Goal: Task Accomplishment & Management: Use online tool/utility

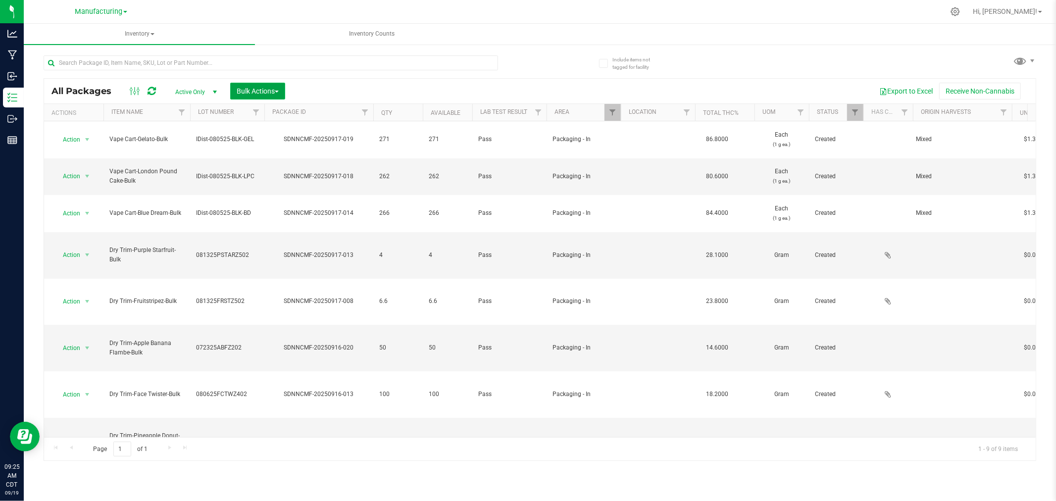
click at [245, 85] on button "Bulk Actions" at bounding box center [257, 91] width 55 height 17
click at [256, 112] on span "Add to manufacturing run" at bounding box center [273, 113] width 75 height 8
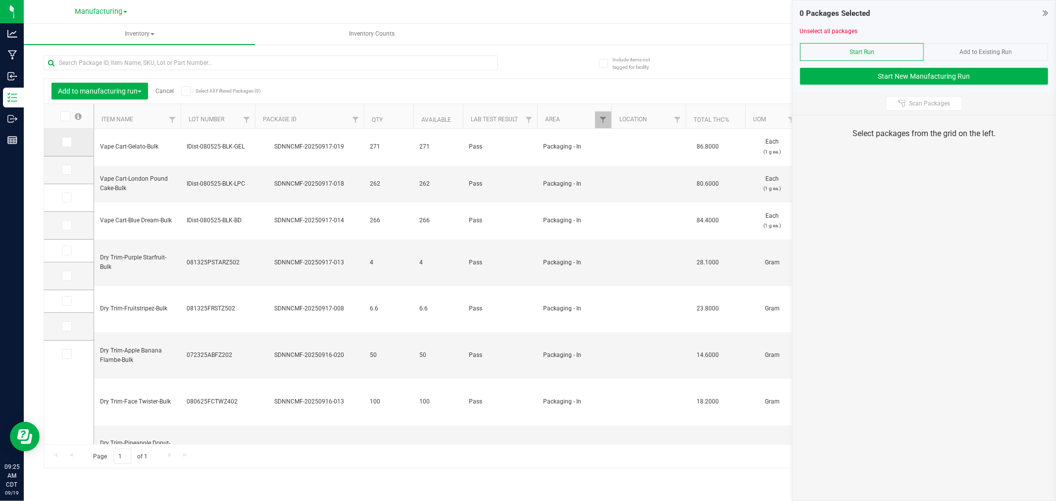
click at [70, 143] on span at bounding box center [67, 142] width 10 height 10
click at [0, 0] on input "checkbox" at bounding box center [0, 0] width 0 height 0
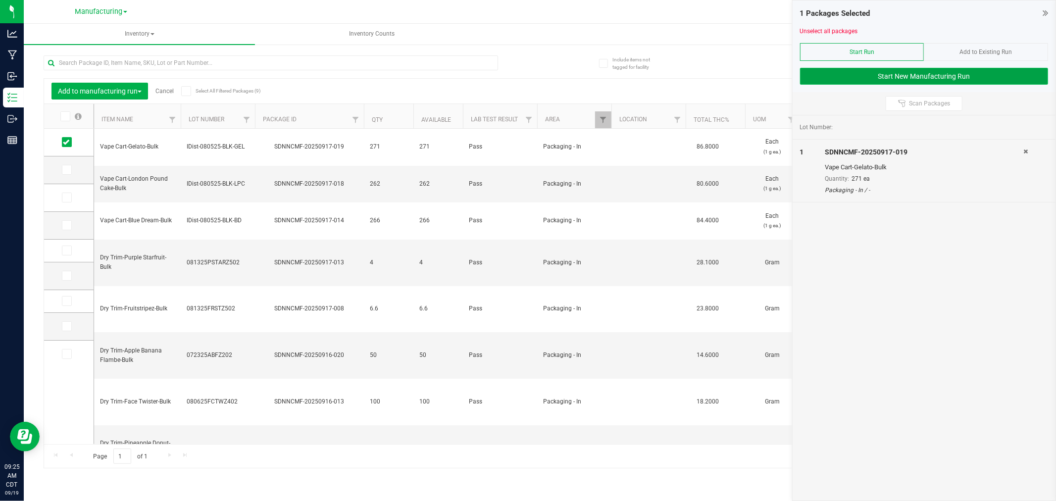
click at [810, 81] on button "Start New Manufacturing Run" at bounding box center [924, 76] width 248 height 17
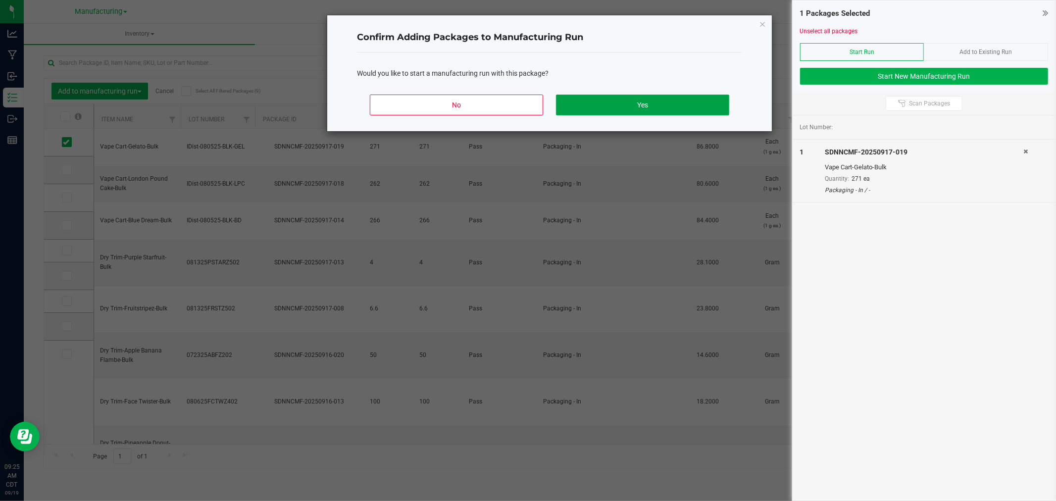
click at [642, 111] on button "Yes" at bounding box center [642, 105] width 173 height 21
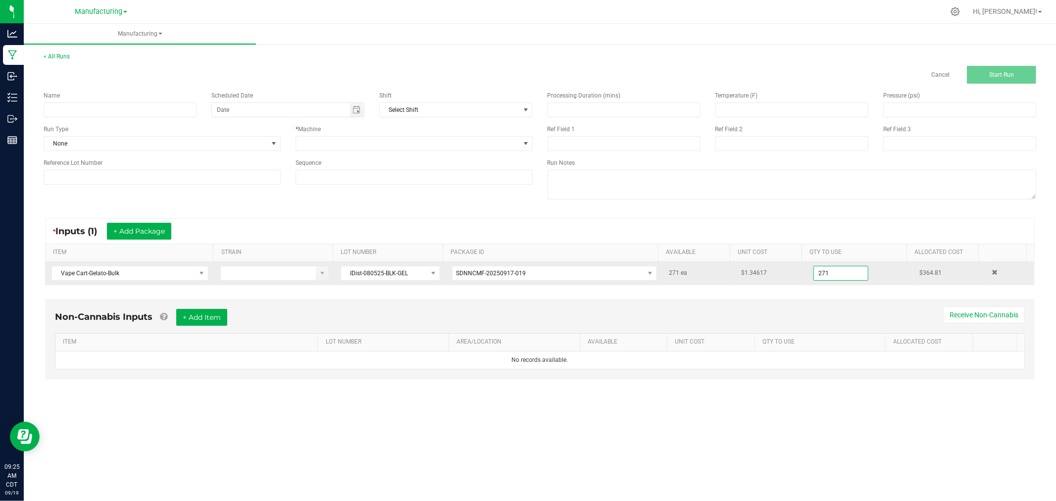
click at [830, 275] on input "271" at bounding box center [841, 273] width 54 height 14
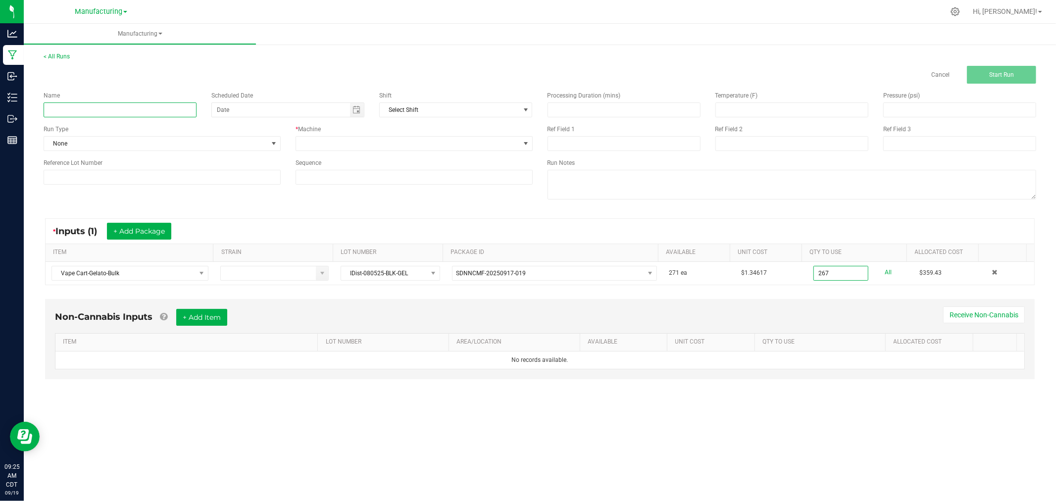
type input "267 ea"
click at [117, 106] on input at bounding box center [120, 110] width 153 height 15
type input "091925-gelato vape carts 1g"
click at [269, 146] on span at bounding box center [274, 144] width 12 height 14
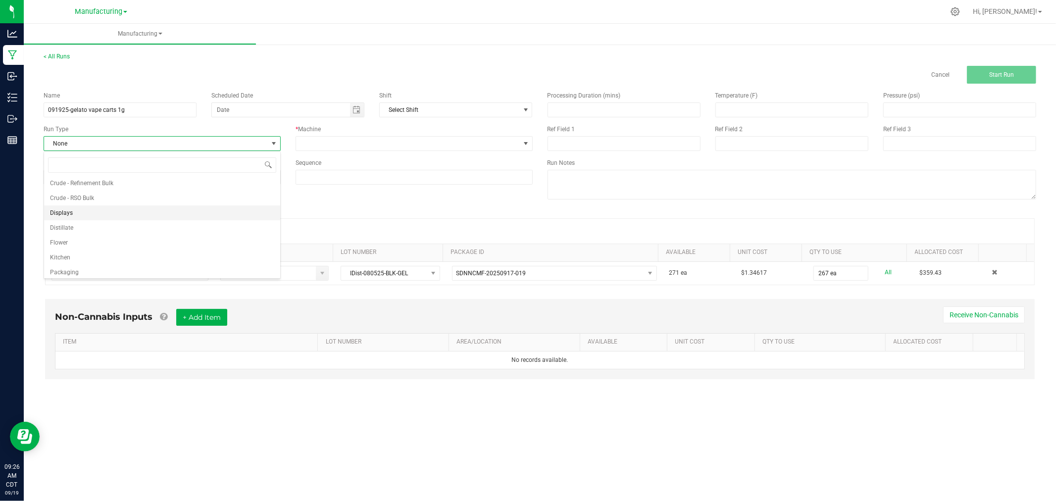
scroll to position [50, 0]
click at [177, 254] on li "Packaging" at bounding box center [162, 254] width 236 height 15
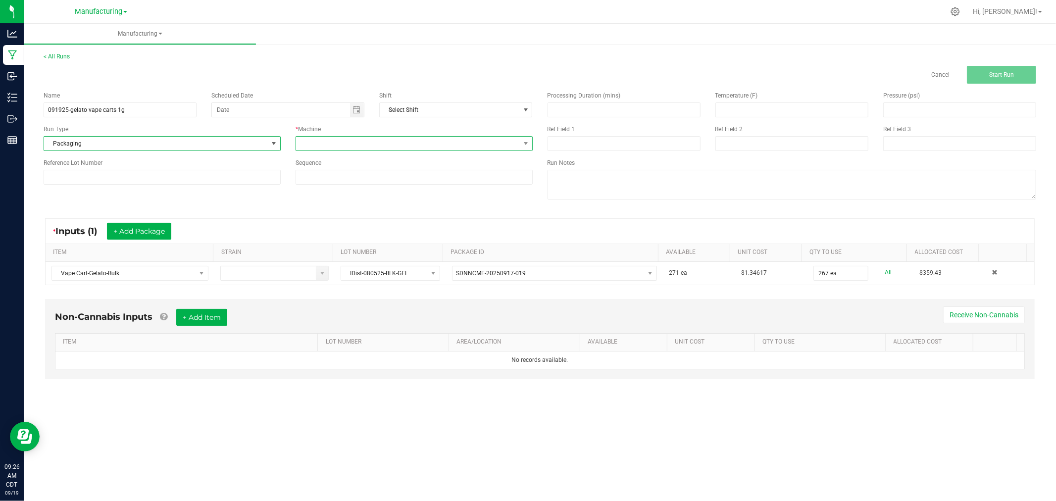
click at [376, 141] on span at bounding box center [408, 144] width 224 height 14
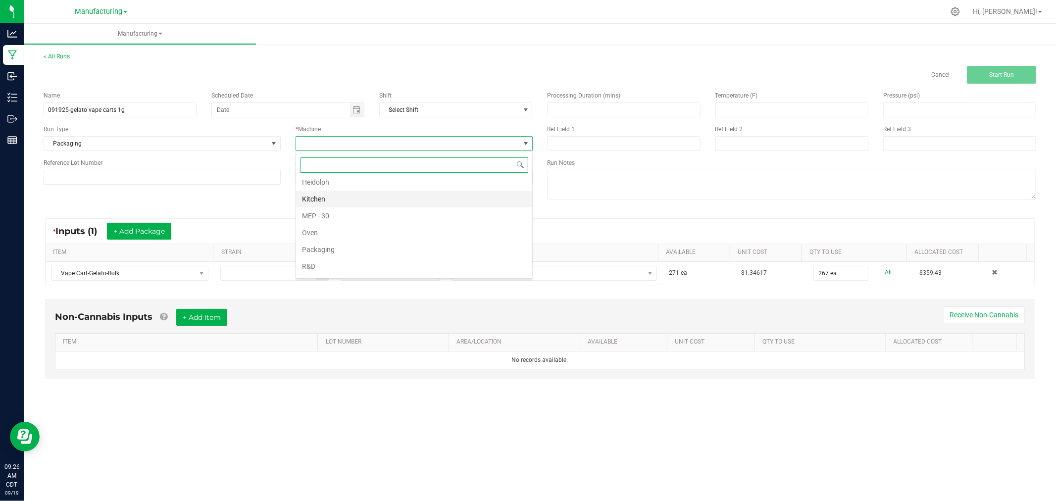
scroll to position [55, 0]
click at [343, 234] on li "Packaging" at bounding box center [414, 232] width 236 height 17
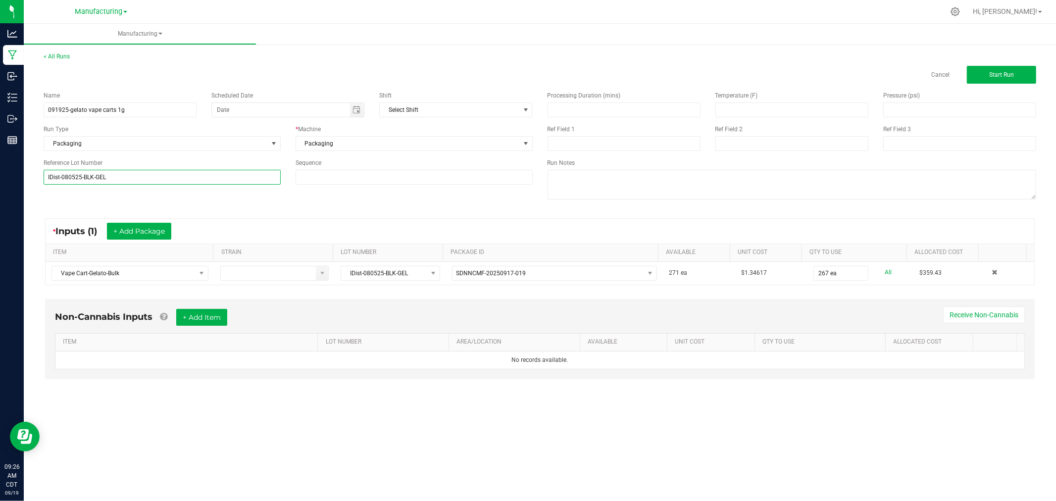
type input "IDist-080525-BLK-GEL"
click at [60, 201] on div "Name 091925-gelato vape carts 1g Scheduled Date Shift Select Shift Run Type Pac…" at bounding box center [540, 147] width 1008 height 126
click at [992, 73] on span "Start Run" at bounding box center [1002, 74] width 25 height 7
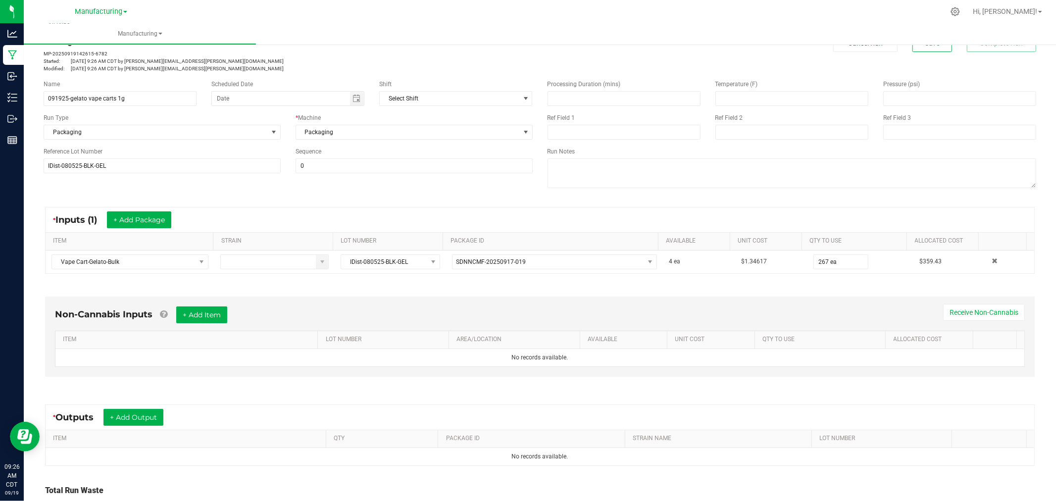
scroll to position [55, 0]
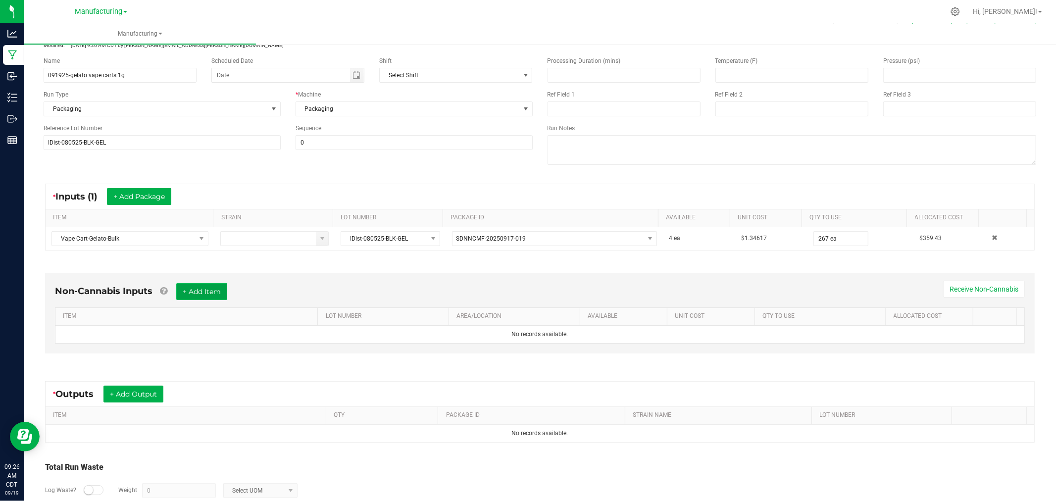
click at [191, 288] on button "+ Add Item" at bounding box center [201, 291] width 51 height 17
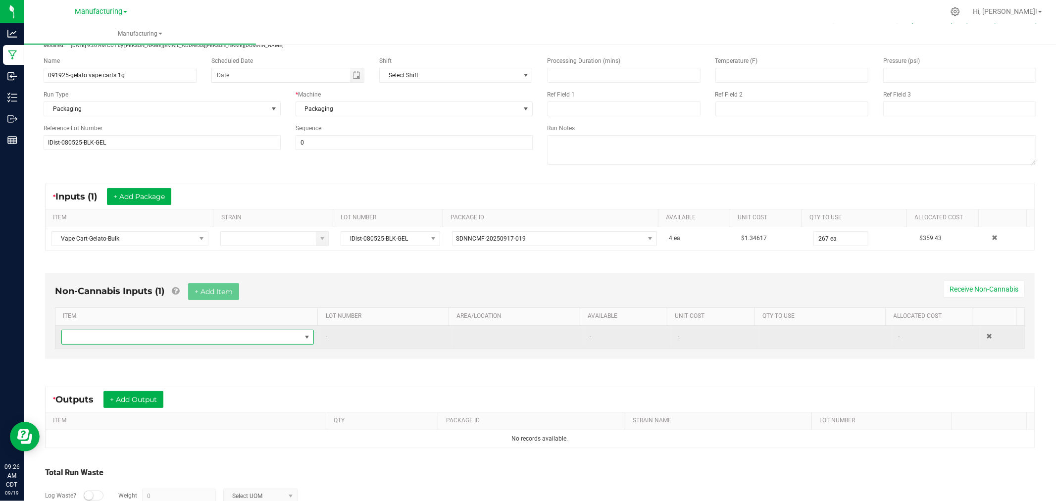
click at [200, 337] on span "NO DATA FOUND" at bounding box center [181, 337] width 239 height 14
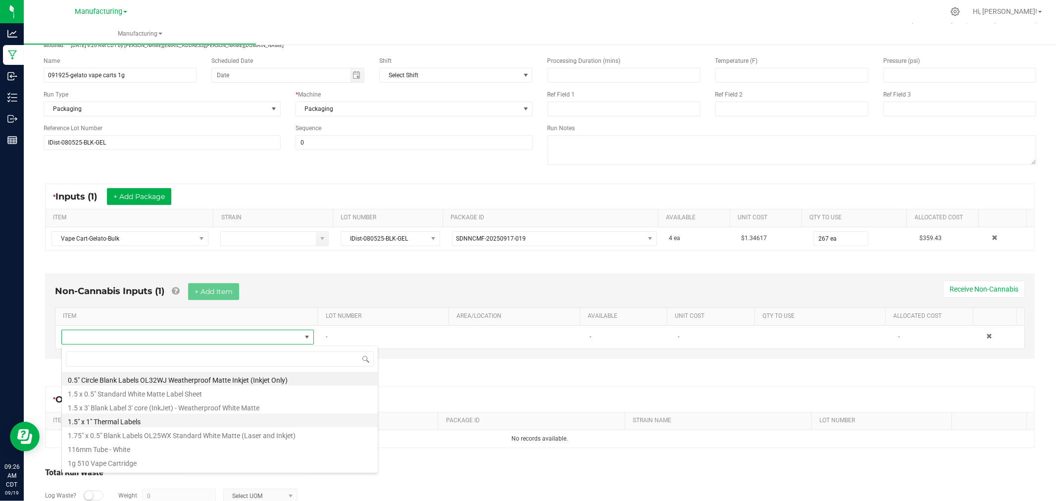
scroll to position [15, 245]
click at [150, 420] on li "1.5" x 1" Thermal Labels" at bounding box center [220, 421] width 316 height 14
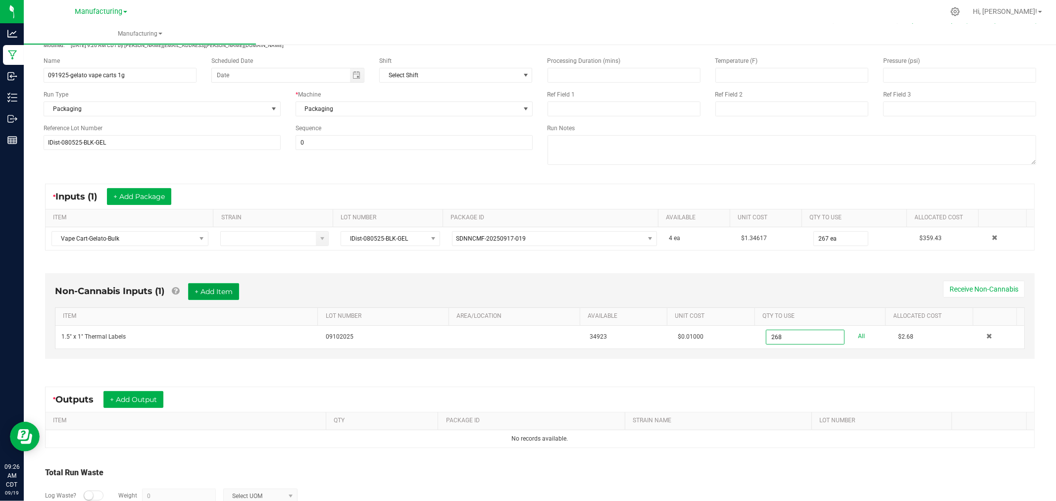
type input "268 ea"
click at [234, 293] on button "+ Add Item" at bounding box center [213, 291] width 51 height 17
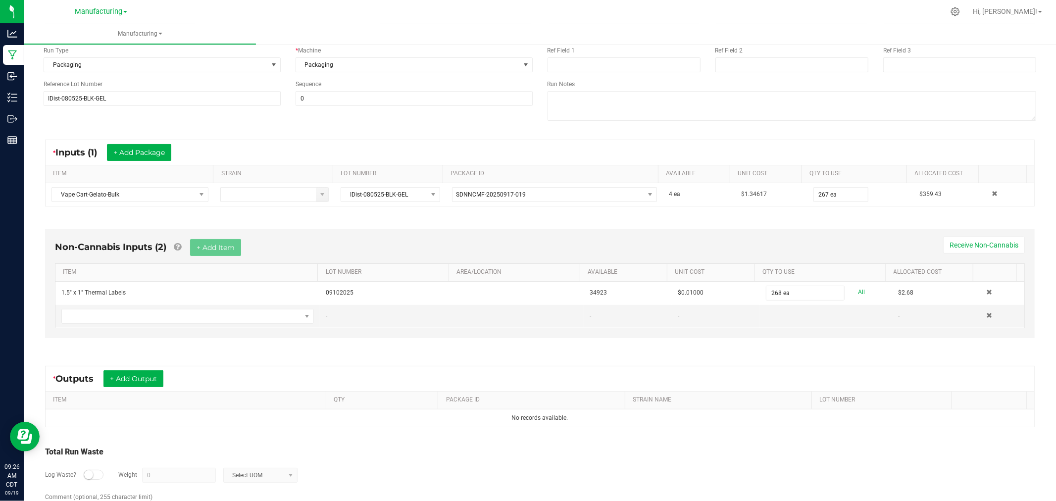
scroll to position [140, 0]
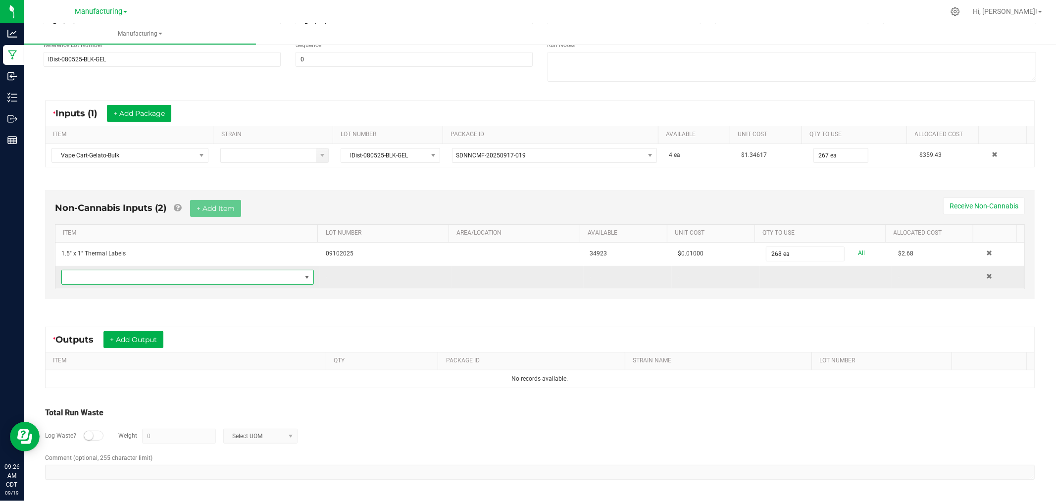
click at [258, 281] on span "NO DATA FOUND" at bounding box center [181, 277] width 239 height 14
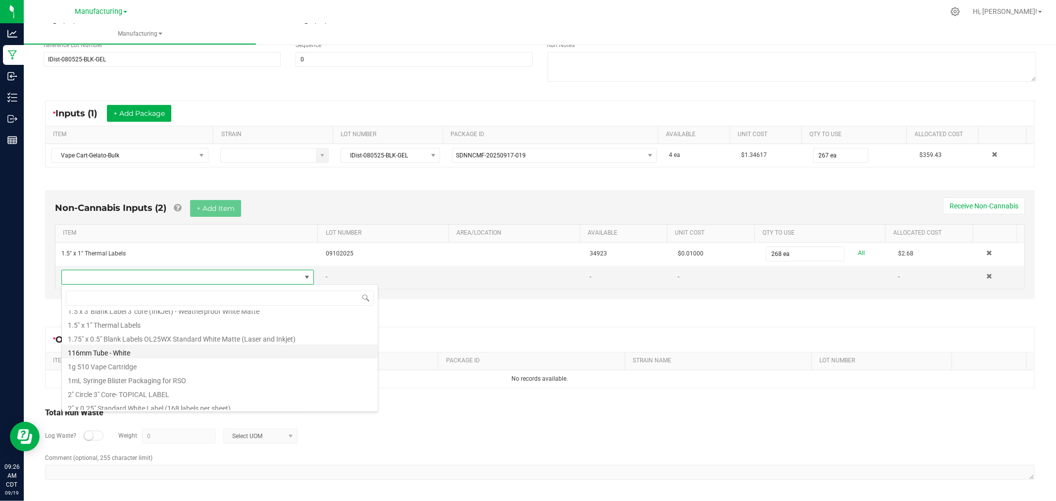
scroll to position [55, 0]
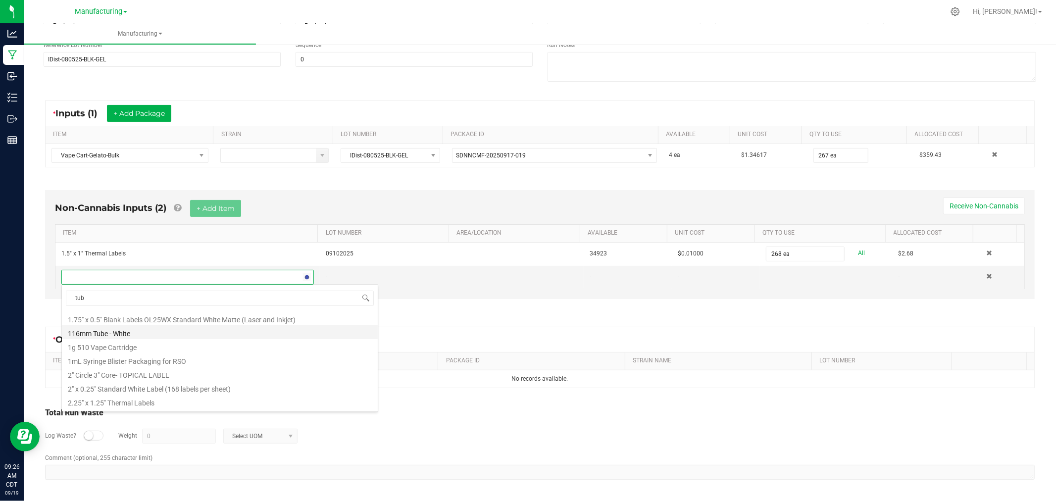
type input "tube"
click at [127, 331] on li "70mm Tube - Black" at bounding box center [220, 332] width 316 height 14
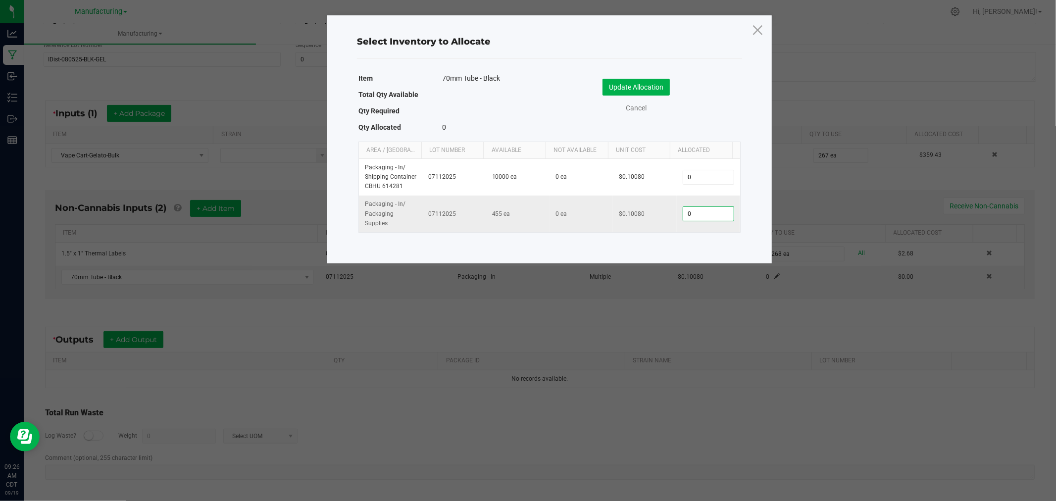
click at [706, 217] on input "0" at bounding box center [709, 214] width 51 height 14
type input "267"
click at [654, 85] on button "Update Allocation" at bounding box center [636, 87] width 67 height 17
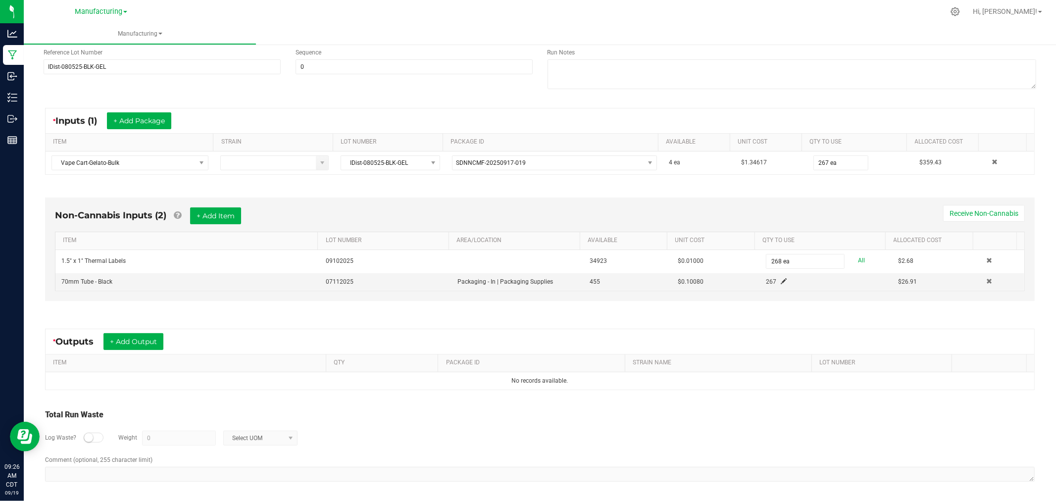
scroll to position [134, 0]
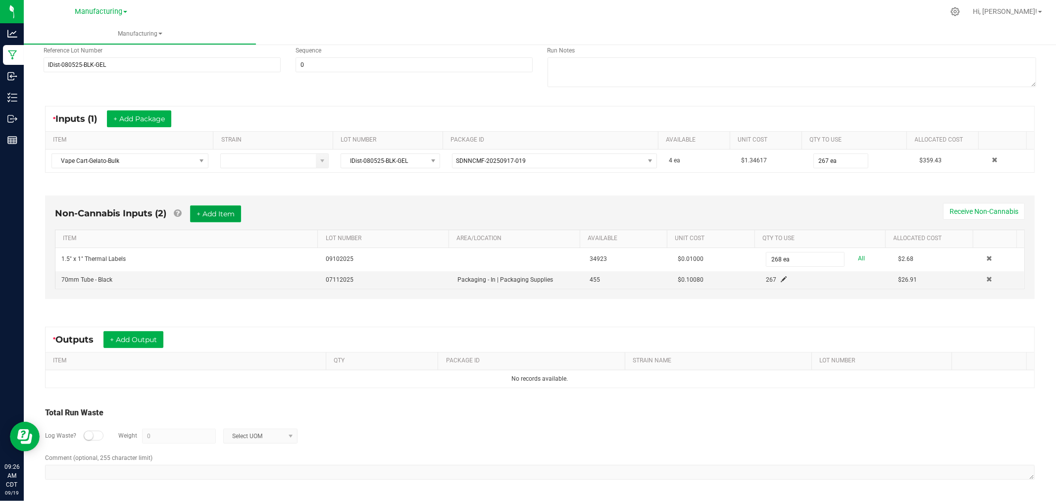
click at [229, 211] on button "+ Add Item" at bounding box center [215, 214] width 51 height 17
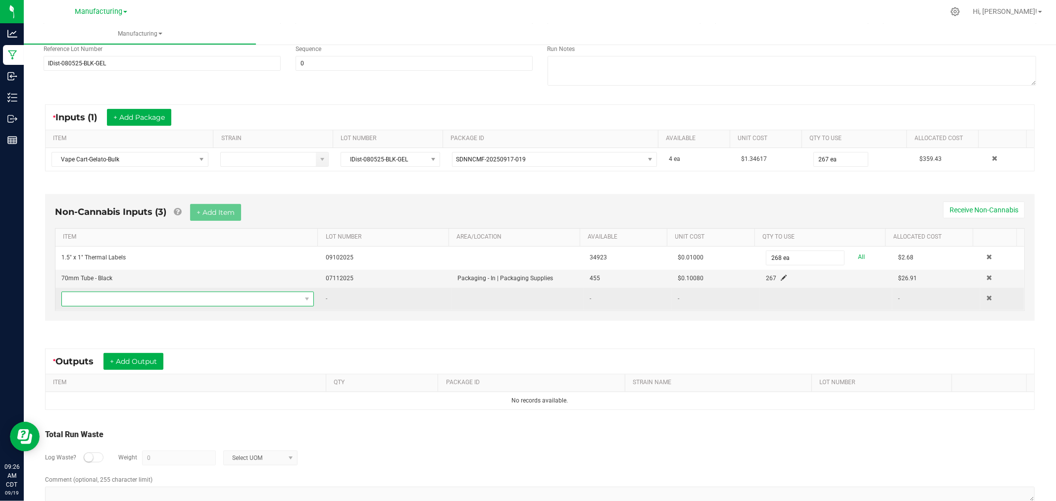
click at [278, 302] on span "NO DATA FOUND" at bounding box center [181, 299] width 239 height 14
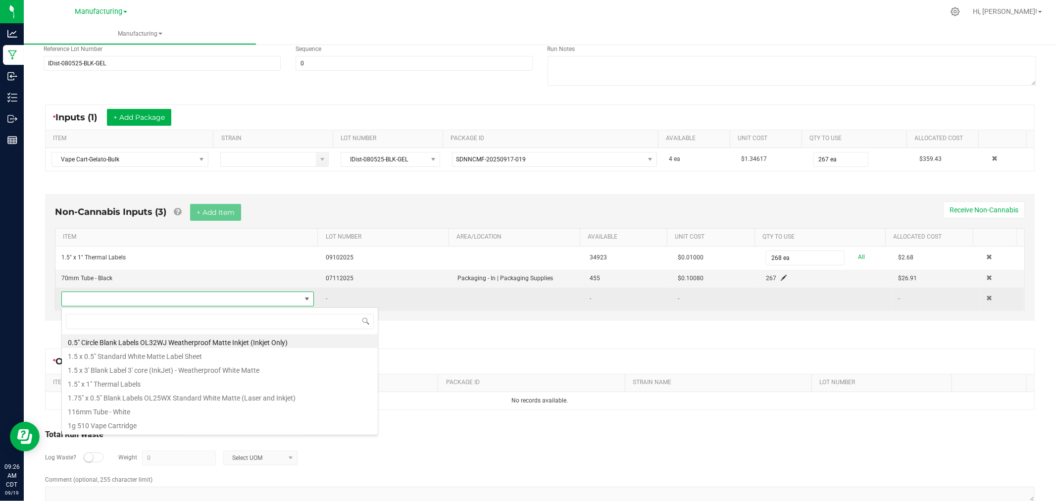
scroll to position [15, 245]
type input "bag"
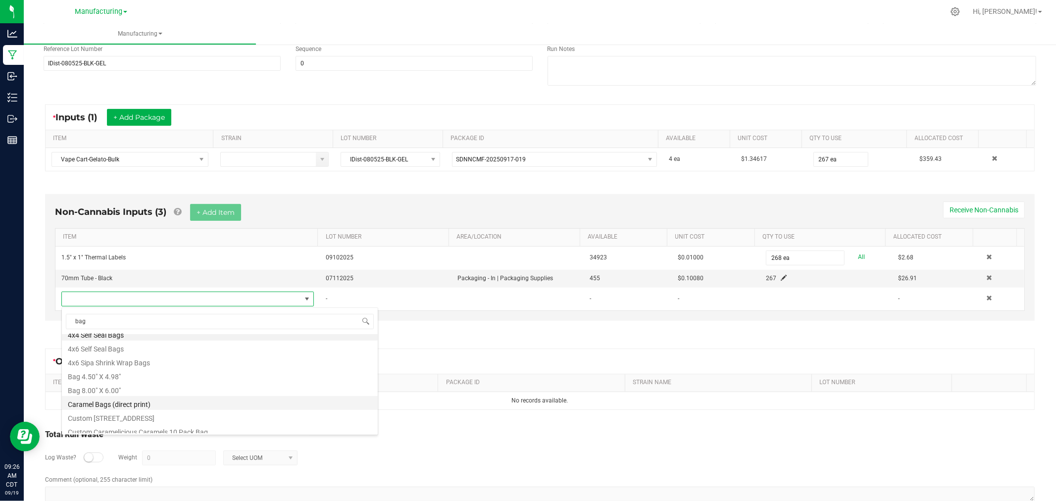
scroll to position [0, 0]
click at [179, 427] on li "Custom [STREET_ADDRESS]" at bounding box center [220, 425] width 316 height 14
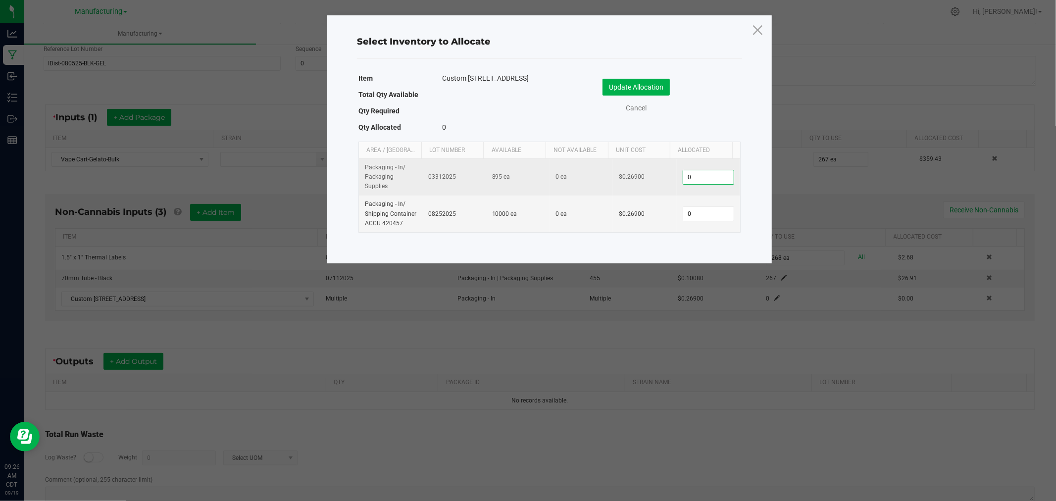
click at [697, 179] on input "0" at bounding box center [709, 177] width 51 height 14
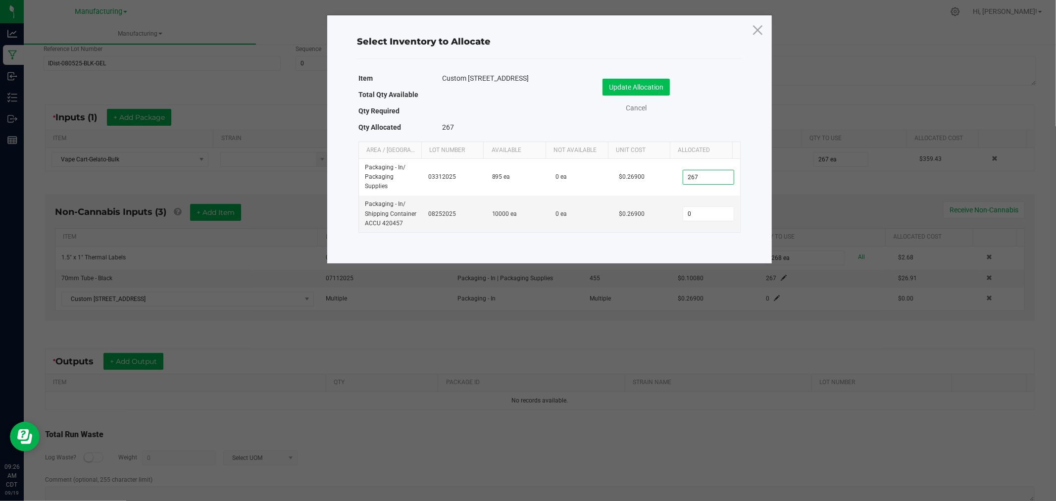
type input "267"
click at [650, 86] on button "Update Allocation" at bounding box center [636, 87] width 67 height 17
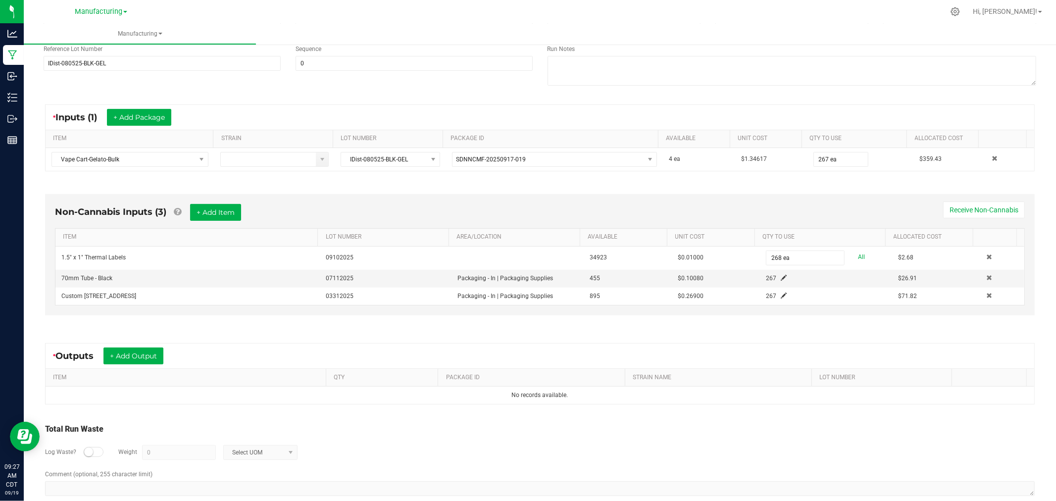
scroll to position [152, 0]
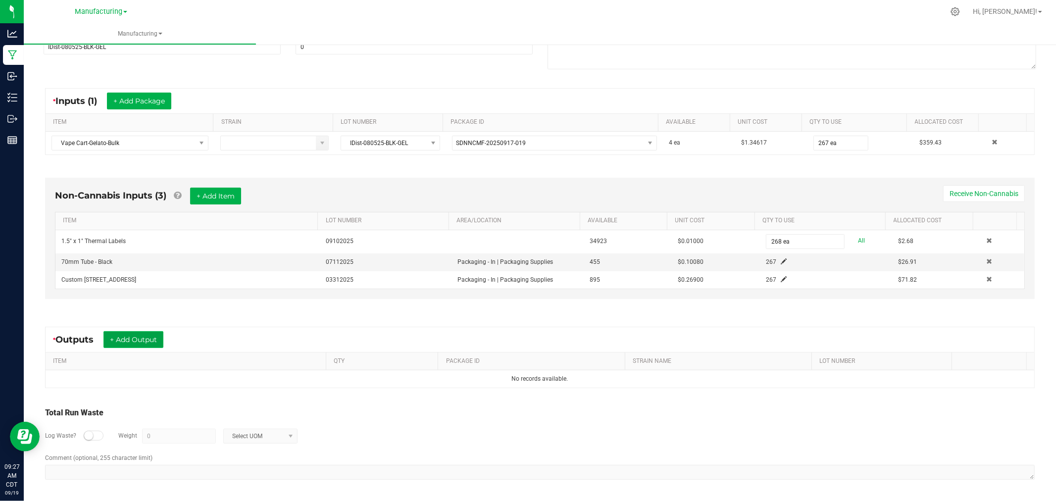
click at [151, 343] on button "+ Add Output" at bounding box center [134, 339] width 60 height 17
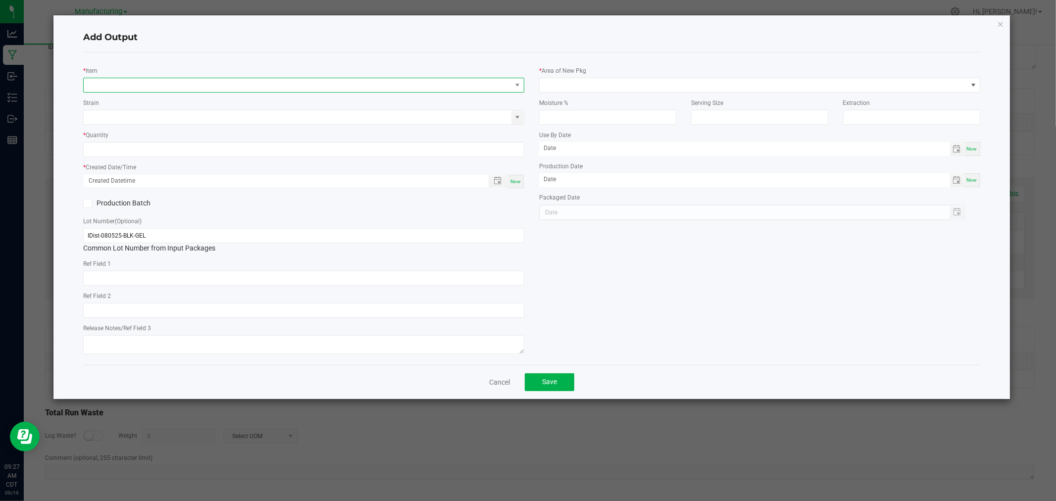
click at [153, 90] on span "NO DATA FOUND" at bounding box center [298, 85] width 428 height 14
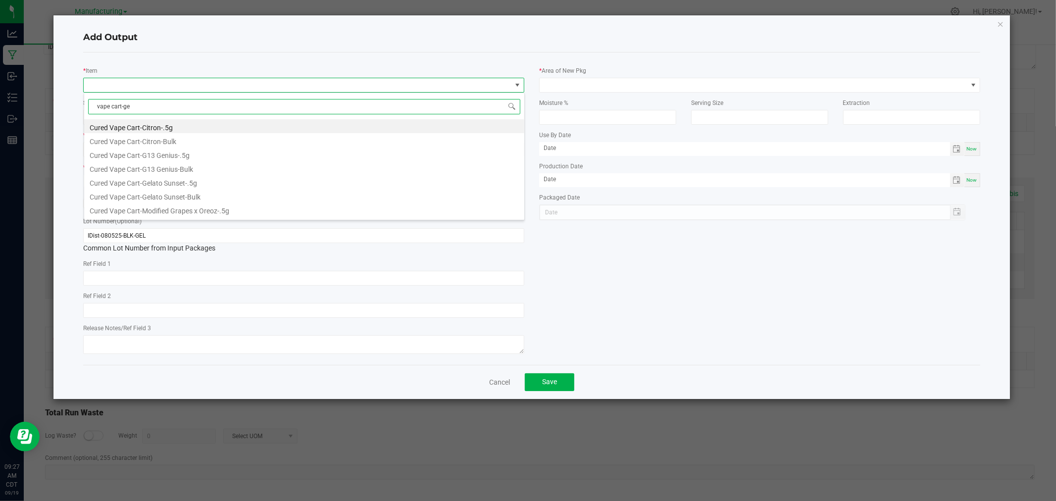
type input "vape cart-gel"
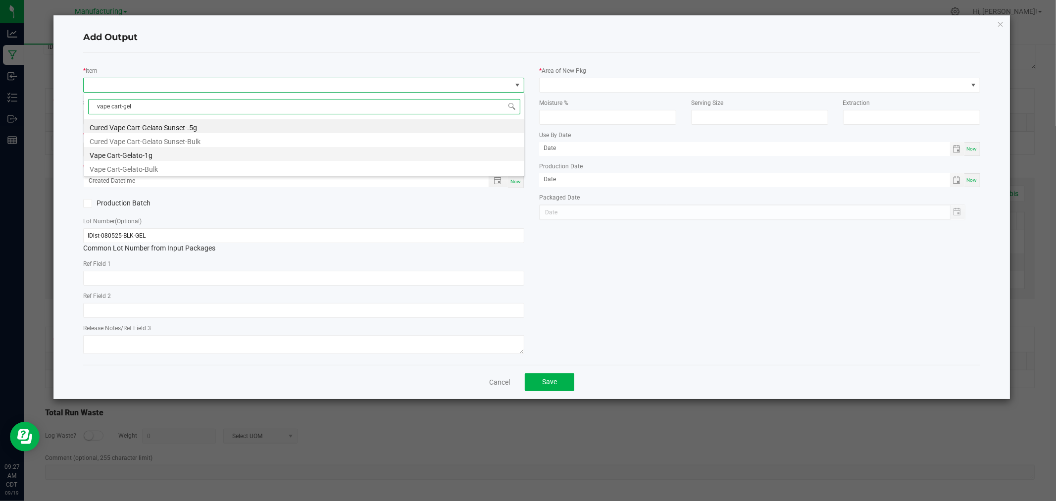
click at [142, 156] on li "Vape Cart-Gelato-1g" at bounding box center [304, 154] width 440 height 14
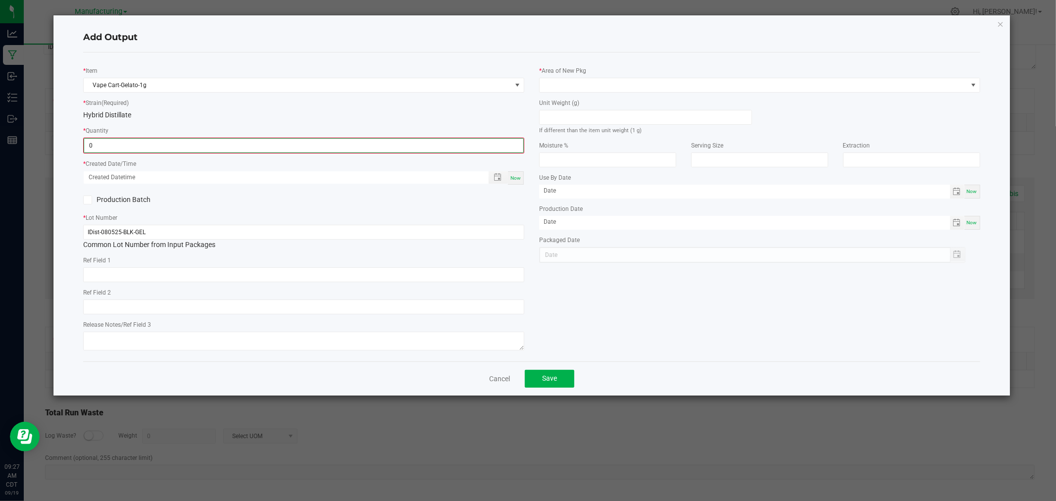
click at [142, 149] on input "0" at bounding box center [303, 146] width 439 height 14
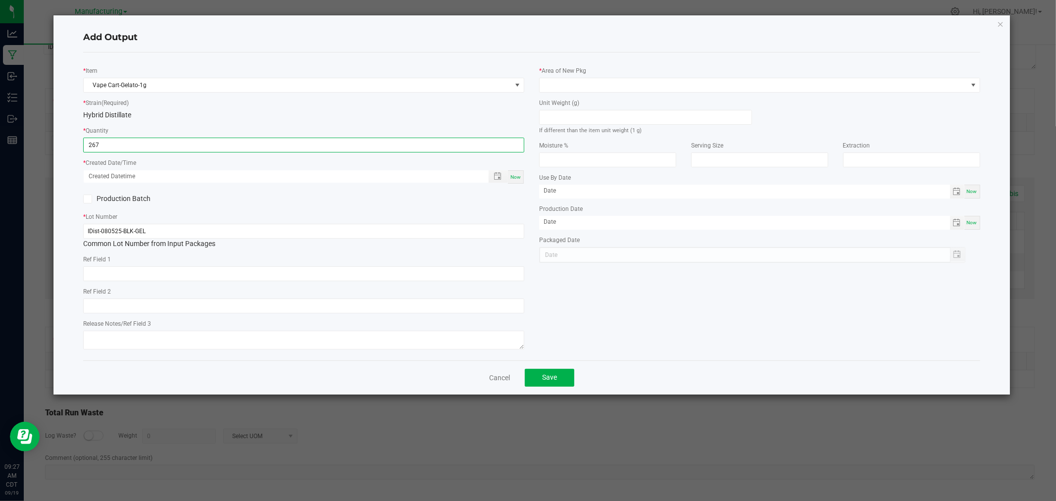
type input "267 ea"
click at [519, 179] on span "Now" at bounding box center [516, 176] width 10 height 5
type input "09/19/2025 9:27 AM"
type input "[DATE]"
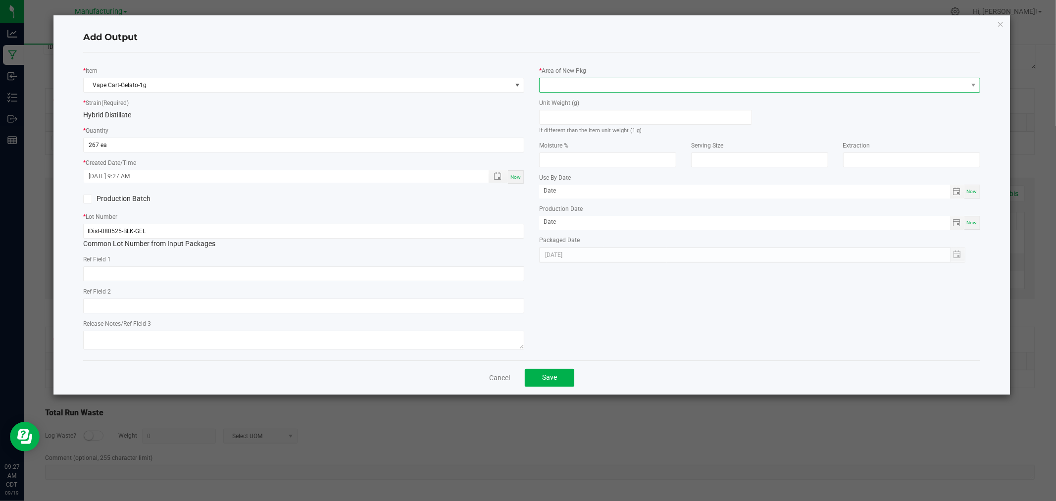
click at [602, 90] on span at bounding box center [754, 85] width 428 height 14
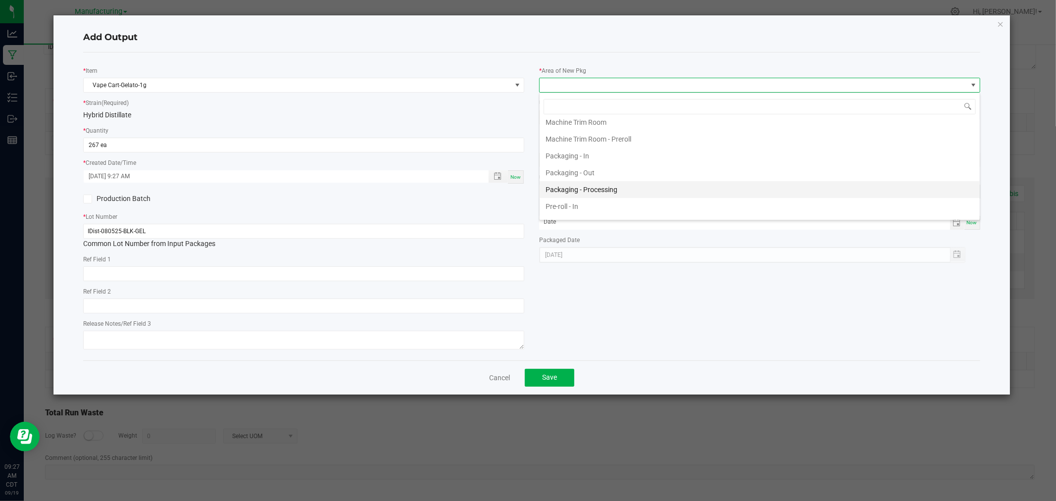
click at [613, 189] on li "Packaging - Processing" at bounding box center [760, 189] width 440 height 17
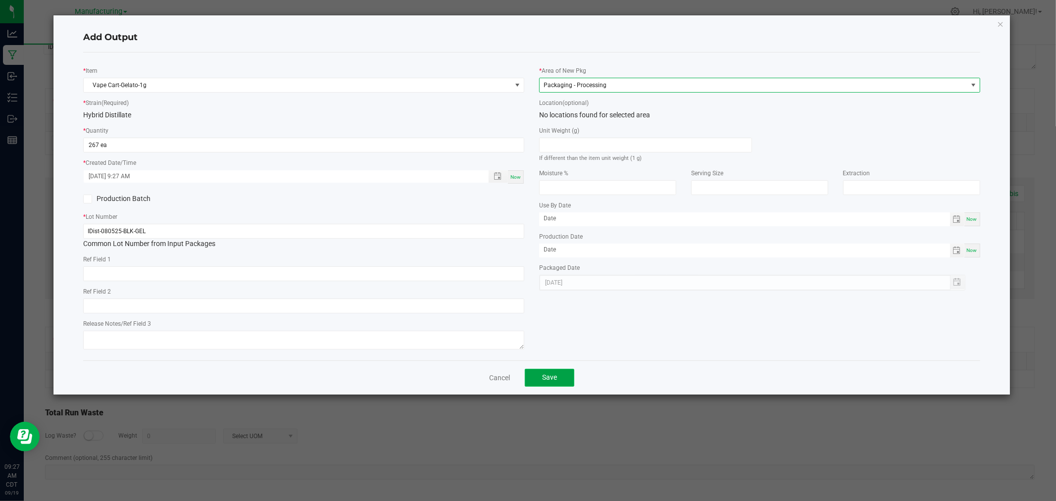
click at [561, 383] on button "Save" at bounding box center [550, 378] width 50 height 18
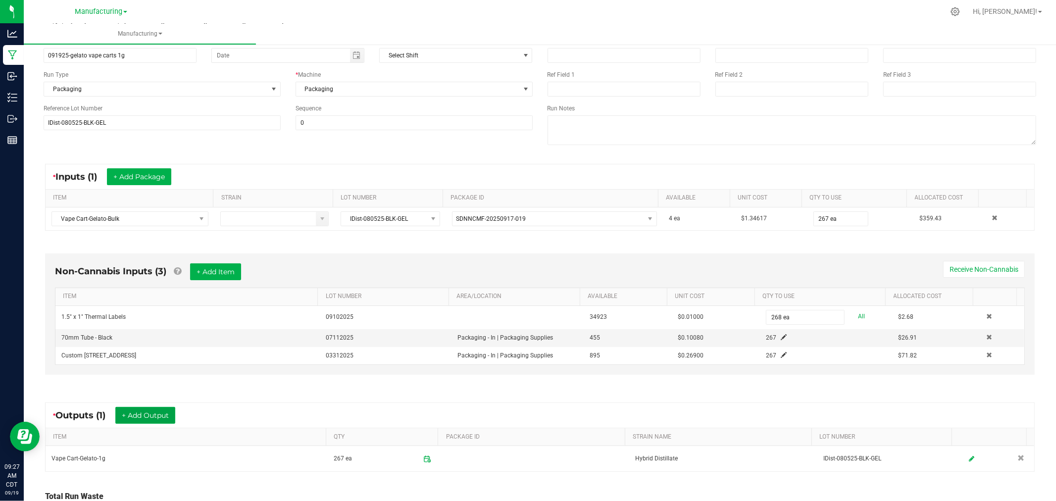
scroll to position [0, 0]
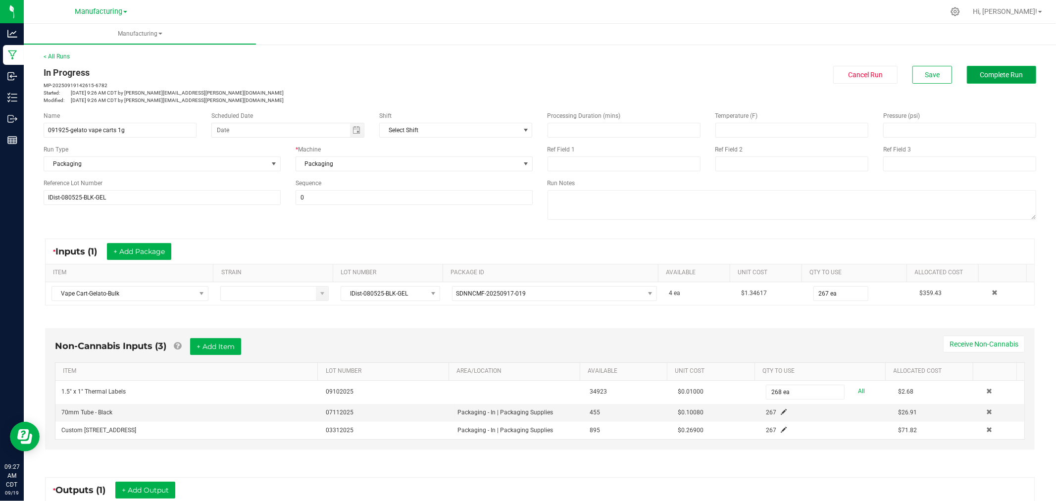
click at [1014, 80] on button "Complete Run" at bounding box center [1001, 75] width 69 height 18
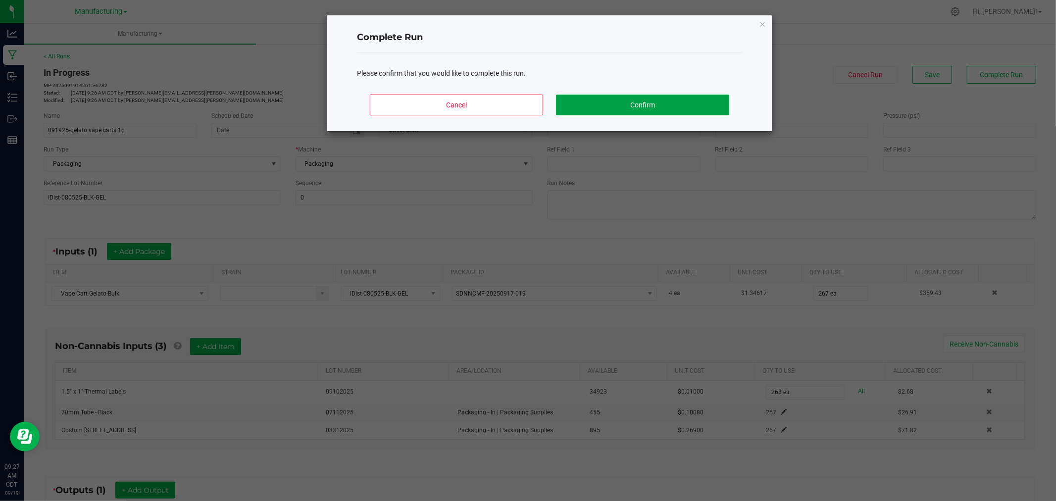
click at [682, 97] on button "Confirm" at bounding box center [642, 105] width 173 height 21
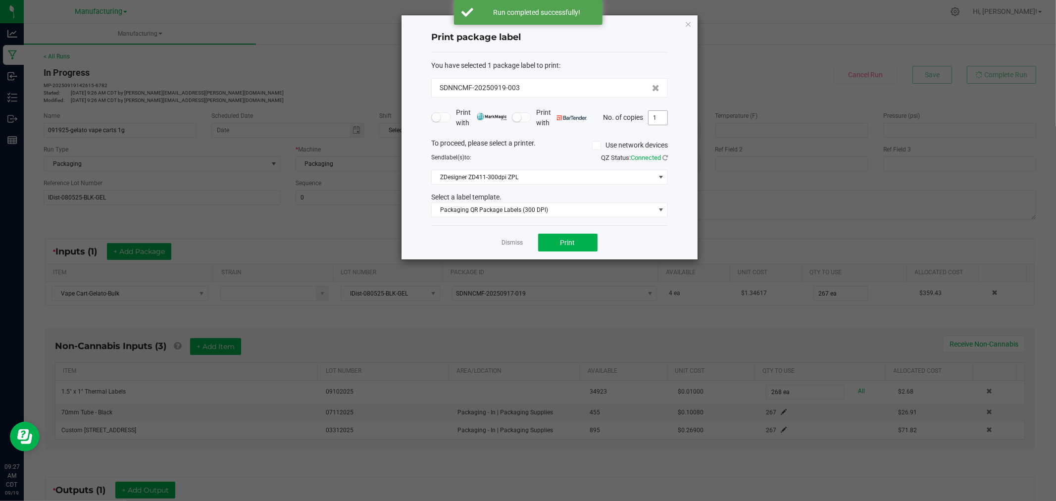
click at [661, 116] on input "1" at bounding box center [658, 118] width 19 height 14
type input "268"
click at [565, 246] on span "Print" at bounding box center [568, 243] width 15 height 8
click at [510, 242] on link "Dismiss" at bounding box center [512, 243] width 21 height 8
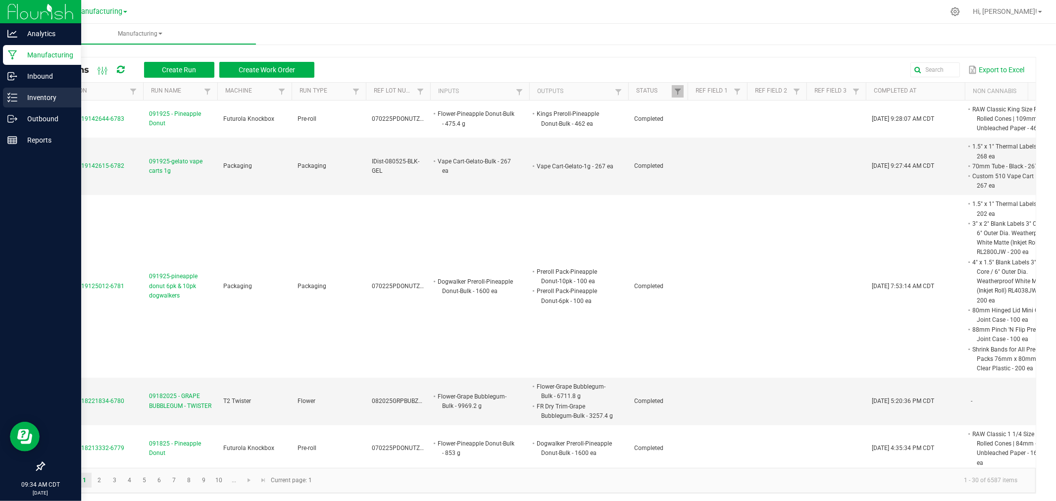
click at [23, 96] on p "Inventory" at bounding box center [46, 98] width 59 height 12
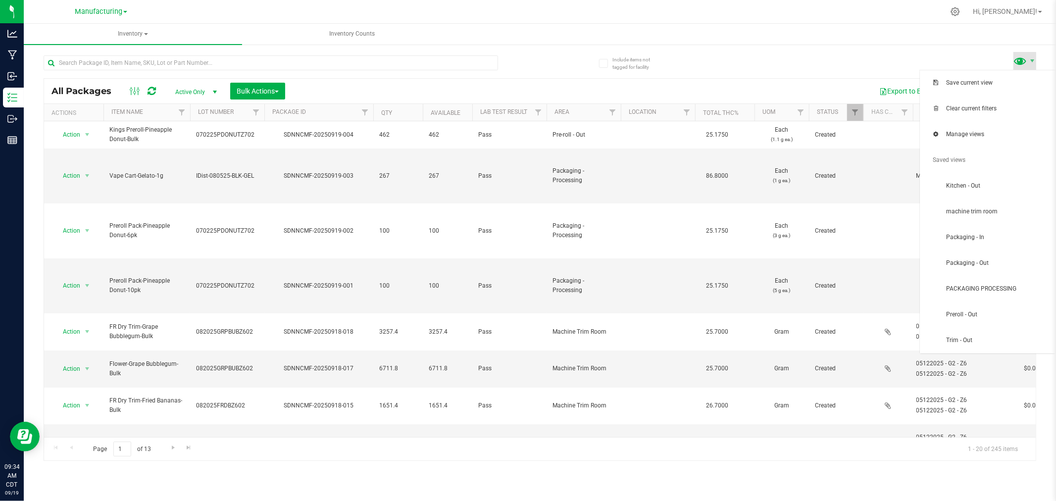
click at [1022, 67] on span at bounding box center [1021, 60] width 14 height 14
click at [1011, 235] on span "Packaging - In" at bounding box center [998, 237] width 103 height 8
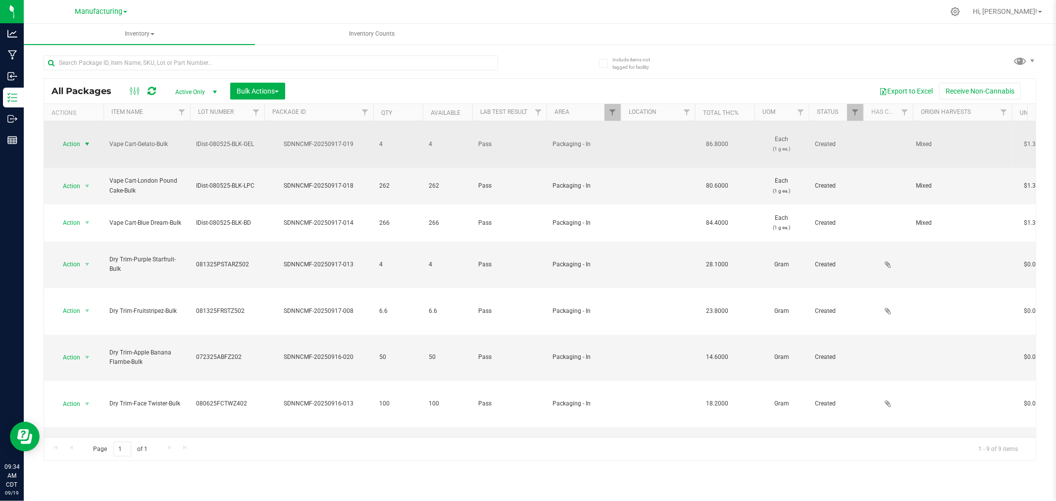
click at [86, 140] on span "select" at bounding box center [87, 144] width 8 height 8
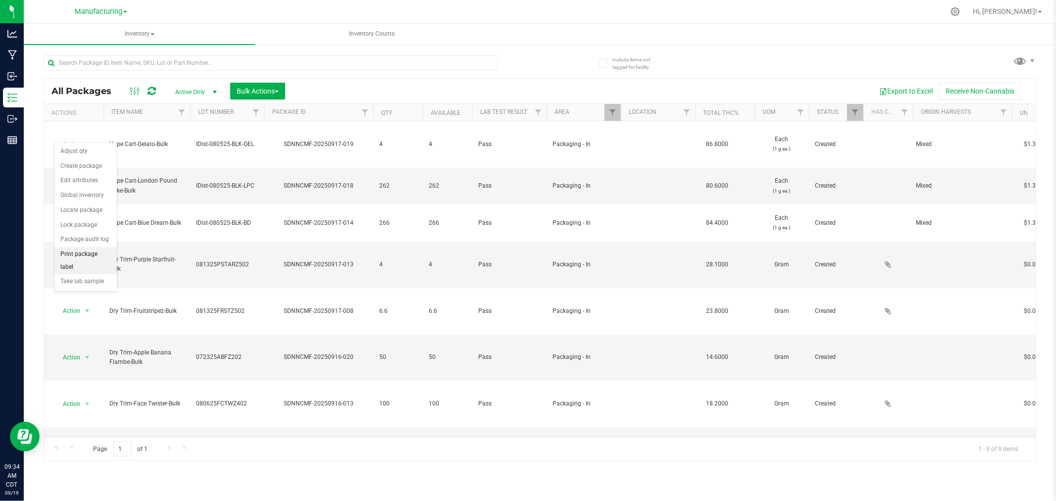
click at [96, 257] on li "Print package label" at bounding box center [85, 260] width 62 height 27
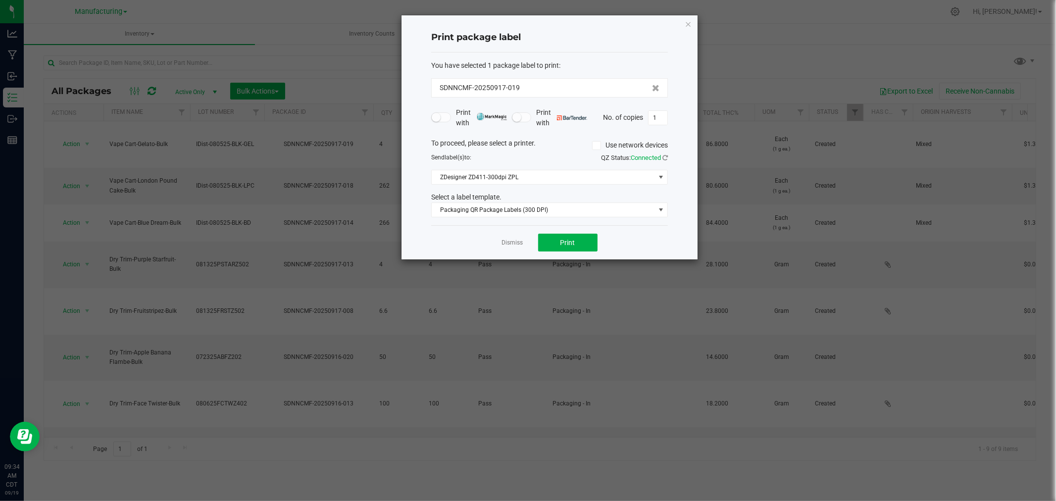
click at [578, 255] on div "Dismiss Print" at bounding box center [549, 242] width 237 height 34
click at [578, 251] on button "Print" at bounding box center [567, 243] width 59 height 18
click at [687, 20] on icon "button" at bounding box center [688, 24] width 7 height 12
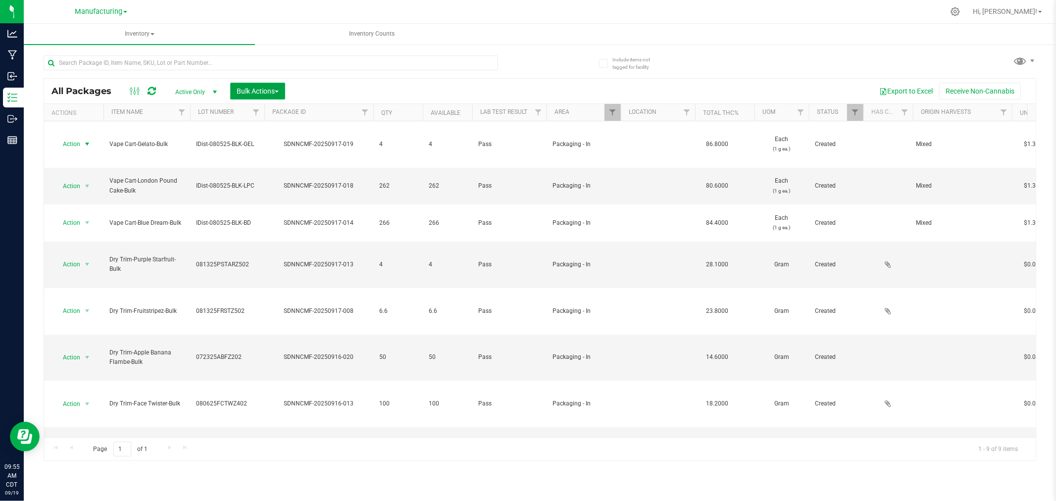
click at [243, 92] on span "Bulk Actions" at bounding box center [258, 91] width 42 height 8
click at [269, 116] on span "Add to manufacturing run" at bounding box center [273, 113] width 75 height 8
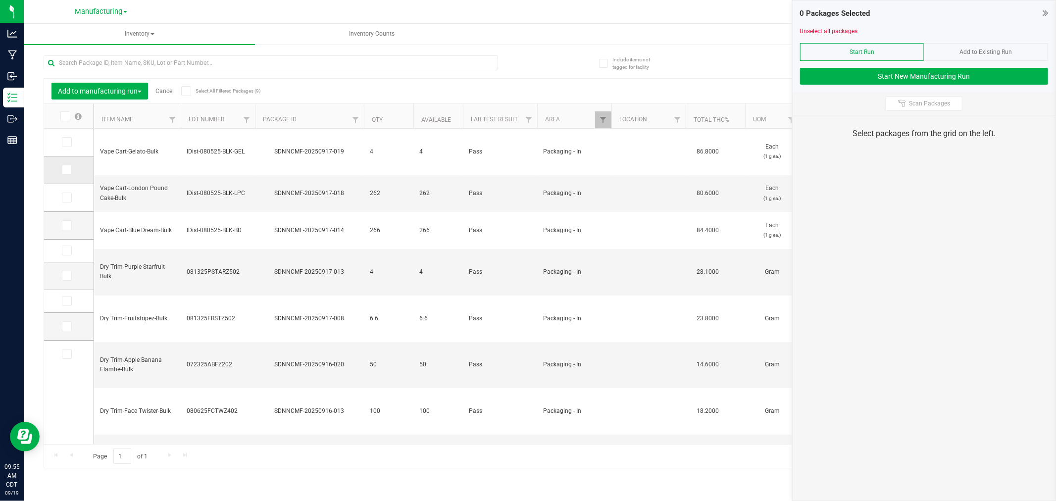
click at [66, 170] on icon at bounding box center [66, 170] width 6 height 0
click at [0, 0] on input "checkbox" at bounding box center [0, 0] width 0 height 0
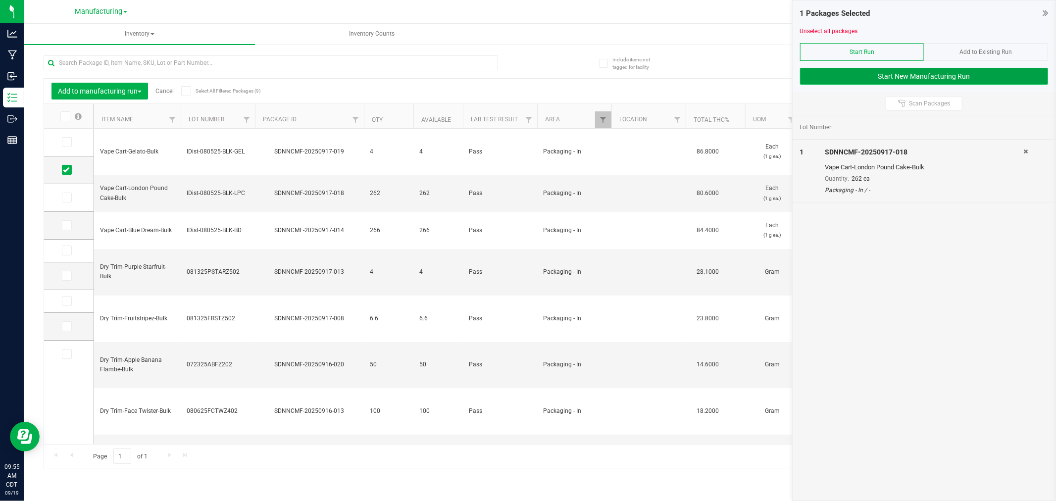
click at [978, 75] on button "Start New Manufacturing Run" at bounding box center [924, 76] width 248 height 17
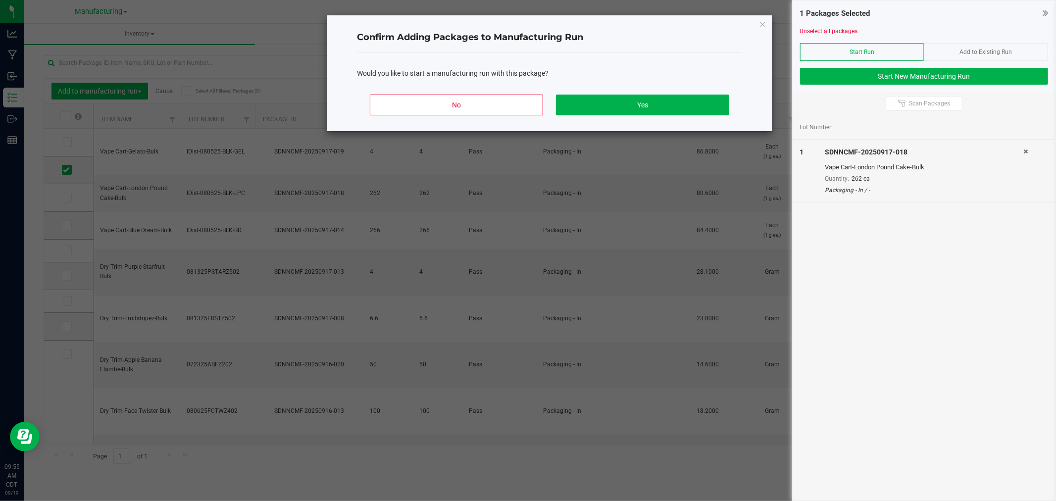
click at [629, 121] on div "No Yes" at bounding box center [549, 109] width 385 height 45
click at [628, 107] on button "Yes" at bounding box center [642, 105] width 173 height 21
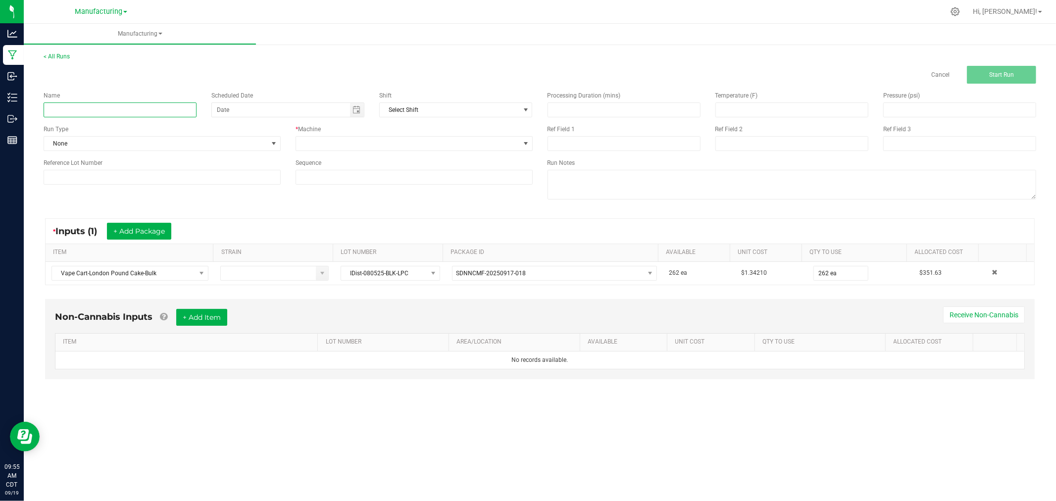
click at [179, 116] on input at bounding box center [120, 110] width 153 height 15
type input "091925-lond pound cake vape cart 1g"
click at [272, 141] on span at bounding box center [274, 144] width 8 height 8
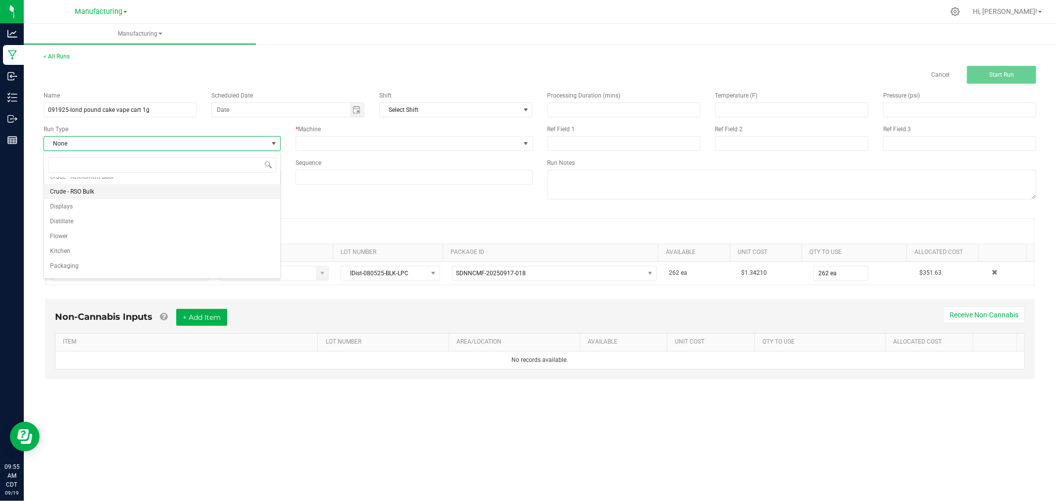
scroll to position [50, 0]
click at [177, 260] on li "Packaging" at bounding box center [162, 254] width 236 height 15
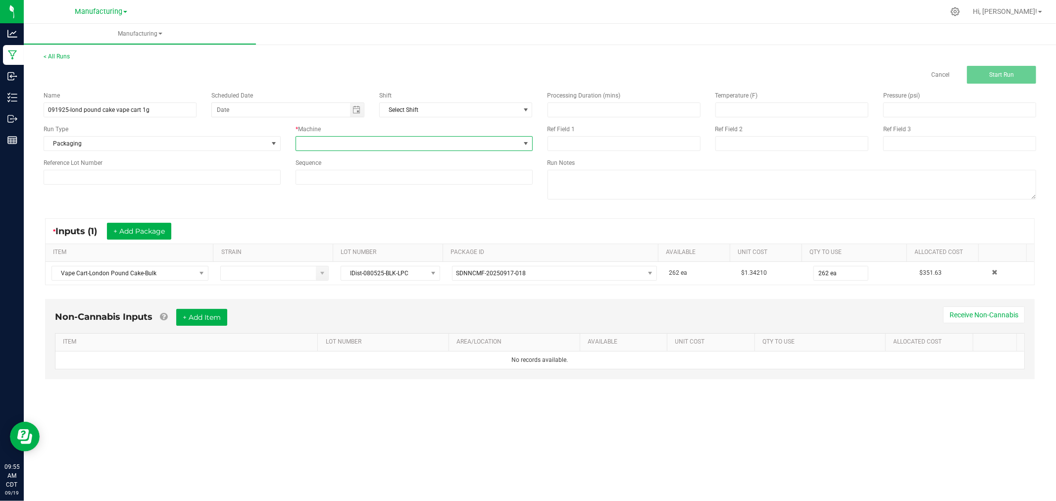
click at [369, 141] on span at bounding box center [408, 144] width 224 height 14
click at [338, 234] on li "Packaging" at bounding box center [414, 232] width 236 height 17
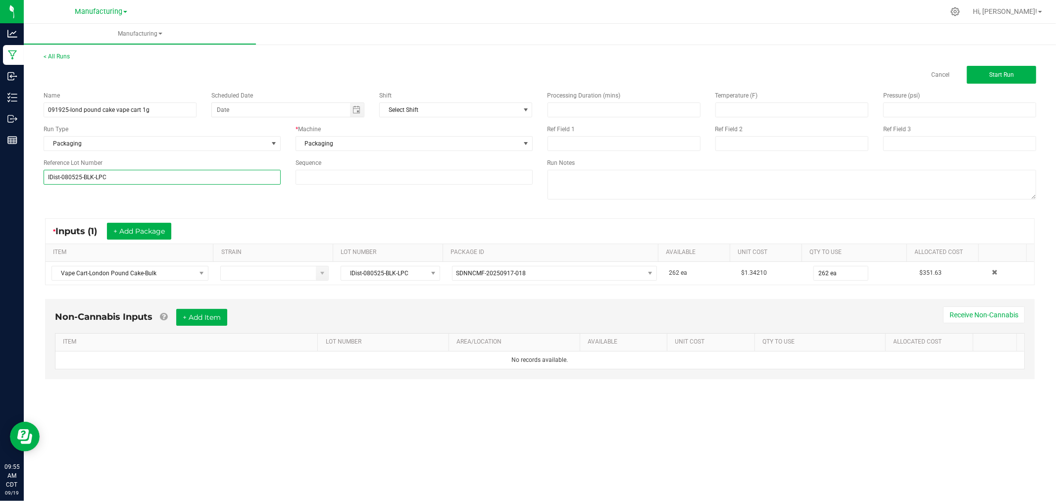
type input "IDist-080525-BLK-LPC"
click at [70, 200] on div "Name 091925-lond pound cake vape cart 1g Scheduled Date Shift Select Shift Run …" at bounding box center [540, 147] width 1008 height 126
click at [992, 72] on span "Start Run" at bounding box center [1002, 74] width 25 height 7
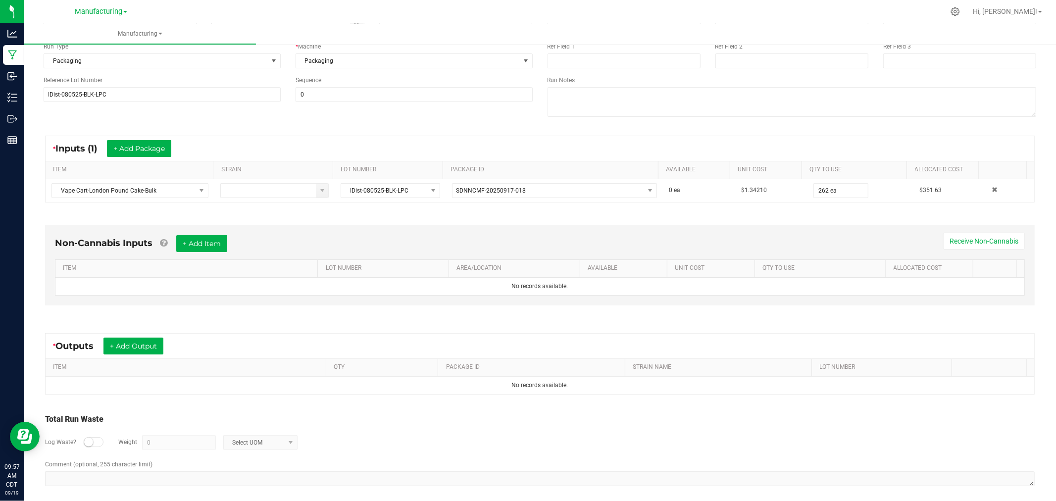
scroll to position [111, 0]
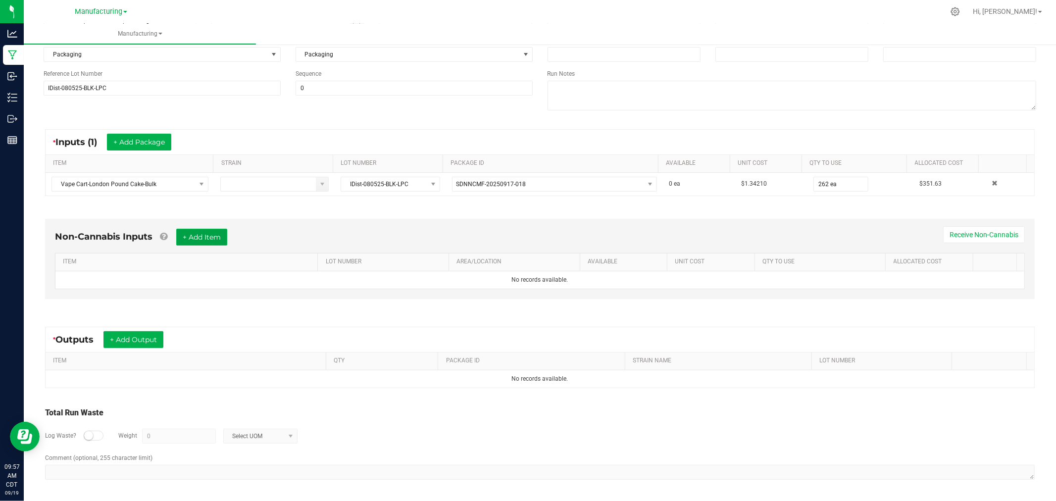
click at [205, 235] on button "+ Add Item" at bounding box center [201, 237] width 51 height 17
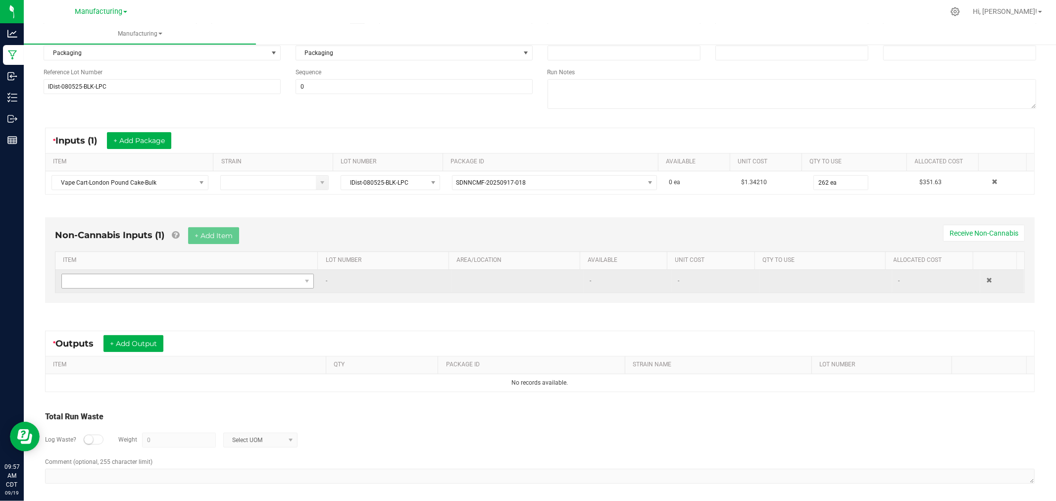
click at [200, 288] on td at bounding box center [187, 281] width 264 height 23
click at [200, 286] on span "NO DATA FOUND" at bounding box center [181, 281] width 239 height 14
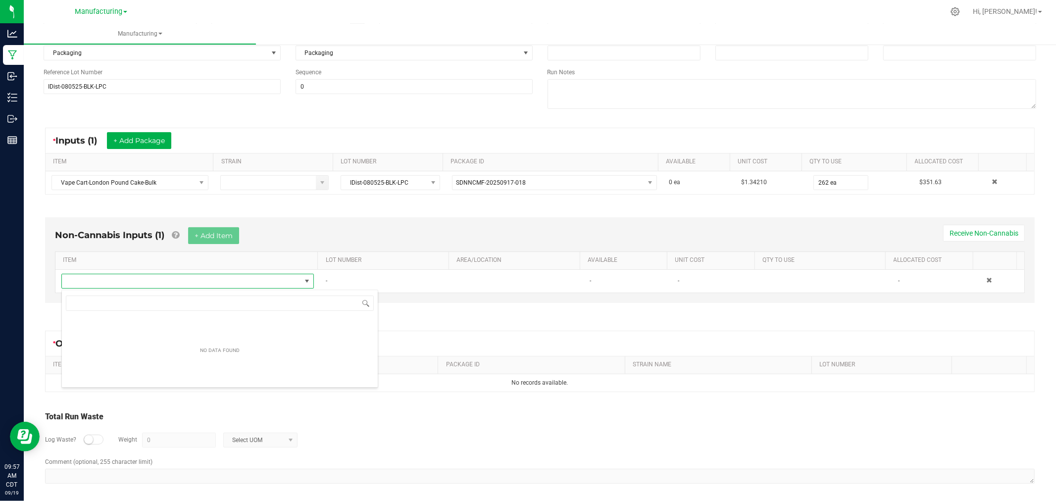
scroll to position [15, 248]
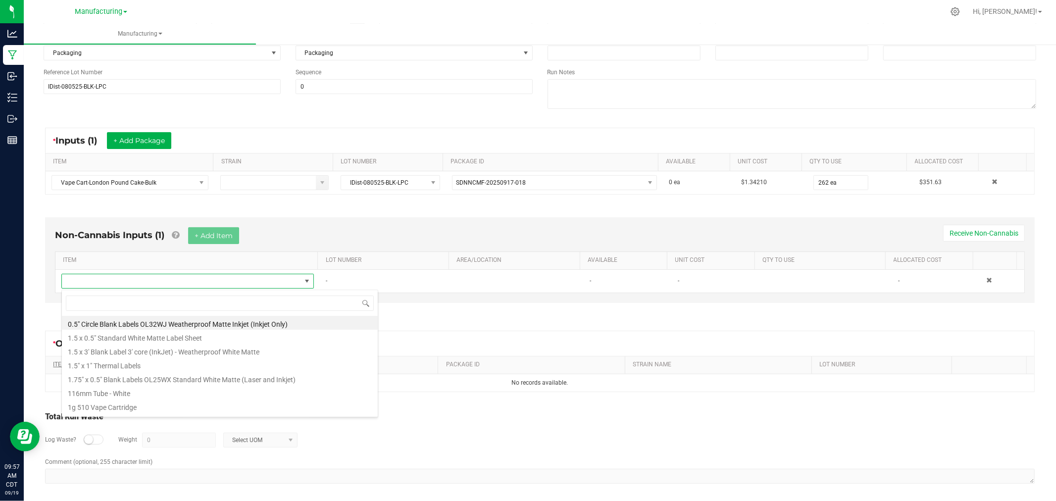
click at [147, 364] on li "1.5" x 1" Thermal Labels" at bounding box center [220, 365] width 316 height 14
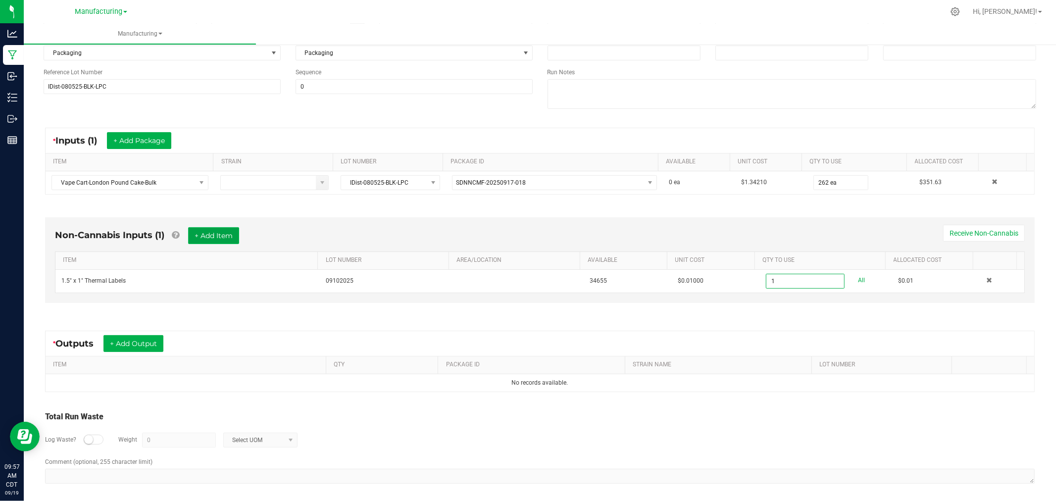
type input "1 ea"
click at [217, 233] on button "+ Add Item" at bounding box center [213, 235] width 51 height 17
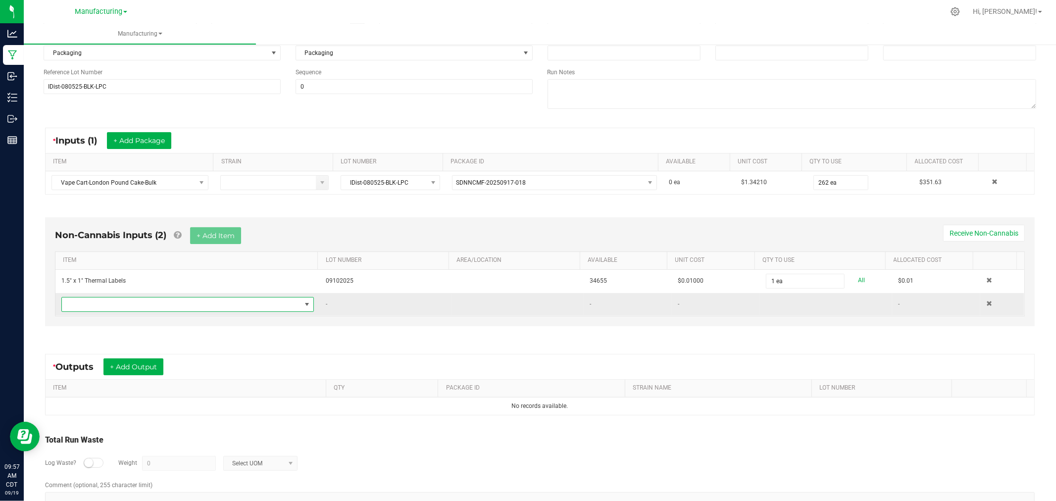
click at [236, 305] on span "NO DATA FOUND" at bounding box center [181, 305] width 239 height 14
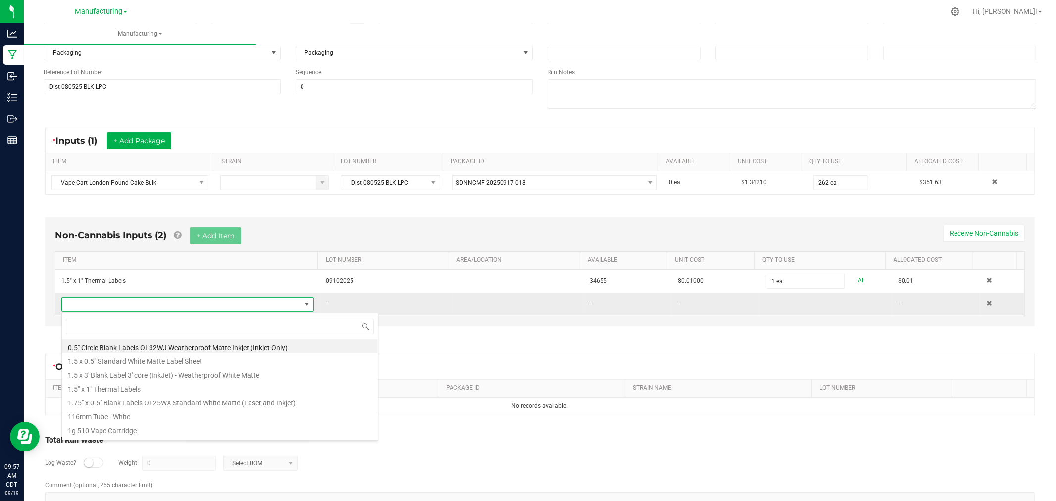
scroll to position [15, 245]
type input "tube"
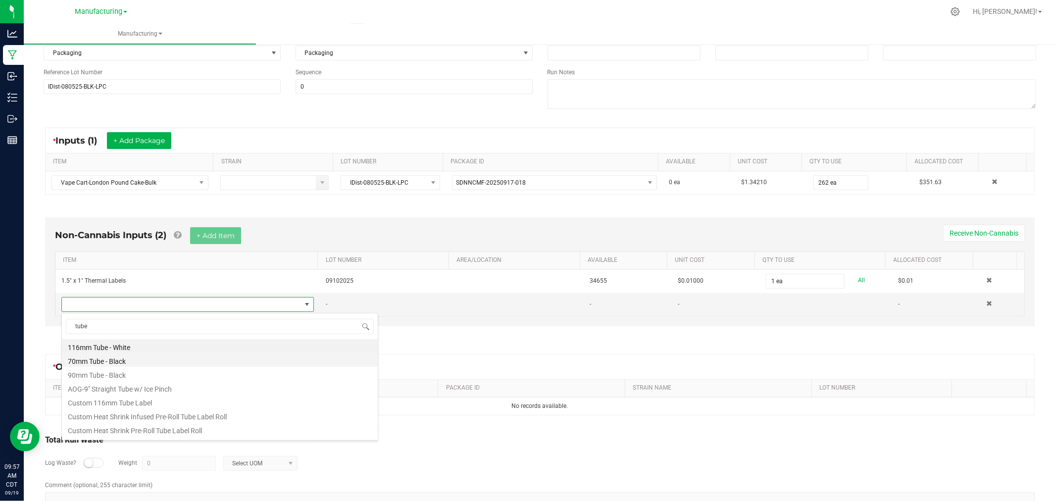
click at [137, 363] on li "70mm Tube - Black" at bounding box center [220, 360] width 316 height 14
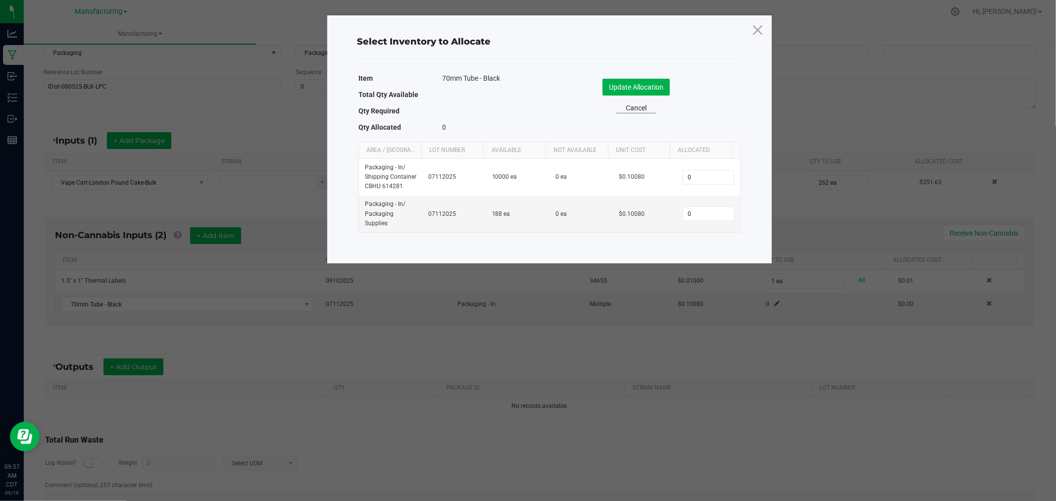
click at [636, 106] on link "Cancel" at bounding box center [637, 108] width 40 height 10
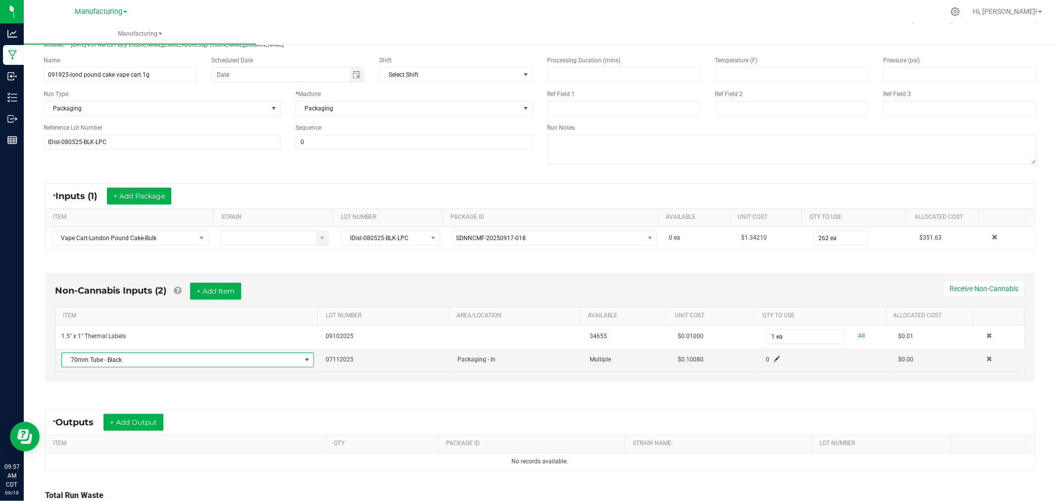
scroll to position [0, 0]
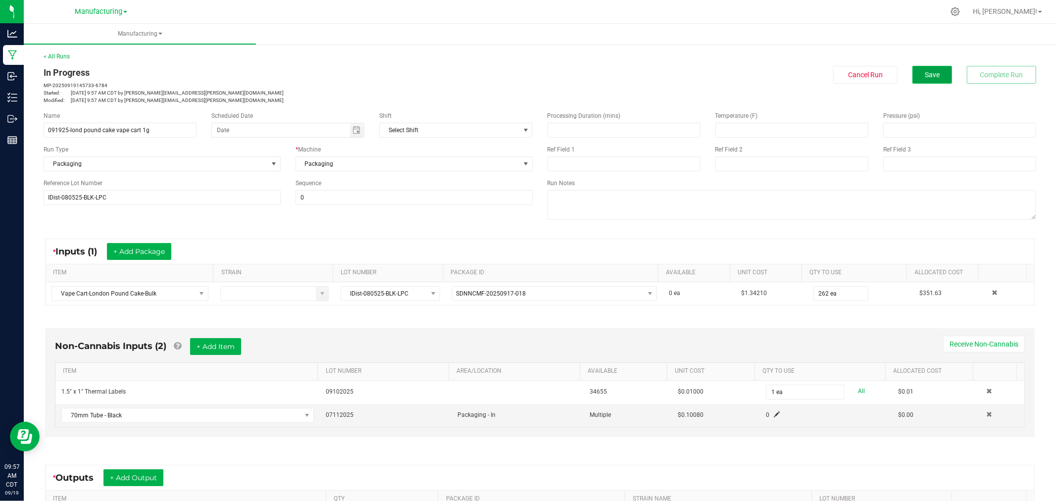
click at [930, 73] on span "Save" at bounding box center [932, 75] width 15 height 8
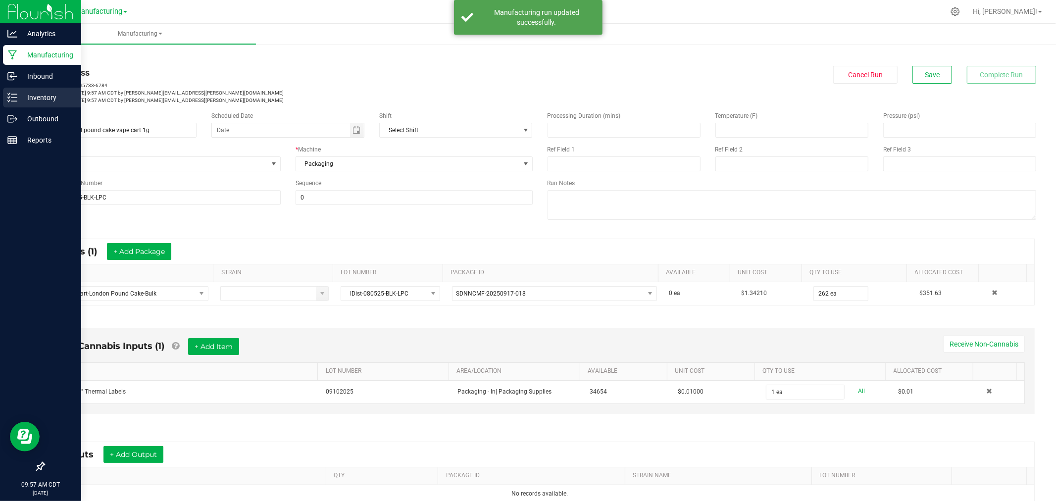
click at [31, 97] on p "Inventory" at bounding box center [46, 98] width 59 height 12
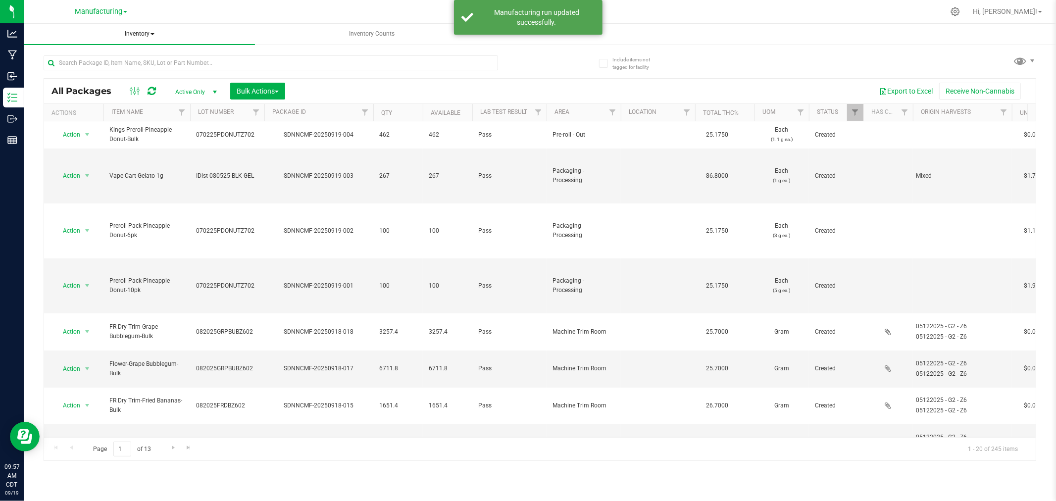
click at [138, 35] on span "Inventory" at bounding box center [139, 34] width 231 height 21
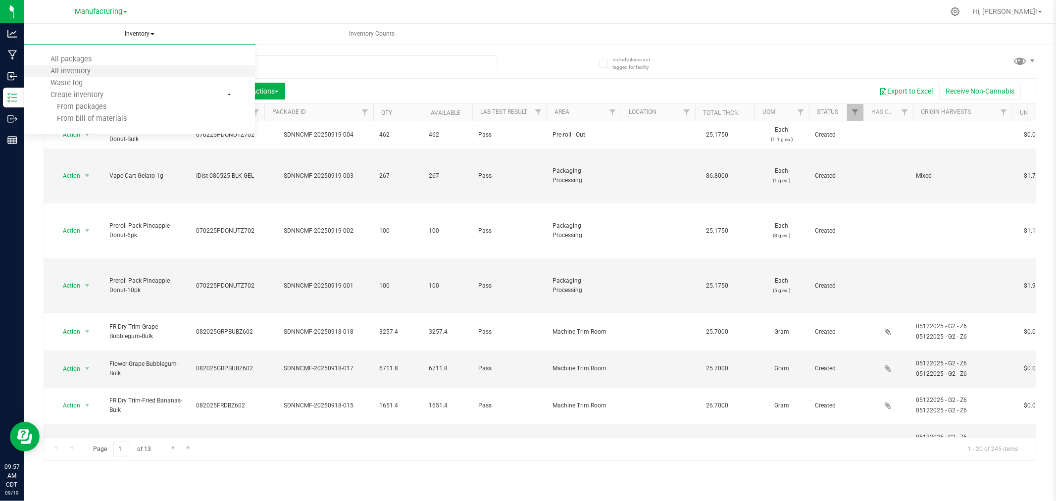
click at [128, 70] on li "All inventory" at bounding box center [139, 71] width 231 height 12
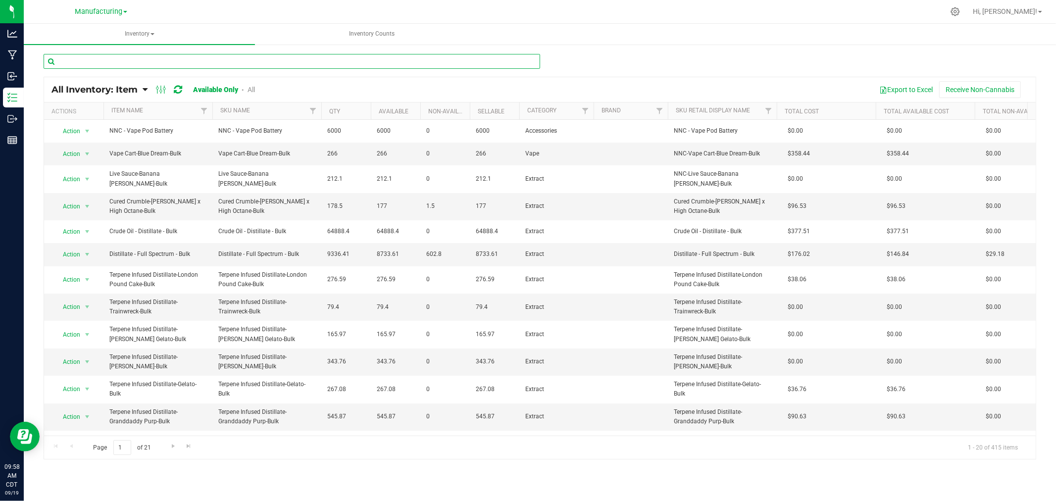
click at [98, 59] on input "text" at bounding box center [292, 61] width 497 height 15
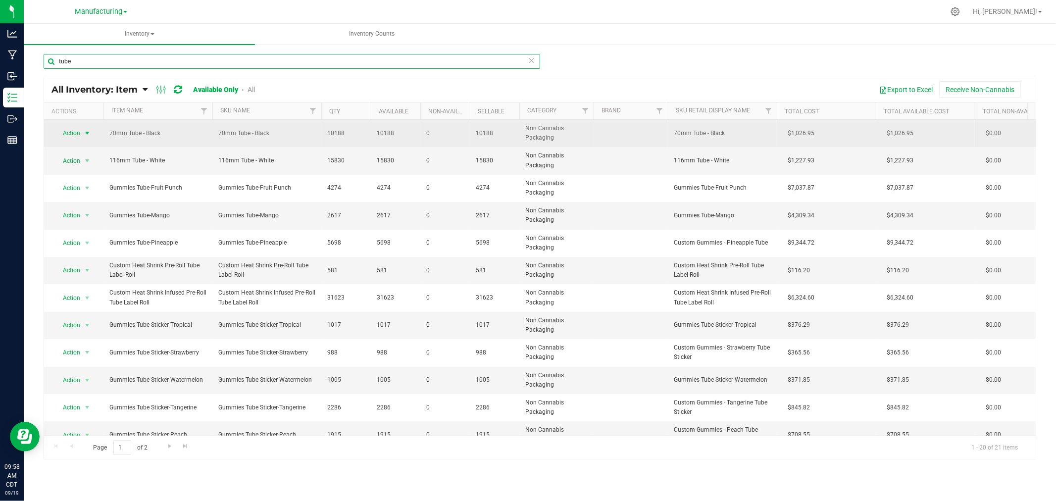
type input "tube"
click at [82, 131] on span "select" at bounding box center [87, 133] width 12 height 14
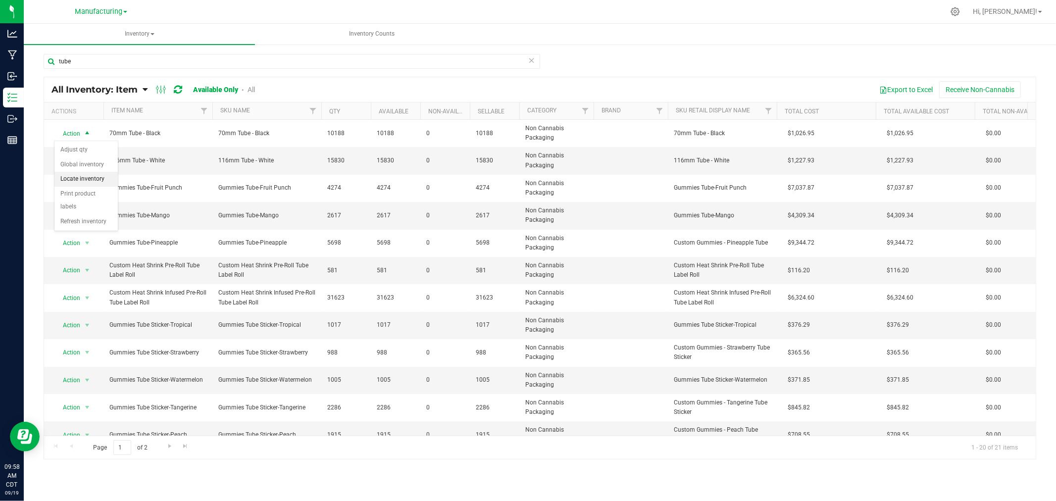
click at [96, 176] on li "Locate inventory" at bounding box center [85, 179] width 63 height 15
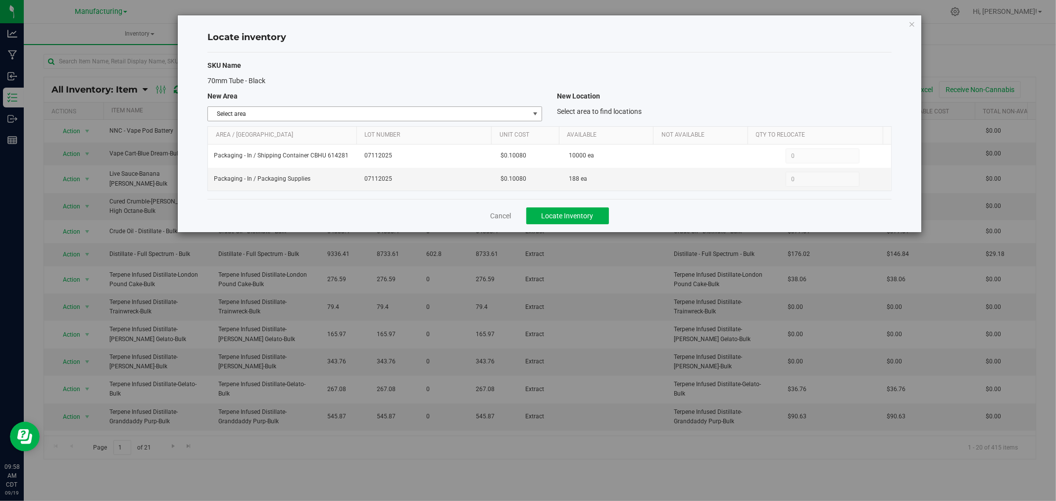
click at [483, 112] on span "Select area" at bounding box center [368, 114] width 321 height 14
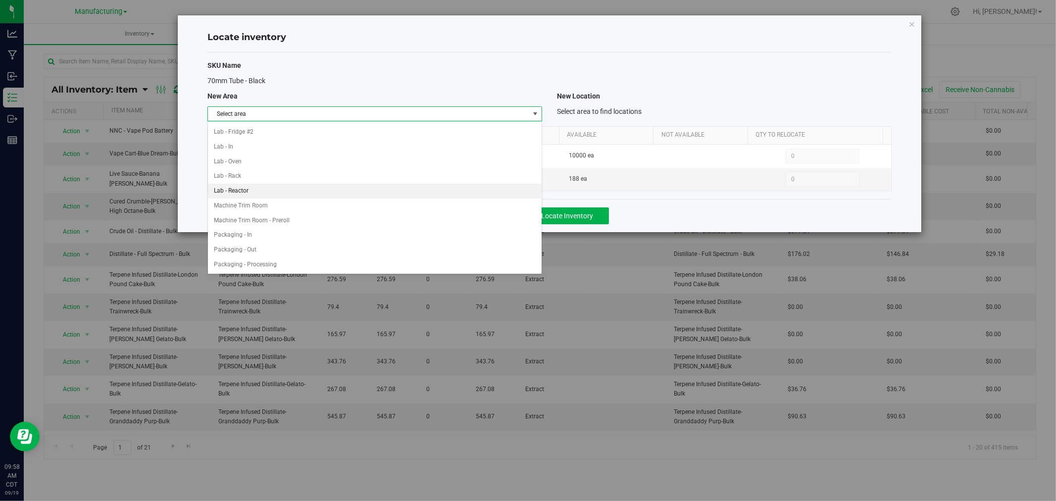
scroll to position [220, 0]
click at [352, 180] on li "Packaging - In" at bounding box center [375, 175] width 334 height 15
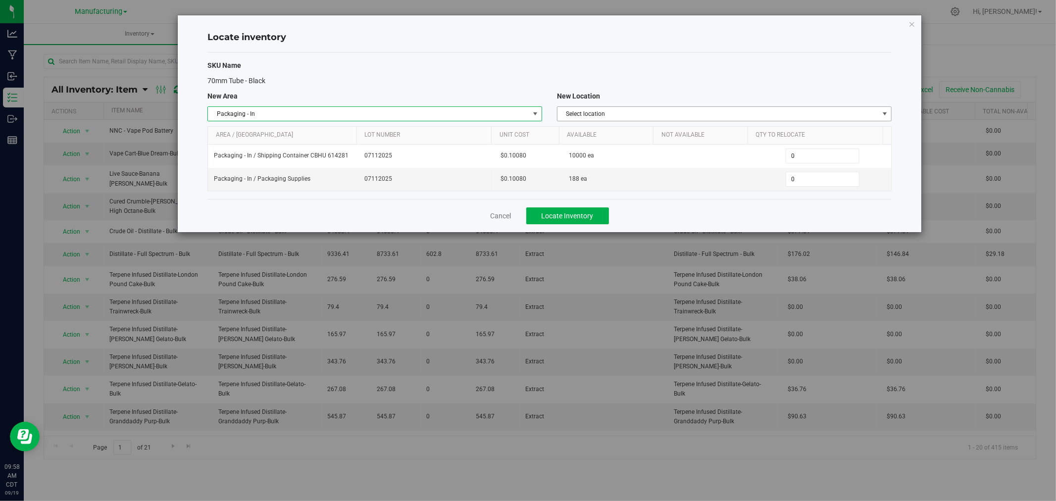
click at [601, 115] on span "Select location" at bounding box center [718, 114] width 321 height 14
click at [608, 141] on li "Packaging Supplies" at bounding box center [725, 145] width 334 height 15
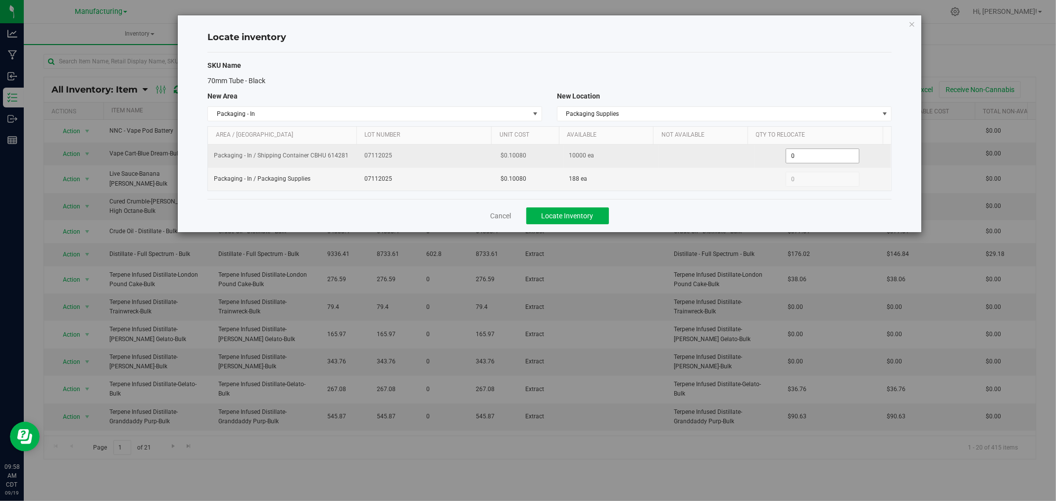
click at [796, 163] on td "0 0" at bounding box center [823, 156] width 137 height 23
click at [794, 155] on input "0" at bounding box center [823, 156] width 73 height 14
click at [775, 157] on div "0 0" at bounding box center [823, 156] width 125 height 15
click at [794, 151] on span "0 0" at bounding box center [823, 156] width 74 height 15
type input "1000"
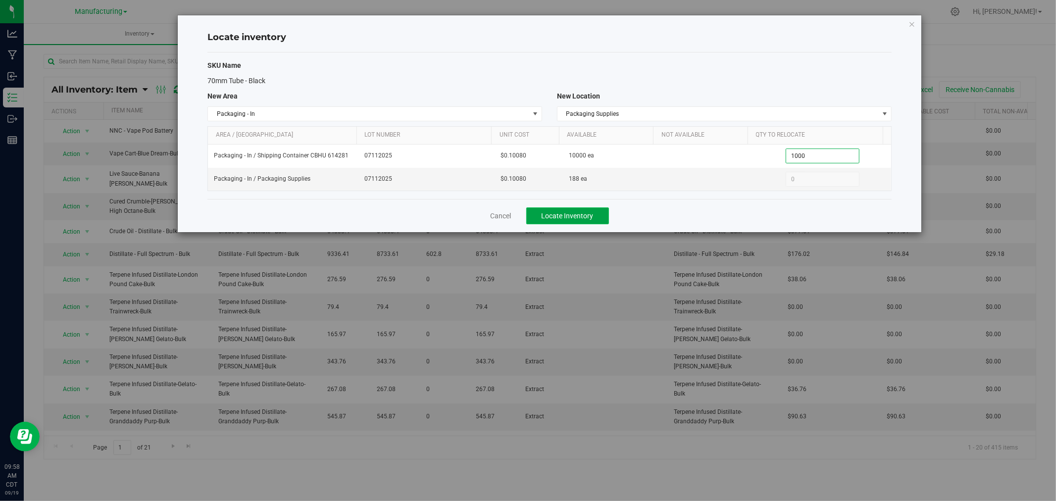
type input "1,000"
click at [575, 212] on span "Locate Inventory" at bounding box center [568, 216] width 52 height 8
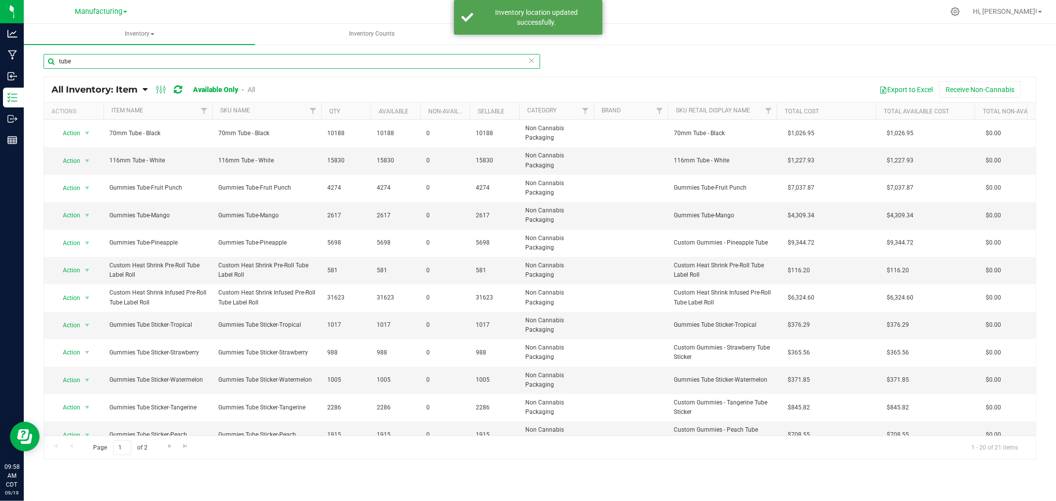
click at [100, 62] on input "tube" at bounding box center [292, 61] width 497 height 15
type input "t"
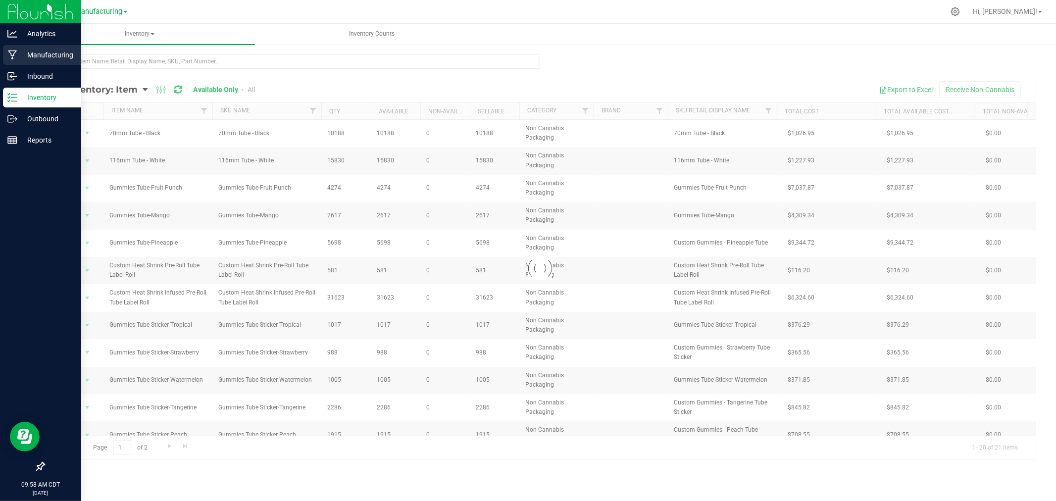
click at [49, 55] on p "Manufacturing" at bounding box center [46, 55] width 59 height 12
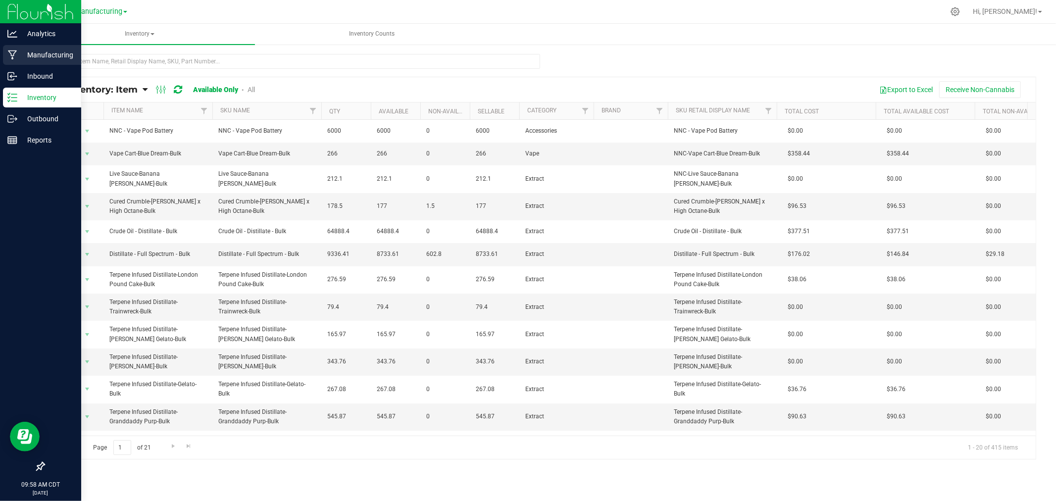
click at [20, 50] on p "Manufacturing" at bounding box center [46, 55] width 59 height 12
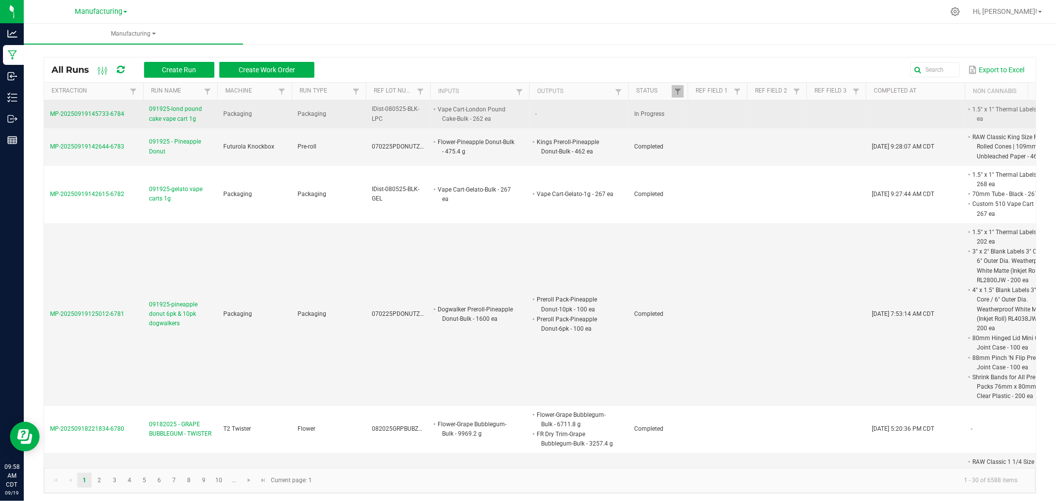
click at [111, 107] on td "MP-20250919145733-6784" at bounding box center [93, 115] width 99 height 28
click at [114, 113] on span "MP-20250919145733-6784" at bounding box center [87, 113] width 74 height 7
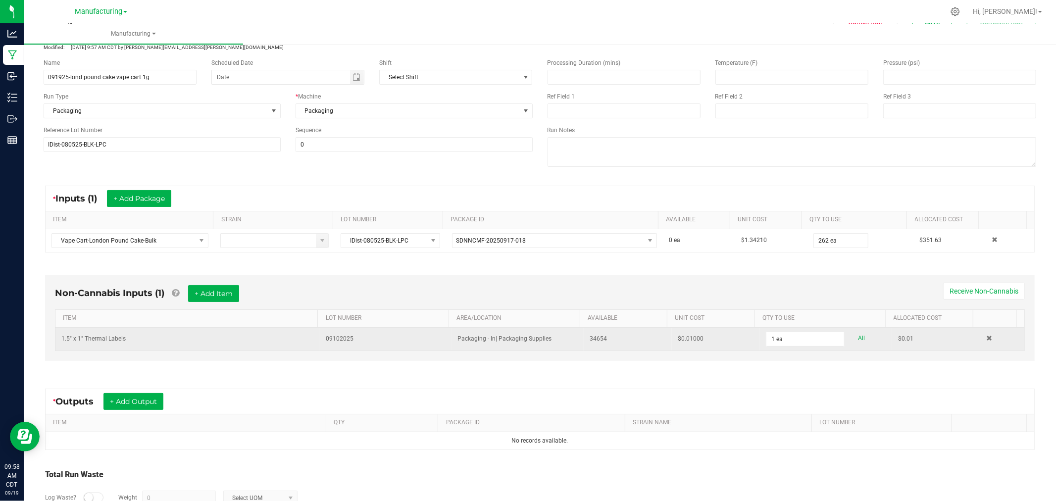
scroll to position [116, 0]
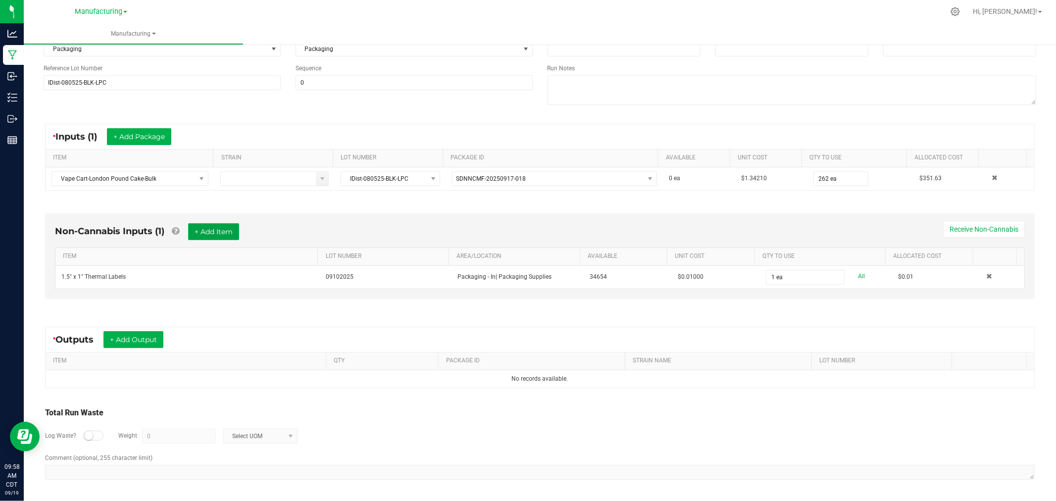
click at [207, 235] on button "+ Add Item" at bounding box center [213, 231] width 51 height 17
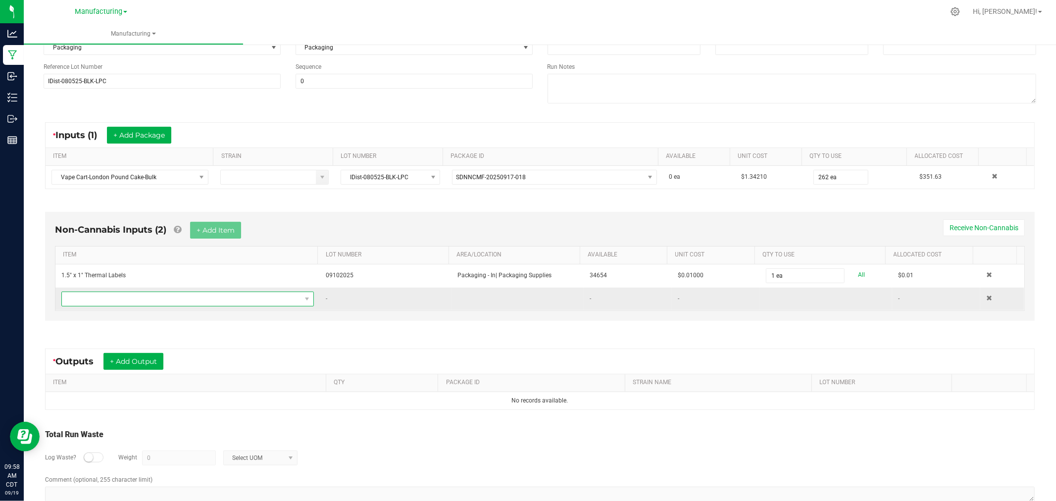
click at [221, 301] on span "NO DATA FOUND" at bounding box center [181, 299] width 239 height 14
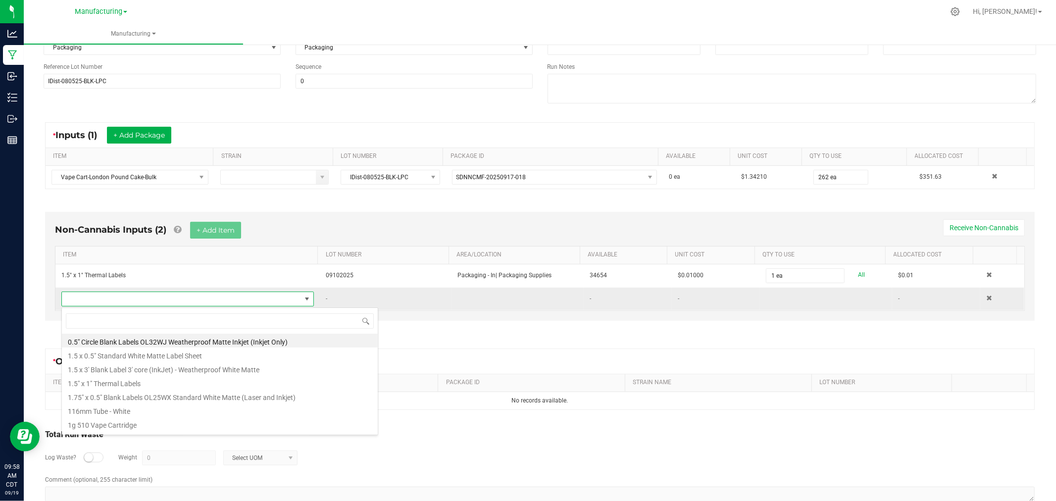
scroll to position [15, 245]
type input "tube"
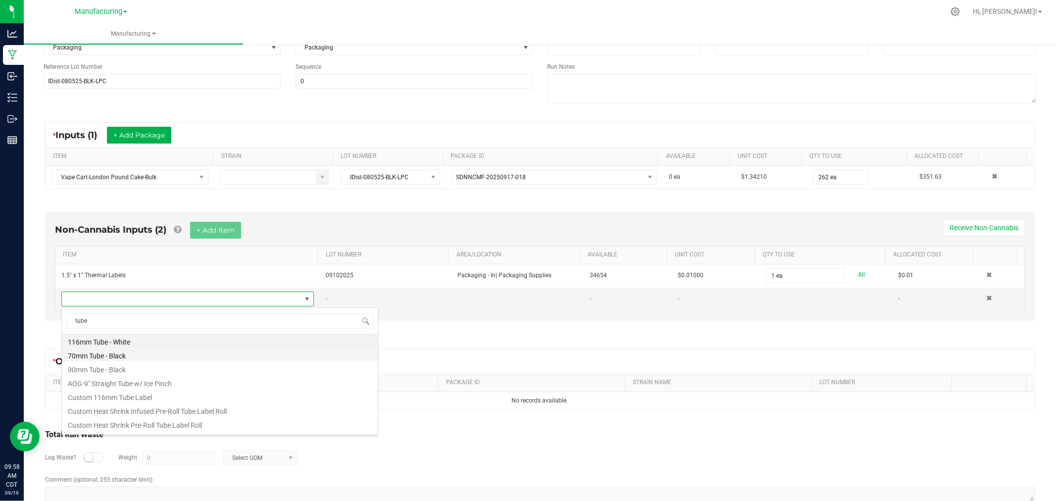
click at [141, 358] on li "70mm Tube - Black" at bounding box center [220, 355] width 316 height 14
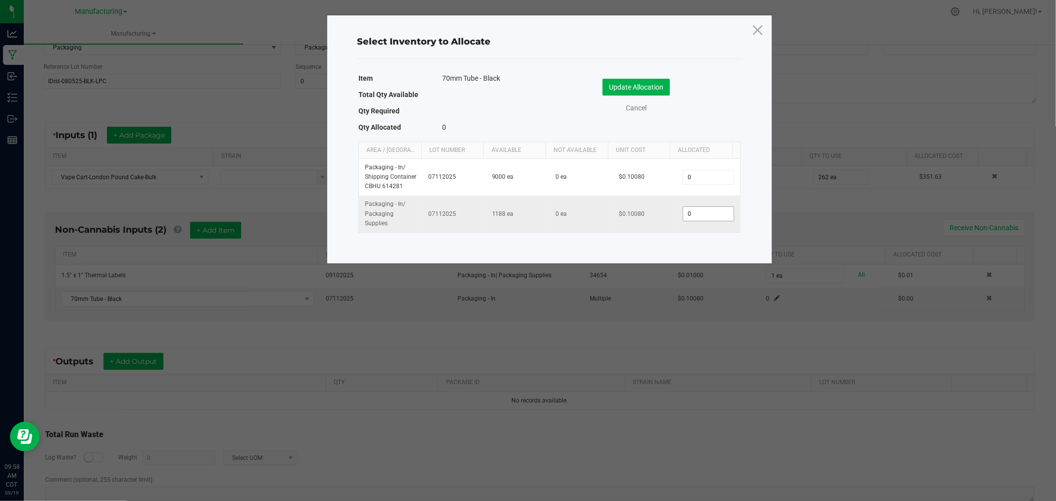
click at [696, 218] on input "0" at bounding box center [709, 214] width 51 height 14
type input "1"
click at [661, 90] on button "Update Allocation" at bounding box center [636, 87] width 67 height 17
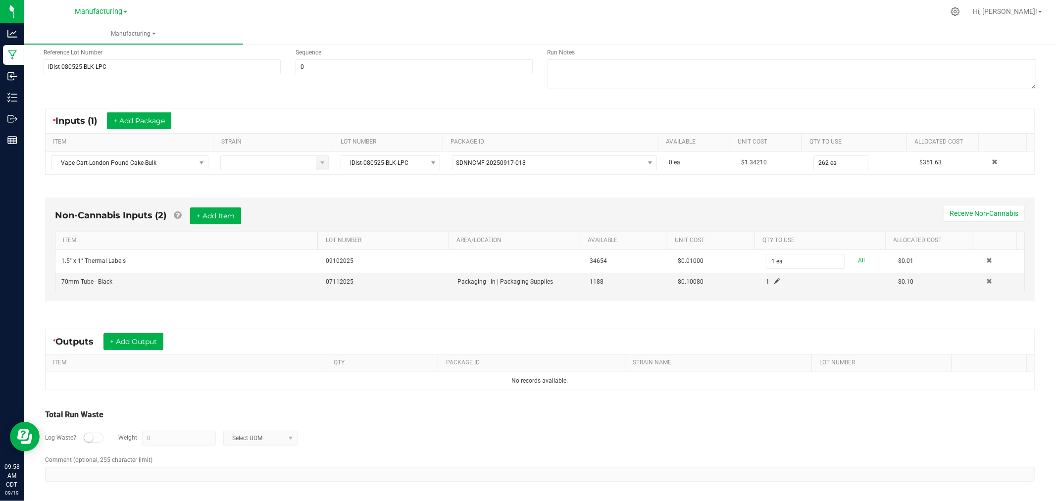
scroll to position [134, 0]
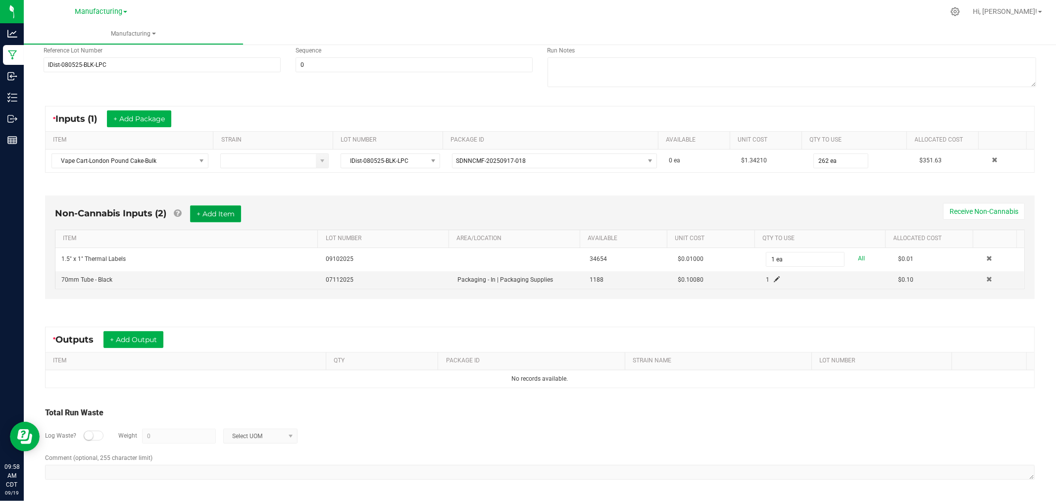
click at [216, 211] on button "+ Add Item" at bounding box center [215, 214] width 51 height 17
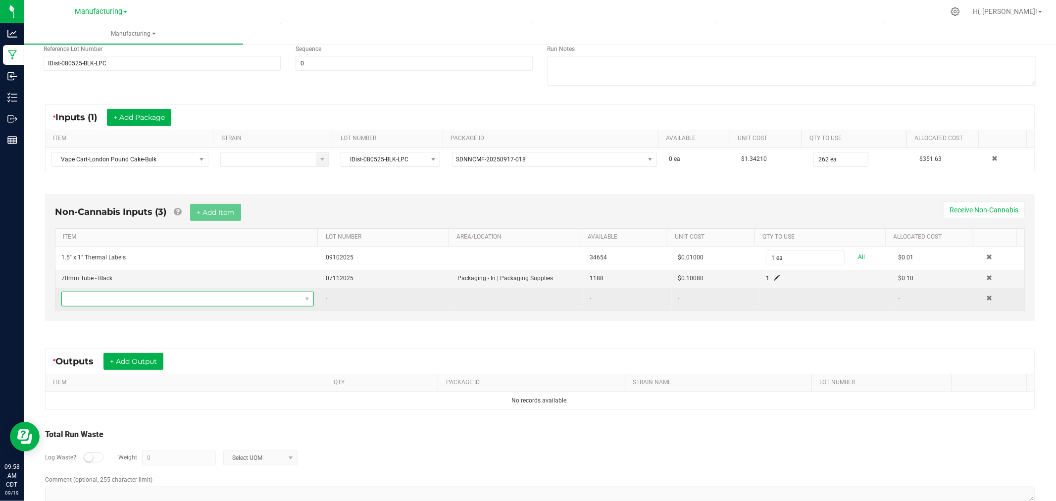
click at [241, 303] on span "NO DATA FOUND" at bounding box center [181, 299] width 239 height 14
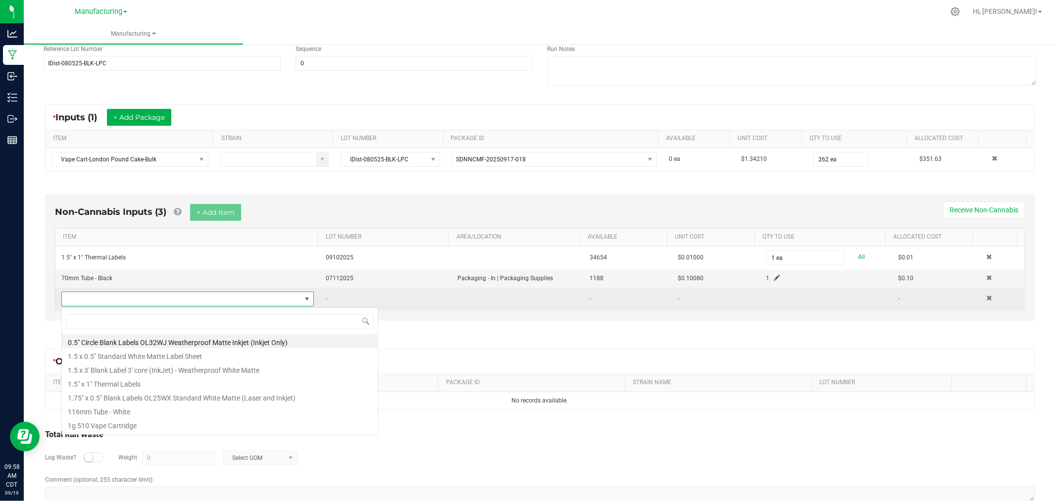
scroll to position [15, 245]
type input "bag"
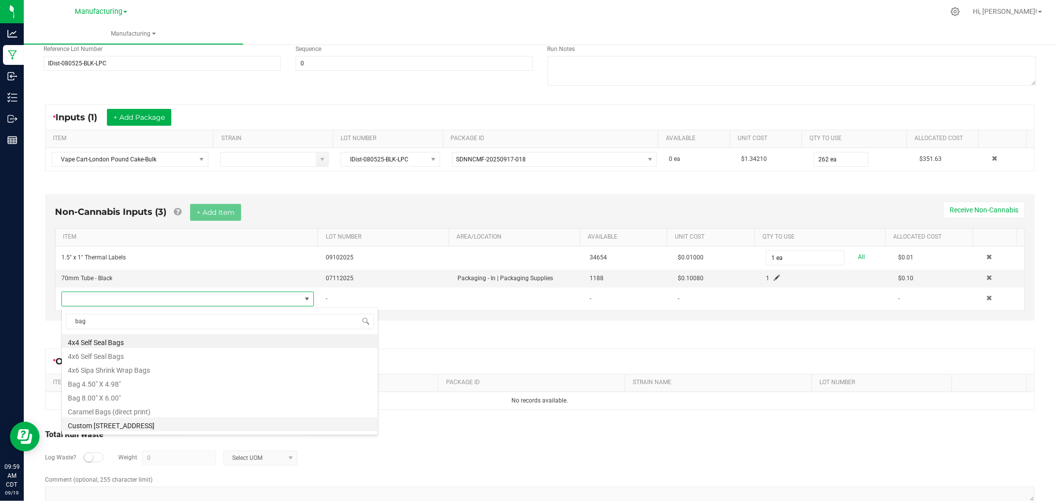
click at [180, 422] on li "Custom [STREET_ADDRESS]" at bounding box center [220, 425] width 316 height 14
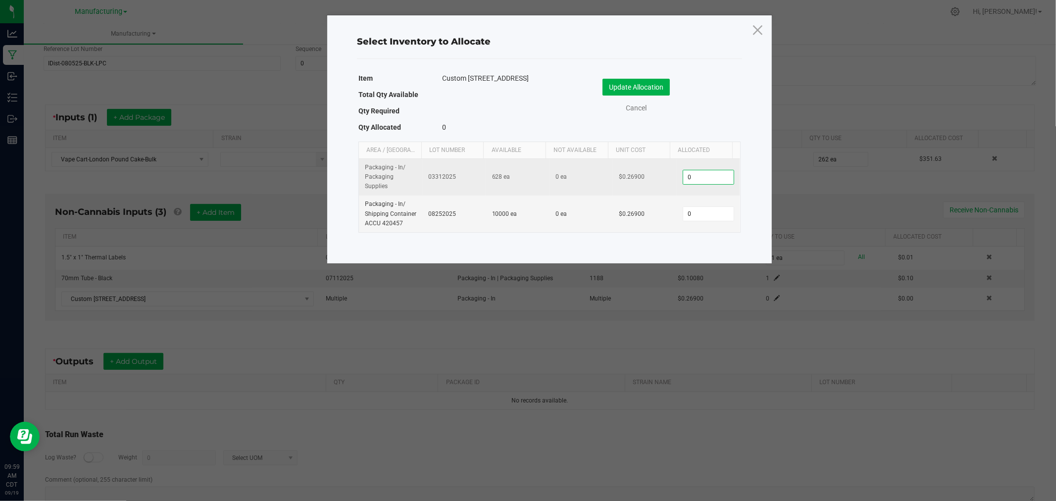
click at [699, 170] on input "0" at bounding box center [709, 177] width 51 height 14
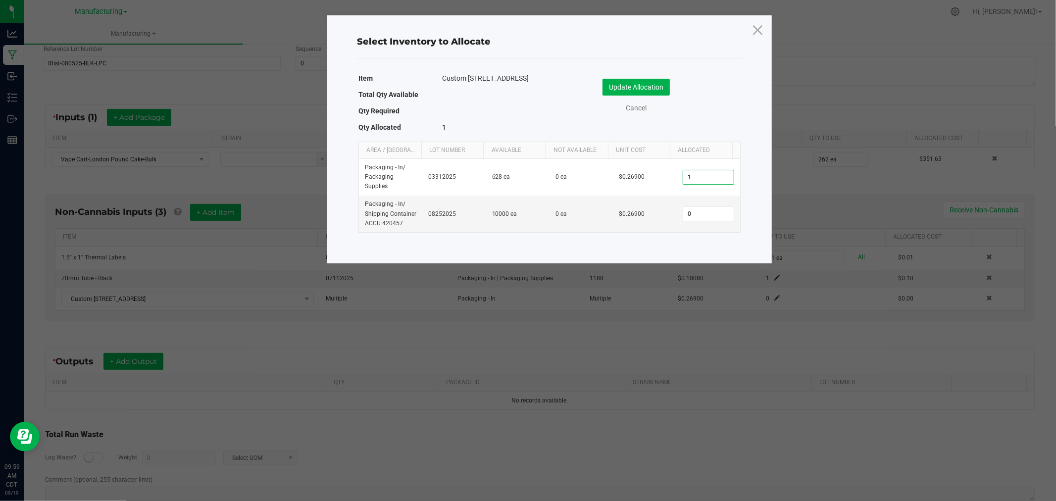
type input "1"
click at [647, 88] on button "Update Allocation" at bounding box center [636, 87] width 67 height 17
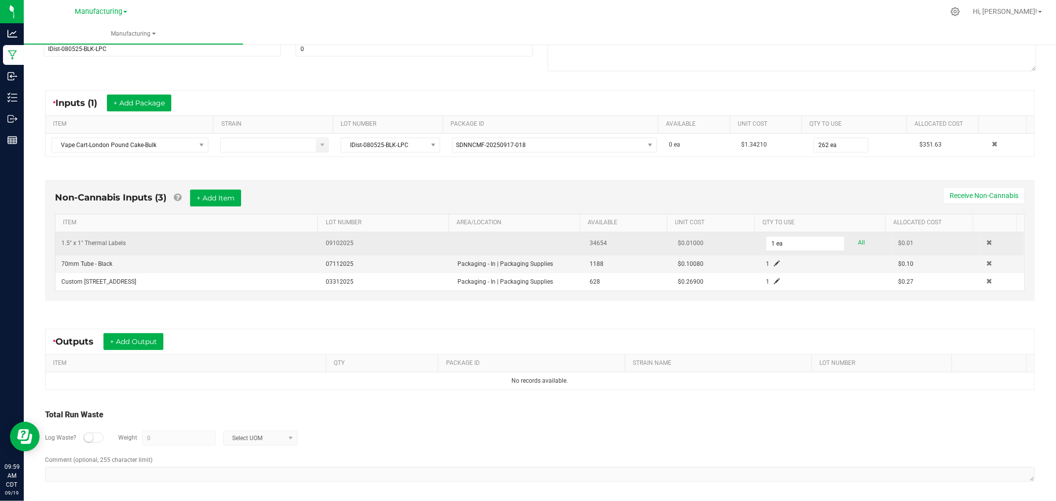
scroll to position [152, 0]
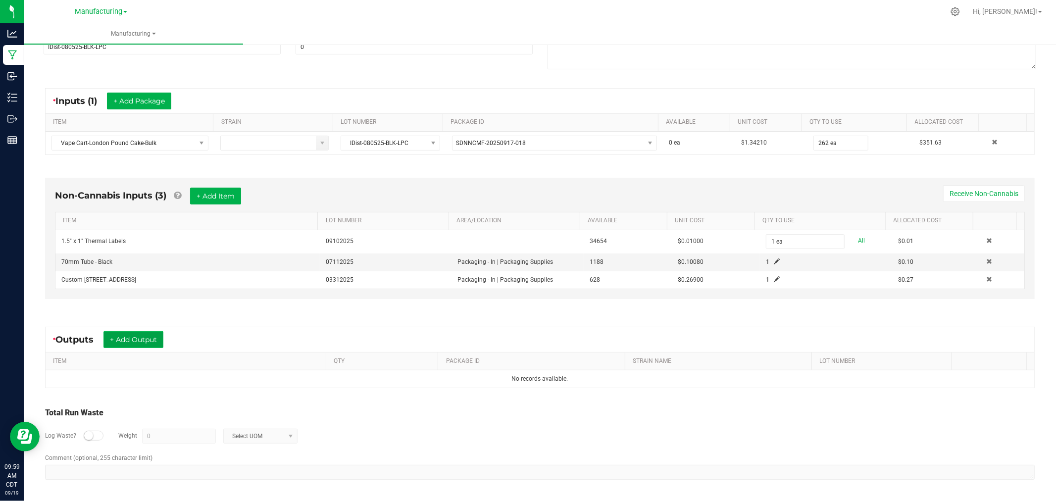
click at [146, 341] on button "+ Add Output" at bounding box center [134, 339] width 60 height 17
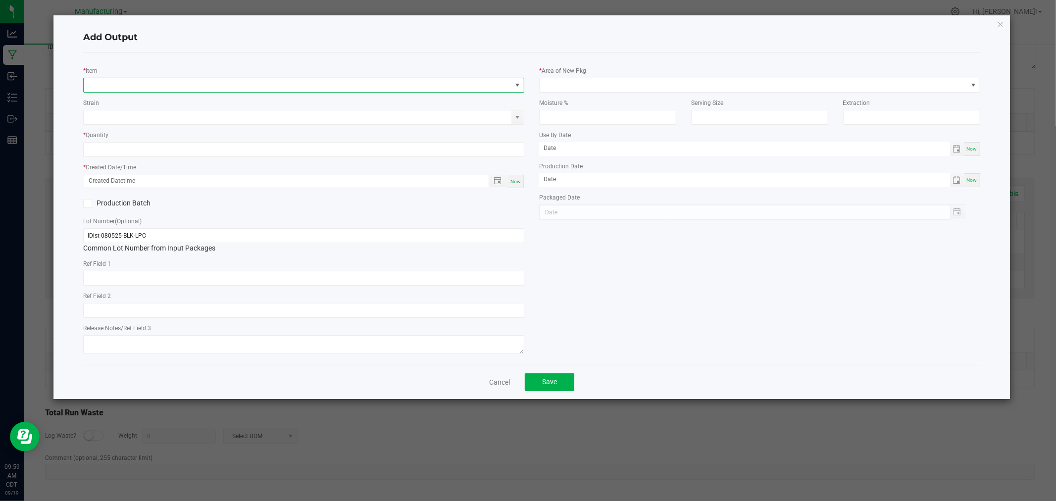
click at [171, 86] on span "NO DATA FOUND" at bounding box center [298, 85] width 428 height 14
type input "vape cart-london"
click at [177, 127] on li "Vape Cart-London Pound Cake-1g" at bounding box center [304, 126] width 440 height 14
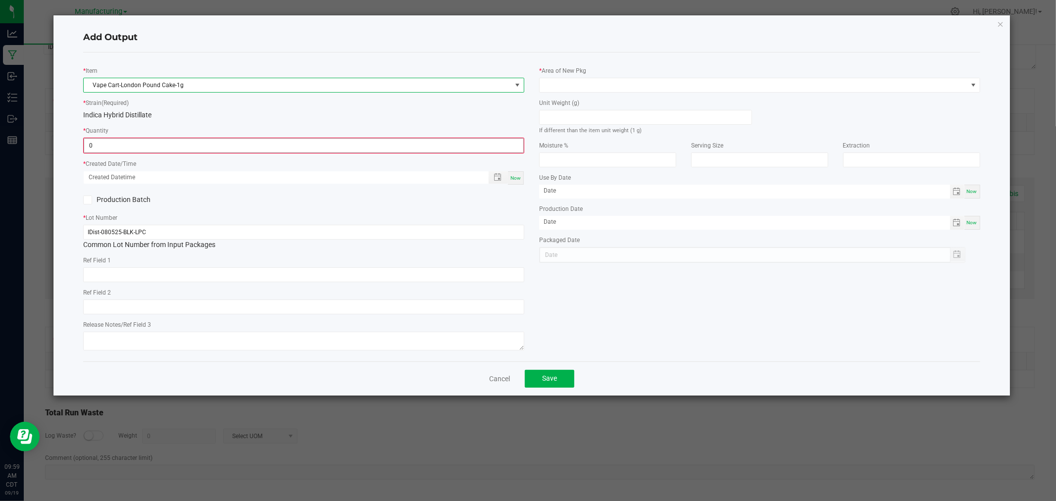
click at [141, 147] on input "0" at bounding box center [303, 146] width 439 height 14
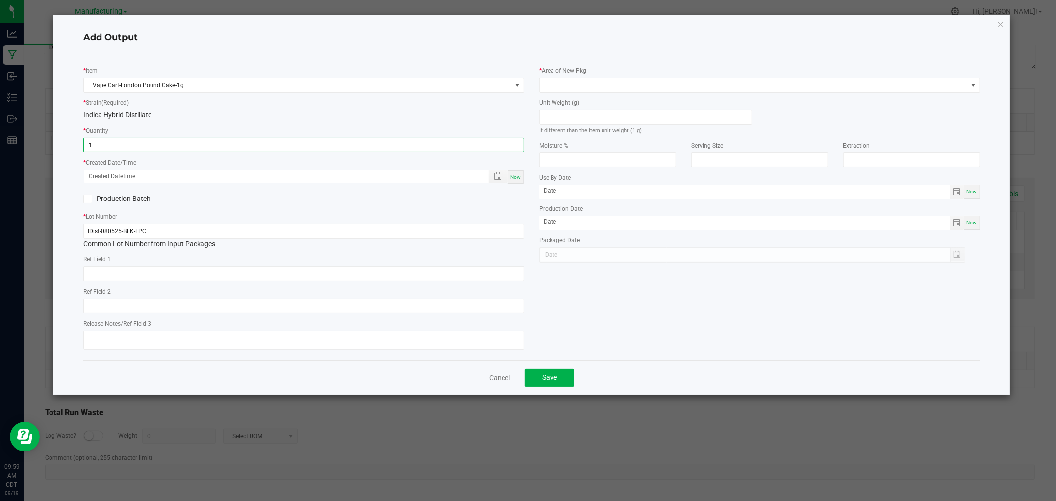
type input "1 ea"
click at [516, 176] on span "Now" at bounding box center [516, 176] width 10 height 5
type input "09/19/2025 9:59 AM"
type input "[DATE]"
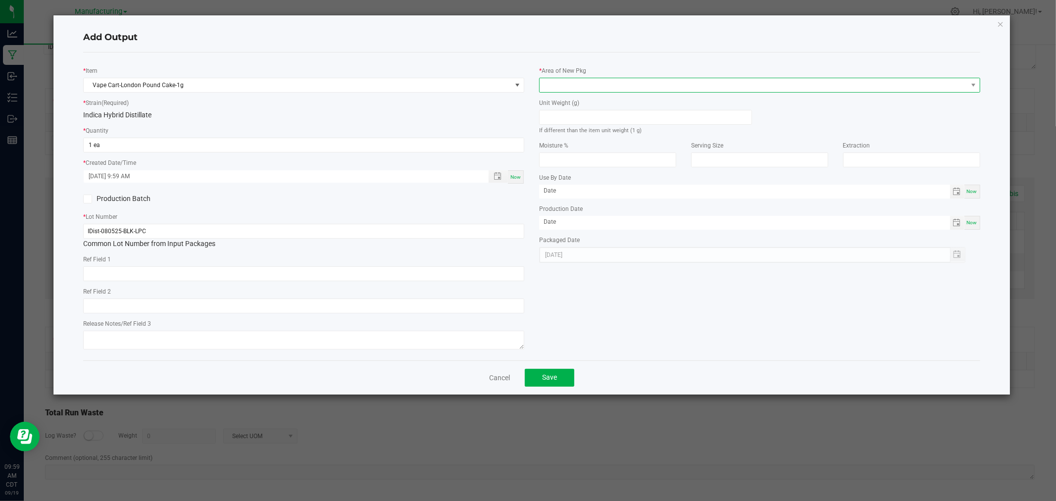
click at [611, 82] on span at bounding box center [754, 85] width 428 height 14
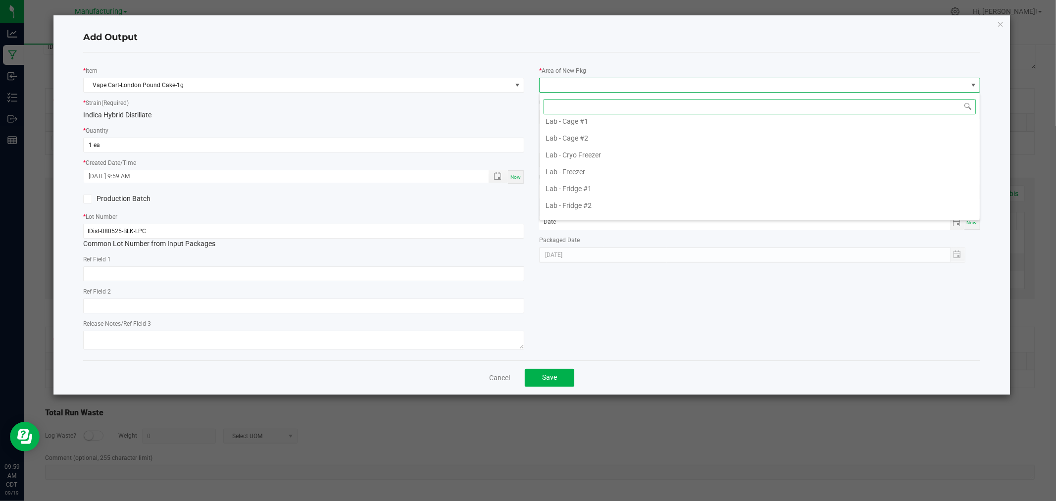
scroll to position [275, 0]
click at [632, 189] on li "Packaging - Processing" at bounding box center [760, 189] width 440 height 17
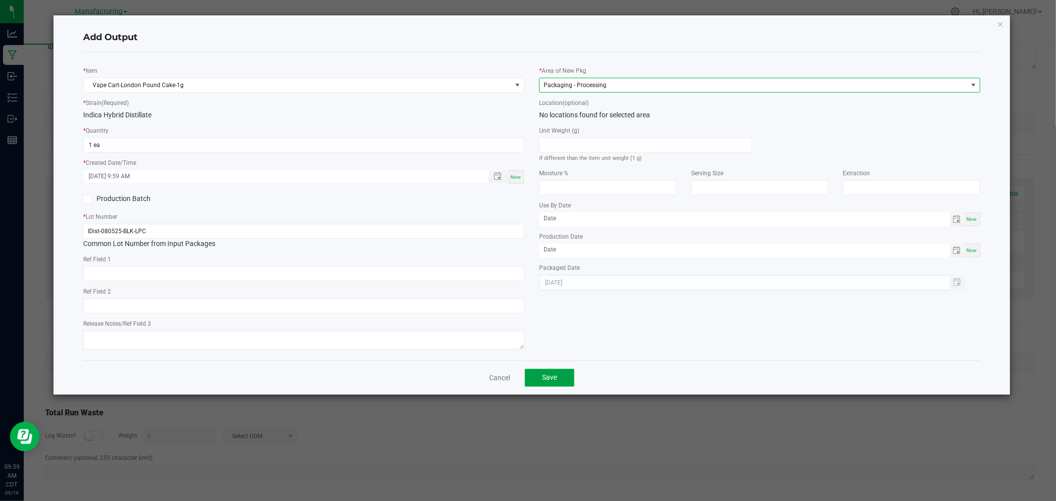
click at [546, 381] on span "Save" at bounding box center [549, 377] width 15 height 8
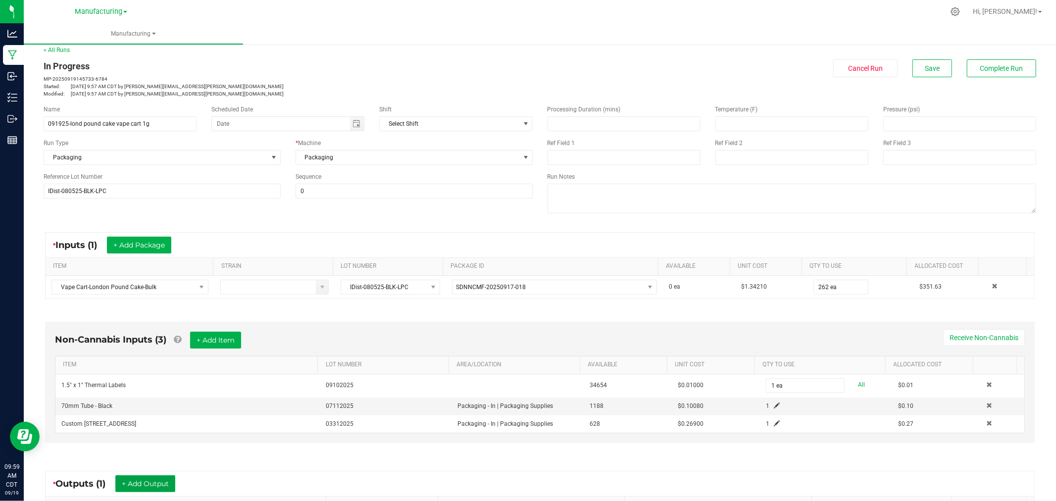
scroll to position [0, 0]
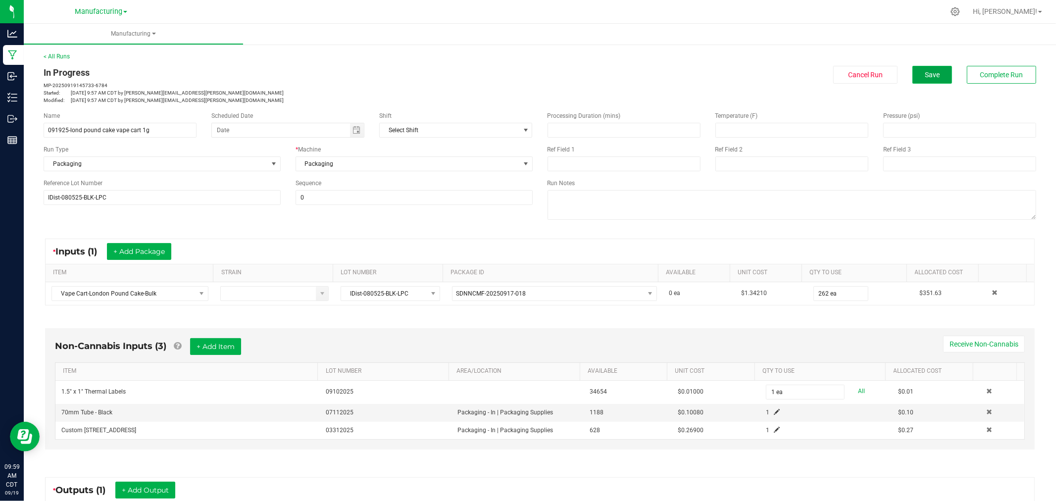
click at [935, 71] on button "Save" at bounding box center [933, 75] width 40 height 18
click at [925, 77] on span "Save" at bounding box center [932, 75] width 15 height 8
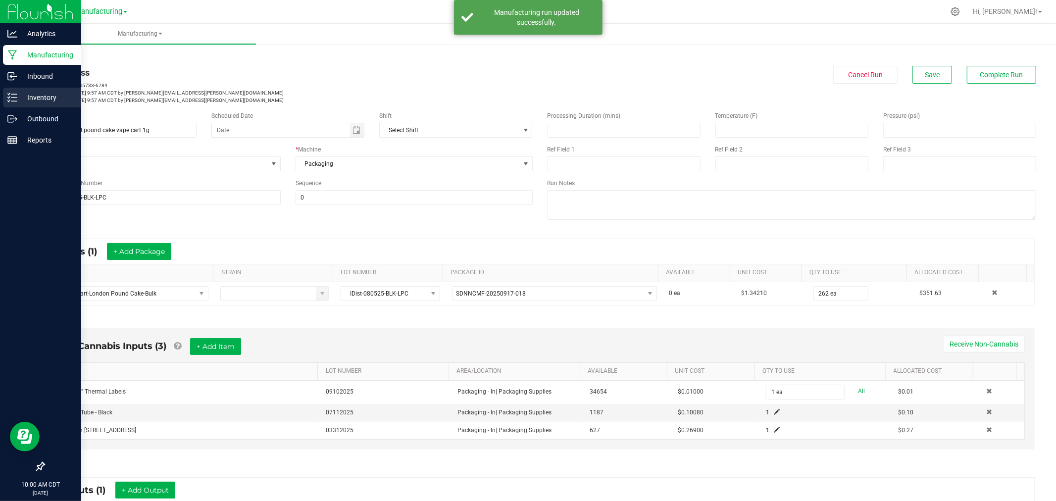
click at [41, 97] on p "Inventory" at bounding box center [46, 98] width 59 height 12
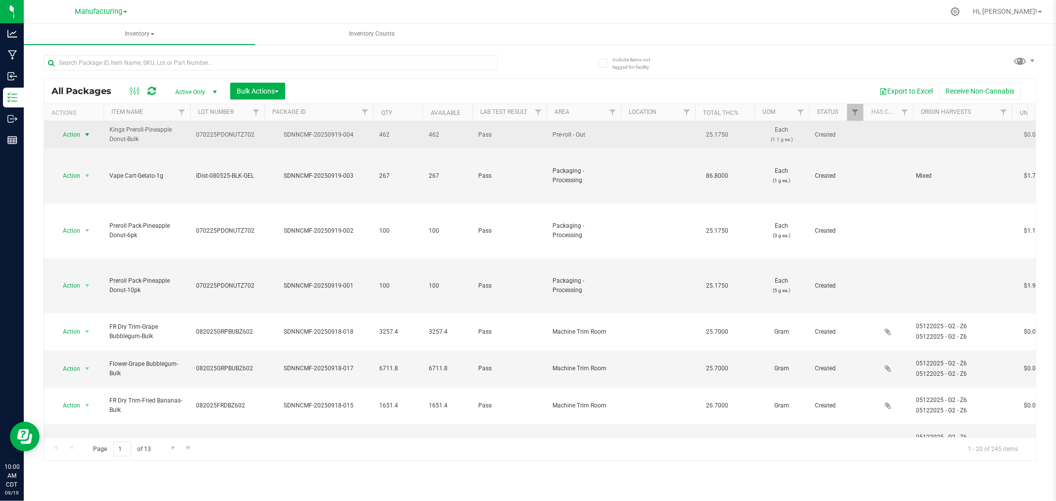
click at [87, 134] on span "select" at bounding box center [87, 135] width 8 height 8
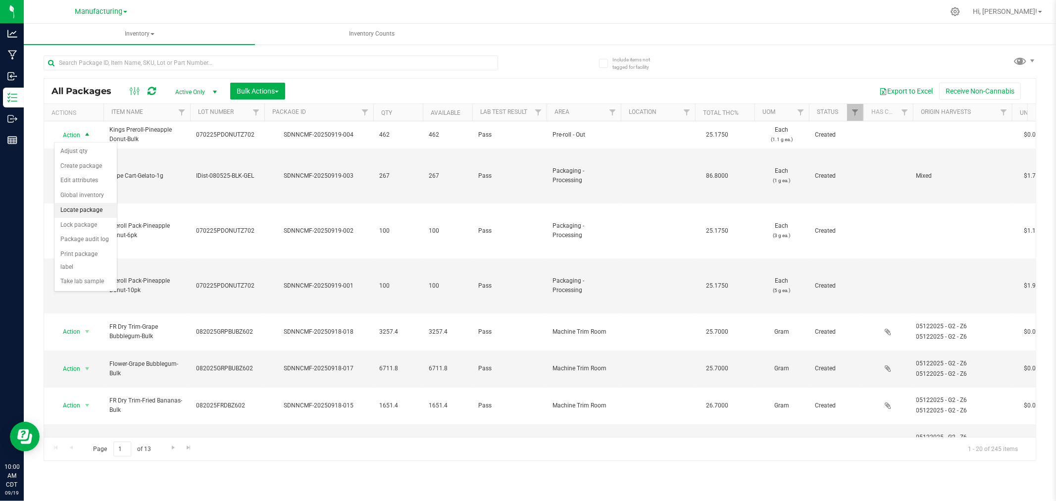
click at [82, 213] on li "Locate package" at bounding box center [85, 210] width 62 height 15
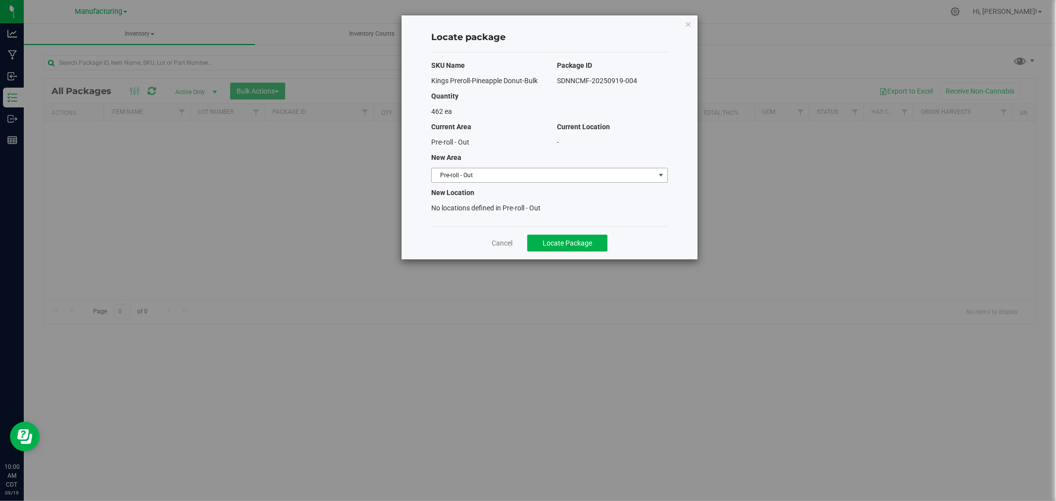
click at [546, 179] on span "Pre-roll - Out" at bounding box center [543, 175] width 223 height 14
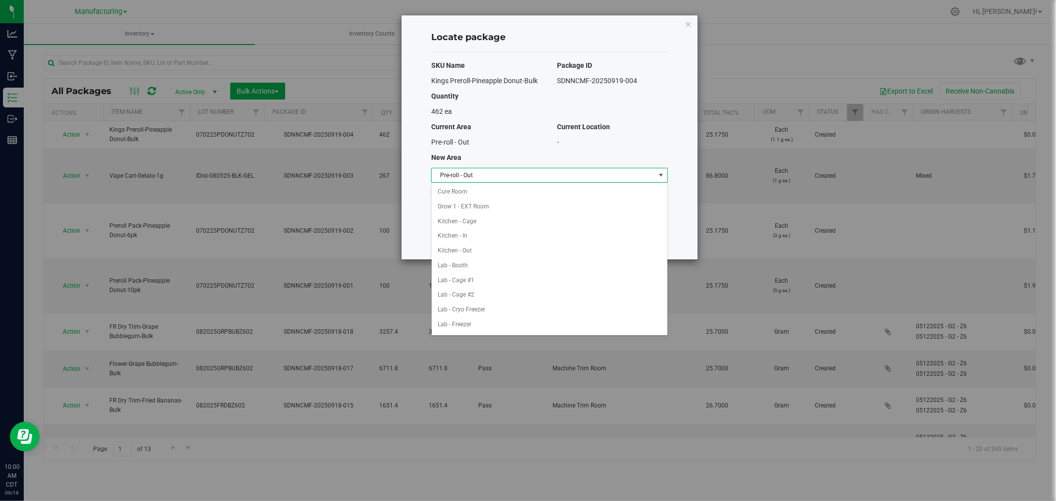
scroll to position [192, 0]
click at [481, 267] on li "Packaging - In" at bounding box center [550, 265] width 236 height 15
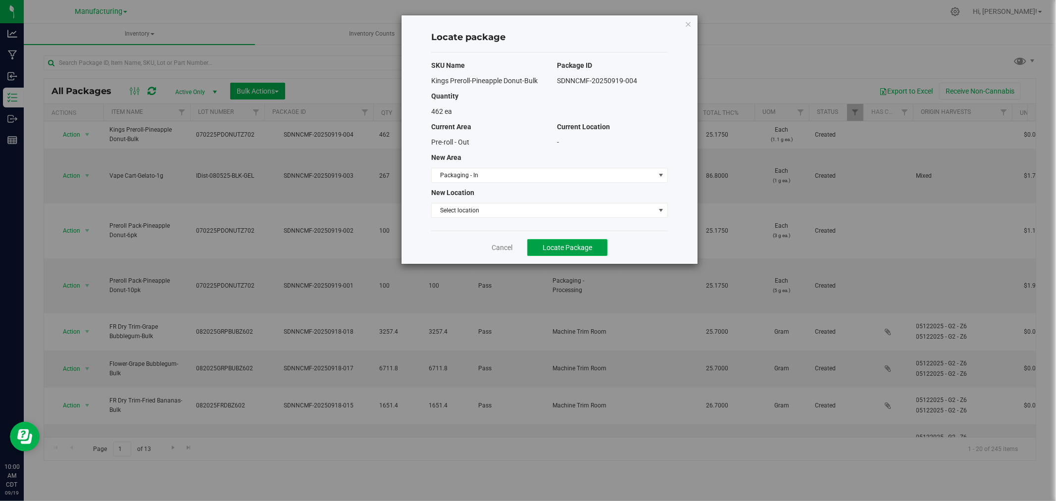
click at [546, 245] on span "Locate Package" at bounding box center [568, 248] width 50 height 8
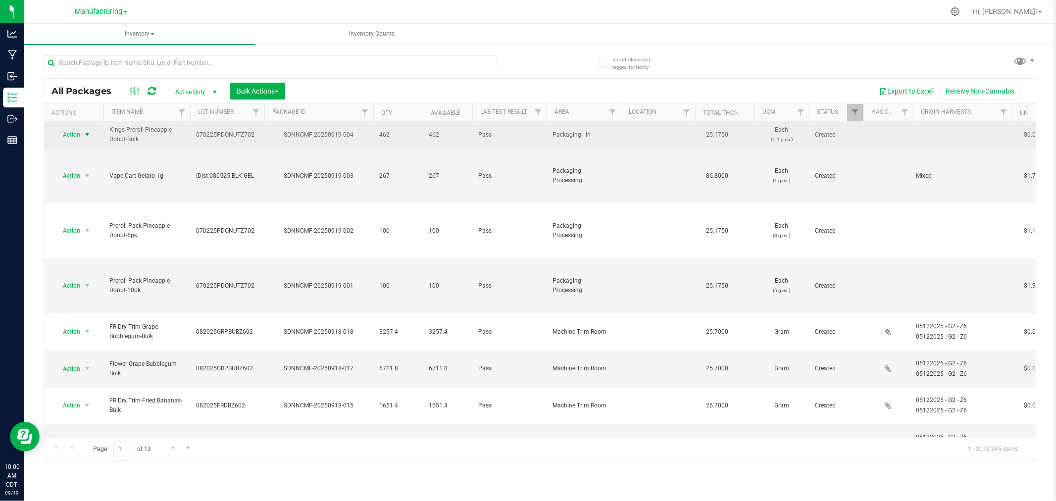
click at [86, 135] on span "select" at bounding box center [87, 135] width 8 height 8
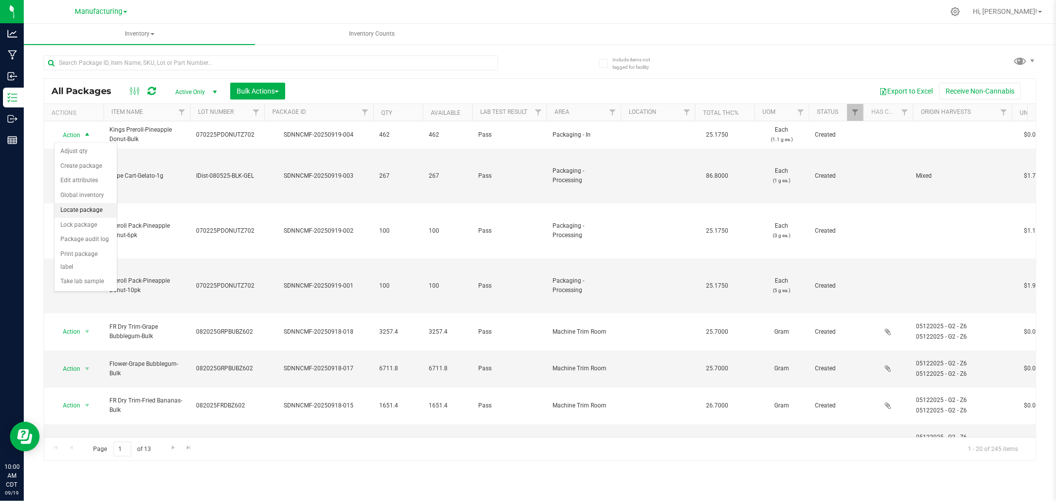
click at [84, 211] on li "Locate package" at bounding box center [85, 210] width 62 height 15
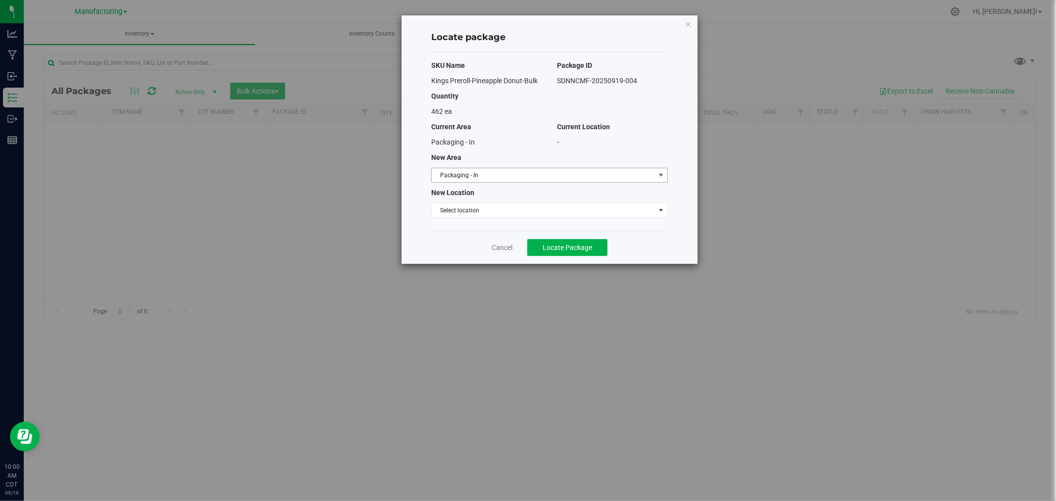
click at [603, 173] on span "Packaging - In" at bounding box center [543, 175] width 223 height 14
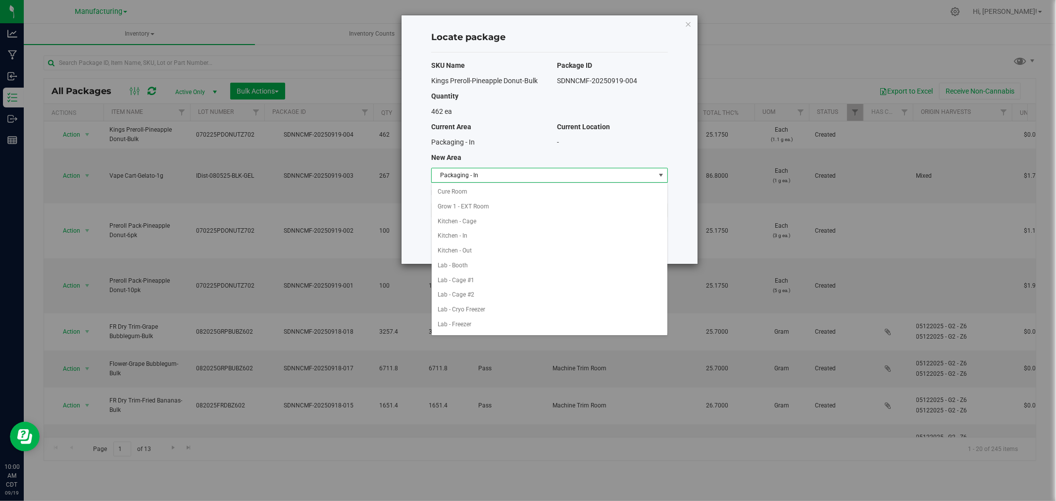
scroll to position [132, 0]
click at [468, 326] on li "Packaging - In" at bounding box center [550, 324] width 236 height 15
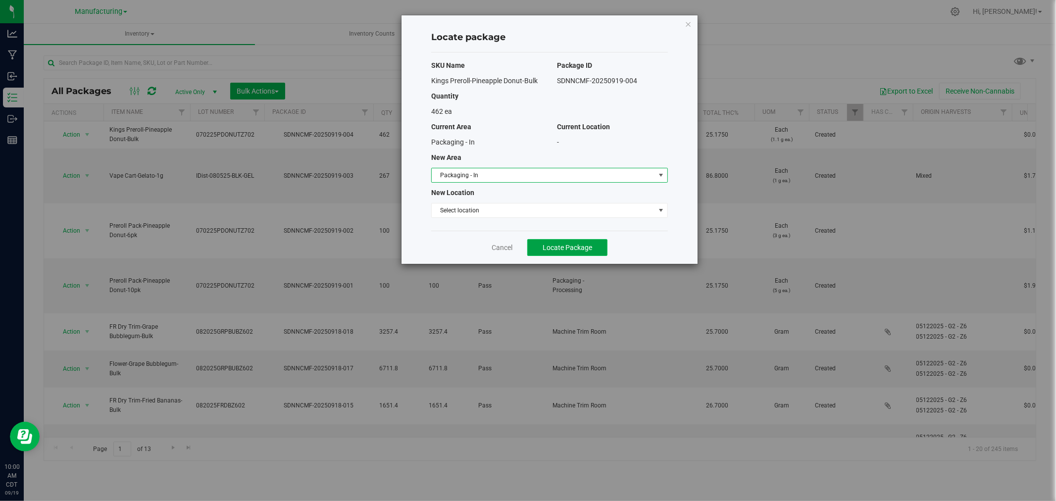
click at [551, 245] on span "Locate Package" at bounding box center [568, 248] width 50 height 8
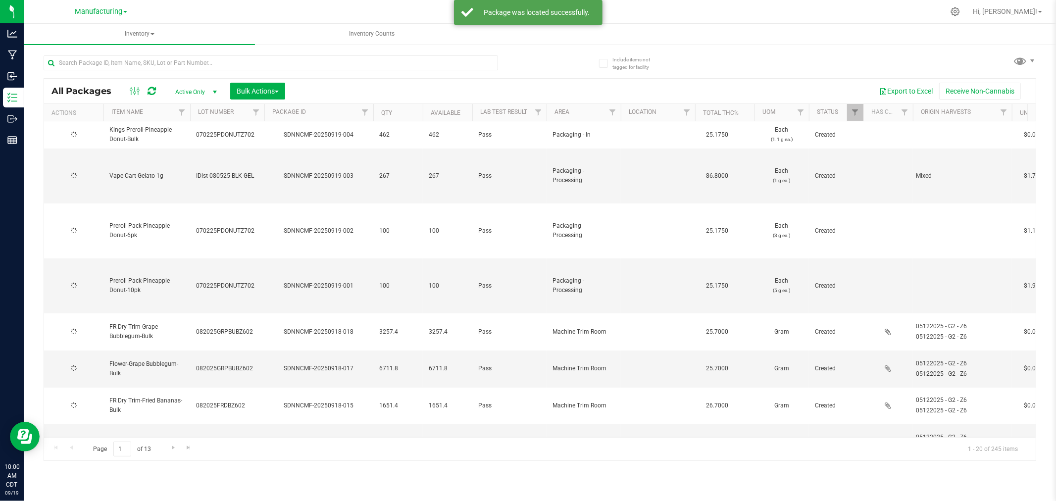
type input "[DATE]"
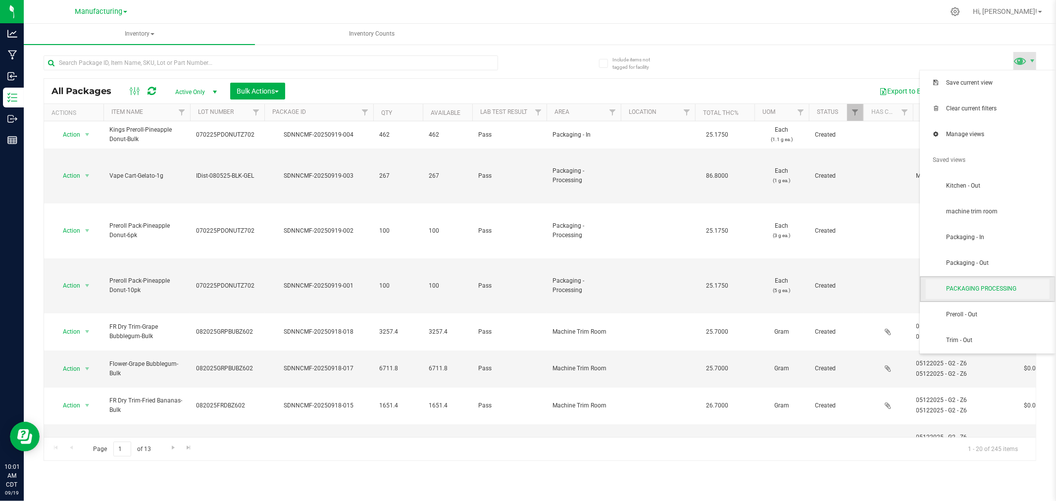
click at [1013, 286] on span "PACKAGING PROCESSING" at bounding box center [998, 289] width 103 height 8
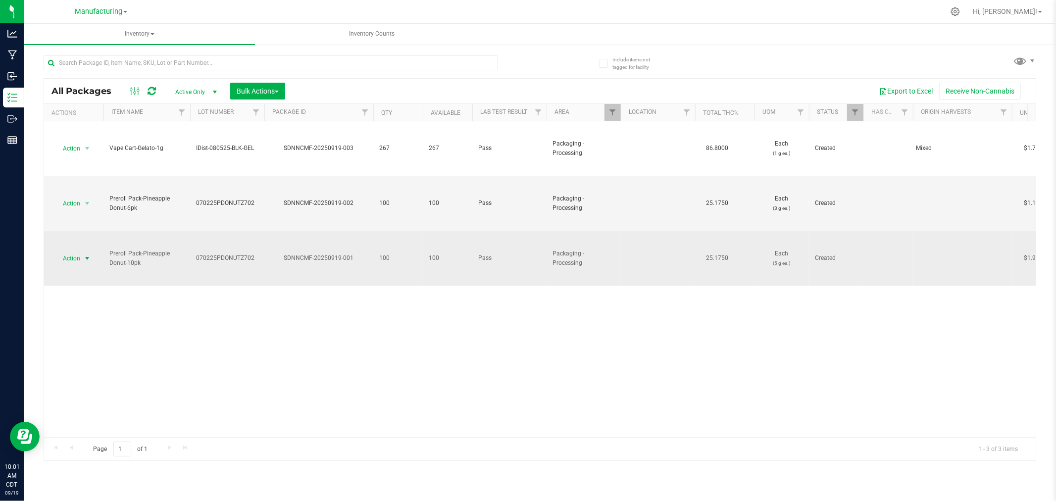
click at [86, 258] on span "select" at bounding box center [87, 259] width 8 height 8
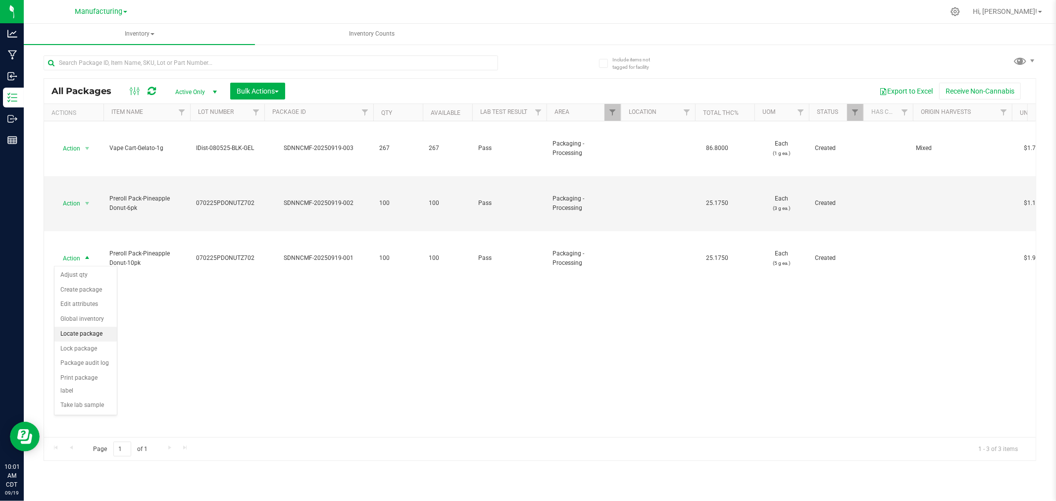
click at [78, 333] on li "Locate package" at bounding box center [85, 334] width 62 height 15
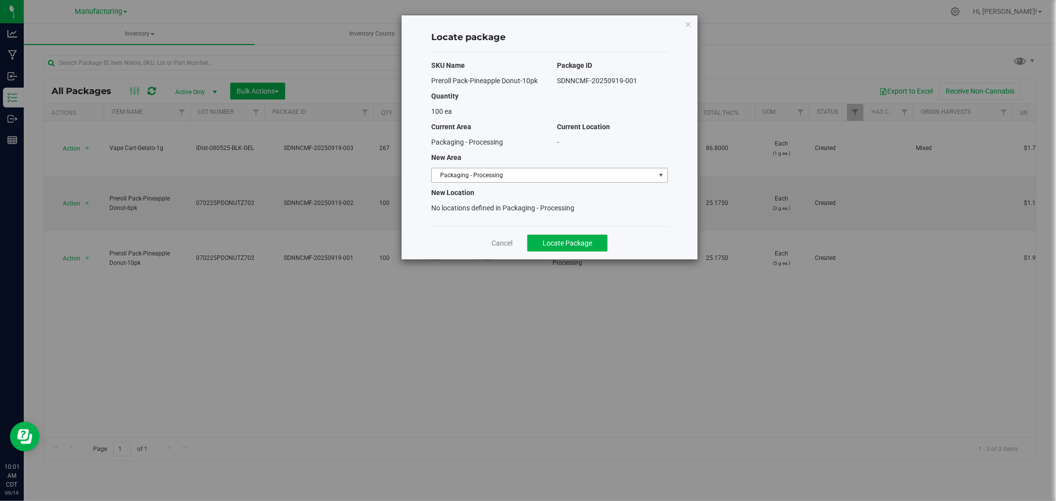
click at [563, 179] on span "Packaging - Processing" at bounding box center [543, 175] width 223 height 14
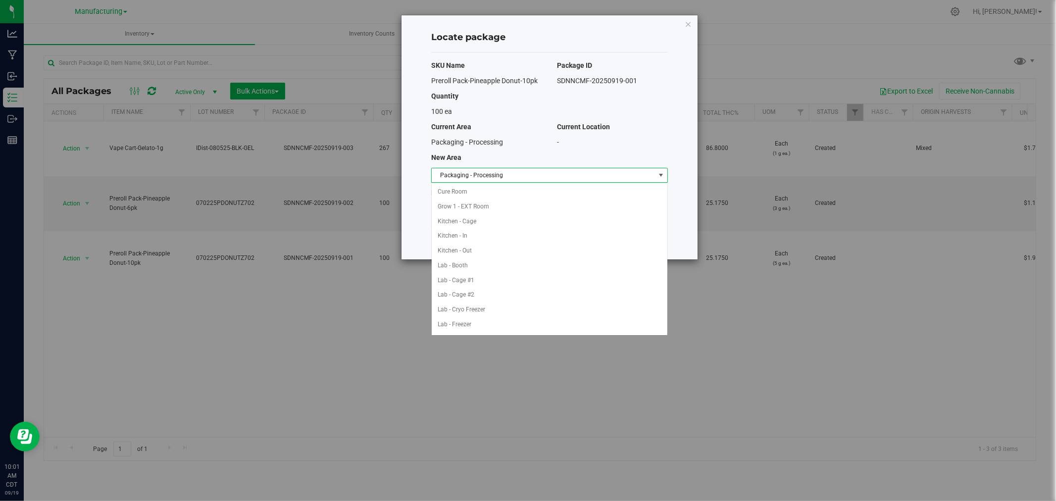
scroll to position [162, 0]
drag, startPoint x: 475, startPoint y: 310, endPoint x: 487, endPoint y: 300, distance: 16.2
click at [475, 310] on li "Packaging - Out" at bounding box center [550, 310] width 236 height 15
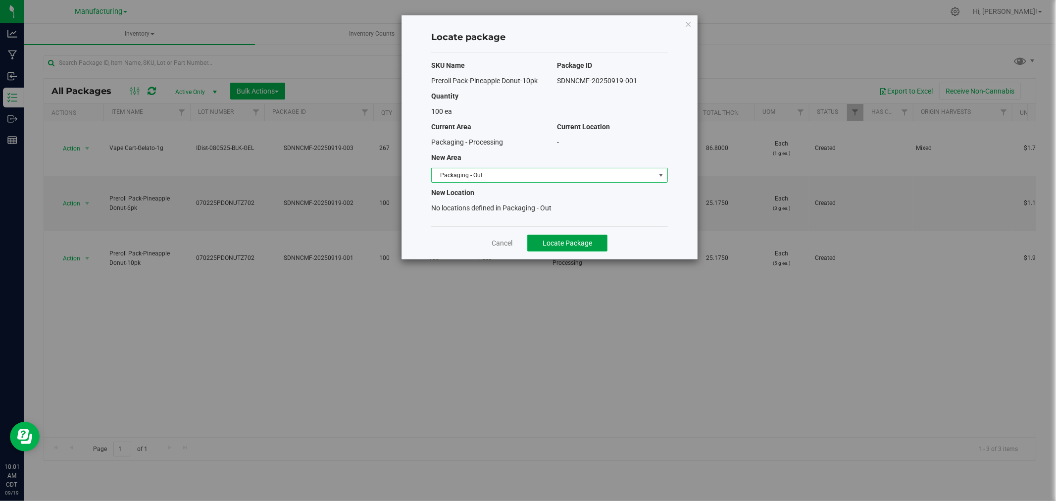
click at [540, 246] on button "Locate Package" at bounding box center [567, 243] width 80 height 17
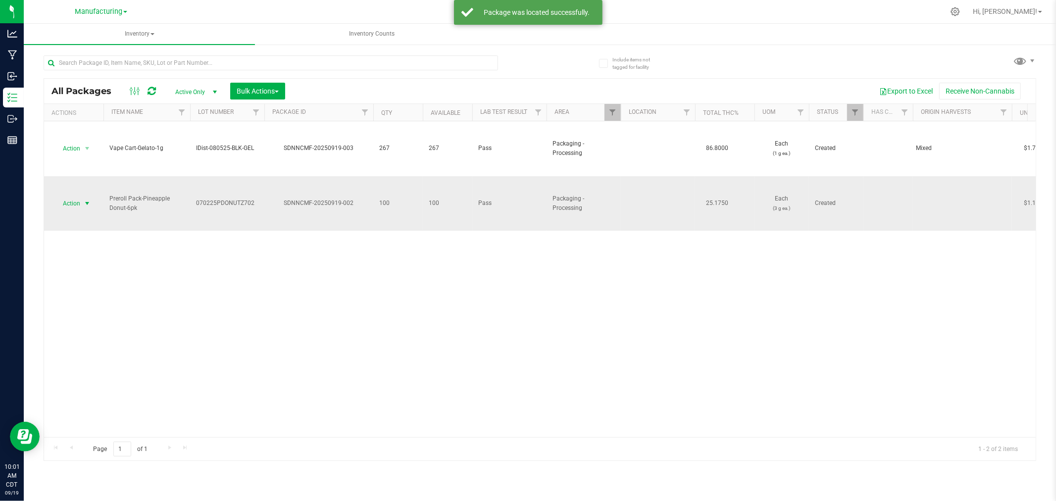
click at [88, 204] on span "select" at bounding box center [87, 204] width 8 height 8
click at [76, 276] on li "Locate package" at bounding box center [85, 279] width 62 height 15
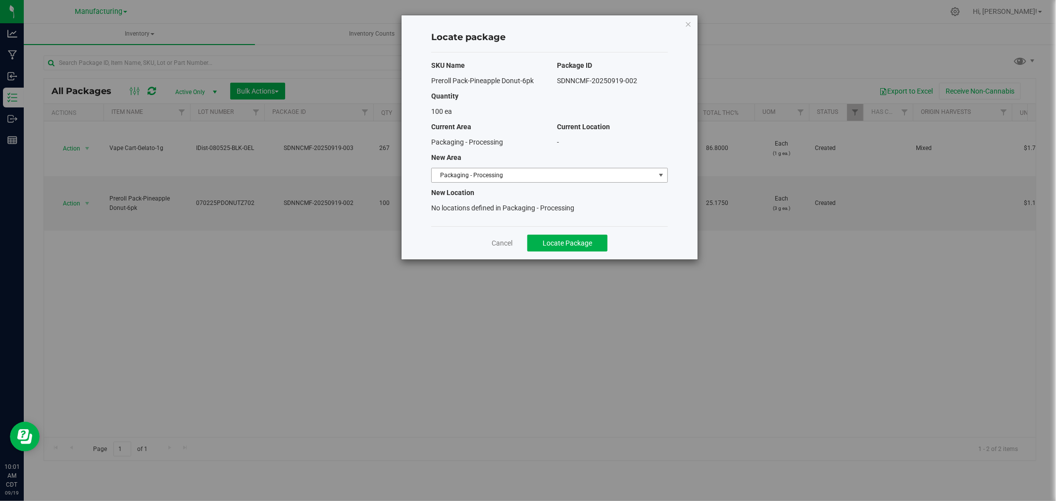
click at [527, 171] on span "Packaging - Processing" at bounding box center [543, 175] width 223 height 14
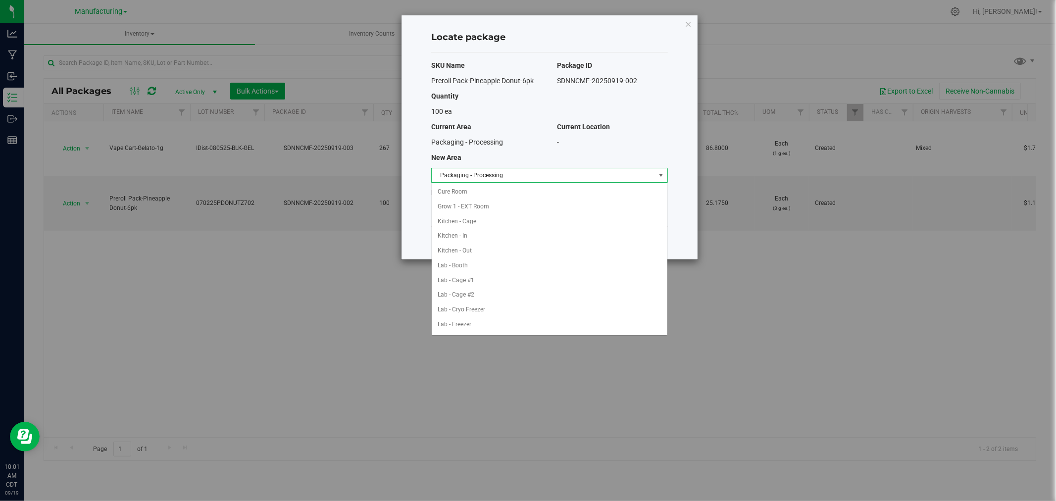
scroll to position [162, 0]
click at [489, 310] on li "Packaging - Out" at bounding box center [550, 310] width 236 height 15
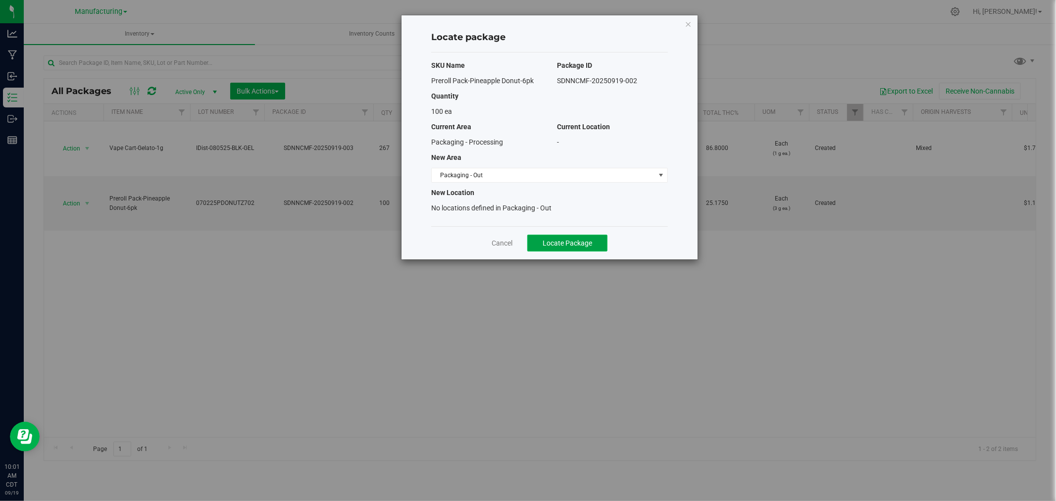
click at [555, 241] on span "Locate Package" at bounding box center [568, 243] width 50 height 8
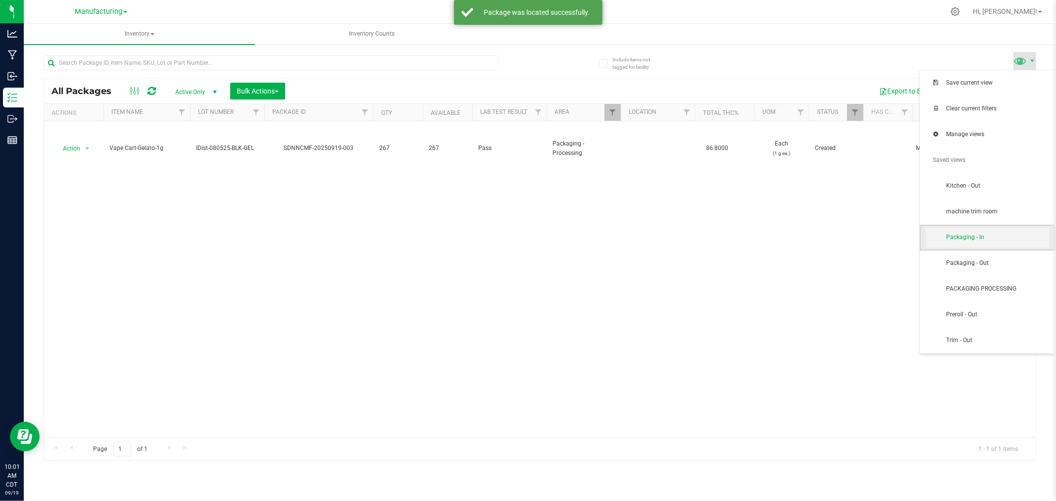
click at [988, 238] on span "Packaging - In" at bounding box center [998, 237] width 103 height 8
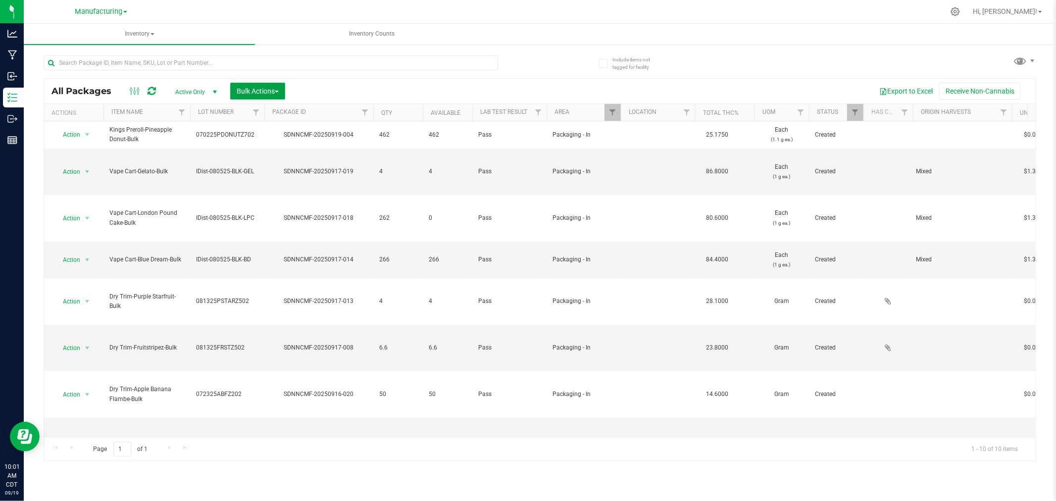
click at [250, 89] on span "Bulk Actions" at bounding box center [258, 91] width 42 height 8
click at [253, 107] on div "Add to manufacturing run" at bounding box center [280, 115] width 88 height 16
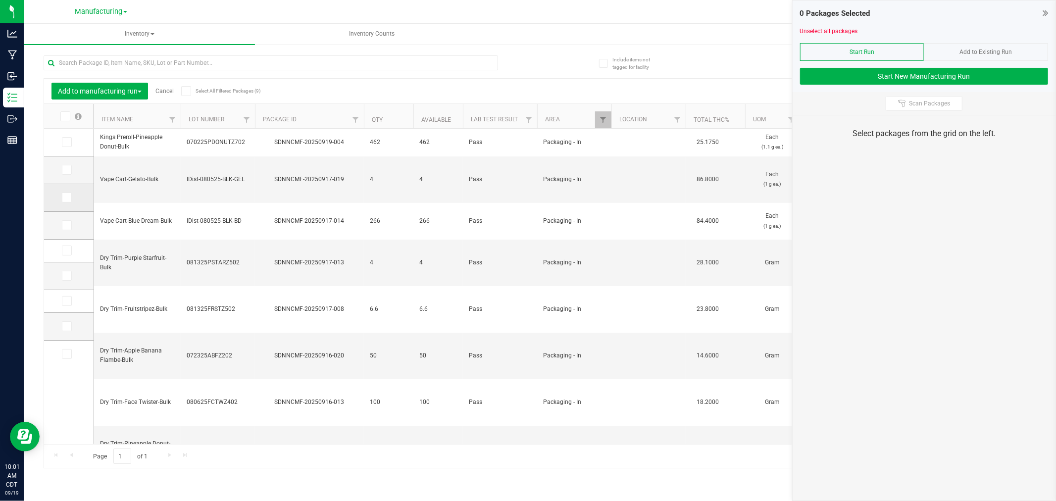
click at [69, 195] on span at bounding box center [67, 198] width 10 height 10
click at [0, 0] on input "checkbox" at bounding box center [0, 0] width 0 height 0
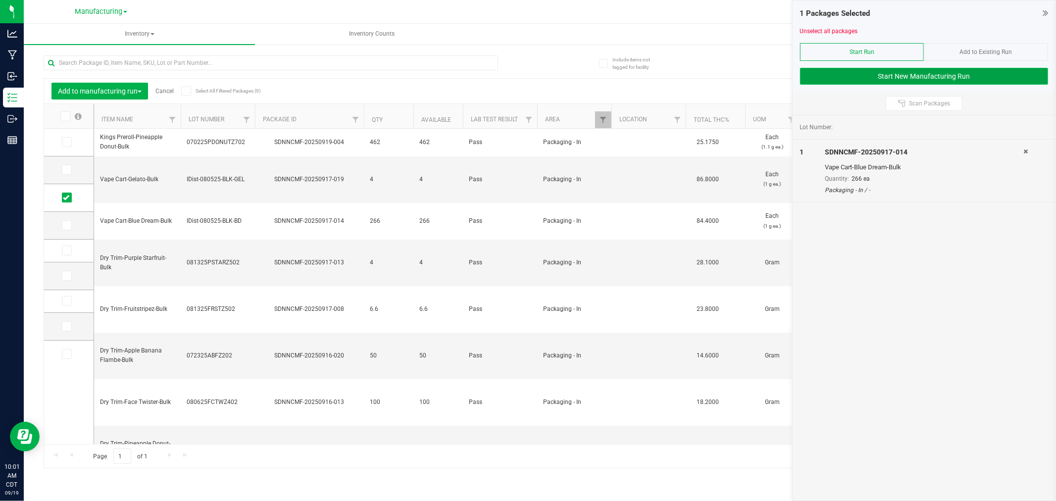
click at [941, 72] on button "Start New Manufacturing Run" at bounding box center [924, 76] width 248 height 17
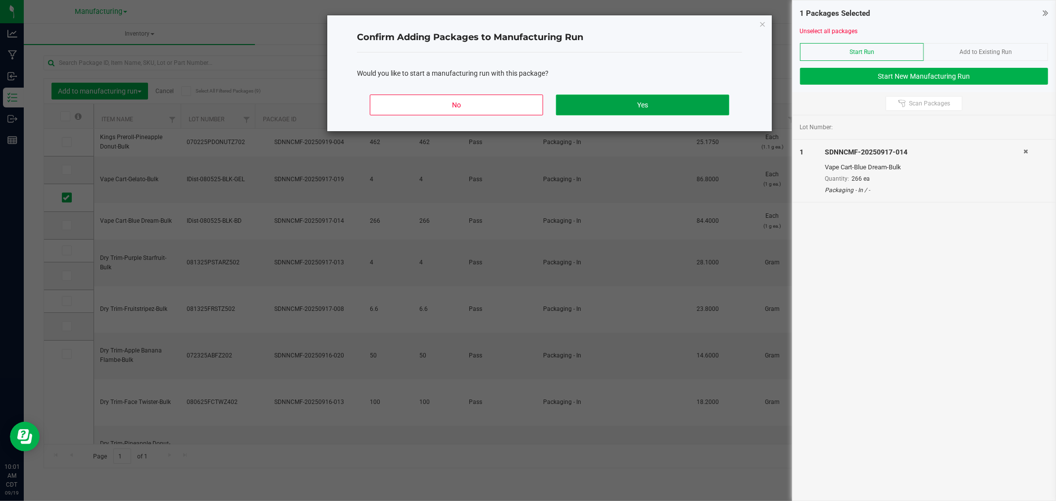
click at [660, 105] on button "Yes" at bounding box center [642, 105] width 173 height 21
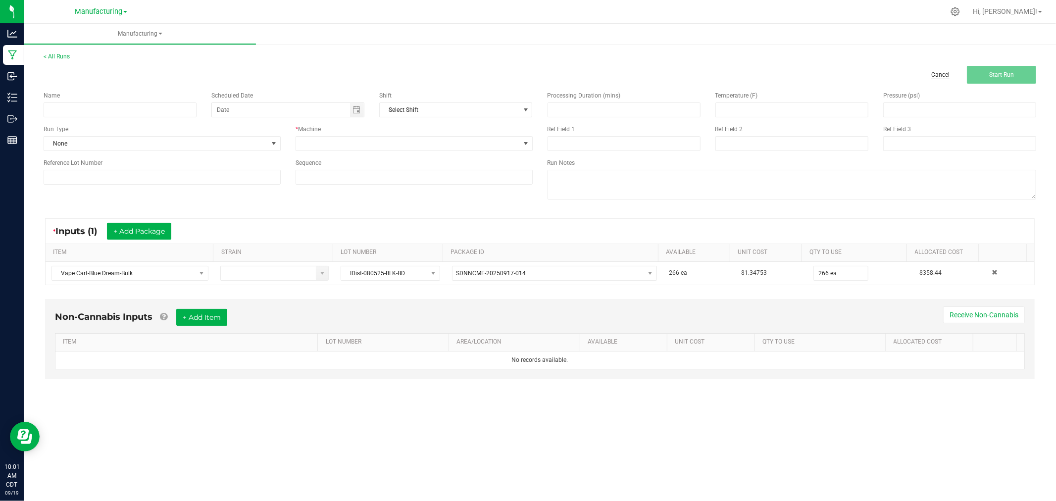
click at [938, 75] on link "Cancel" at bounding box center [941, 75] width 18 height 8
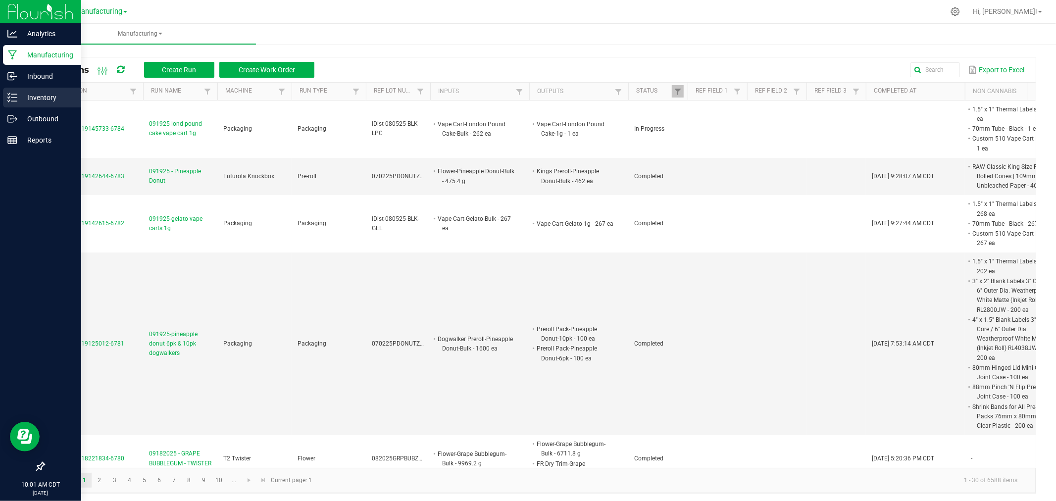
click at [4, 95] on div "Inventory" at bounding box center [42, 98] width 78 height 20
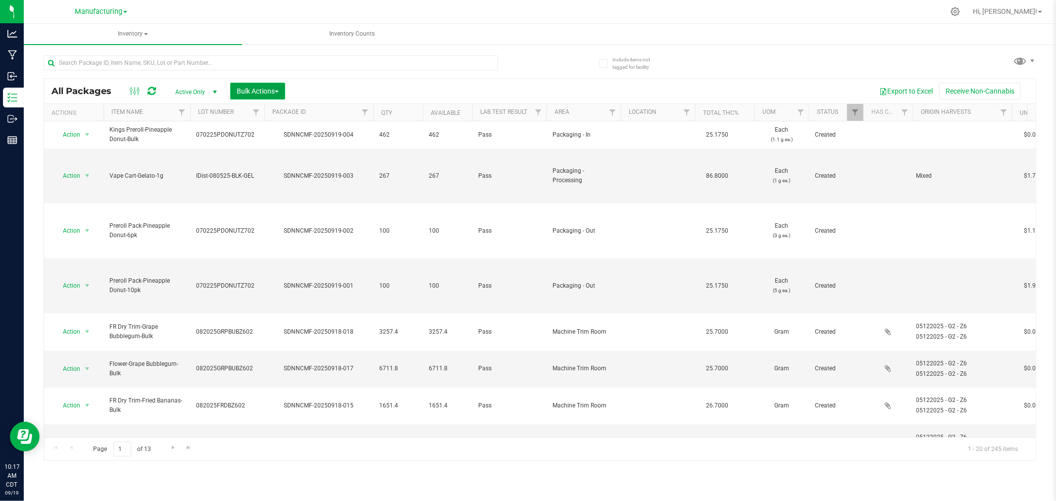
click at [264, 85] on button "Bulk Actions" at bounding box center [257, 91] width 55 height 17
click at [289, 109] on span "Add to manufacturing run" at bounding box center [273, 113] width 75 height 8
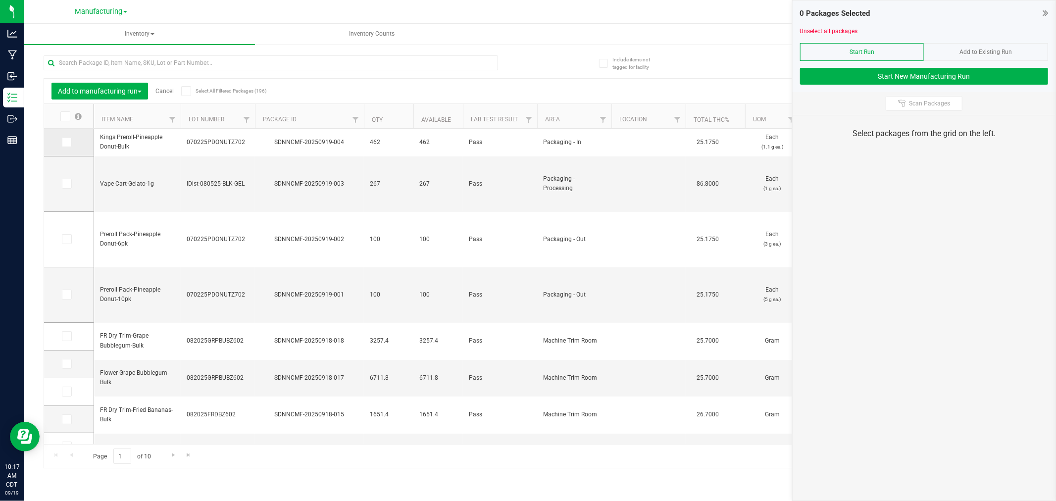
type input "[DATE]"
click at [64, 142] on icon at bounding box center [66, 142] width 6 height 0
click at [0, 0] on input "checkbox" at bounding box center [0, 0] width 0 height 0
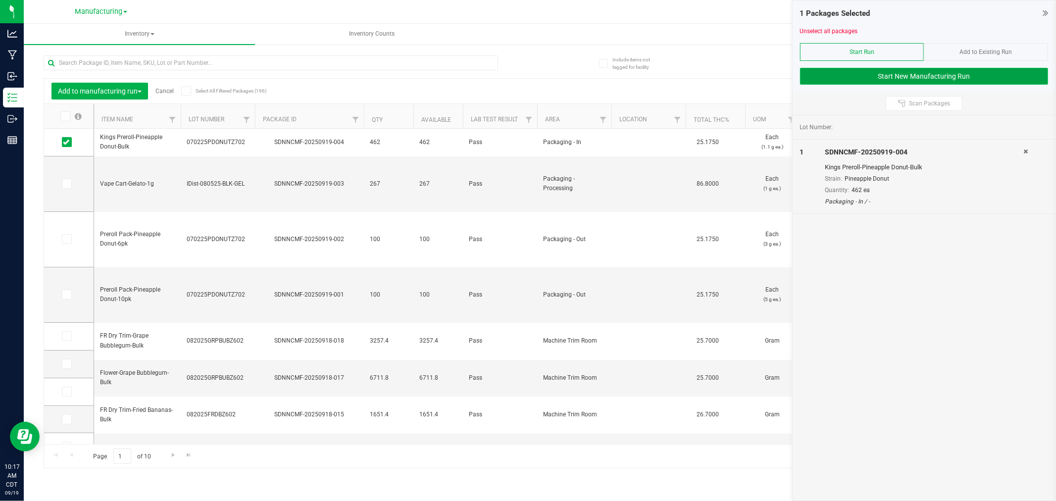
click at [1038, 72] on button "Start New Manufacturing Run" at bounding box center [924, 76] width 248 height 17
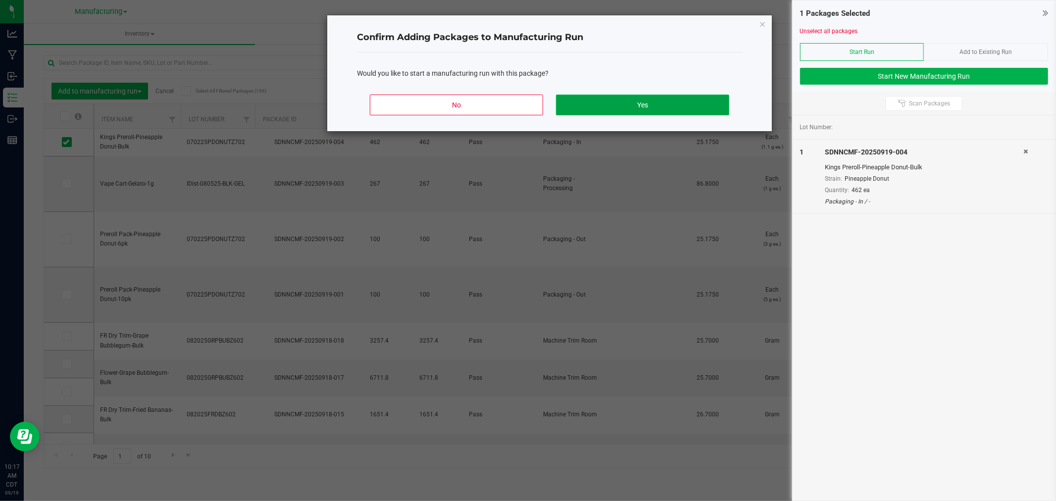
click at [680, 101] on button "Yes" at bounding box center [642, 105] width 173 height 21
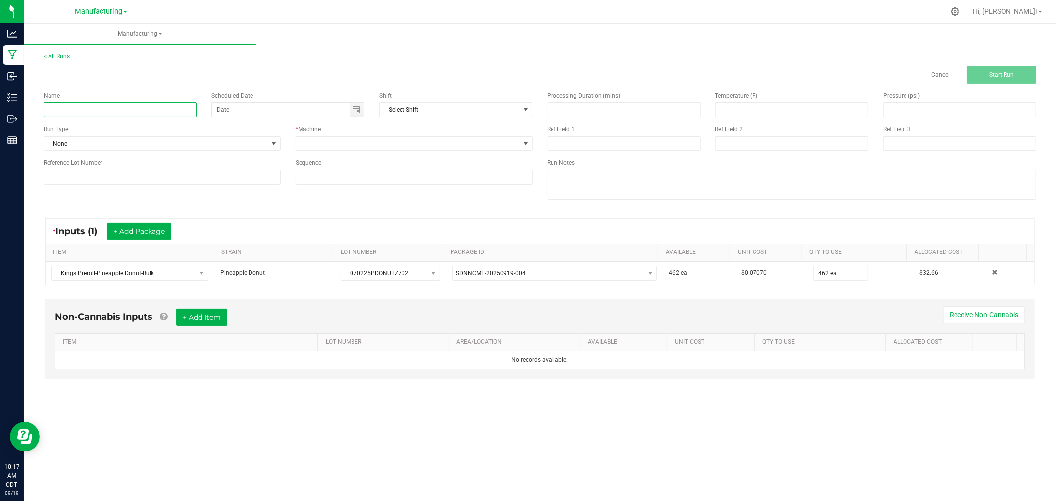
click at [88, 103] on input at bounding box center [120, 110] width 153 height 15
type input "091925-pineapple donut king singles 1g"
click at [245, 144] on span "None" at bounding box center [156, 144] width 224 height 14
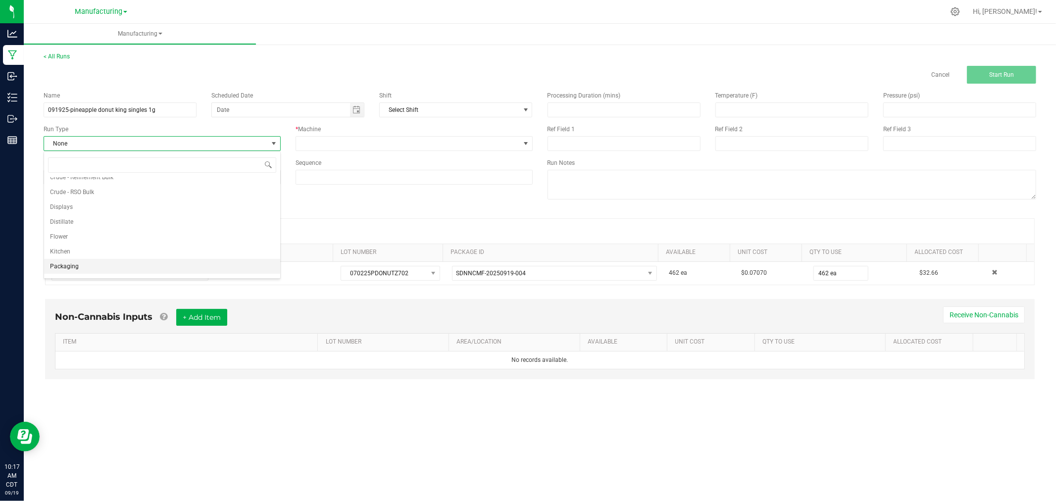
scroll to position [50, 0]
drag, startPoint x: 200, startPoint y: 259, endPoint x: 204, endPoint y: 254, distance: 6.3
click at [200, 259] on li "Packaging" at bounding box center [162, 254] width 236 height 15
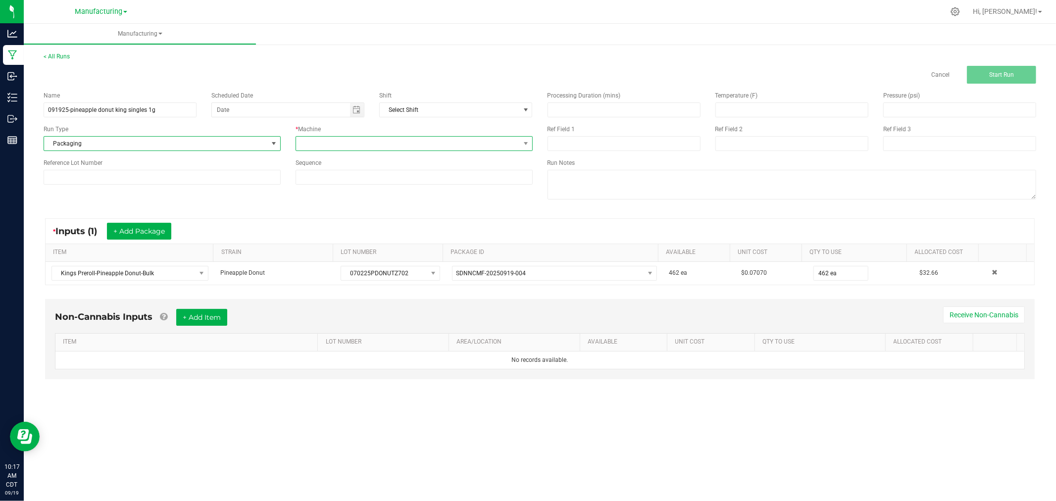
click at [394, 140] on span at bounding box center [408, 144] width 224 height 14
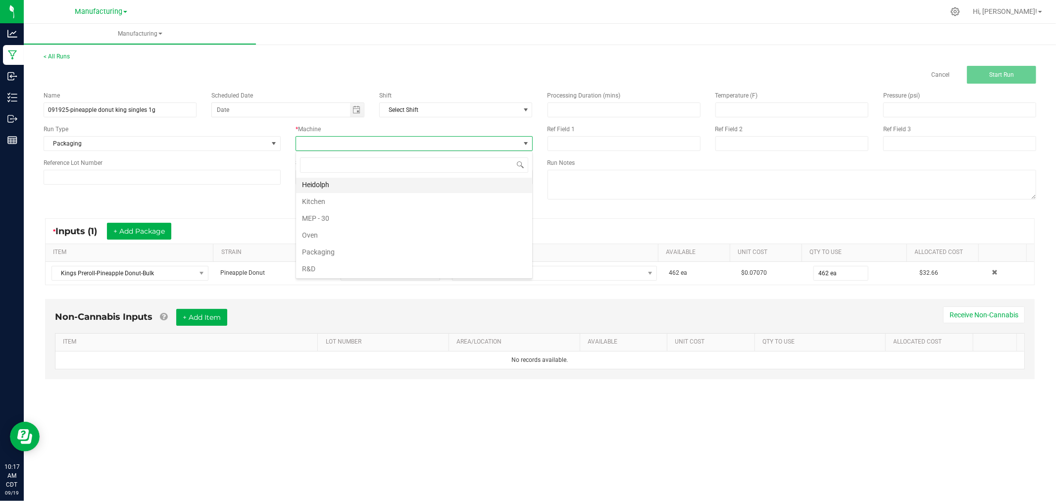
scroll to position [55, 0]
click at [344, 237] on li "Packaging" at bounding box center [414, 232] width 236 height 17
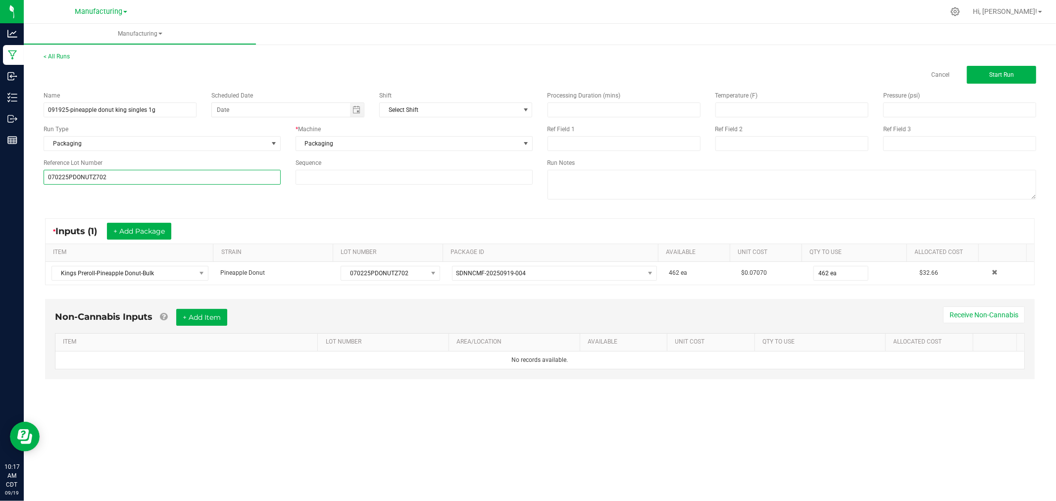
type input "070225PDONUTZ702"
click at [78, 214] on div "* Inputs (1) + Add Package ITEM STRAIN LOT NUMBER PACKAGE ID AVAILABLE Unit Cos…" at bounding box center [540, 252] width 1008 height 85
click at [1012, 73] on span "Start Run" at bounding box center [1002, 74] width 25 height 7
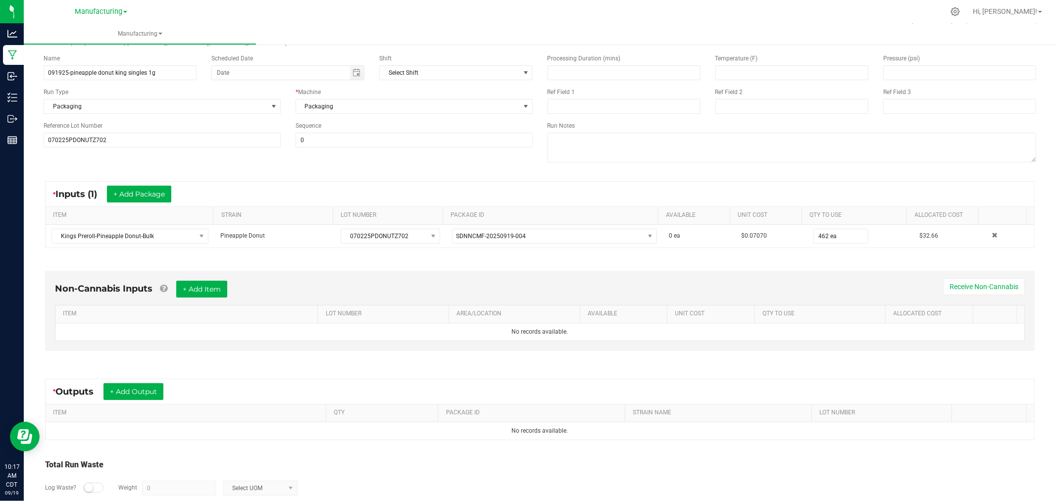
scroll to position [111, 0]
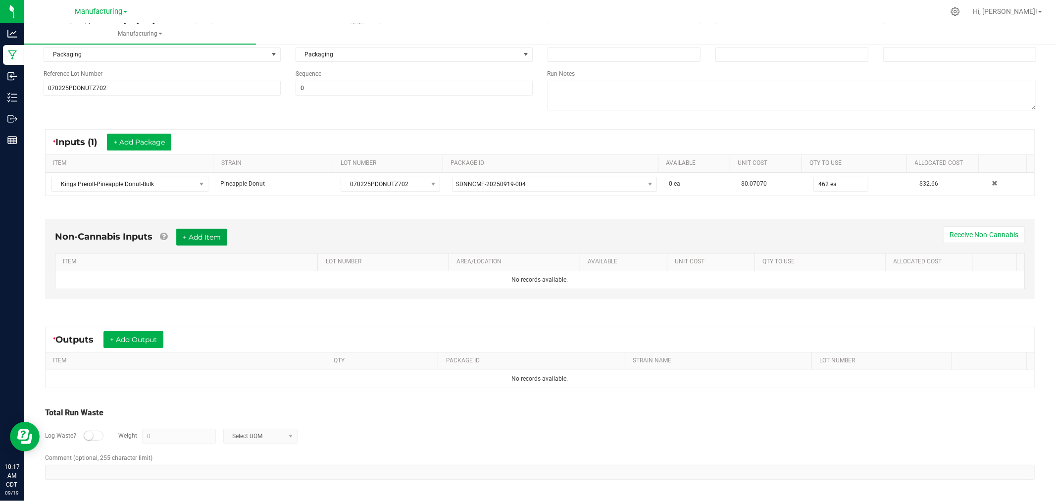
drag, startPoint x: 198, startPoint y: 236, endPoint x: 217, endPoint y: 266, distance: 36.0
click at [198, 236] on button "+ Add Item" at bounding box center [201, 237] width 51 height 17
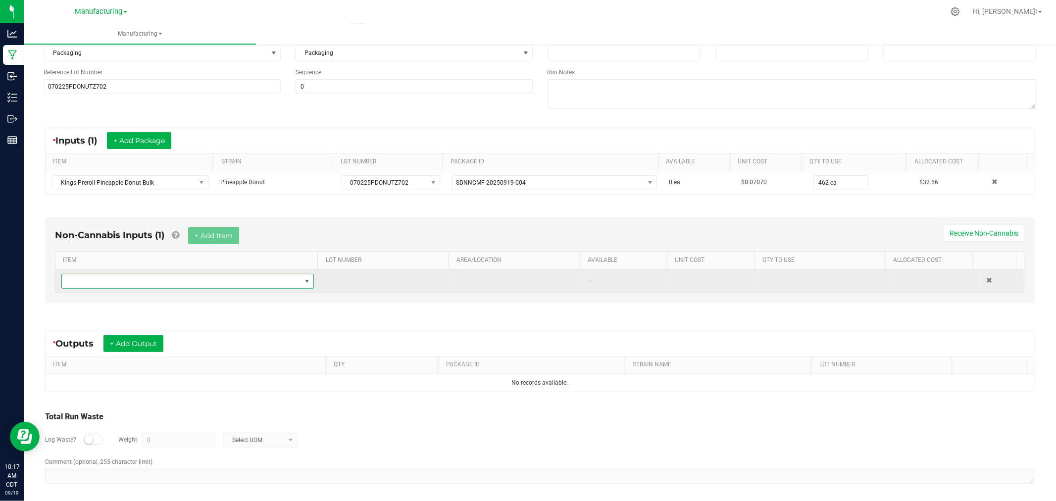
click at [226, 280] on span "NO DATA FOUND" at bounding box center [181, 281] width 239 height 14
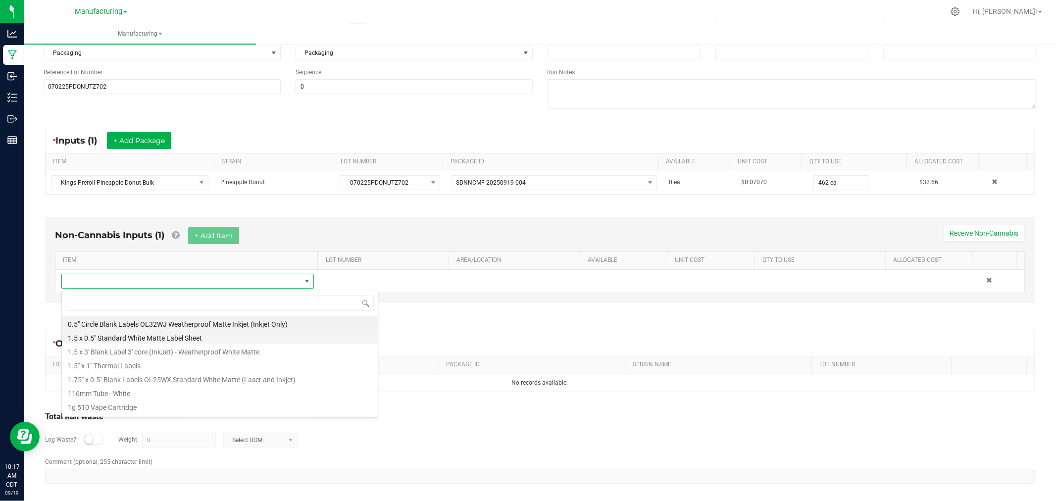
scroll to position [15, 248]
click at [167, 366] on li "1.5" x 1" Thermal Labels" at bounding box center [220, 365] width 316 height 14
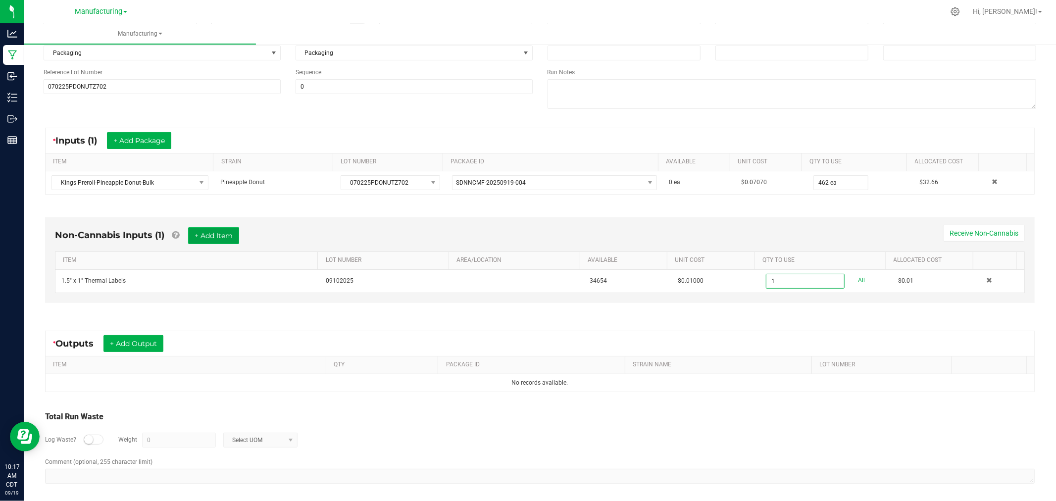
type input "1 ea"
click at [210, 229] on button "+ Add Item" at bounding box center [213, 235] width 51 height 17
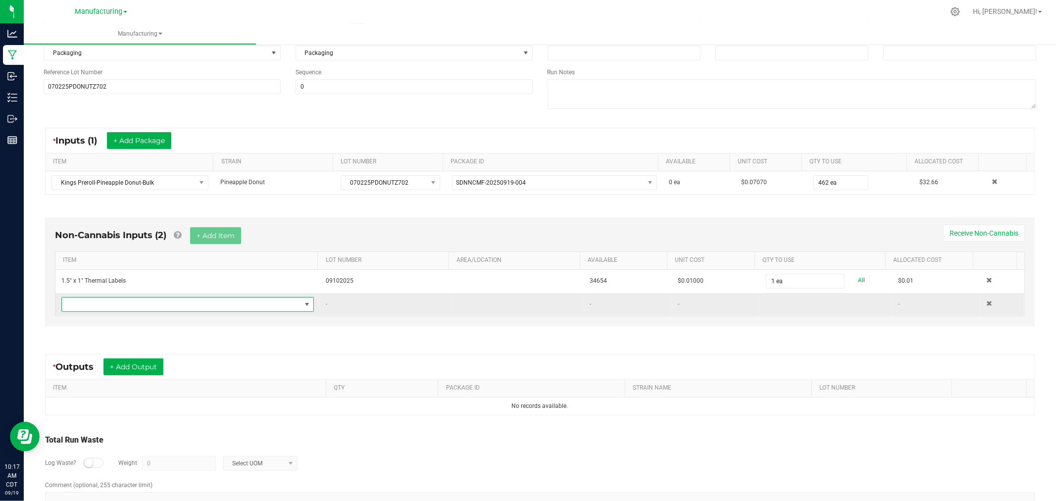
click at [200, 308] on span "NO DATA FOUND" at bounding box center [181, 305] width 239 height 14
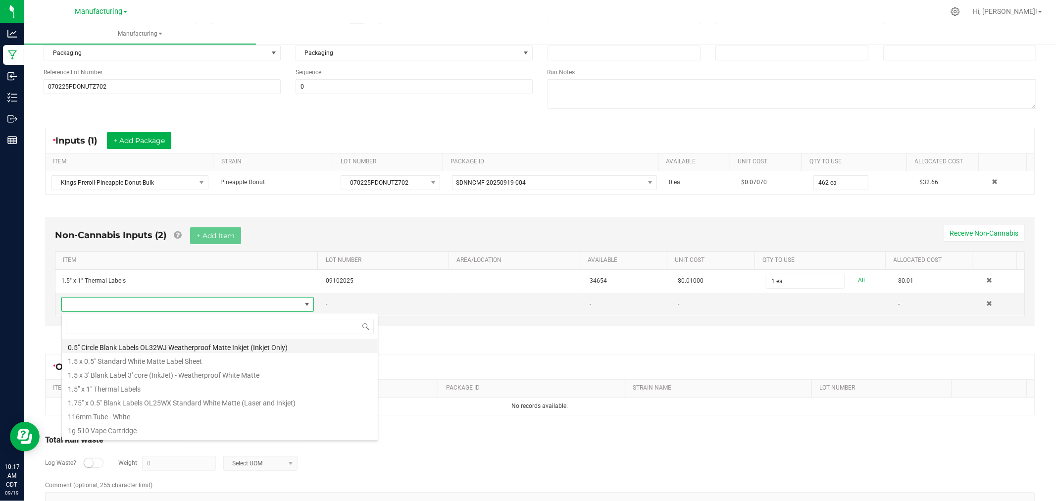
scroll to position [15, 245]
click at [139, 419] on li "116mm Tube - White" at bounding box center [220, 416] width 316 height 14
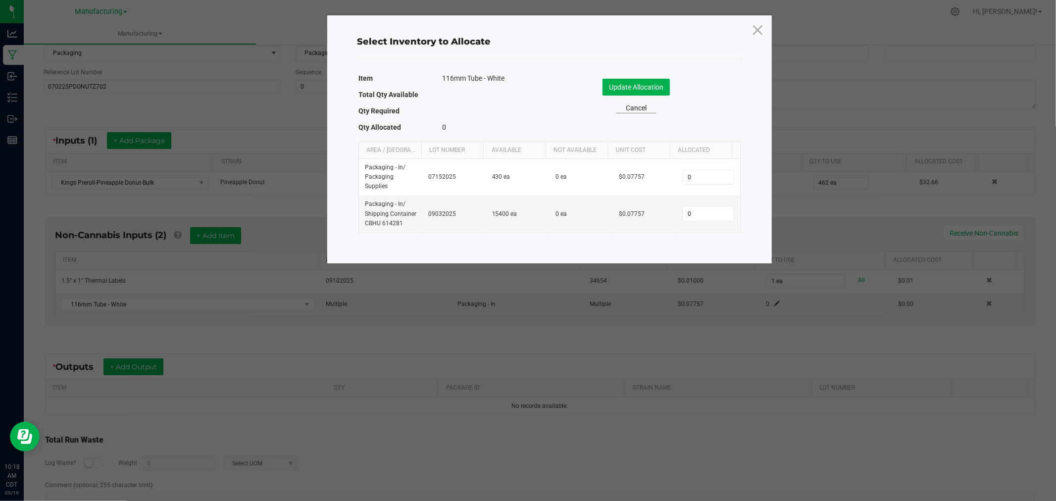
click at [631, 103] on link "Cancel" at bounding box center [637, 108] width 40 height 10
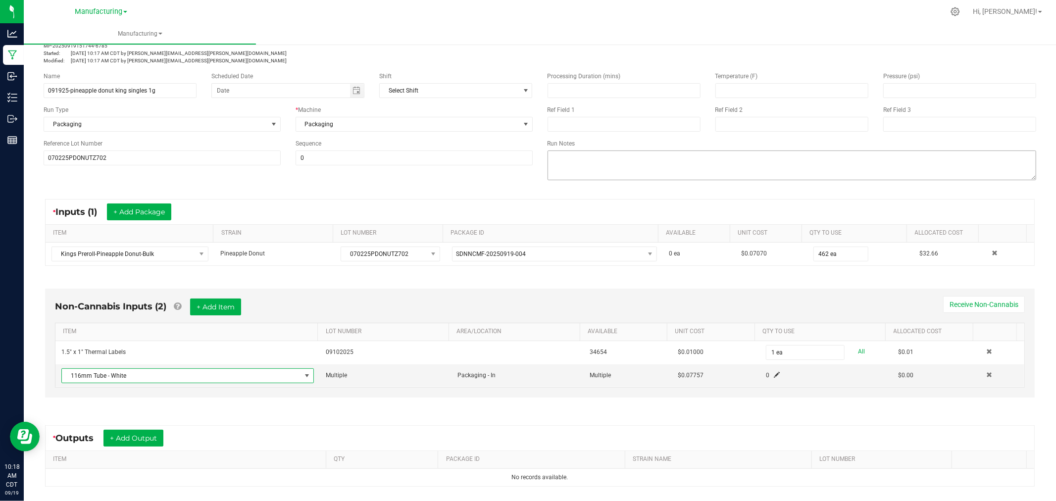
scroll to position [0, 0]
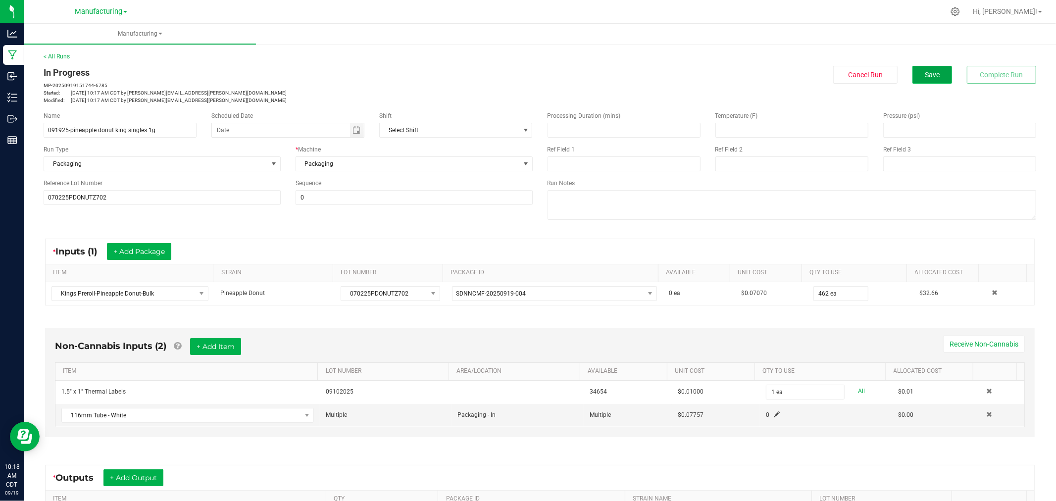
click at [918, 68] on button "Save" at bounding box center [933, 75] width 40 height 18
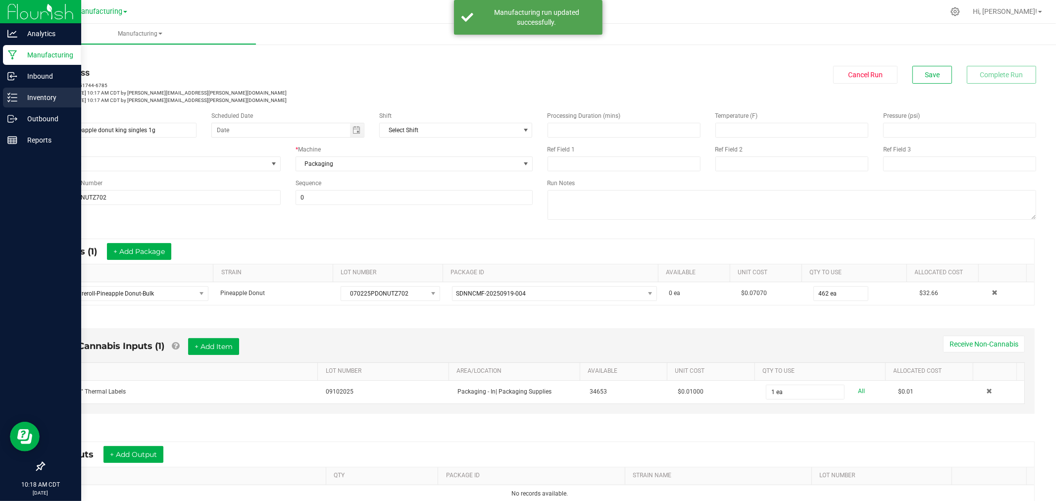
click at [13, 101] on icon at bounding box center [12, 98] width 10 height 10
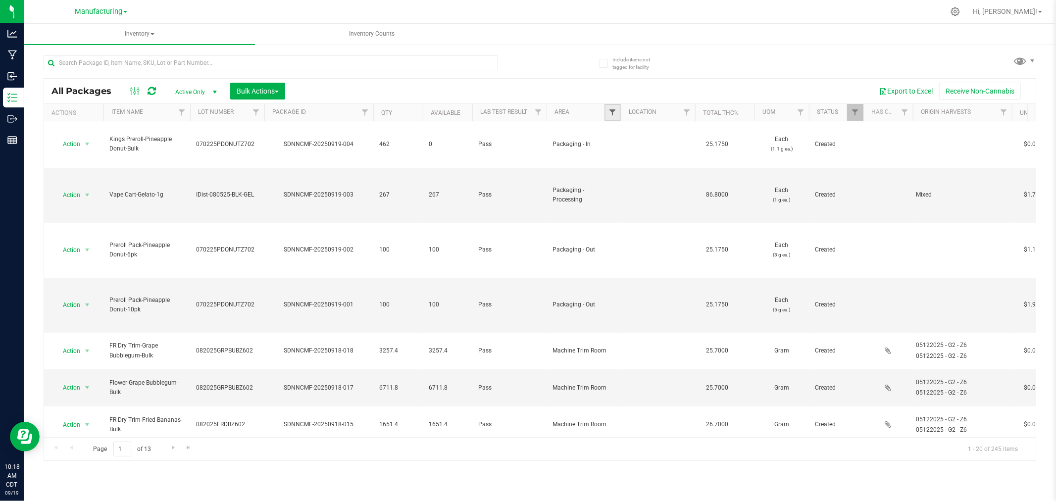
click at [616, 114] on span "Filter" at bounding box center [613, 112] width 8 height 8
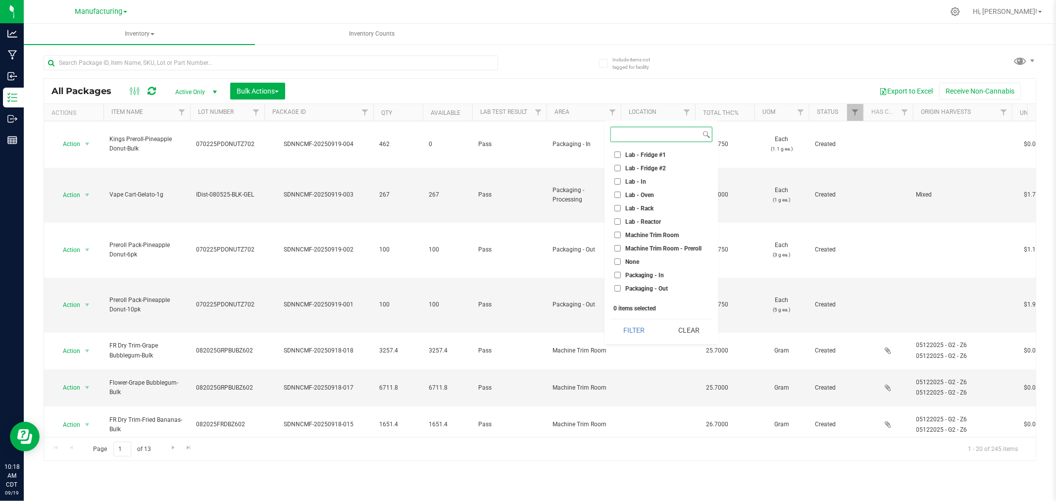
scroll to position [165, 0]
click at [618, 243] on input "Machine Trim Room - Preroll" at bounding box center [618, 244] width 6 height 6
checkbox input "true"
click at [627, 327] on button "Filter" at bounding box center [635, 330] width 48 height 22
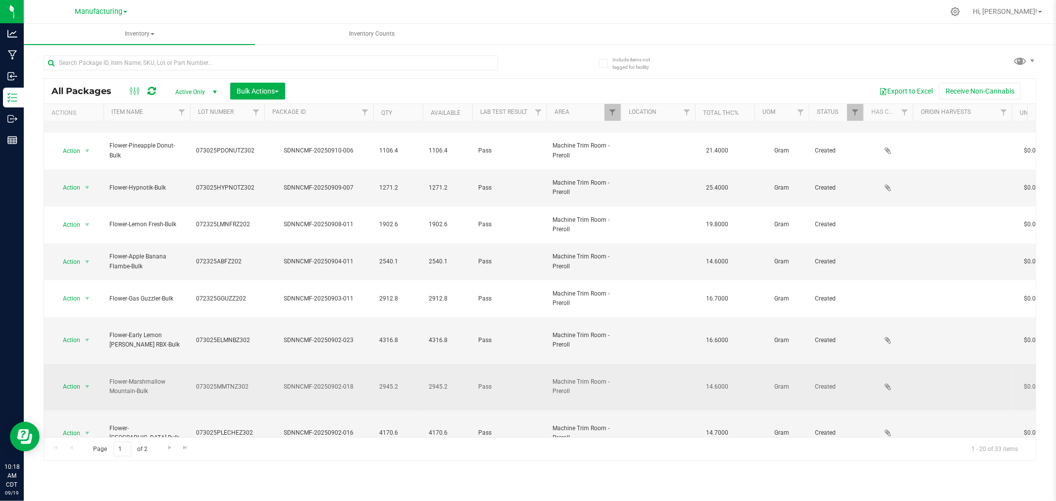
scroll to position [241, 0]
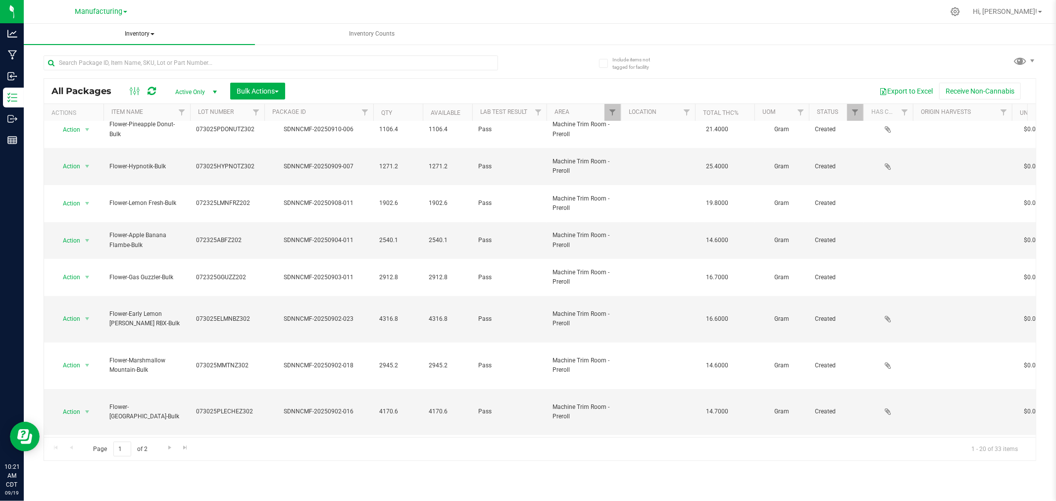
click at [144, 31] on span "Inventory" at bounding box center [139, 34] width 231 height 21
click at [141, 75] on li "All inventory" at bounding box center [139, 71] width 231 height 12
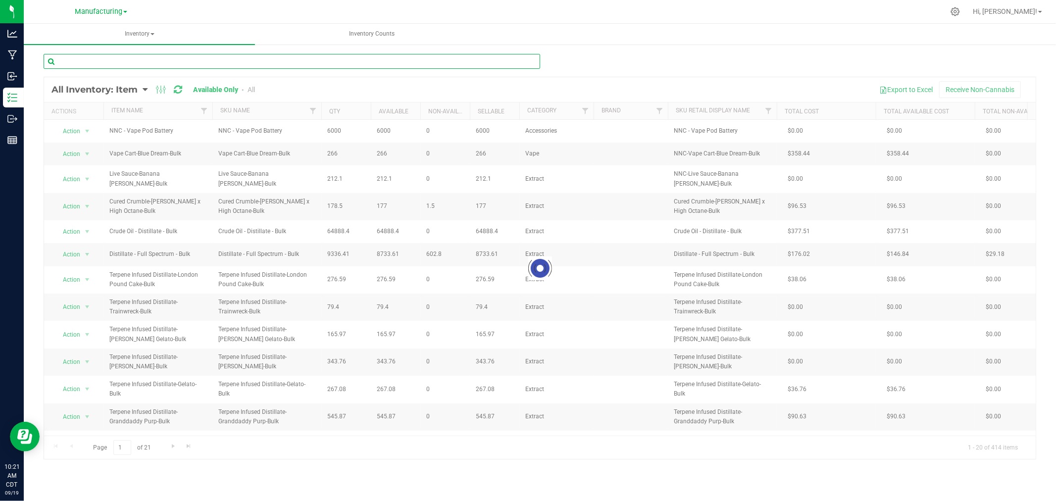
click at [132, 64] on input "text" at bounding box center [292, 61] width 497 height 15
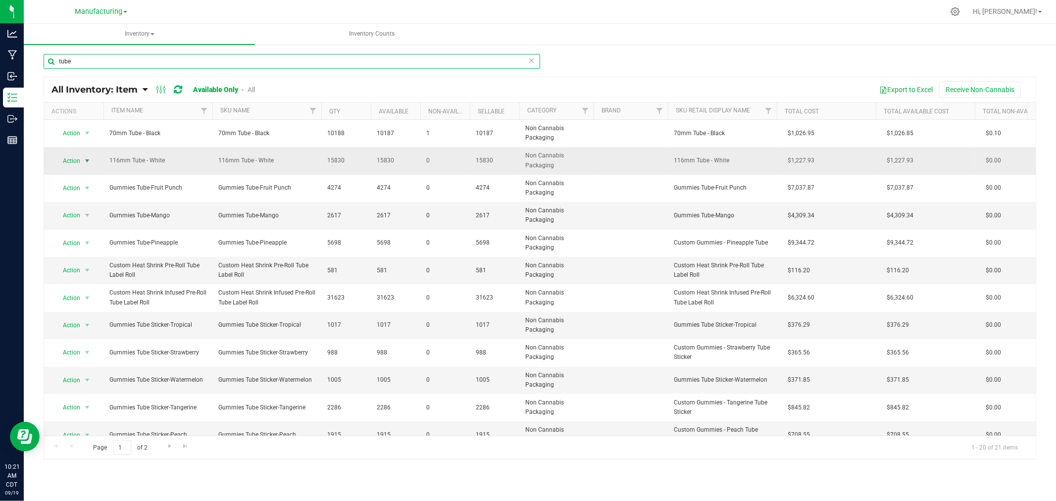
type input "tube"
click at [86, 158] on span "select" at bounding box center [87, 161] width 8 height 8
click at [91, 174] on li "Adjust qty" at bounding box center [85, 177] width 63 height 15
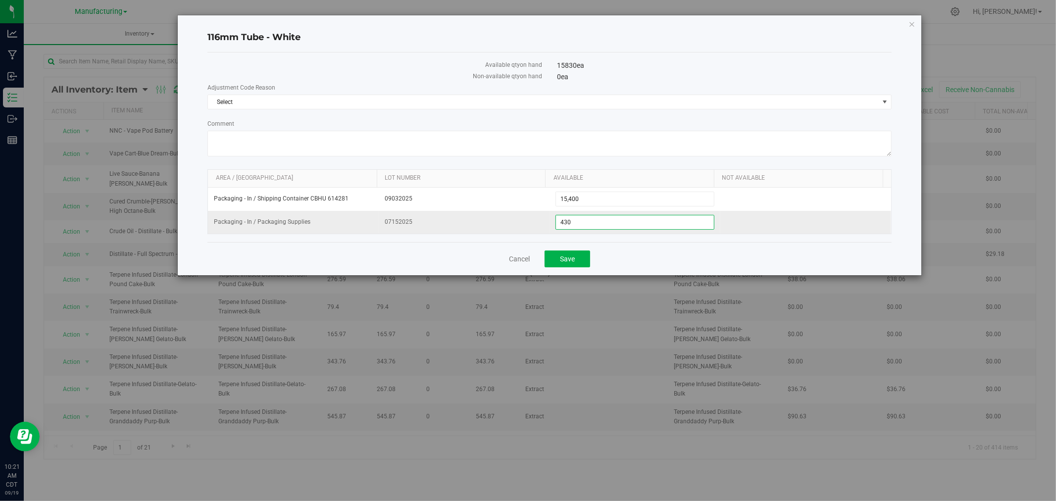
drag, startPoint x: 582, startPoint y: 224, endPoint x: 521, endPoint y: 224, distance: 61.4
click at [521, 221] on tr "Packaging - In / Packaging Supplies 07152025 430 430" at bounding box center [550, 222] width 684 height 23
type input "451"
click at [296, 102] on span "Select" at bounding box center [543, 102] width 671 height 14
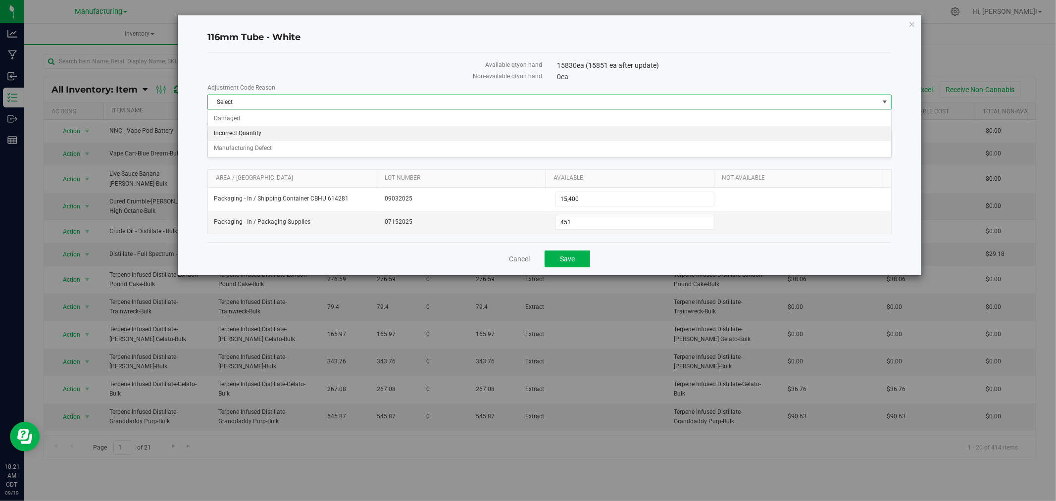
click at [285, 137] on li "Incorrect Quantity" at bounding box center [550, 133] width 684 height 15
click at [285, 140] on textarea "Comment" at bounding box center [550, 144] width 685 height 26
type textarea "wrong count"
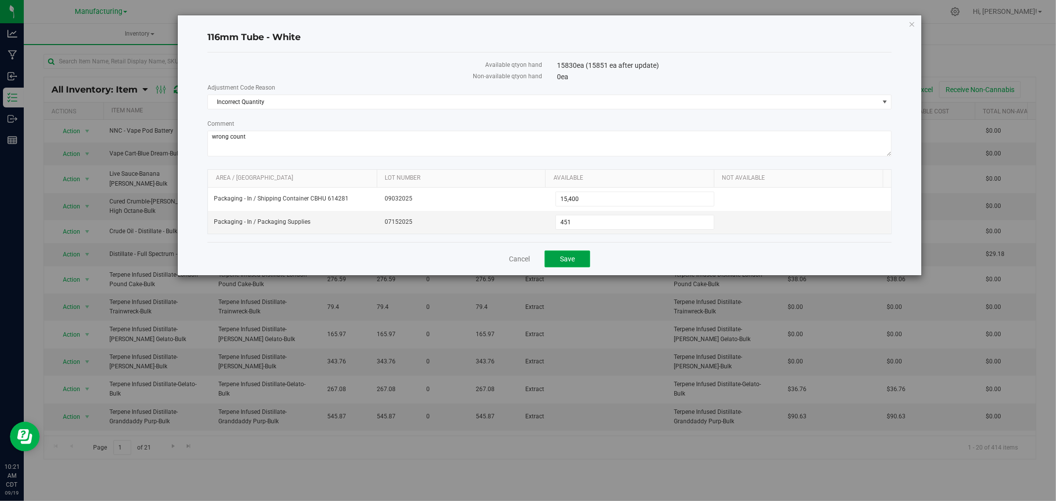
click at [565, 260] on span "Save" at bounding box center [567, 259] width 15 height 8
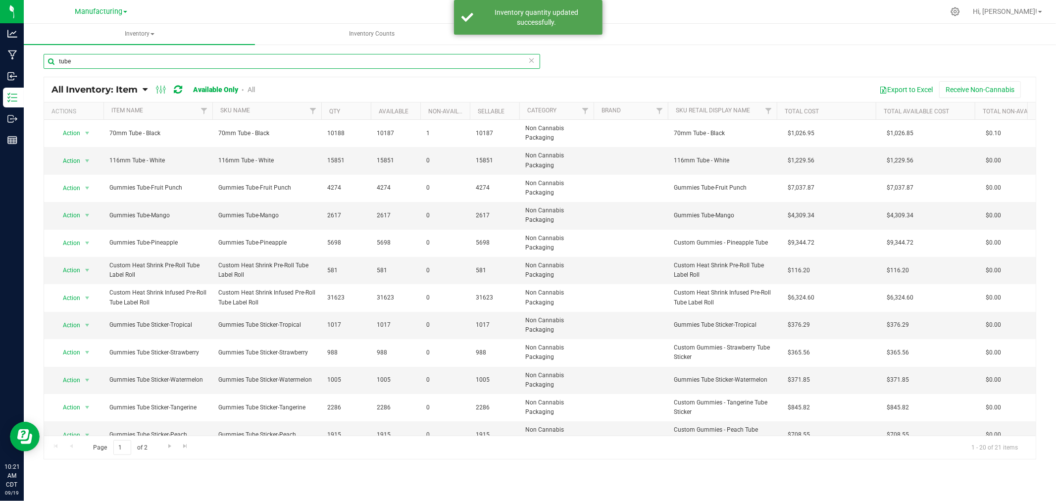
click at [91, 59] on input "tube" at bounding box center [292, 61] width 497 height 15
type input "t"
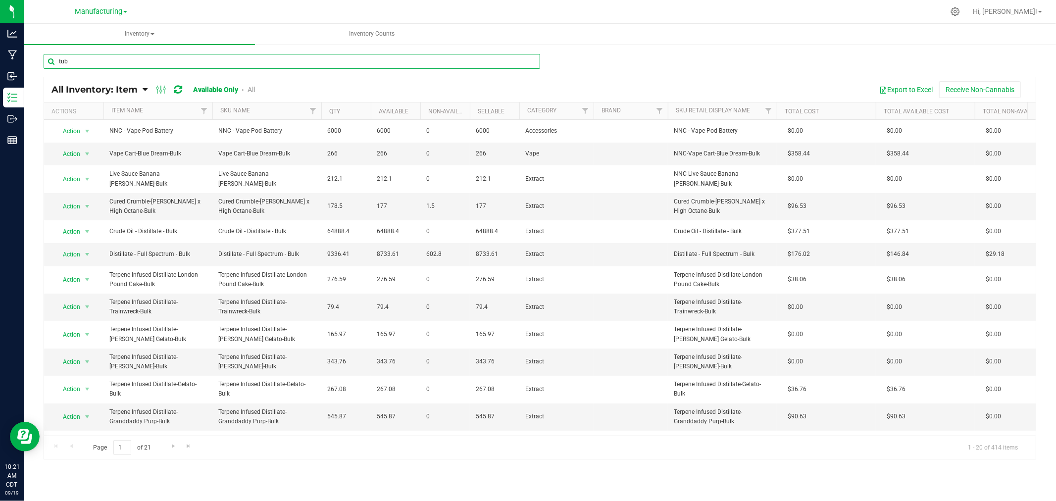
type input "tube"
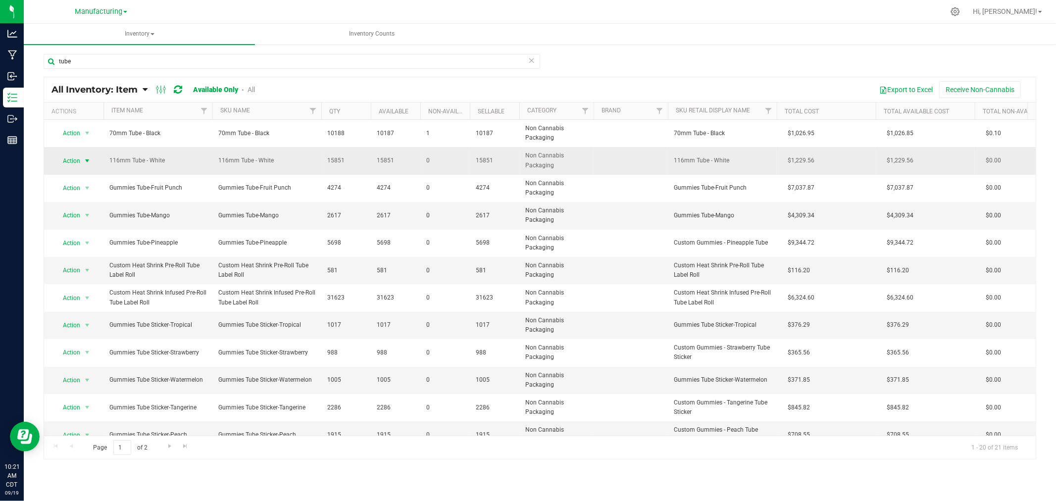
click at [89, 158] on span "select" at bounding box center [87, 161] width 8 height 8
click at [91, 203] on li "Locate inventory" at bounding box center [85, 207] width 63 height 15
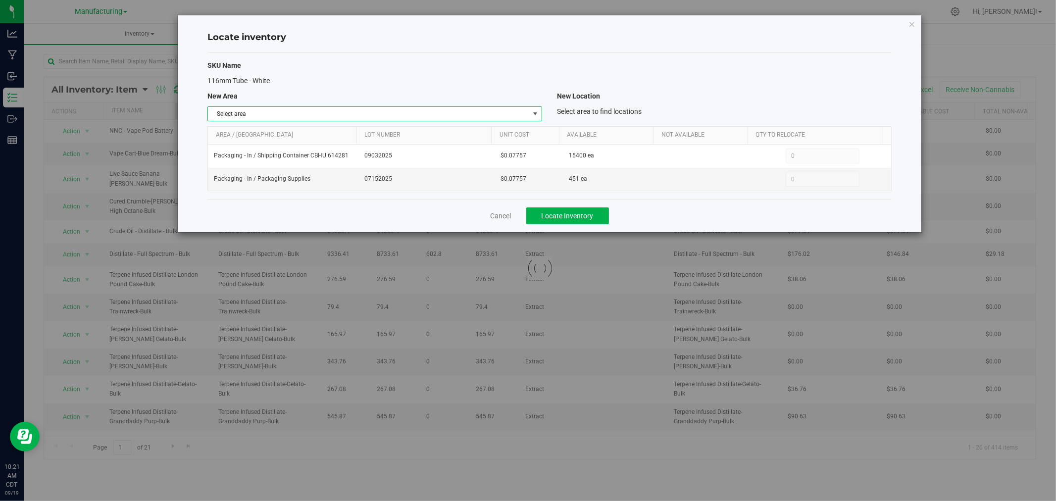
drag, startPoint x: 535, startPoint y: 106, endPoint x: 530, endPoint y: 115, distance: 10.4
click at [535, 107] on span "select" at bounding box center [535, 114] width 12 height 14
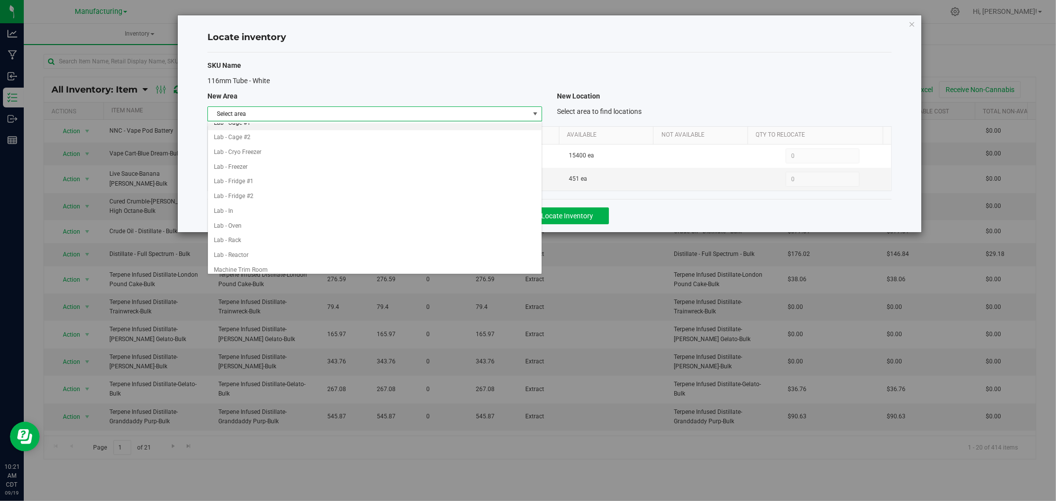
scroll to position [220, 0]
click at [296, 184] on ul "Cure Room Grow 1 - EXT Room Kitchen - Cage Kitchen - In Kitchen - Out Lab - Boo…" at bounding box center [375, 116] width 334 height 427
click at [398, 182] on li "Packaging - In" at bounding box center [375, 175] width 334 height 15
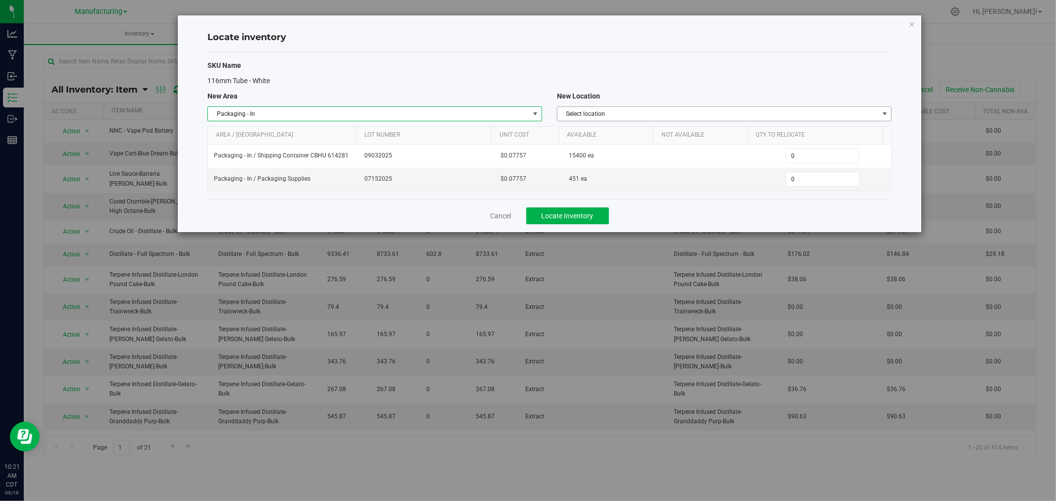
click at [616, 114] on span "Select location" at bounding box center [718, 114] width 321 height 14
click at [615, 150] on li "Packaging Supplies" at bounding box center [725, 145] width 334 height 15
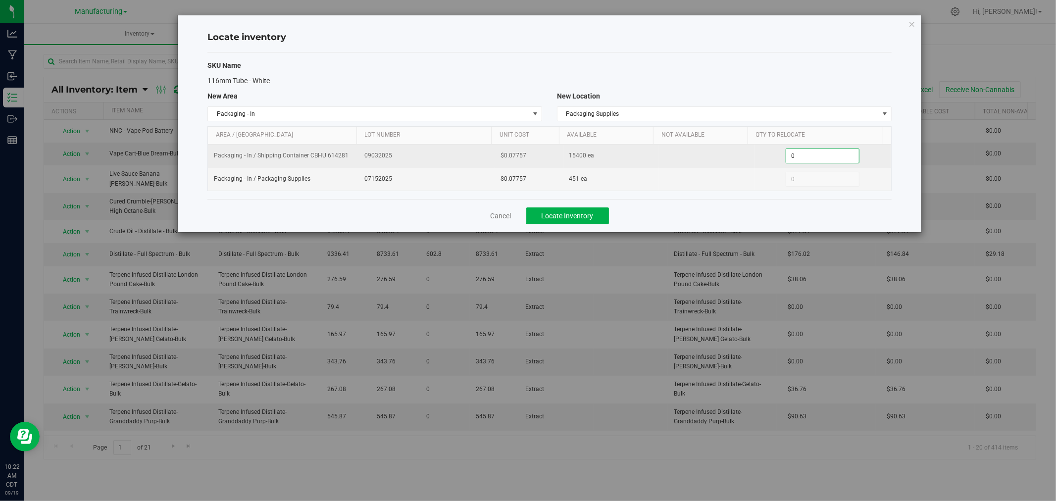
drag, startPoint x: 795, startPoint y: 155, endPoint x: 770, endPoint y: 161, distance: 26.5
click at [770, 161] on div "0 0" at bounding box center [823, 156] width 125 height 15
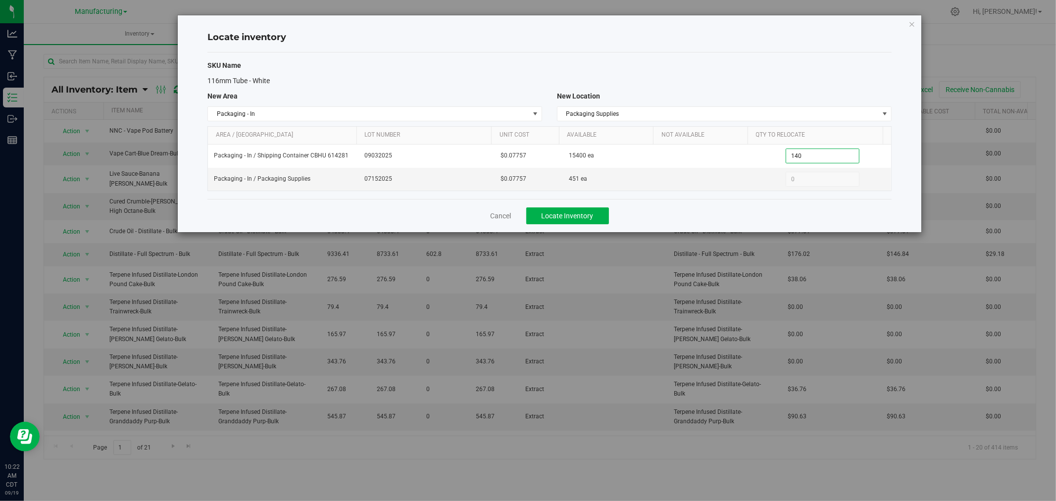
type input "1400"
type input "1,400"
click at [587, 218] on span "Locate Inventory" at bounding box center [568, 216] width 52 height 8
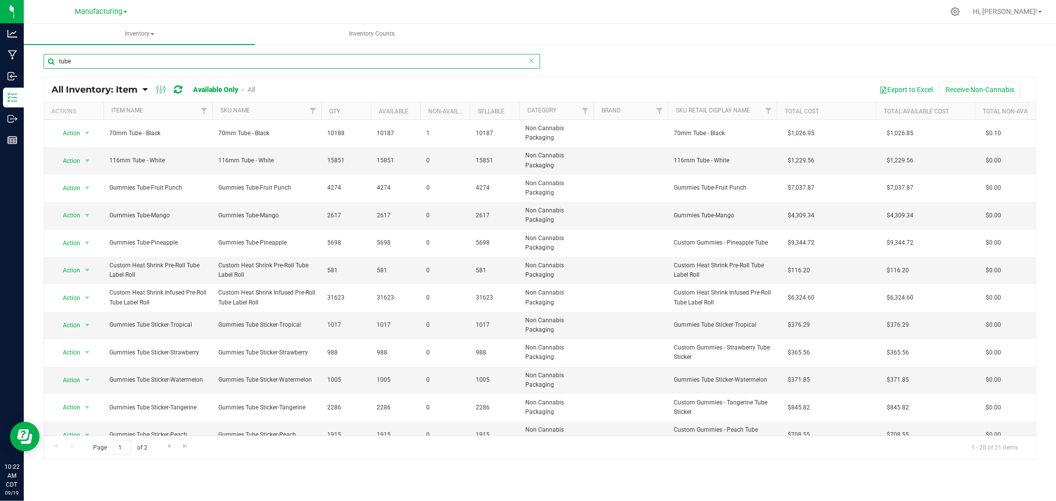
click at [89, 61] on input "tube" at bounding box center [292, 61] width 497 height 15
type input "t"
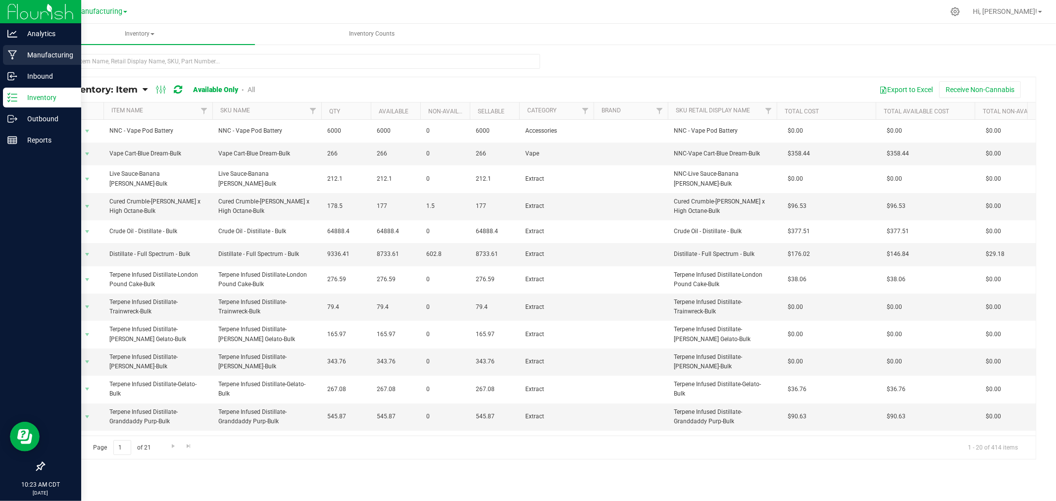
click at [22, 50] on p "Manufacturing" at bounding box center [46, 55] width 59 height 12
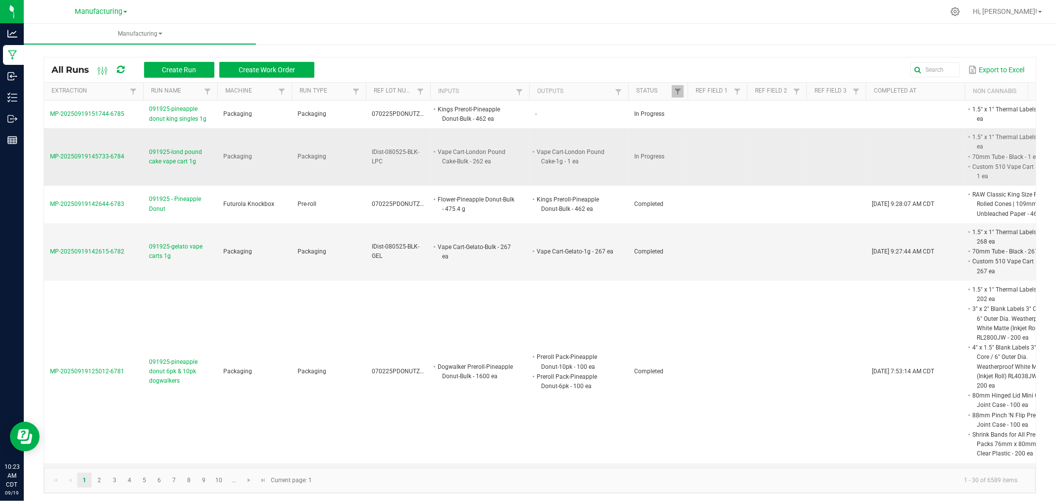
click at [102, 157] on span "MP-20250919145733-6784" at bounding box center [87, 156] width 74 height 7
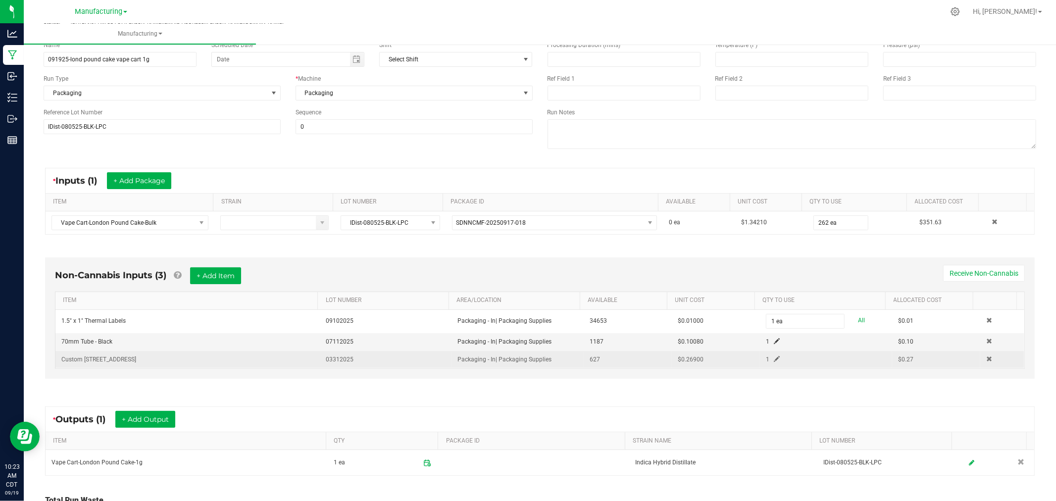
scroll to position [160, 0]
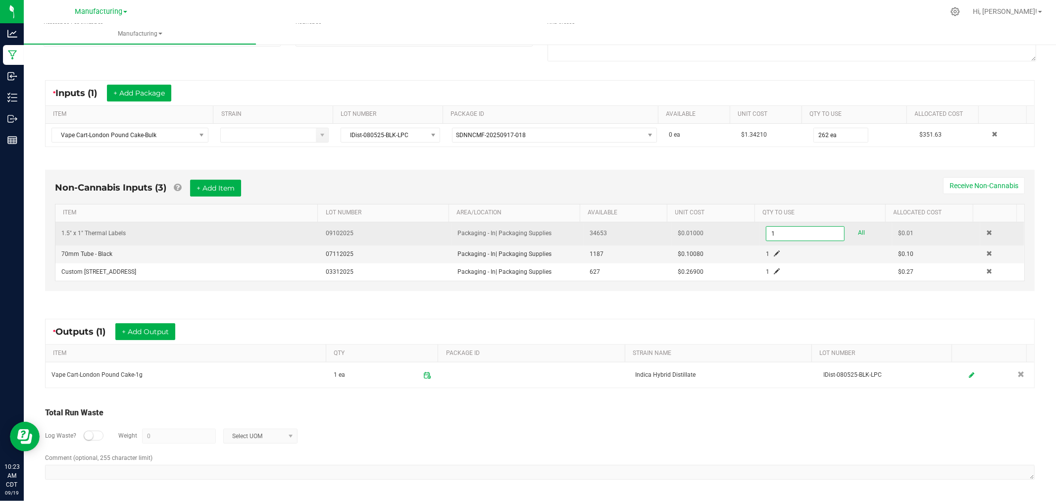
click at [771, 231] on input "1" at bounding box center [806, 234] width 78 height 14
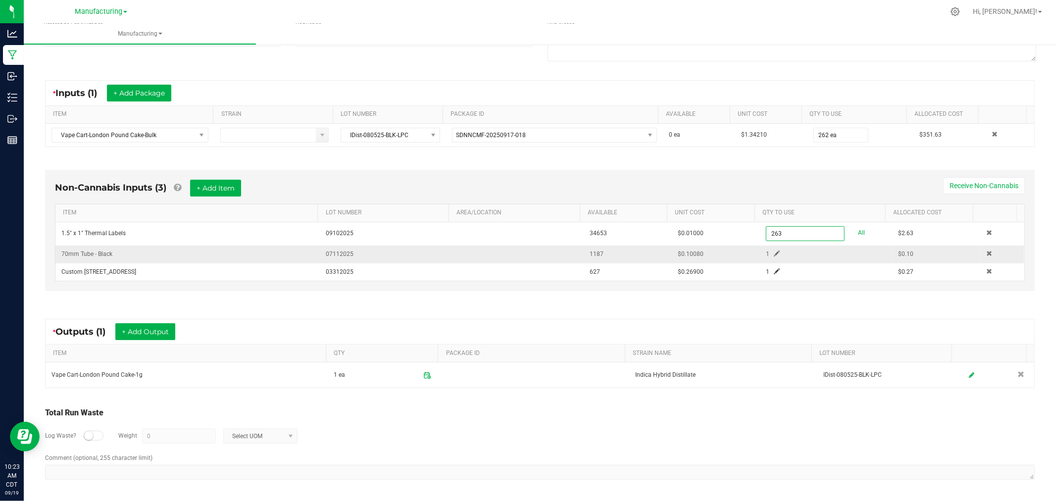
type input "263 ea"
click at [774, 251] on span at bounding box center [777, 254] width 6 height 6
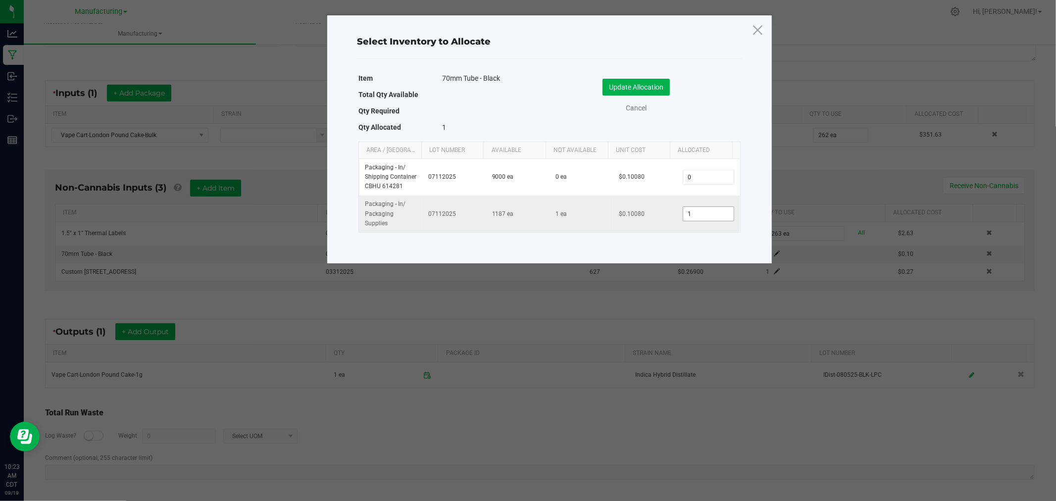
click at [704, 212] on input "1" at bounding box center [709, 214] width 51 height 14
type input "262"
click at [654, 84] on button "Update Allocation" at bounding box center [636, 87] width 67 height 17
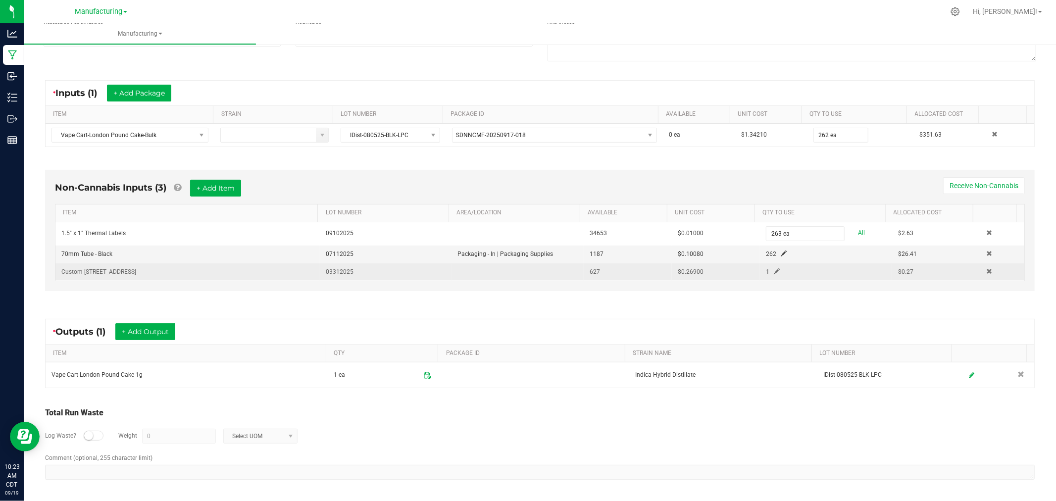
click at [770, 269] on div "1" at bounding box center [802, 271] width 86 height 9
click at [774, 268] on span at bounding box center [777, 271] width 6 height 6
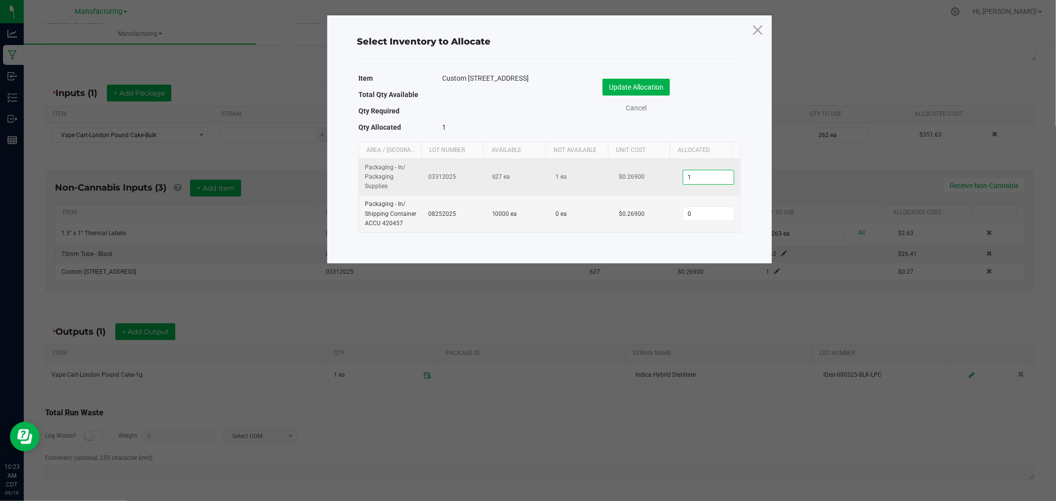
click at [699, 181] on input "1" at bounding box center [709, 177] width 51 height 14
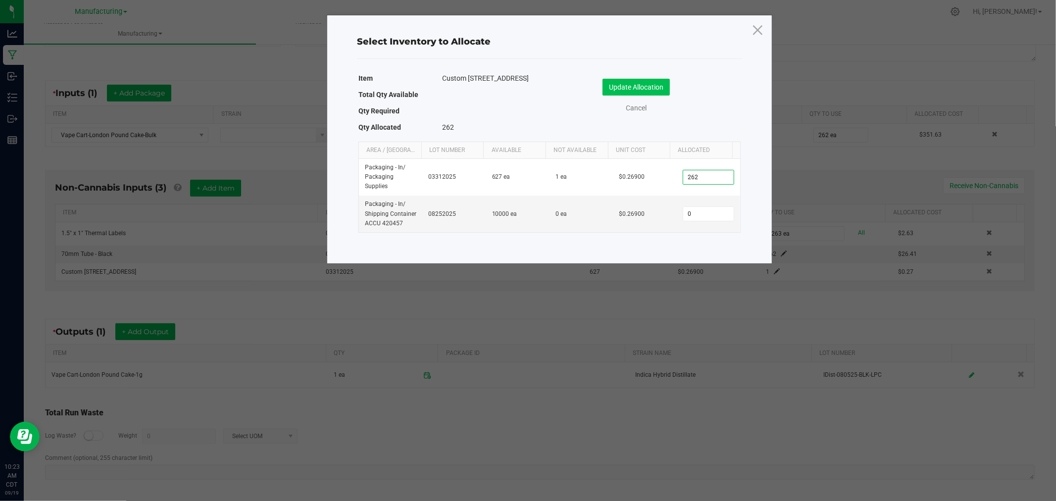
type input "262"
click at [654, 89] on button "Update Allocation" at bounding box center [636, 87] width 67 height 17
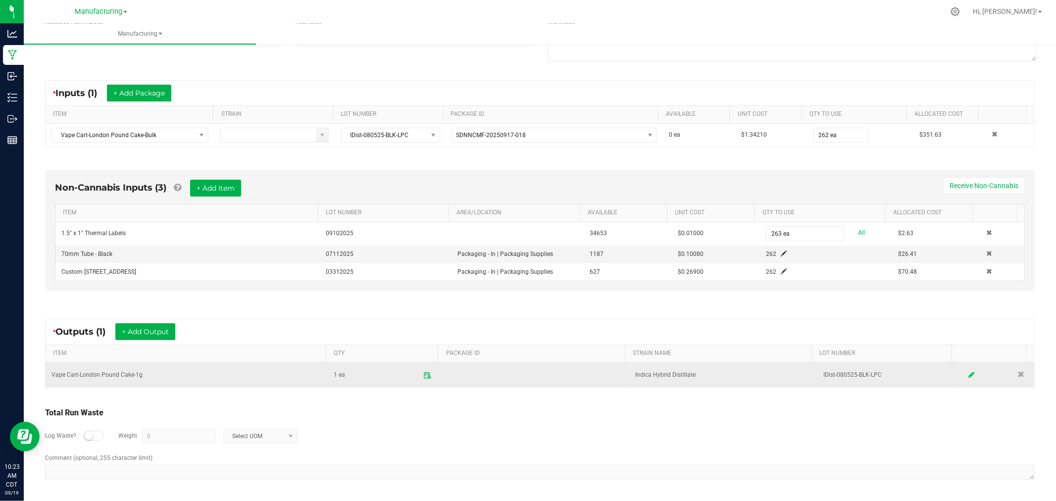
click at [964, 370] on link at bounding box center [971, 375] width 15 height 19
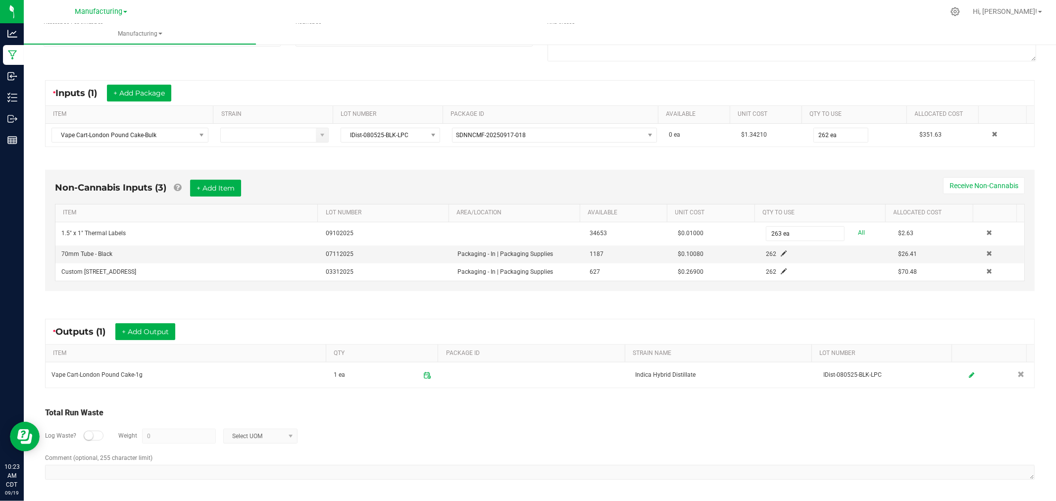
scroll to position [0, 0]
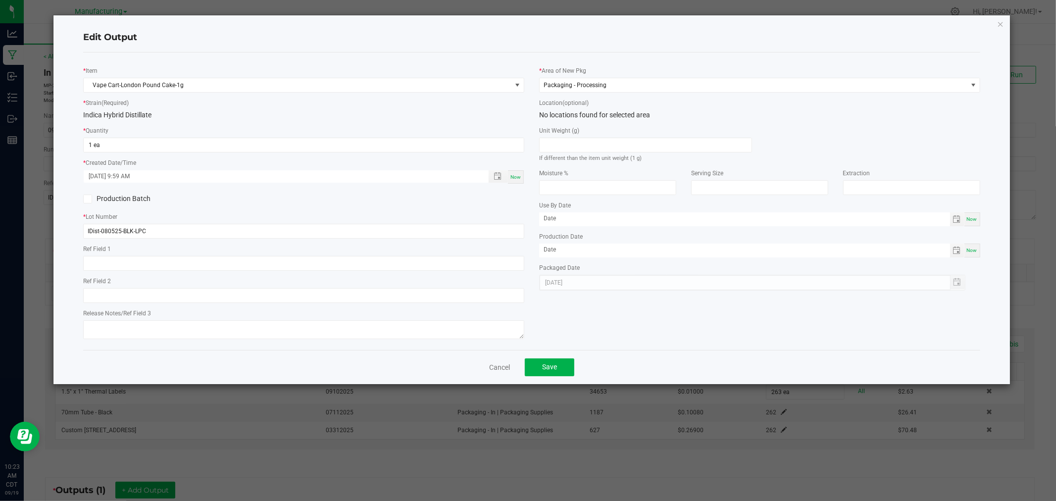
click at [121, 136] on div "* Quantity 1 ea" at bounding box center [303, 138] width 441 height 27
click at [119, 148] on input "1" at bounding box center [304, 145] width 440 height 14
type input "262 ea"
click at [517, 177] on span "Now" at bounding box center [516, 176] width 10 height 5
type input "09/19/2025 10:23 AM"
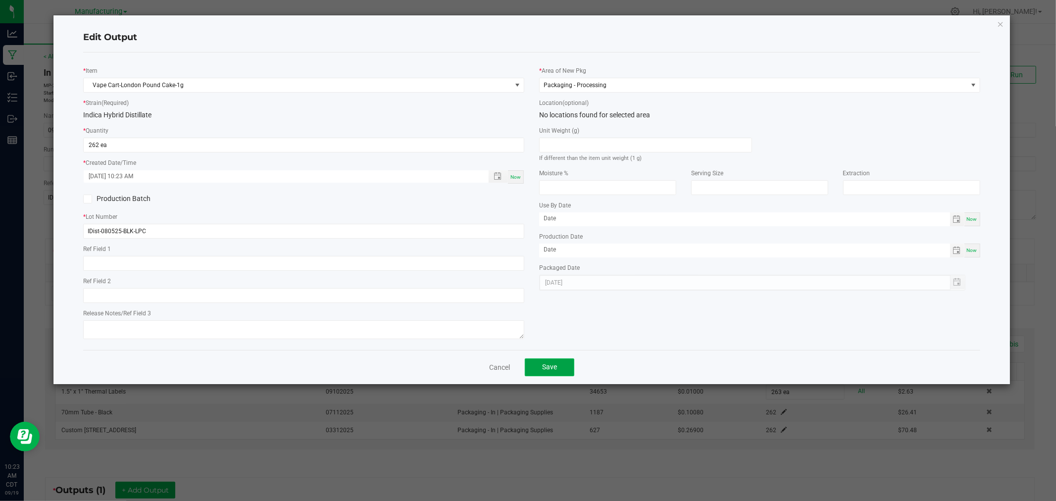
click at [567, 362] on button "Save" at bounding box center [550, 368] width 50 height 18
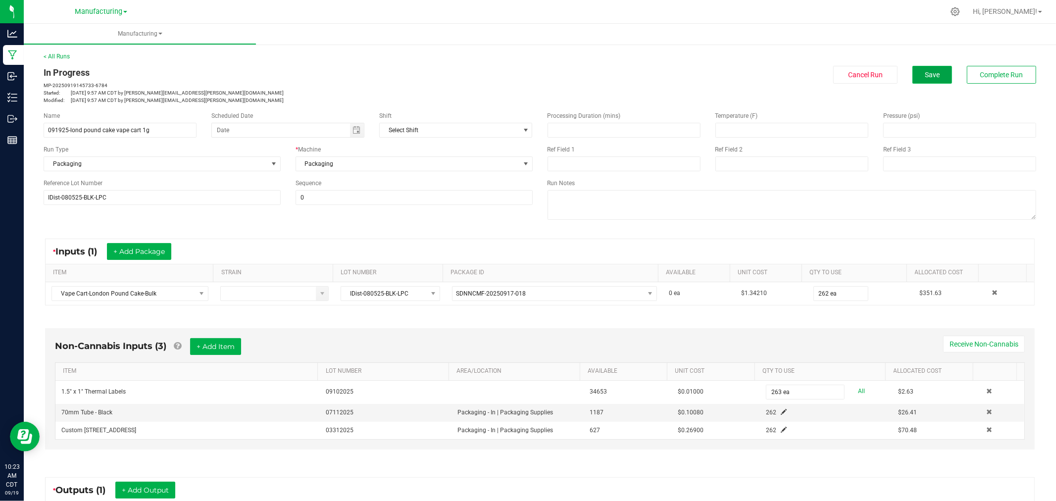
drag, startPoint x: 919, startPoint y: 75, endPoint x: 935, endPoint y: 80, distance: 16.6
click at [925, 75] on span "Save" at bounding box center [932, 75] width 15 height 8
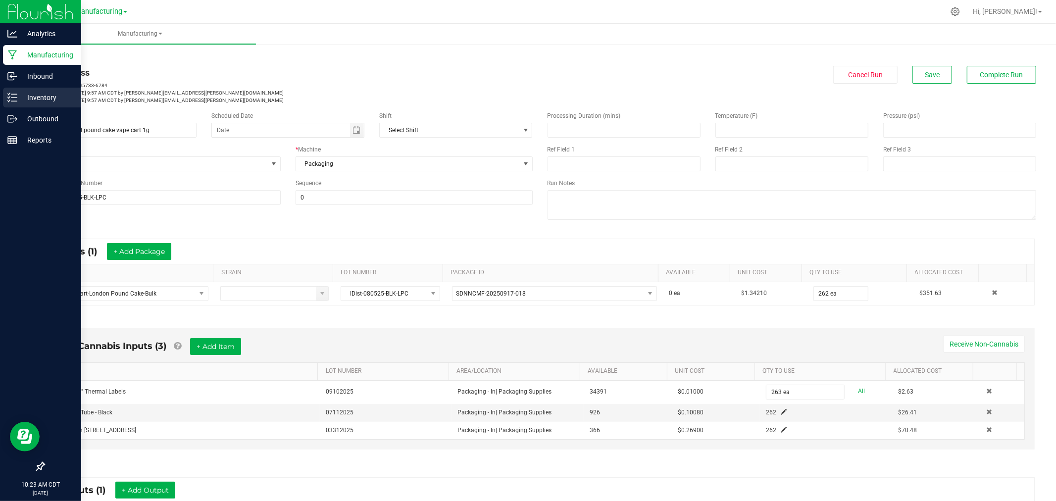
click at [26, 94] on p "Inventory" at bounding box center [46, 98] width 59 height 12
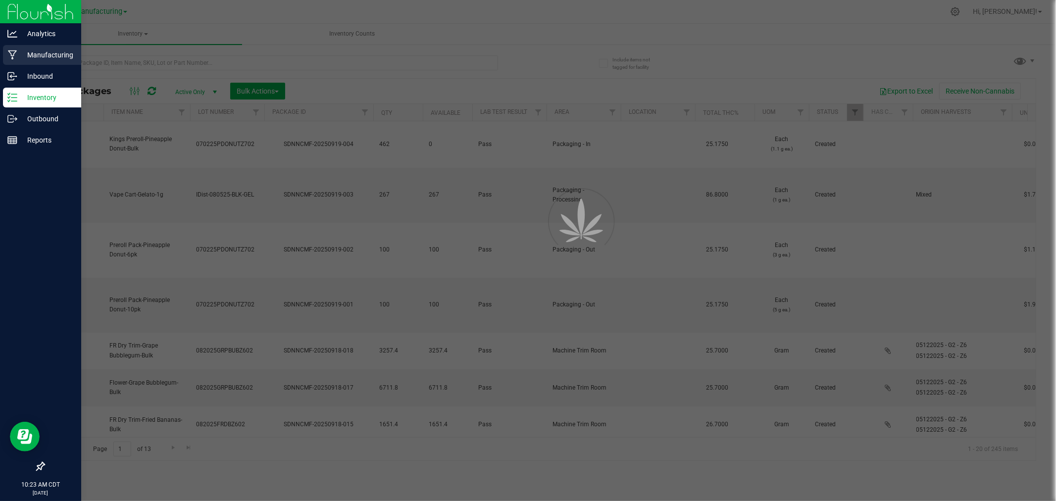
click at [46, 55] on p "Manufacturing" at bounding box center [46, 55] width 59 height 12
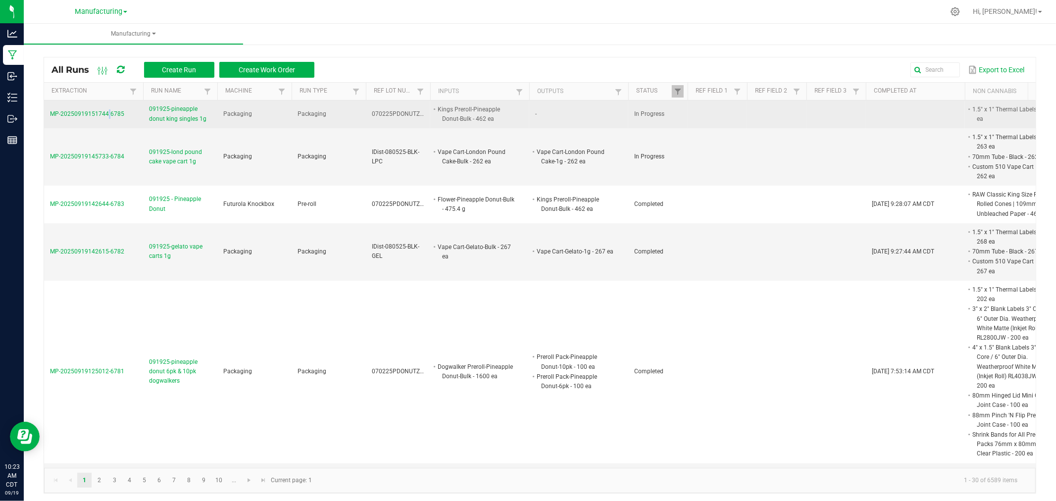
click at [105, 117] on span "MP-20250919151744-6785" at bounding box center [87, 113] width 74 height 7
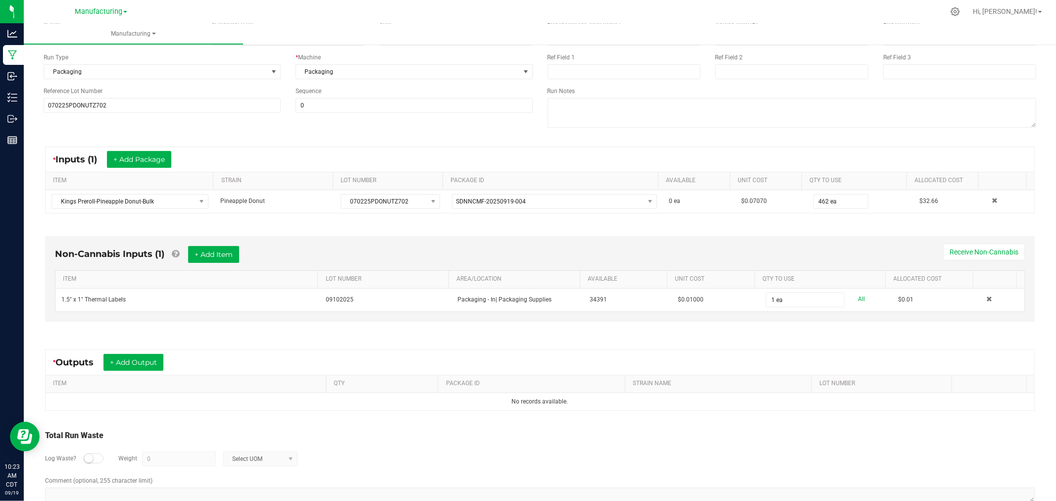
scroll to position [116, 0]
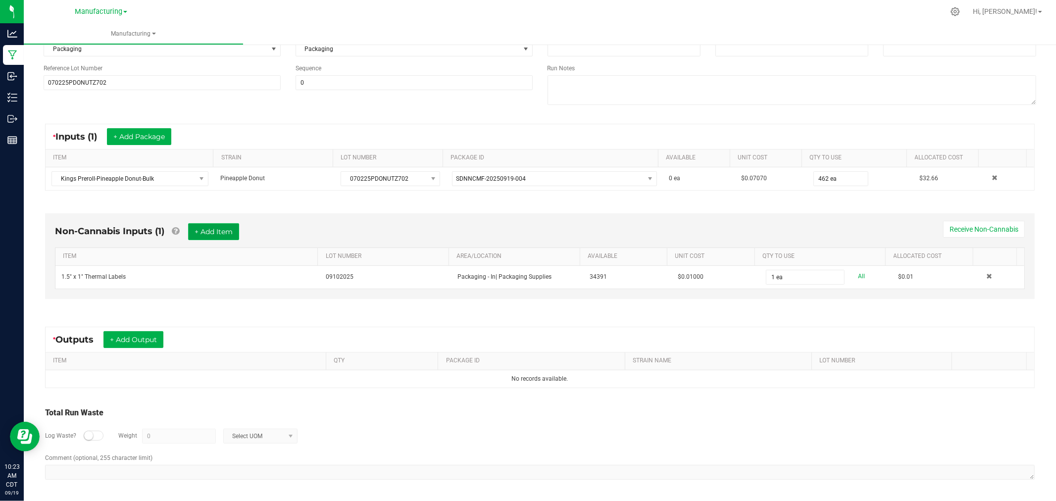
click at [211, 230] on button "+ Add Item" at bounding box center [213, 231] width 51 height 17
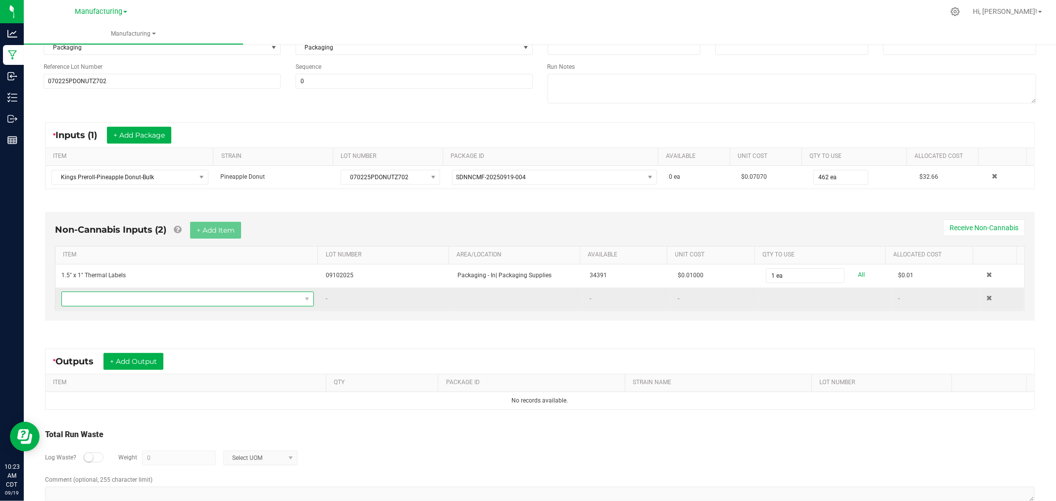
click at [212, 300] on span "NO DATA FOUND" at bounding box center [181, 299] width 239 height 14
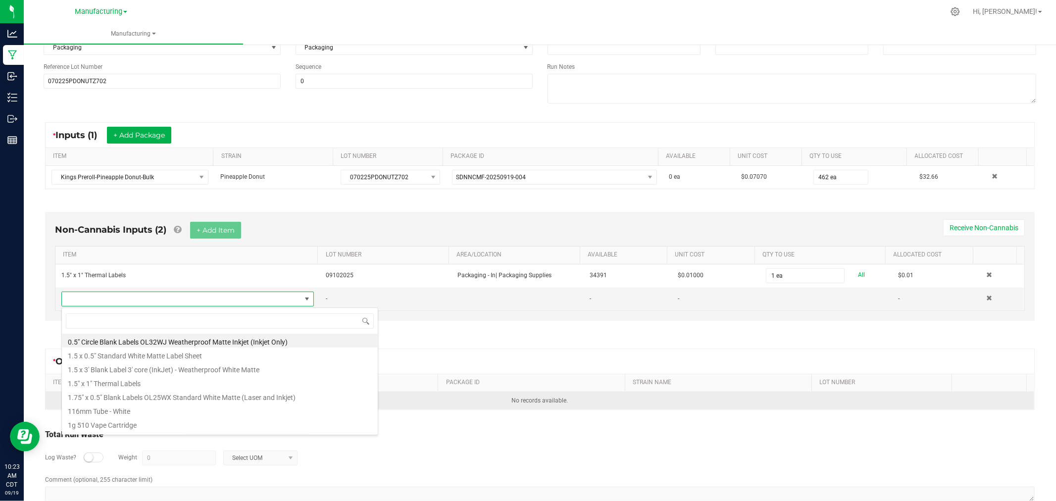
drag, startPoint x: 151, startPoint y: 413, endPoint x: 154, endPoint y: 408, distance: 5.6
click at [150, 413] on li "116mm Tube - White" at bounding box center [220, 410] width 316 height 14
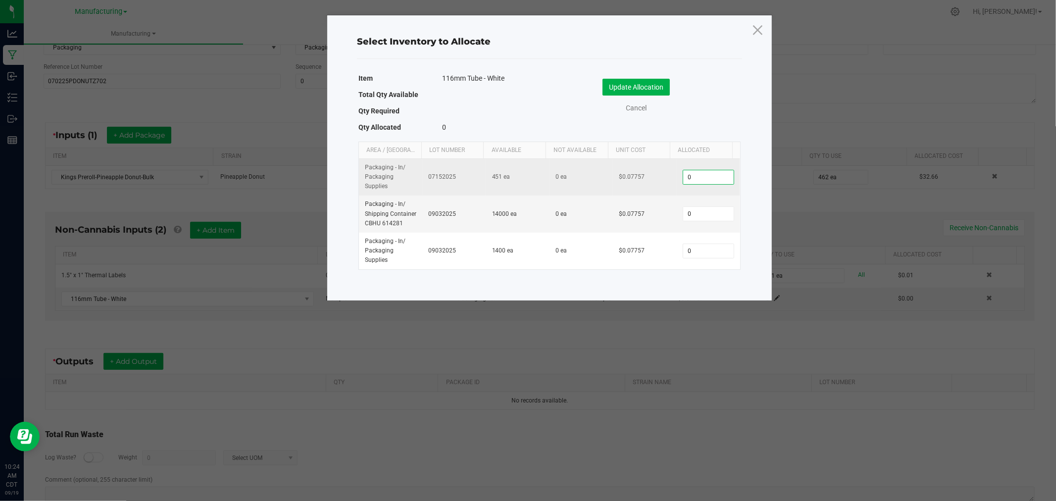
click at [688, 180] on input "0" at bounding box center [709, 177] width 51 height 14
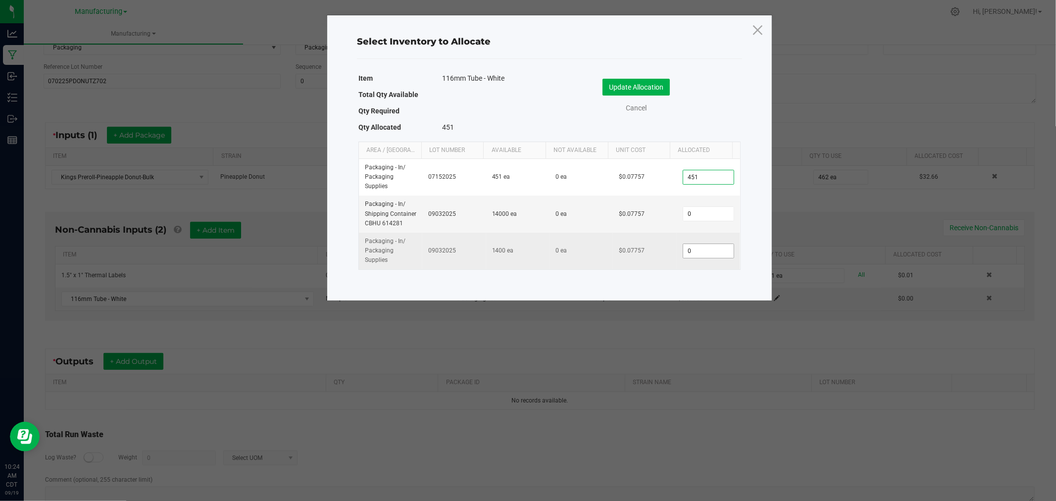
type input "451"
click at [696, 248] on input "0" at bounding box center [709, 251] width 51 height 14
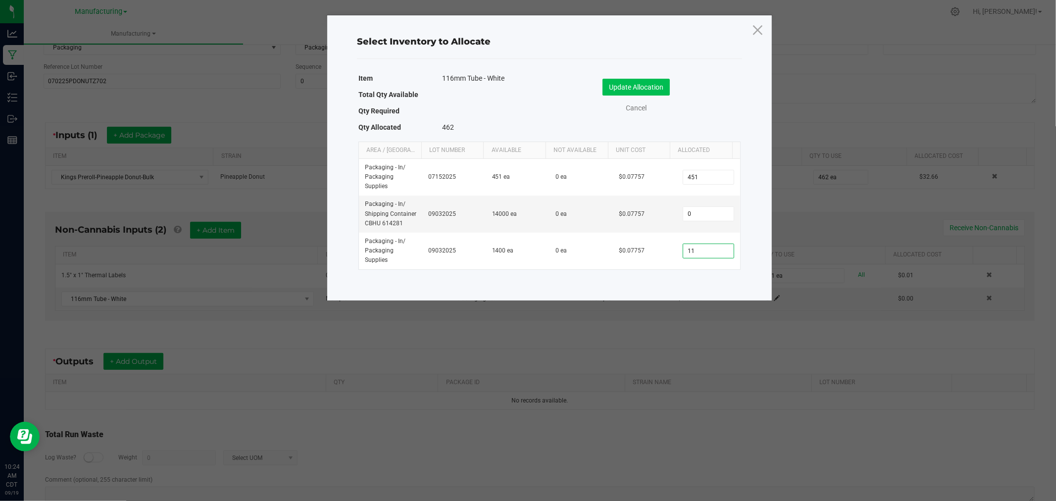
type input "11"
click at [658, 91] on button "Update Allocation" at bounding box center [636, 87] width 67 height 17
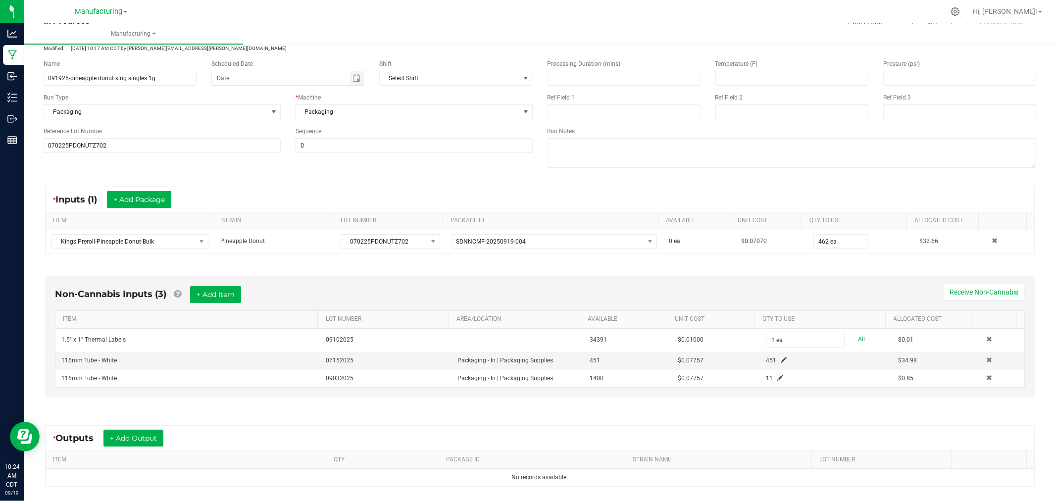
scroll to position [0, 0]
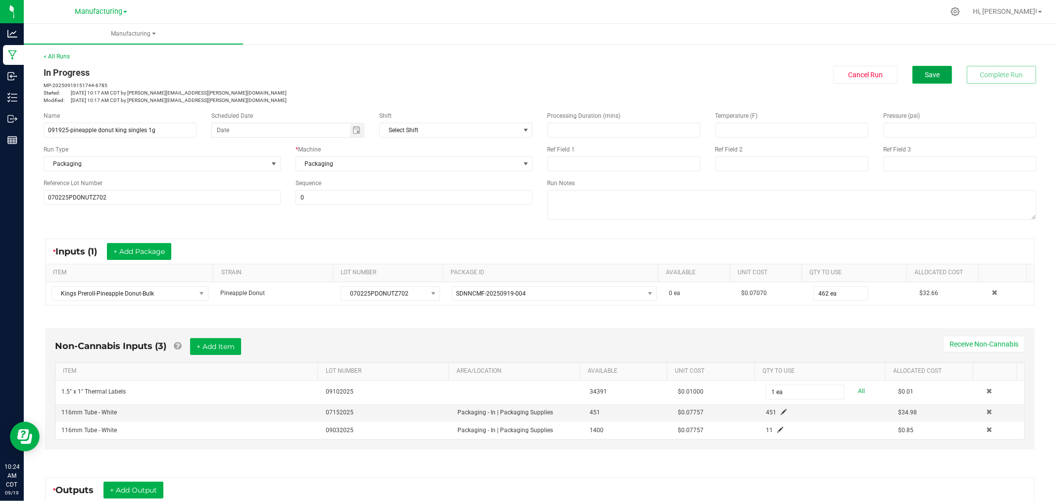
click at [915, 72] on button "Save" at bounding box center [933, 75] width 40 height 18
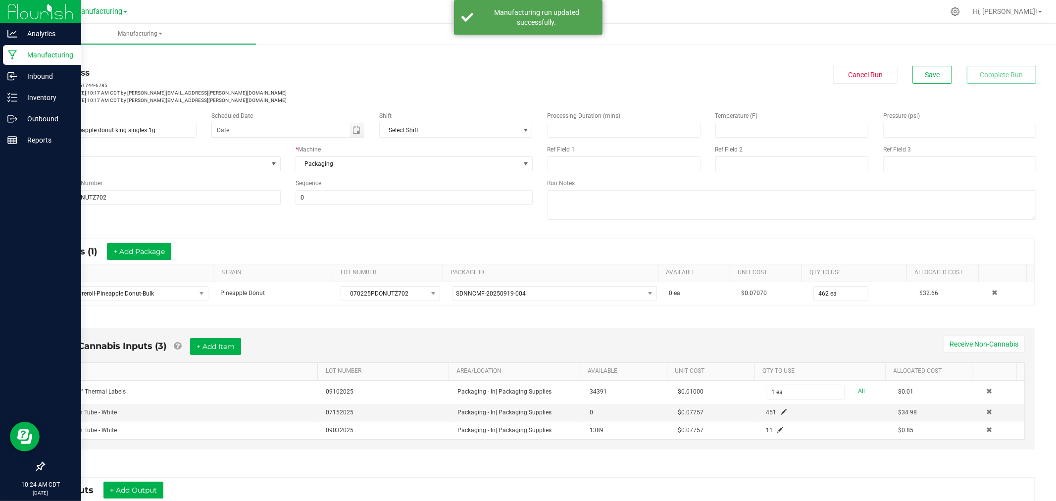
click at [32, 53] on p "Manufacturing" at bounding box center [46, 55] width 59 height 12
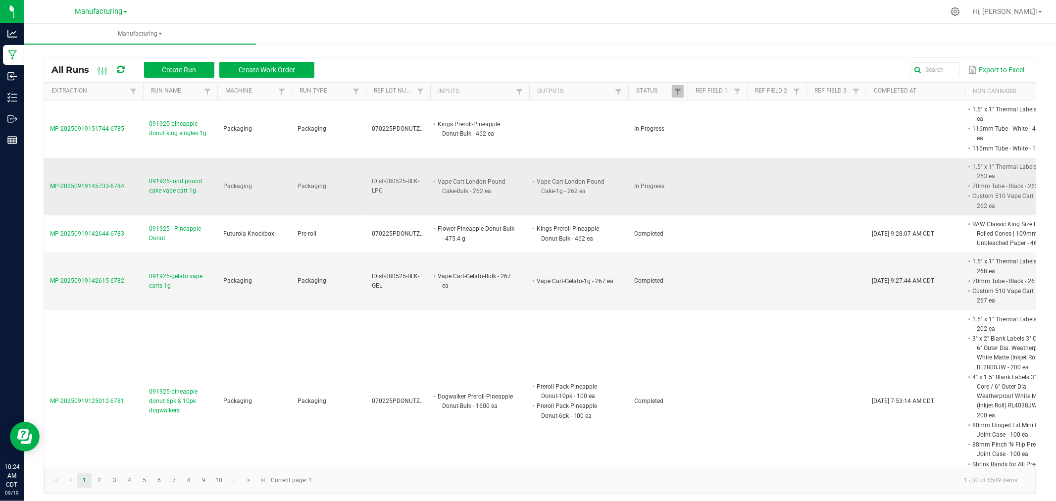
click at [94, 188] on span "MP-20250919145733-6784" at bounding box center [87, 186] width 74 height 7
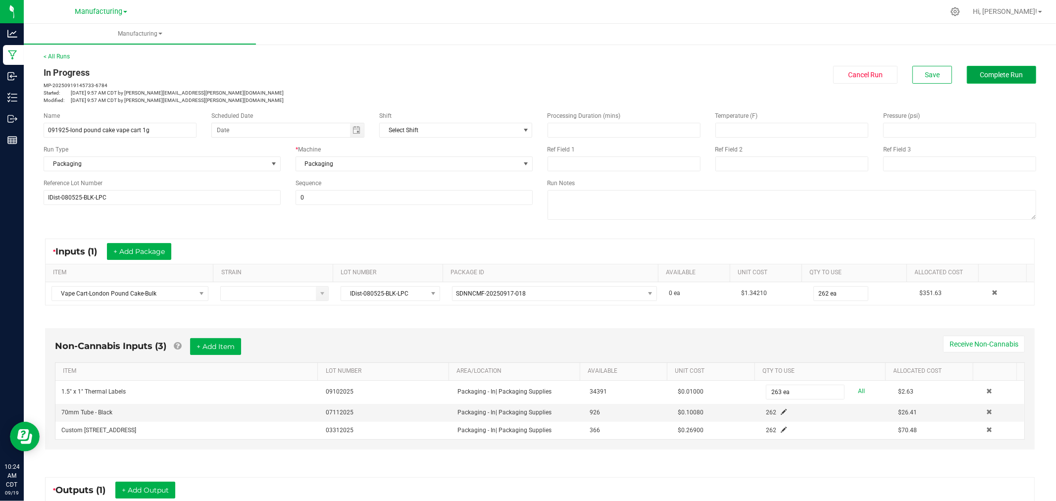
click at [1012, 71] on span "Complete Run" at bounding box center [1002, 75] width 43 height 8
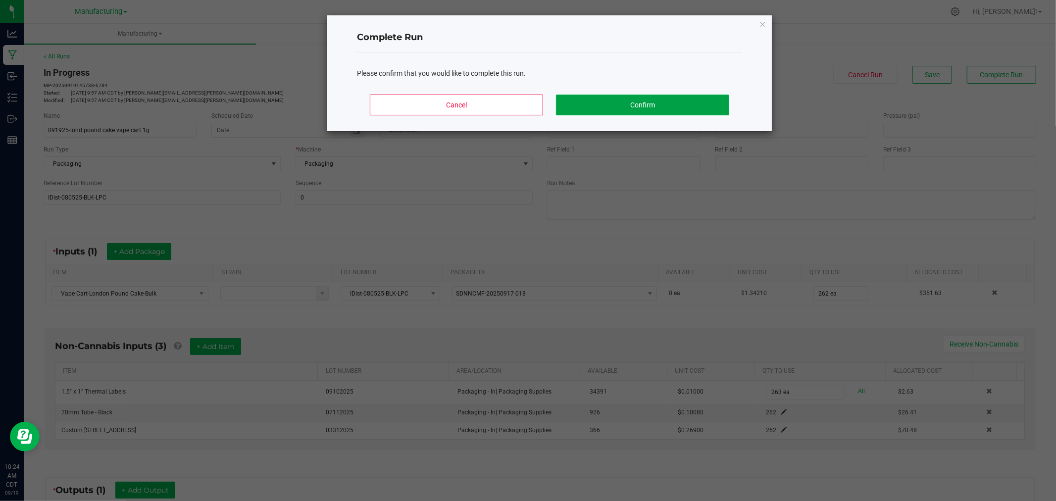
click at [695, 100] on button "Confirm" at bounding box center [642, 105] width 173 height 21
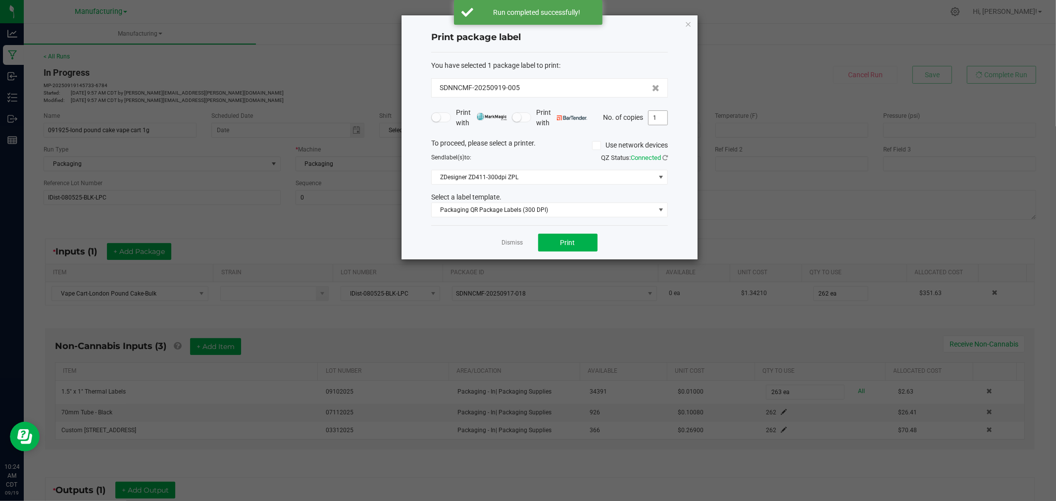
click at [663, 112] on input "1" at bounding box center [658, 118] width 19 height 14
type input "263"
click at [556, 247] on button "Print" at bounding box center [567, 243] width 59 height 18
click at [687, 20] on icon "button" at bounding box center [688, 24] width 7 height 12
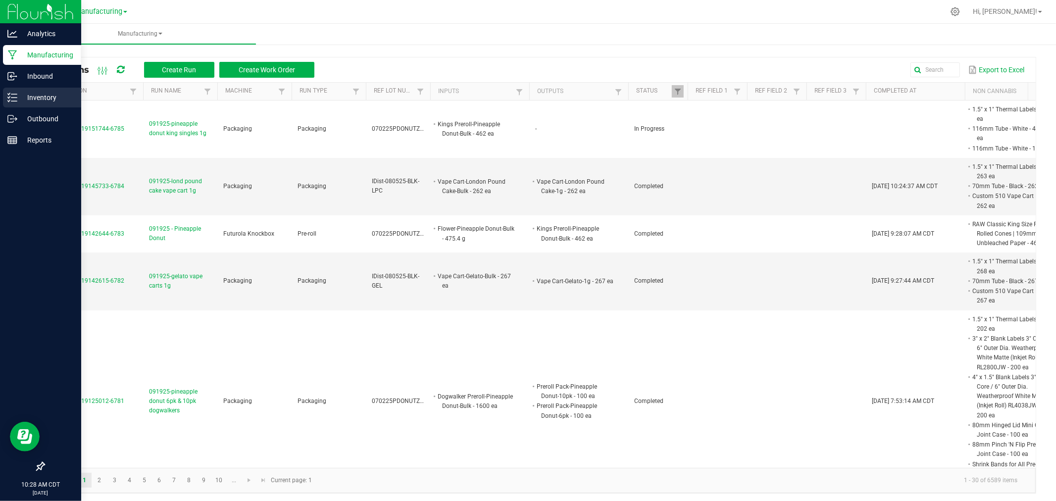
click at [27, 100] on p "Inventory" at bounding box center [46, 98] width 59 height 12
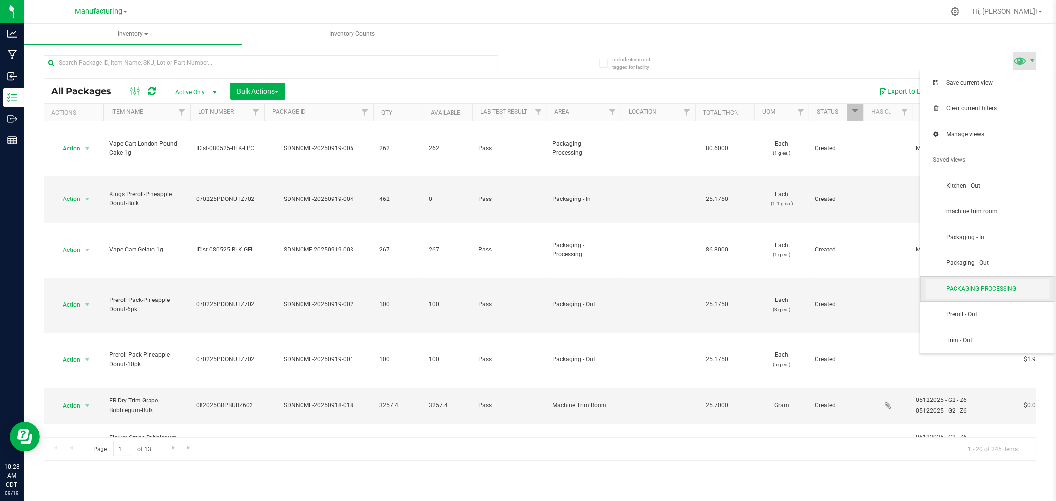
click at [1022, 288] on span "PACKAGING PROCESSING" at bounding box center [998, 289] width 103 height 8
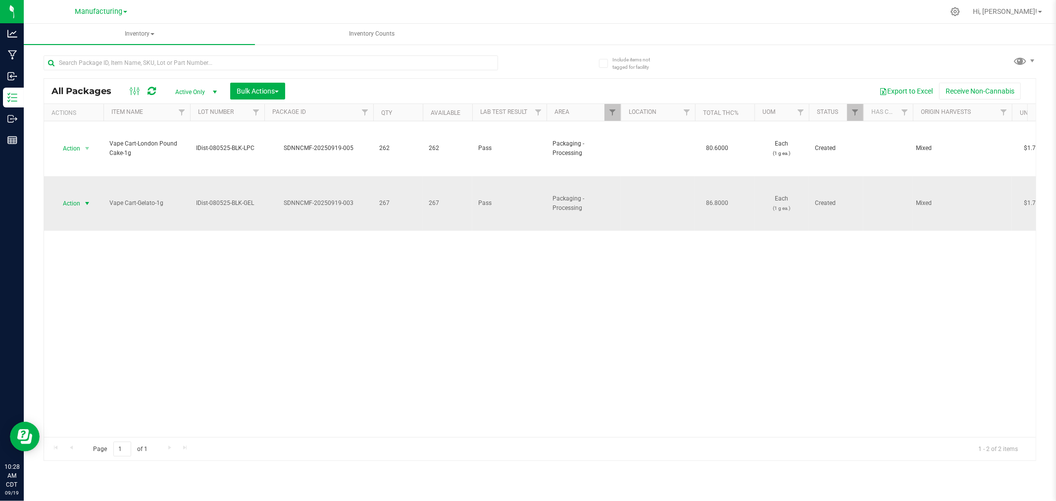
click at [89, 204] on span "select" at bounding box center [87, 204] width 8 height 8
click at [91, 279] on li "Locate package" at bounding box center [85, 279] width 62 height 15
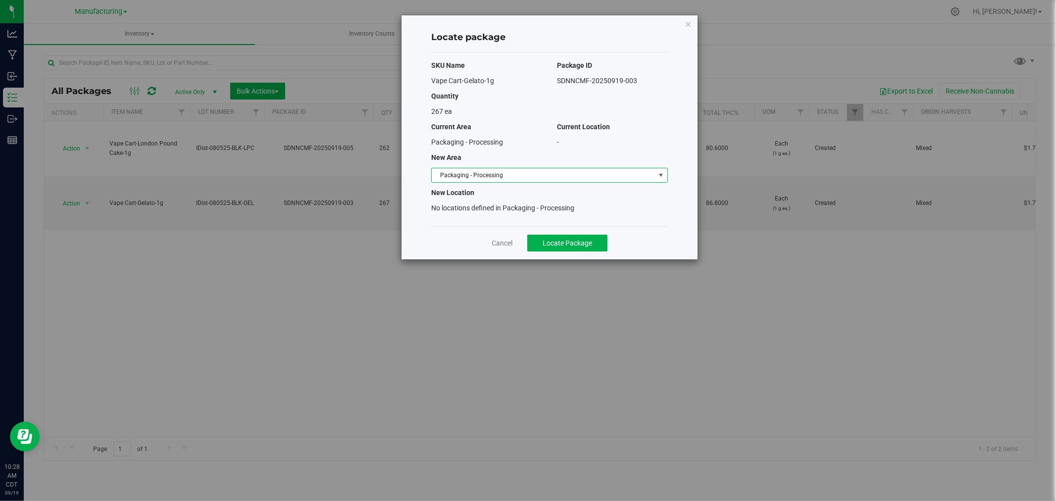
click at [523, 171] on span "Packaging - Processing" at bounding box center [543, 175] width 223 height 14
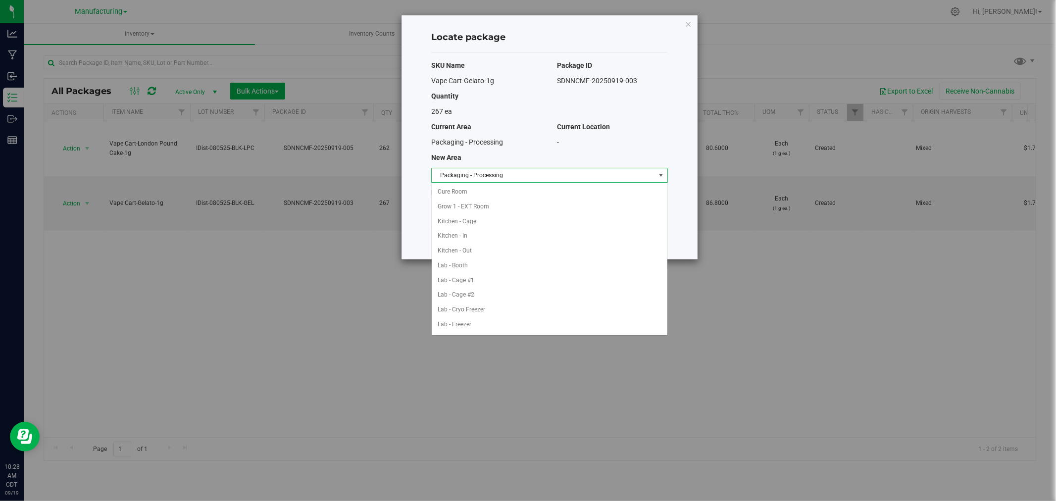
scroll to position [162, 0]
click at [482, 306] on li "Packaging - Out" at bounding box center [550, 310] width 236 height 15
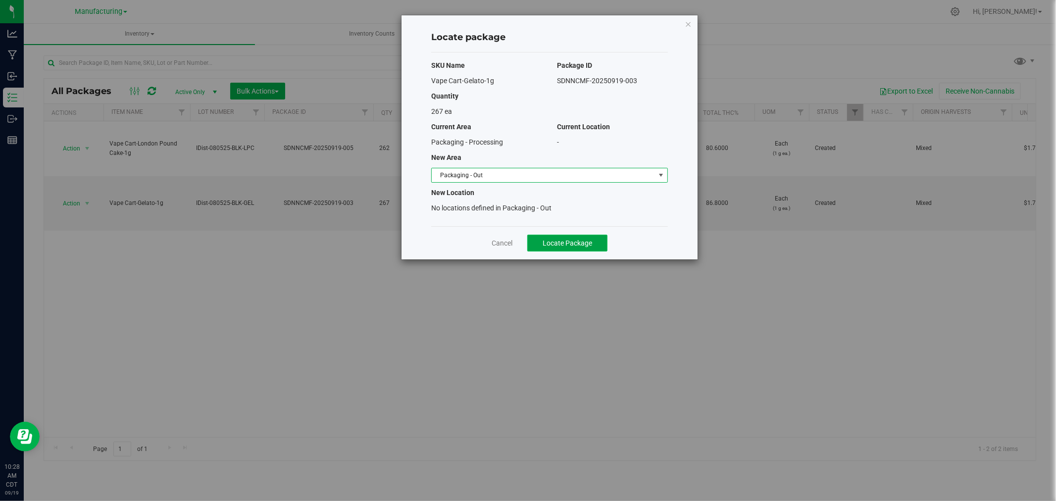
click at [583, 239] on span "Locate Package" at bounding box center [568, 243] width 50 height 8
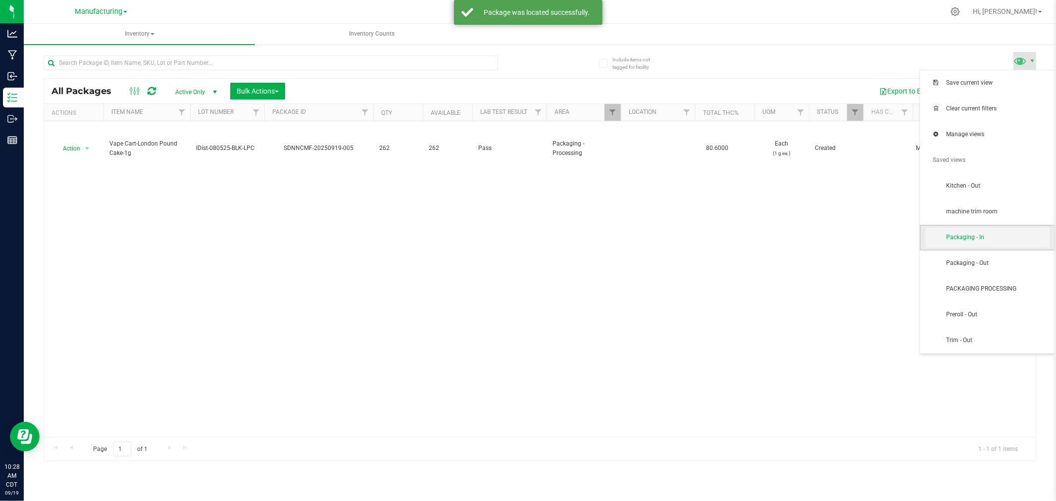
click at [991, 231] on span "Packaging - In" at bounding box center [988, 238] width 124 height 20
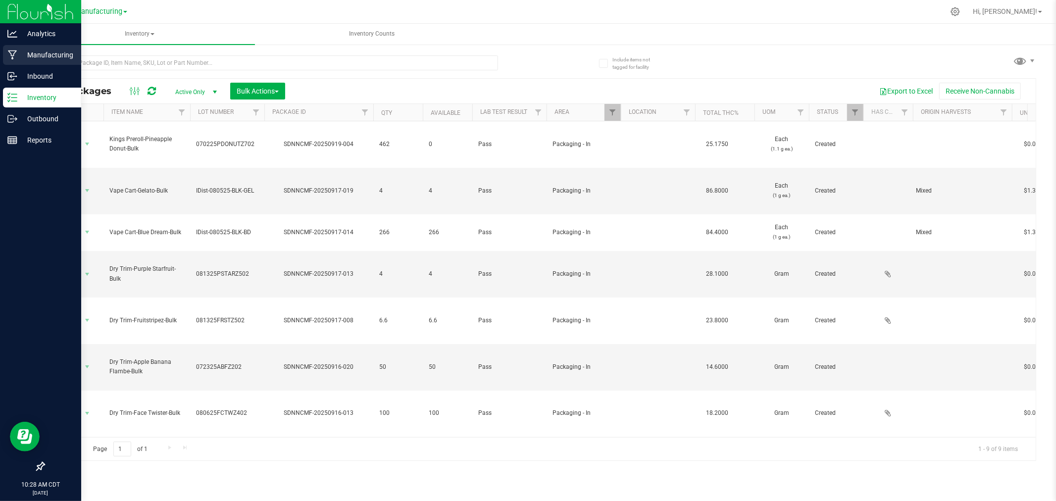
click at [33, 47] on div "Manufacturing" at bounding box center [42, 55] width 78 height 20
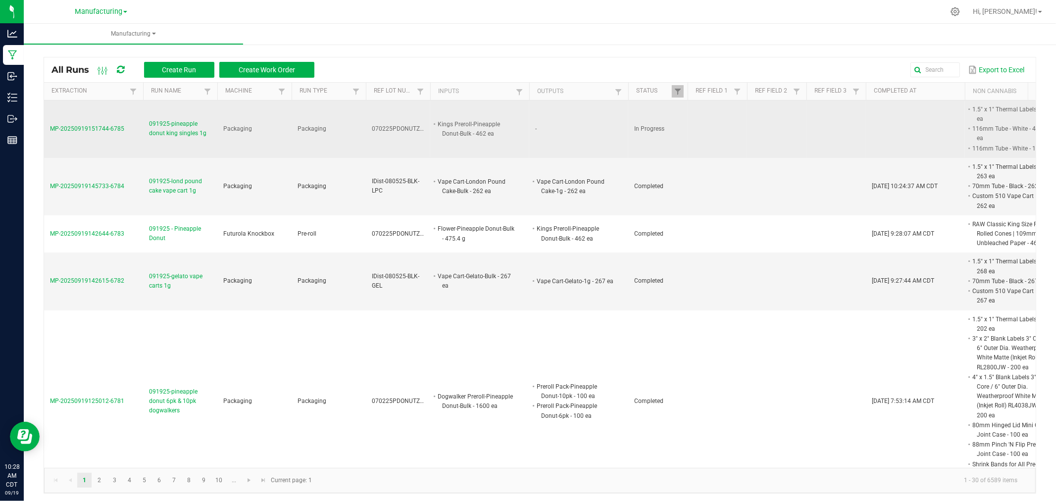
click at [84, 133] on td "MP-20250919151744-6785" at bounding box center [93, 129] width 99 height 57
click at [86, 129] on span "MP-20250919151744-6785" at bounding box center [87, 128] width 74 height 7
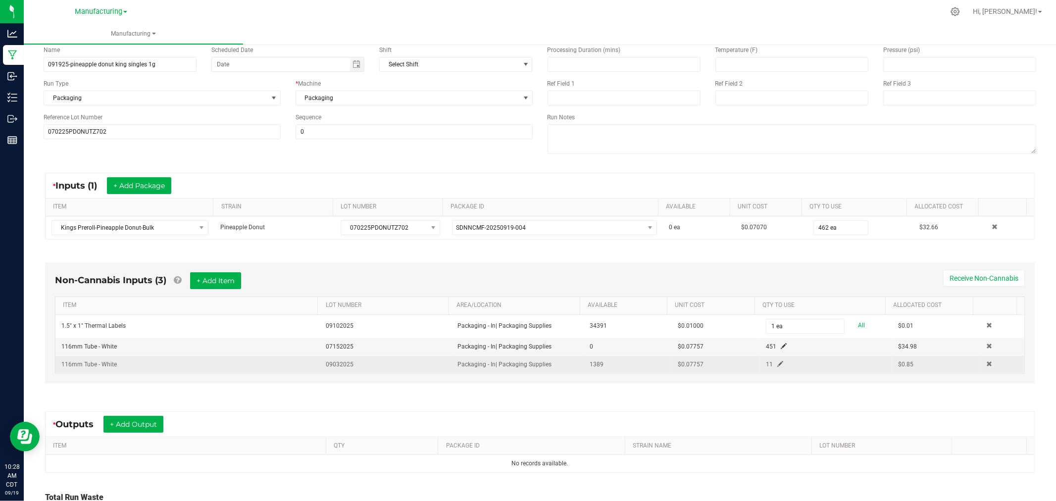
scroll to position [152, 0]
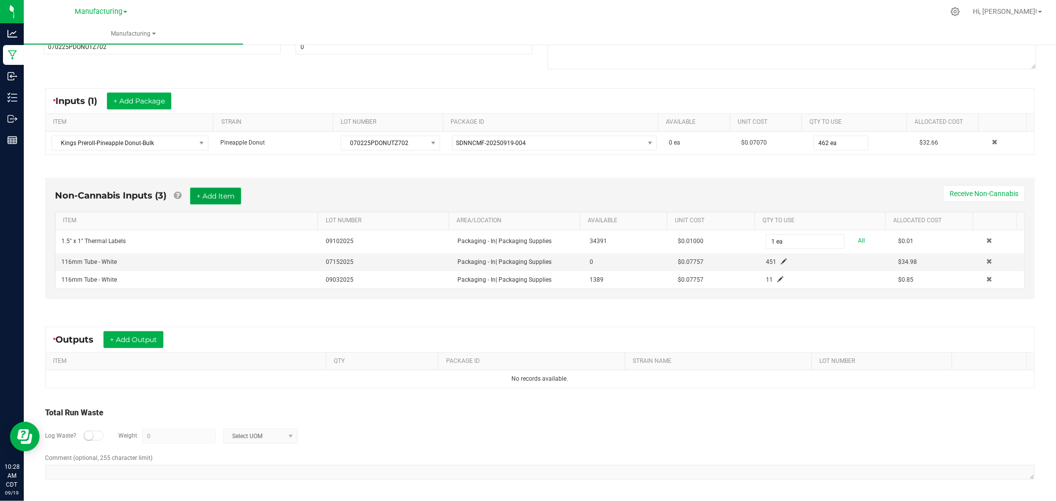
click at [210, 196] on button "+ Add Item" at bounding box center [215, 196] width 51 height 17
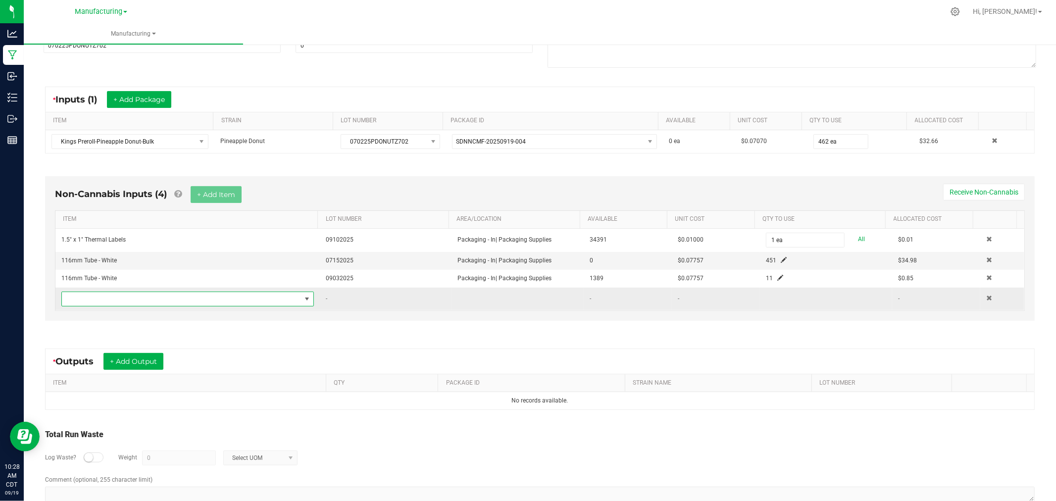
click at [199, 297] on span "NO DATA FOUND" at bounding box center [181, 299] width 239 height 14
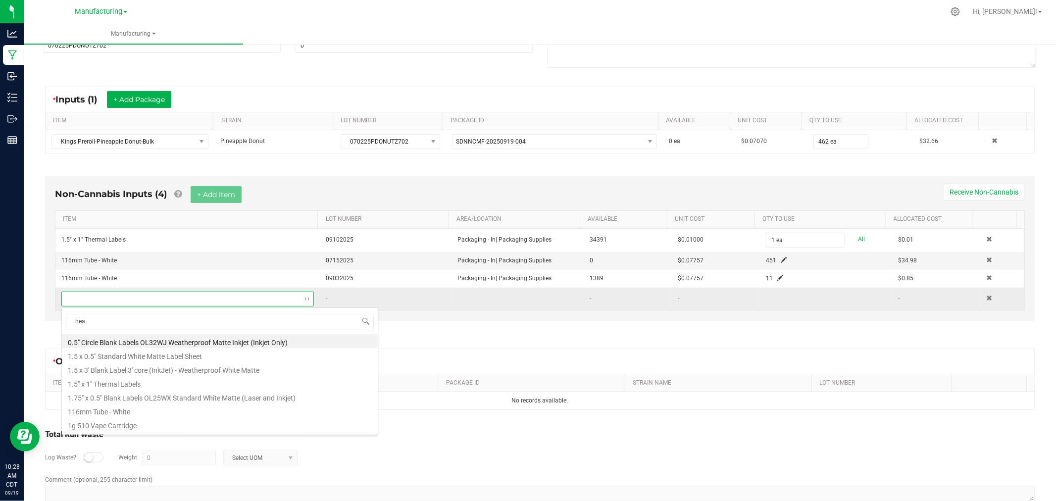
type input "heat"
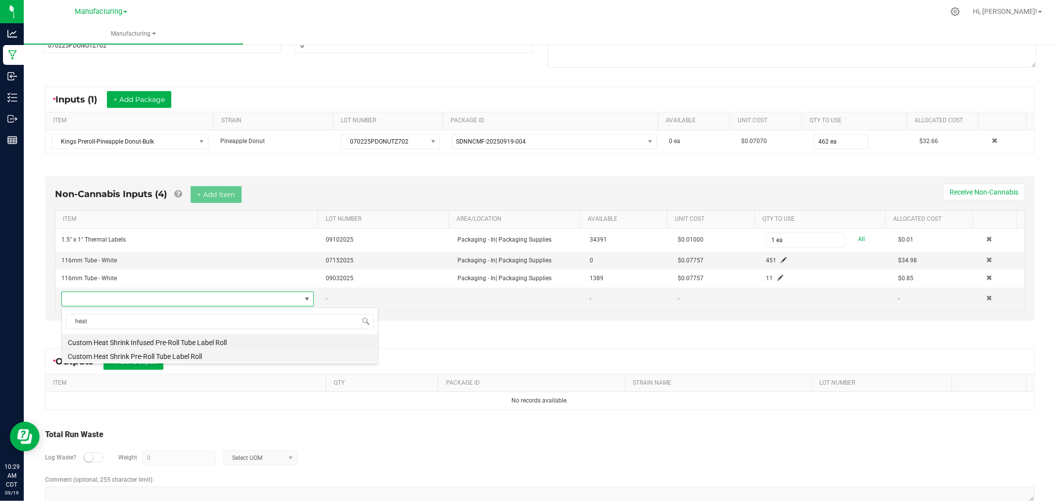
click at [167, 358] on li "Custom Heat Shrink Pre-Roll Tube Label Roll" at bounding box center [220, 355] width 316 height 14
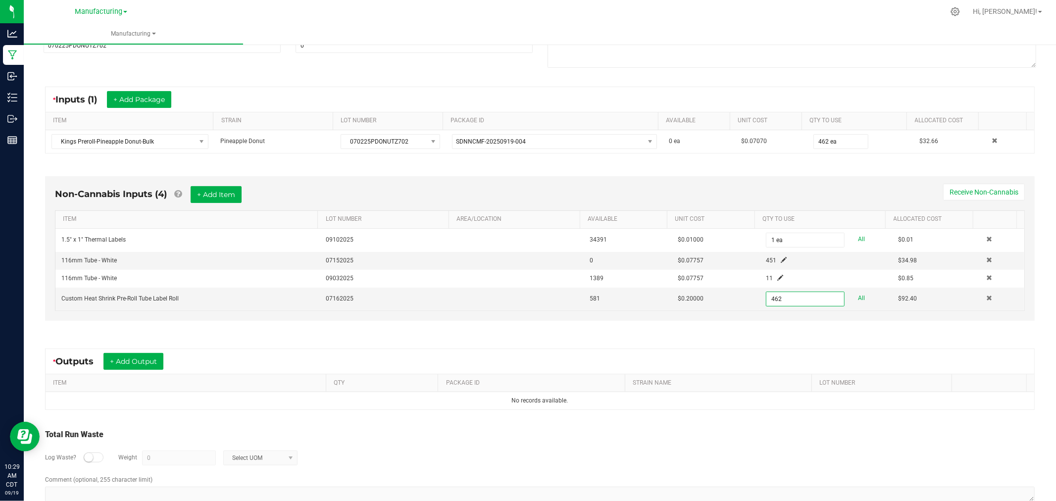
type input "462 ea"
click at [705, 345] on div "* Outputs + Add Output ITEM QTY PACKAGE ID STRAIN NAME LOT NUMBER No records av…" at bounding box center [540, 379] width 1008 height 79
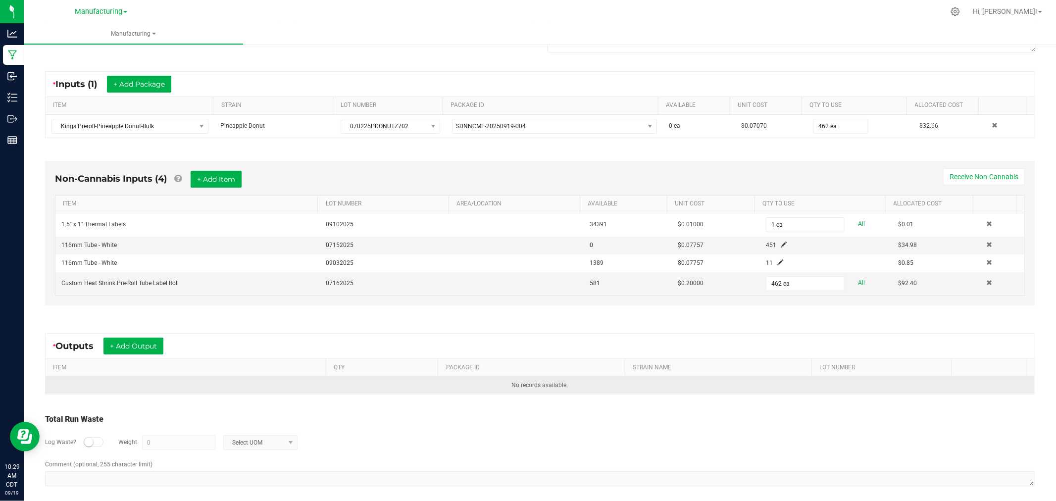
scroll to position [176, 0]
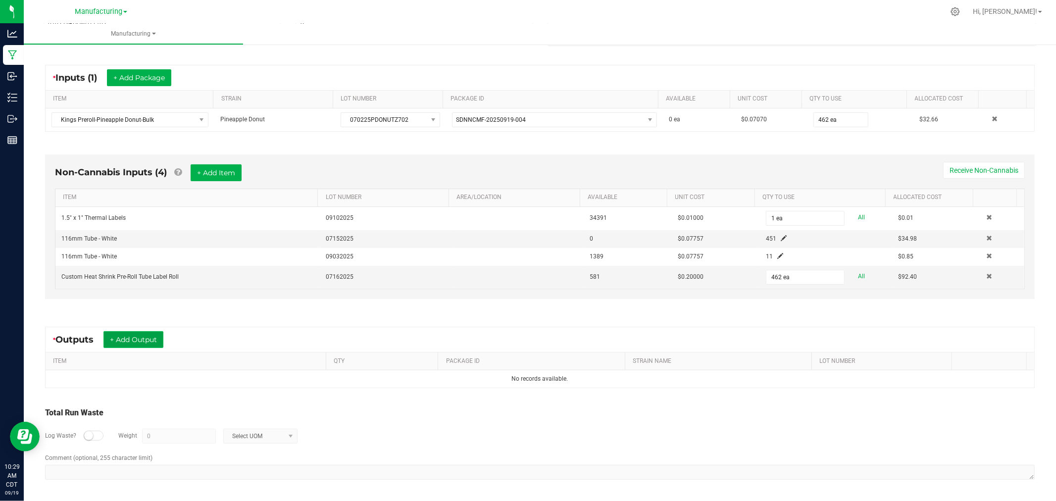
click at [147, 339] on button "+ Add Output" at bounding box center [134, 339] width 60 height 17
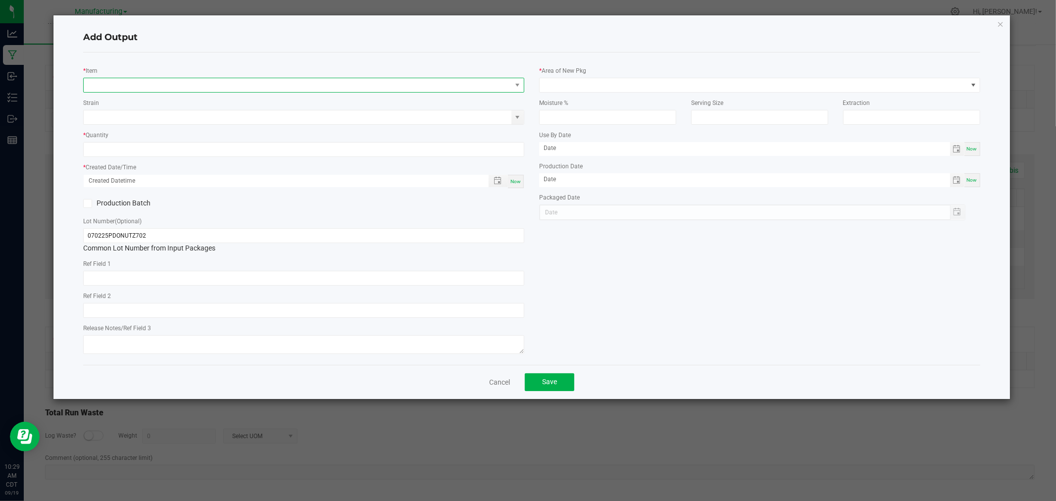
click at [132, 85] on span "NO DATA FOUND" at bounding box center [298, 85] width 428 height 14
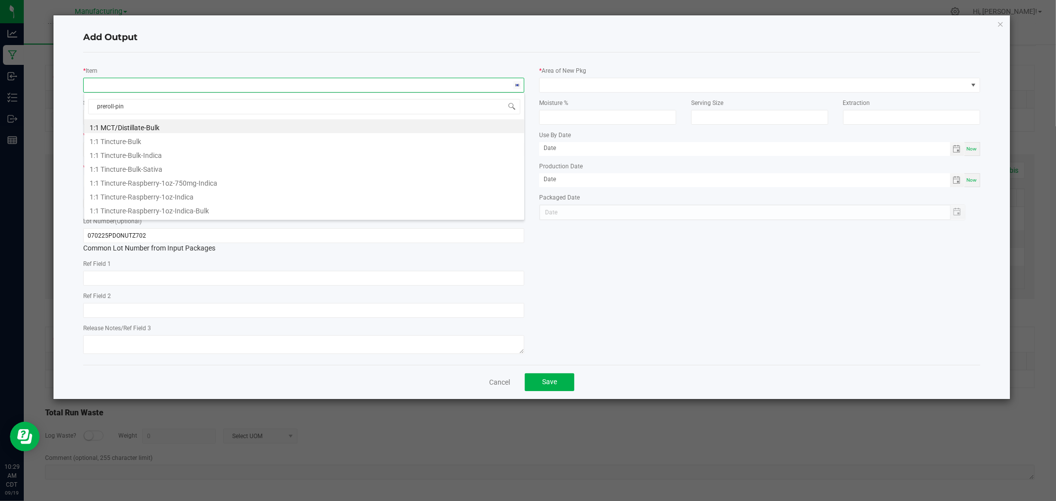
type input "preroll-pine"
click at [174, 199] on li "Preroll-Pineapple Donut-1g" at bounding box center [304, 196] width 440 height 14
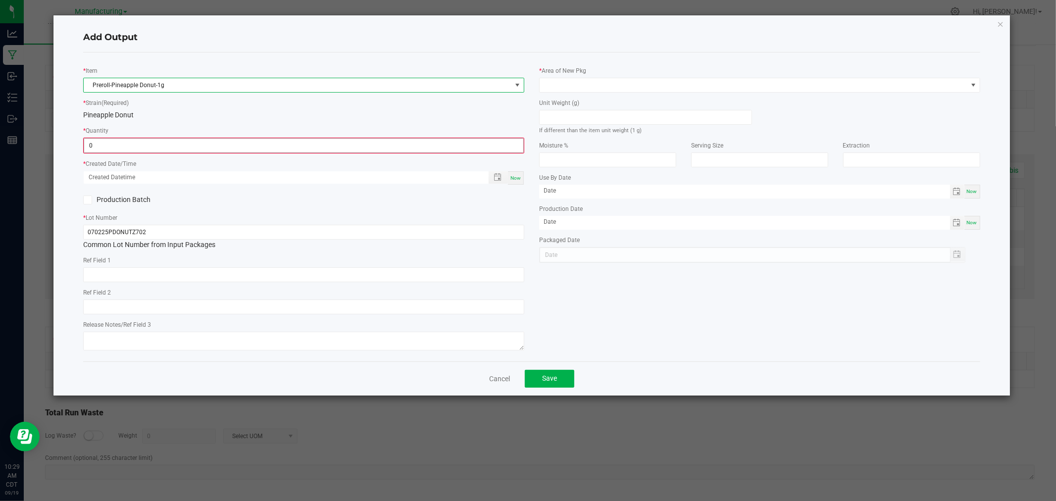
click at [141, 152] on input "0" at bounding box center [303, 146] width 439 height 14
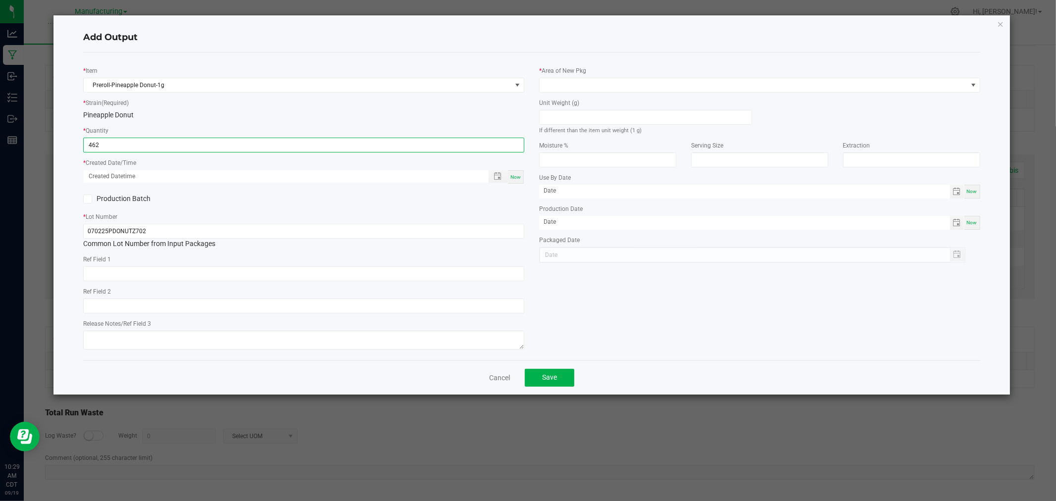
type input "462 ea"
click at [520, 176] on span "Now" at bounding box center [516, 176] width 10 height 5
type input "09/19/2025 10:29 AM"
type input "[DATE]"
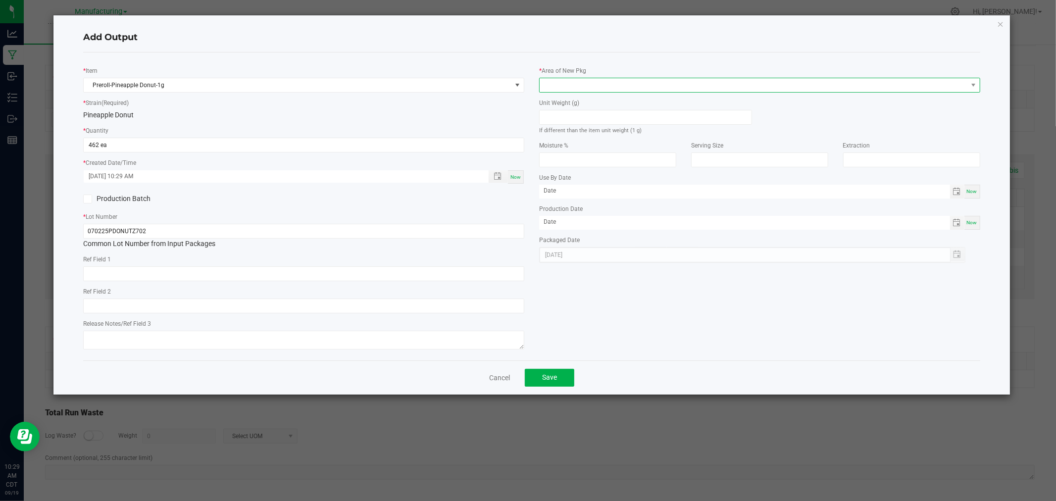
click at [572, 85] on span at bounding box center [754, 85] width 428 height 14
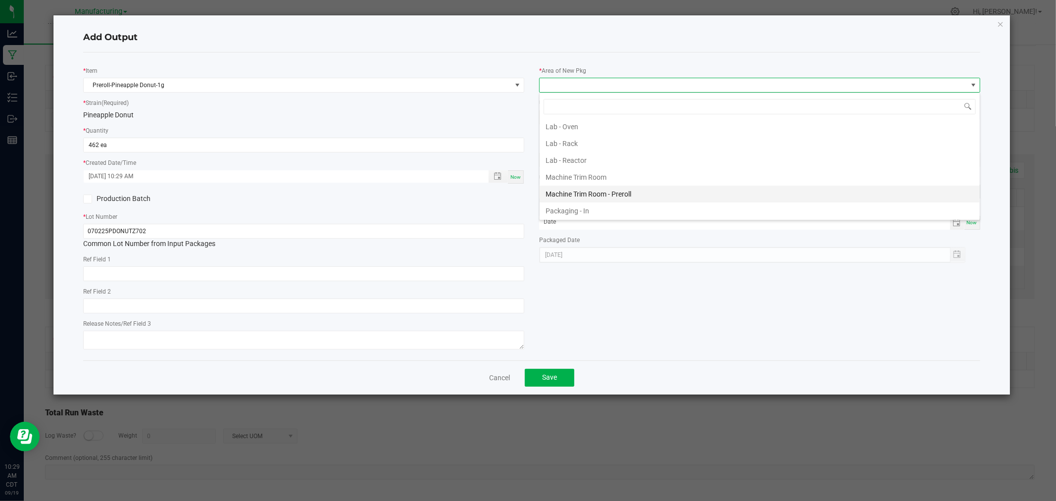
scroll to position [275, 0]
click at [608, 193] on li "Packaging - Processing" at bounding box center [760, 189] width 440 height 17
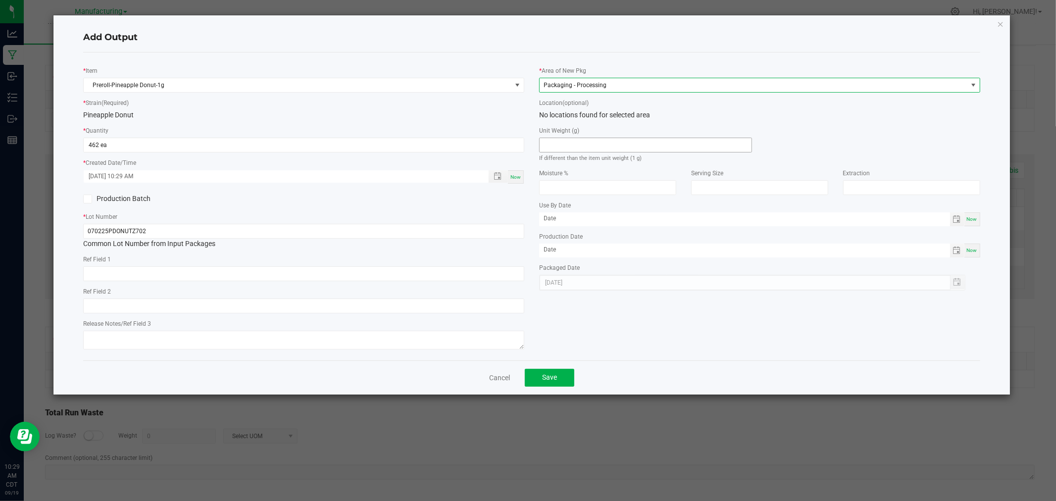
click at [605, 142] on input at bounding box center [646, 145] width 212 height 14
type input "1"
click at [567, 378] on button "Save" at bounding box center [550, 378] width 50 height 18
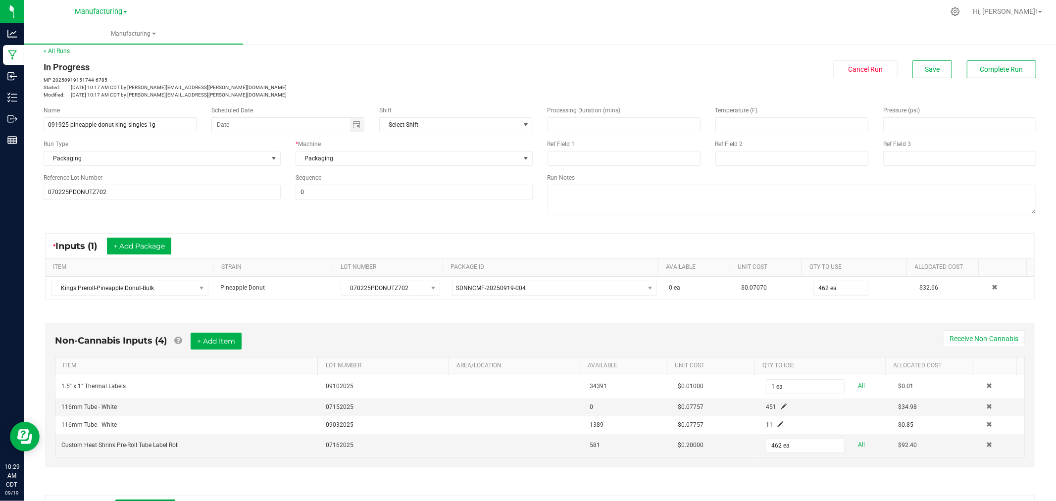
scroll to position [0, 0]
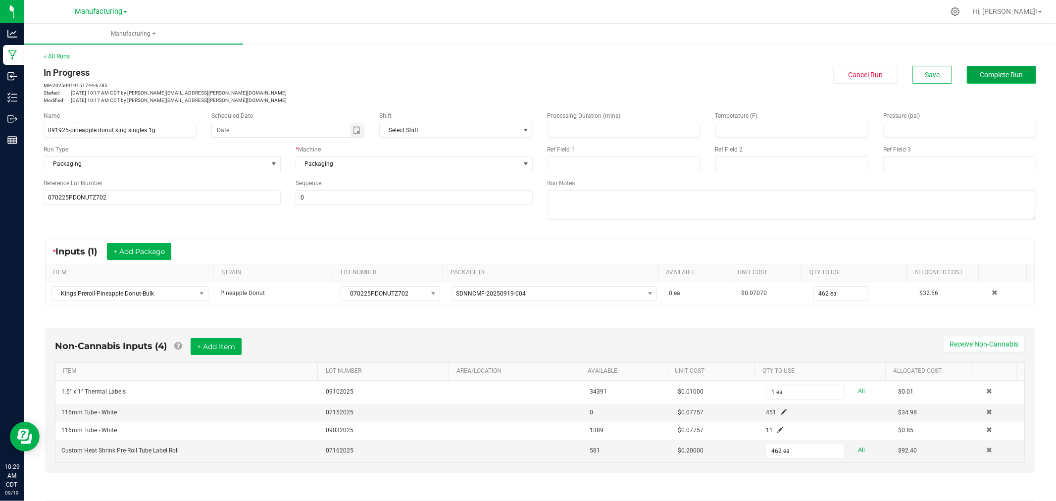
click at [1012, 72] on span "Complete Run" at bounding box center [1002, 75] width 43 height 8
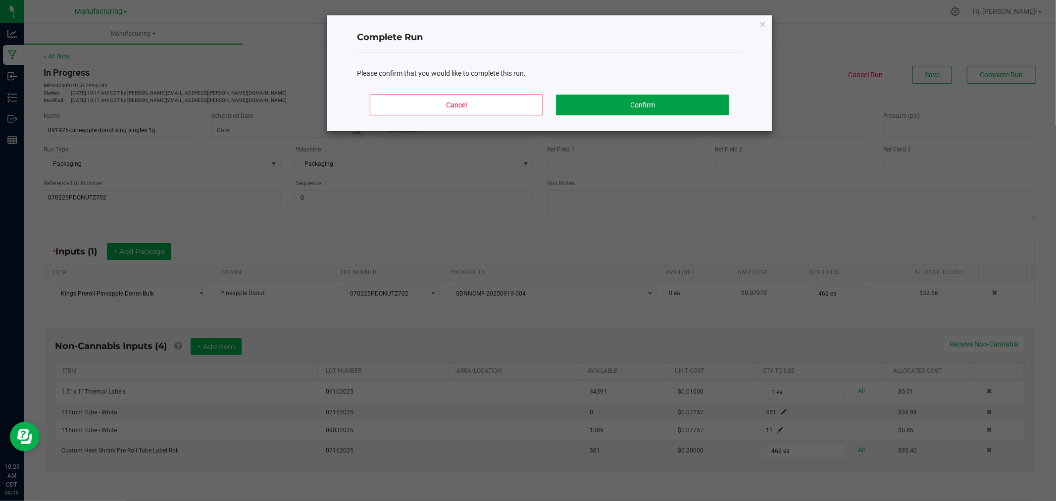
click at [686, 105] on button "Confirm" at bounding box center [642, 105] width 173 height 21
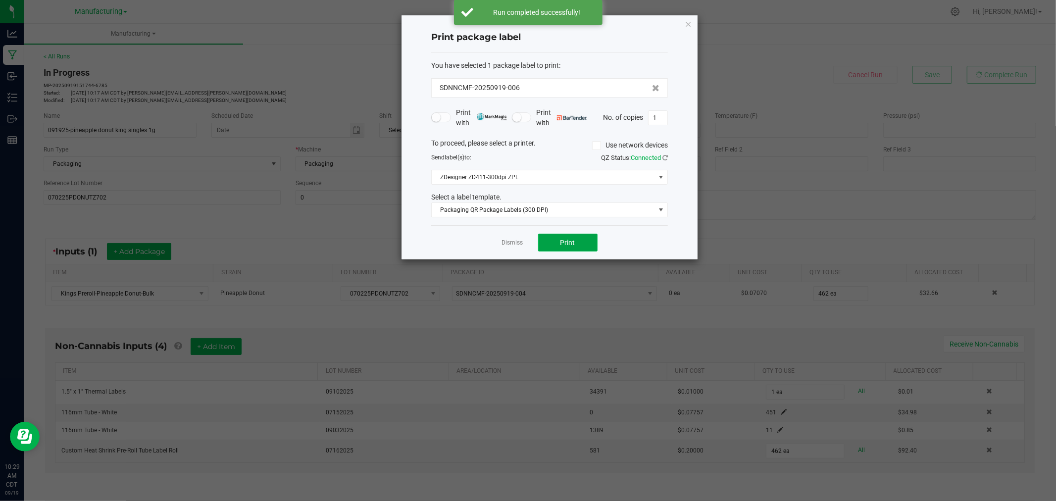
click at [572, 246] on span "Print" at bounding box center [568, 243] width 15 height 8
click at [689, 21] on icon "button" at bounding box center [688, 24] width 7 height 12
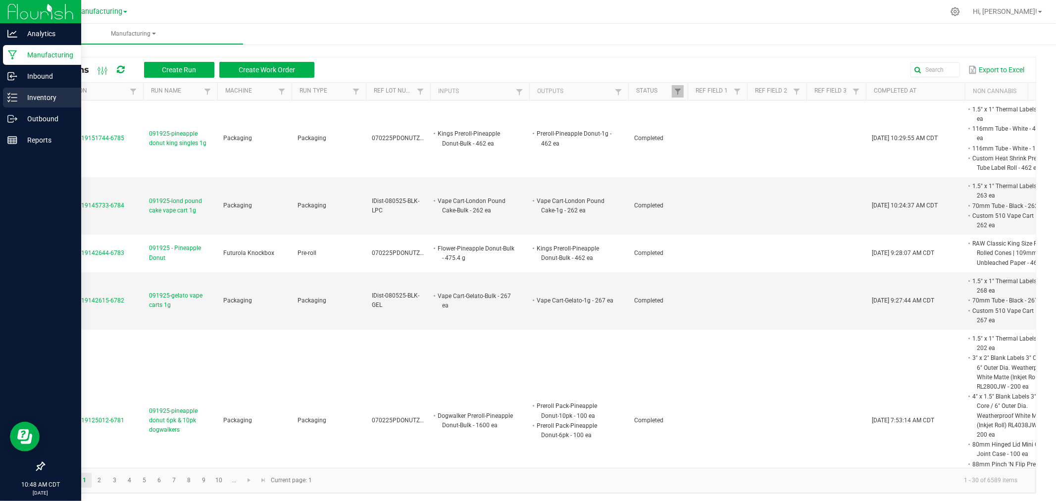
click at [7, 92] on div "Inventory" at bounding box center [42, 98] width 78 height 20
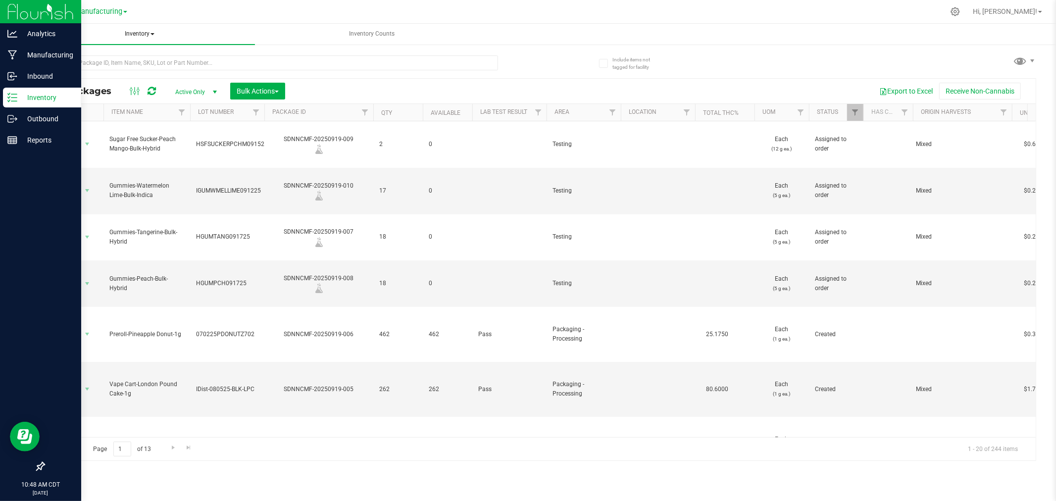
click at [130, 33] on span "Inventory" at bounding box center [139, 34] width 231 height 21
click at [119, 68] on li "All inventory" at bounding box center [139, 71] width 231 height 12
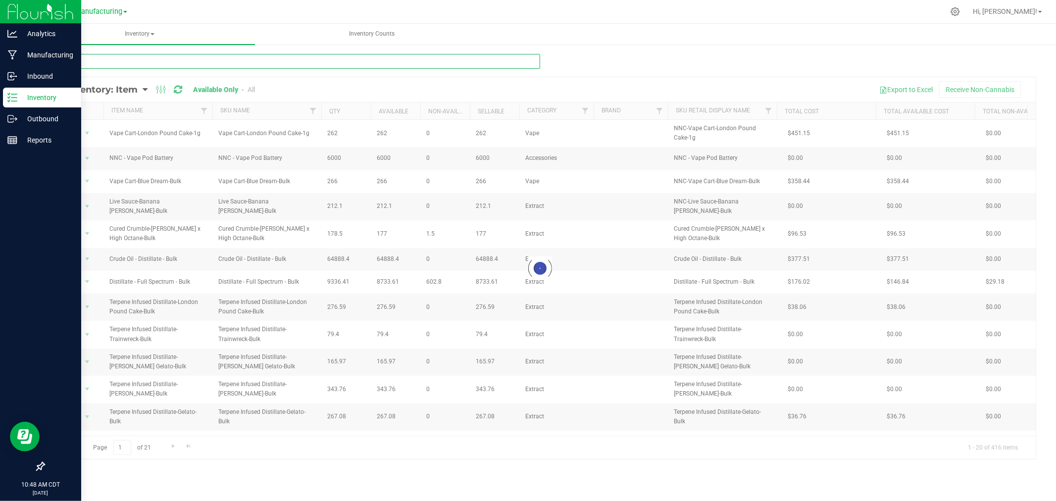
click at [99, 62] on input "text" at bounding box center [292, 61] width 497 height 15
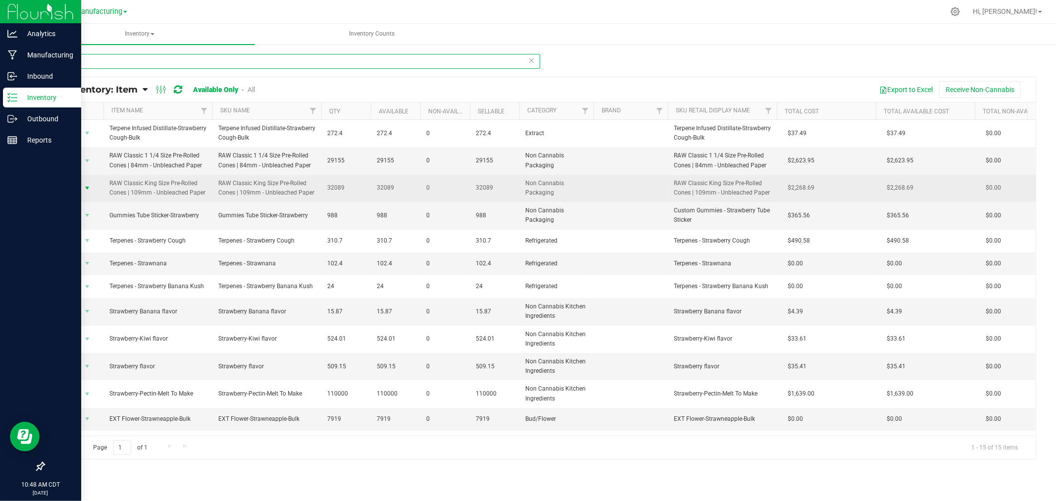
type input "raw"
click at [91, 187] on span "select" at bounding box center [87, 188] width 8 height 8
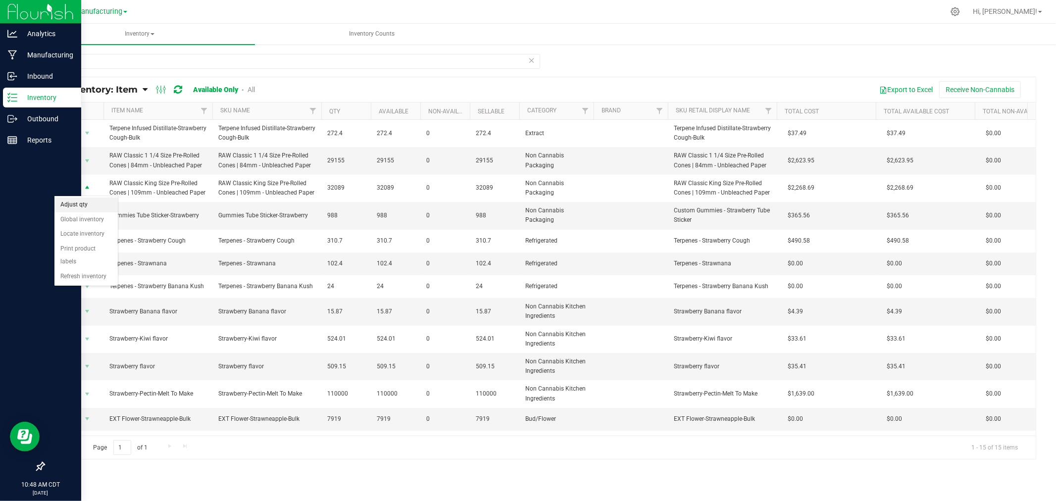
click at [89, 207] on li "Adjust qty" at bounding box center [85, 205] width 63 height 15
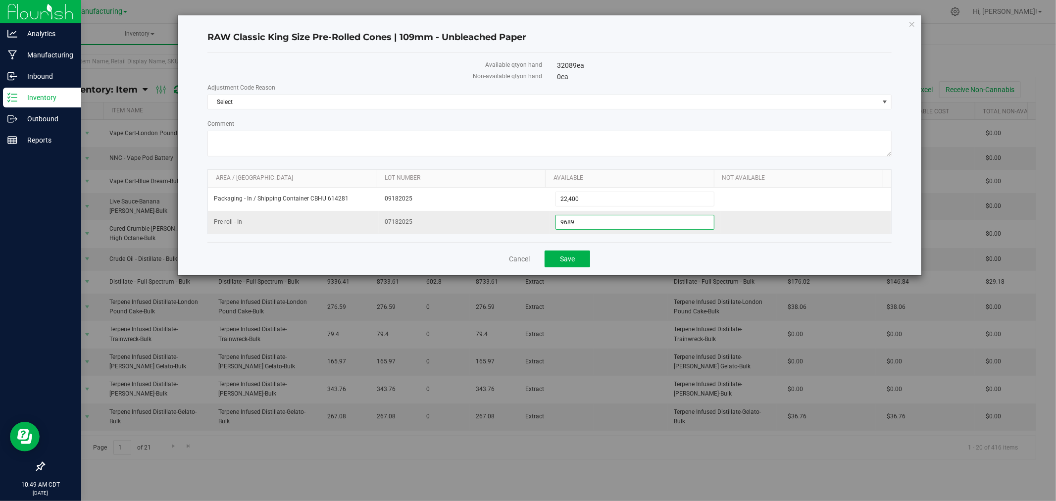
drag, startPoint x: 585, startPoint y: 223, endPoint x: 532, endPoint y: 232, distance: 53.7
click at [532, 231] on tr "Pre-roll - In 07182025 9,689 9689" at bounding box center [550, 222] width 684 height 23
type input "7474"
type input "7,474"
click at [276, 105] on span "Select" at bounding box center [543, 102] width 671 height 14
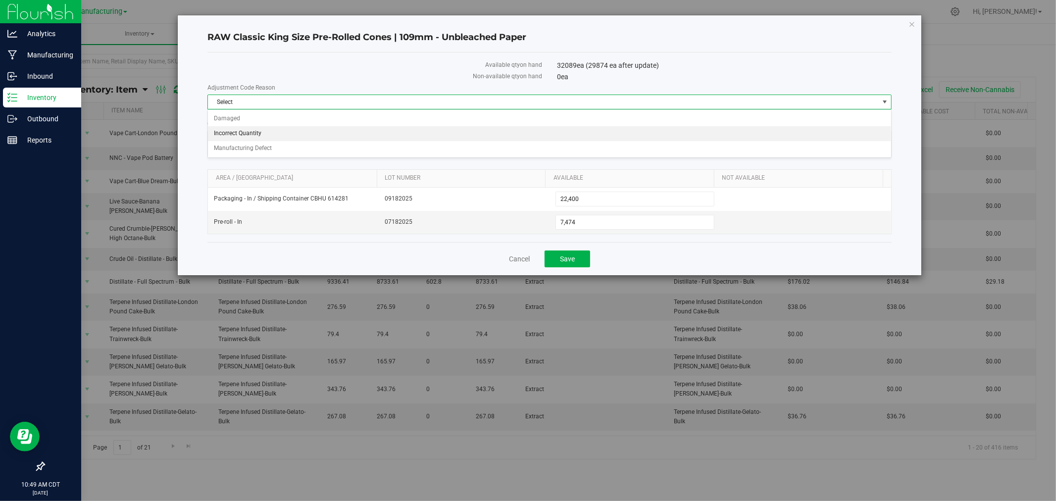
click at [264, 135] on li "Incorrect Quantity" at bounding box center [550, 133] width 684 height 15
click at [261, 137] on textarea "Comment" at bounding box center [550, 144] width 685 height 26
click at [410, 135] on textarea "Comment" at bounding box center [550, 144] width 685 height 26
click at [425, 136] on textarea "Comment" at bounding box center [550, 144] width 685 height 26
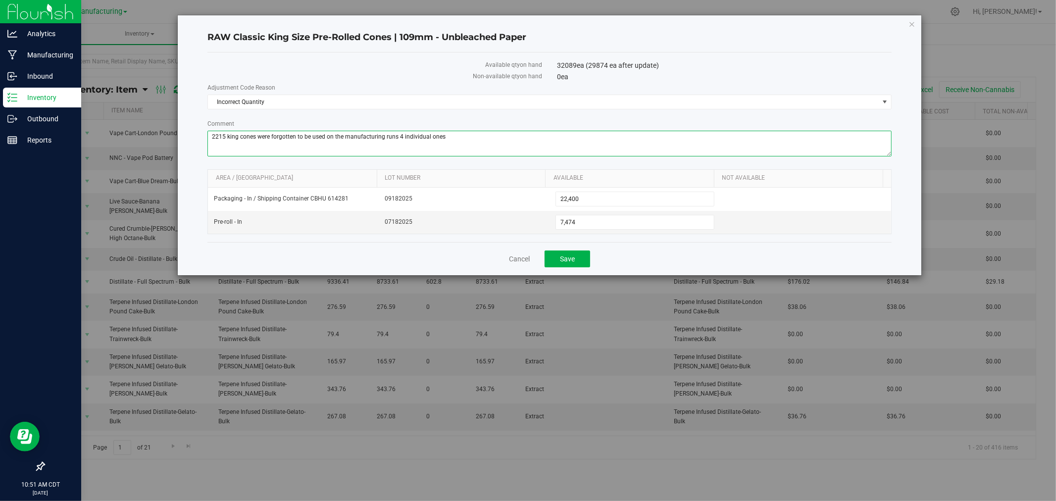
click at [443, 137] on textarea "Comment" at bounding box center [550, 144] width 685 height 26
click at [441, 136] on textarea "Comment" at bounding box center [550, 144] width 685 height 26
click at [434, 137] on textarea "Comment" at bounding box center [550, 144] width 685 height 26
click at [395, 136] on textarea "Comment" at bounding box center [550, 144] width 685 height 26
type textarea "2215 king cones were forgotten to be used on the manufacturing runs, 4 separate…"
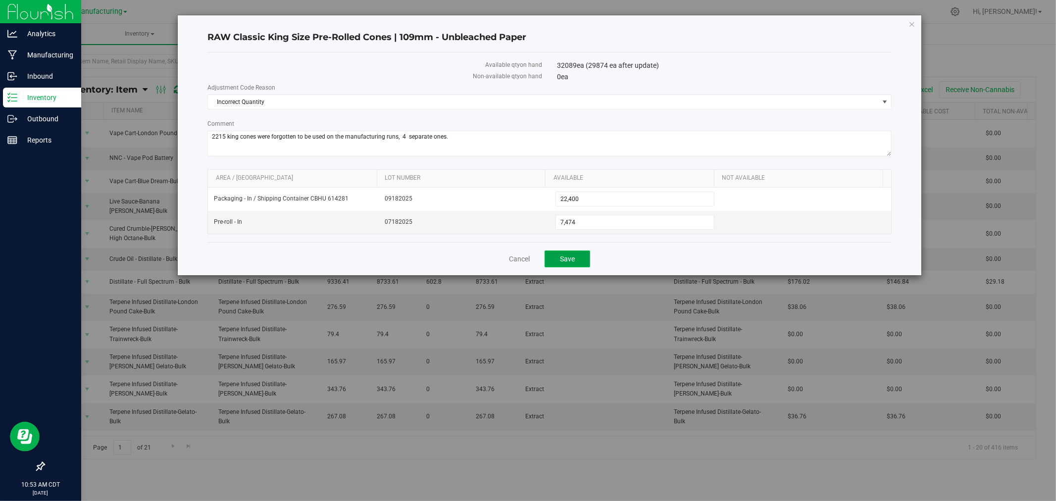
click at [575, 260] on span "Save" at bounding box center [567, 259] width 15 height 8
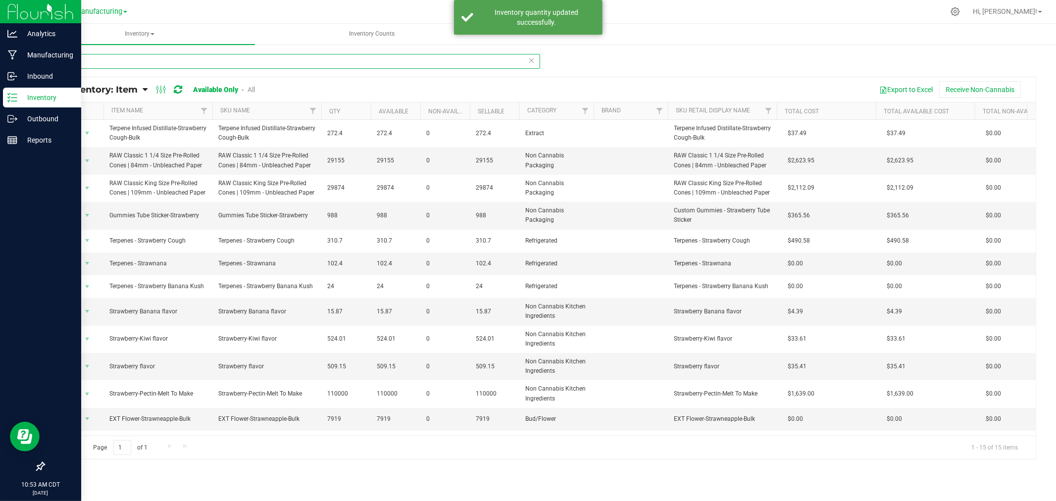
click at [104, 65] on input "raw" at bounding box center [292, 61] width 497 height 15
type input "r"
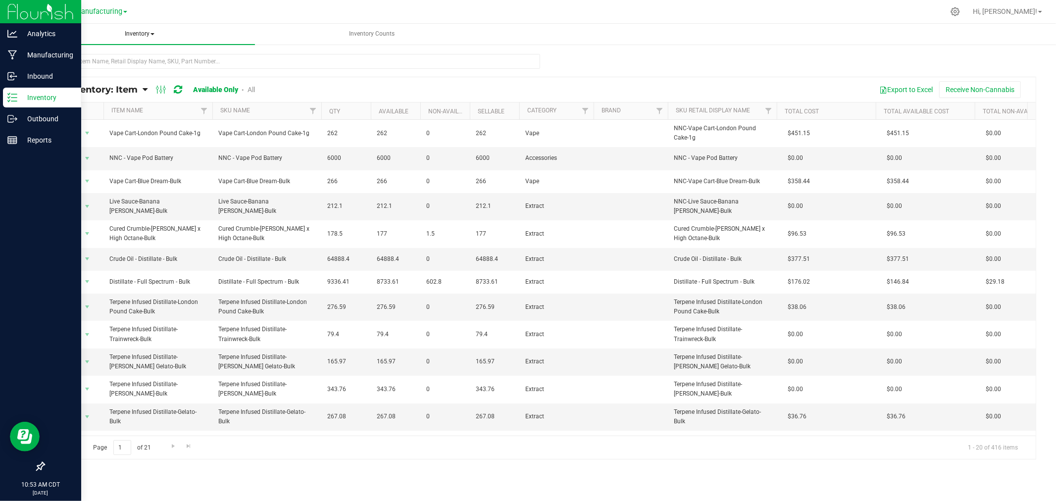
click at [147, 32] on span "Inventory" at bounding box center [139, 34] width 231 height 21
click at [131, 71] on li "All inventory" at bounding box center [139, 71] width 231 height 12
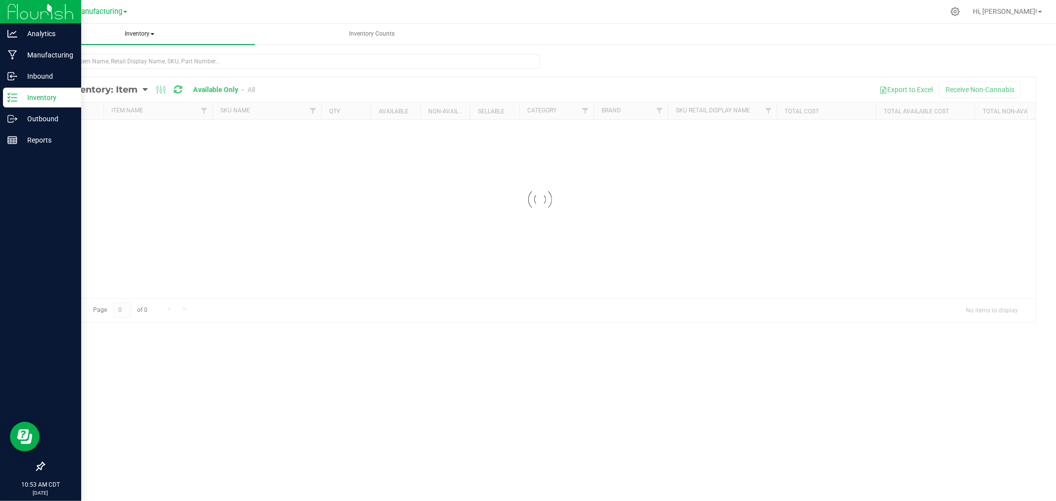
click at [141, 31] on span "Inventory" at bounding box center [139, 34] width 231 height 21
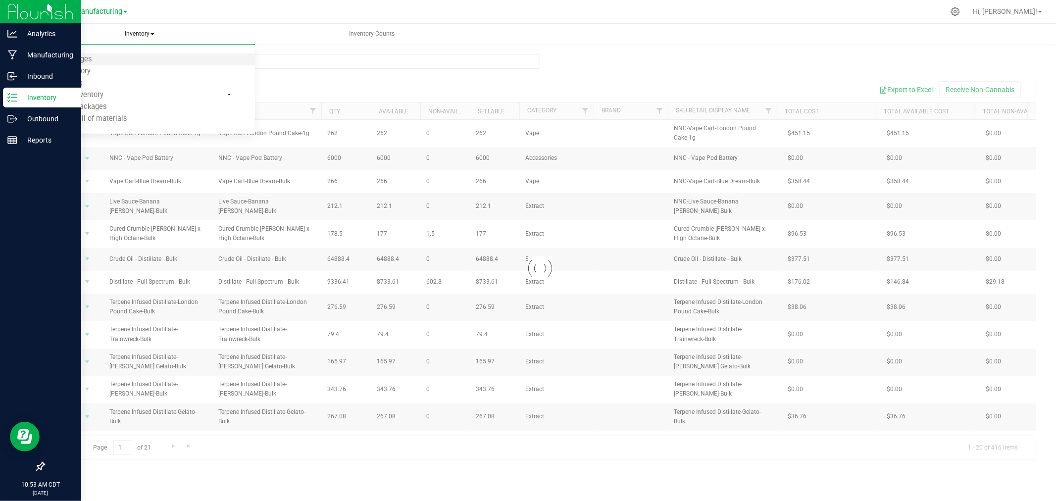
click at [124, 58] on li "All packages" at bounding box center [139, 59] width 231 height 12
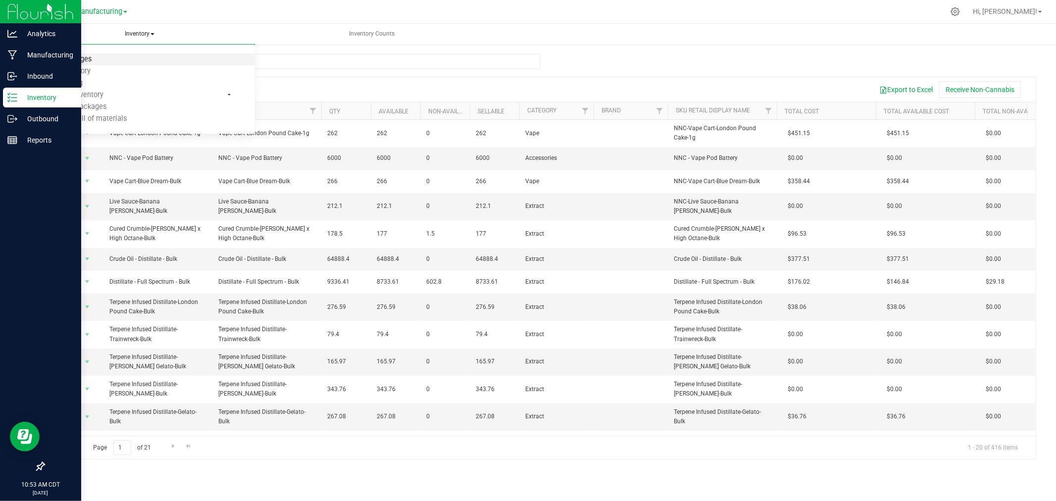
click at [93, 58] on span "All packages" at bounding box center [71, 59] width 68 height 8
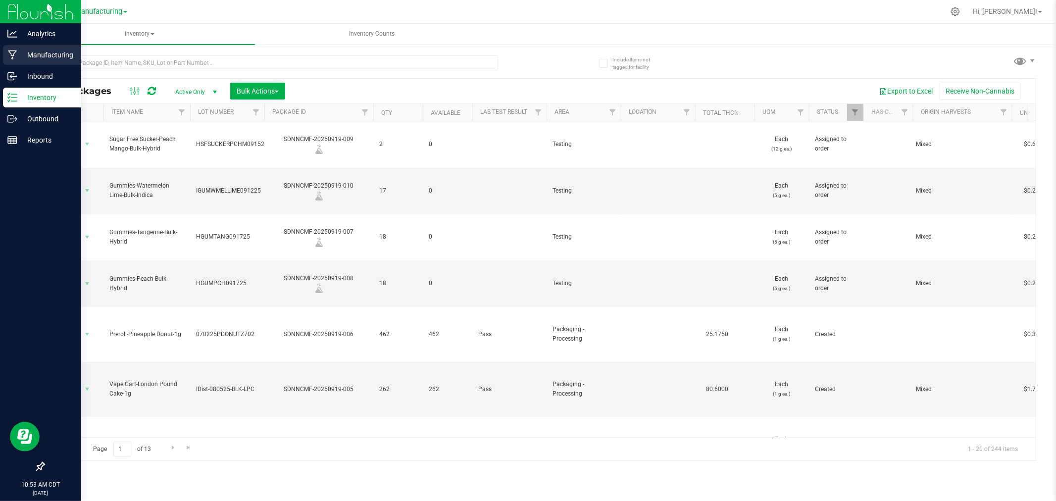
click at [40, 56] on p "Manufacturing" at bounding box center [46, 55] width 59 height 12
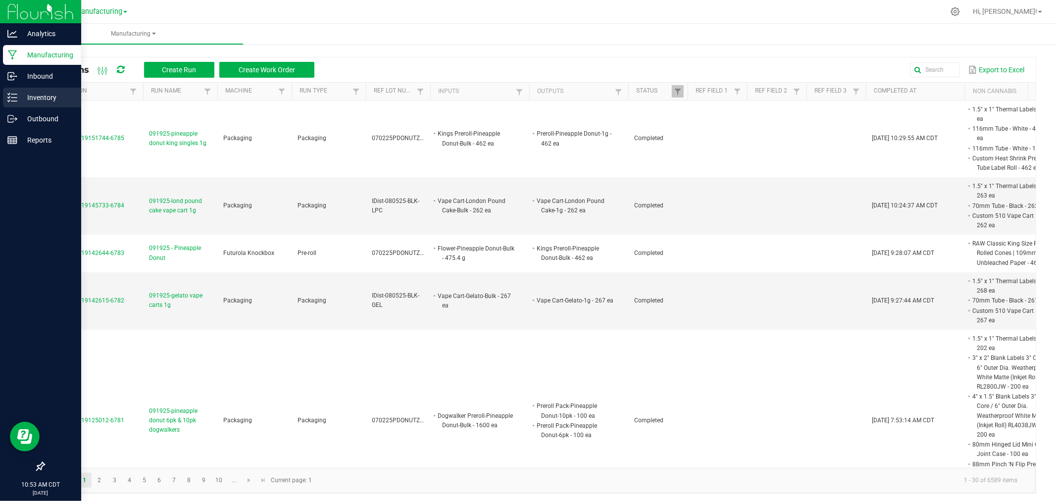
click at [17, 96] on p "Inventory" at bounding box center [46, 98] width 59 height 12
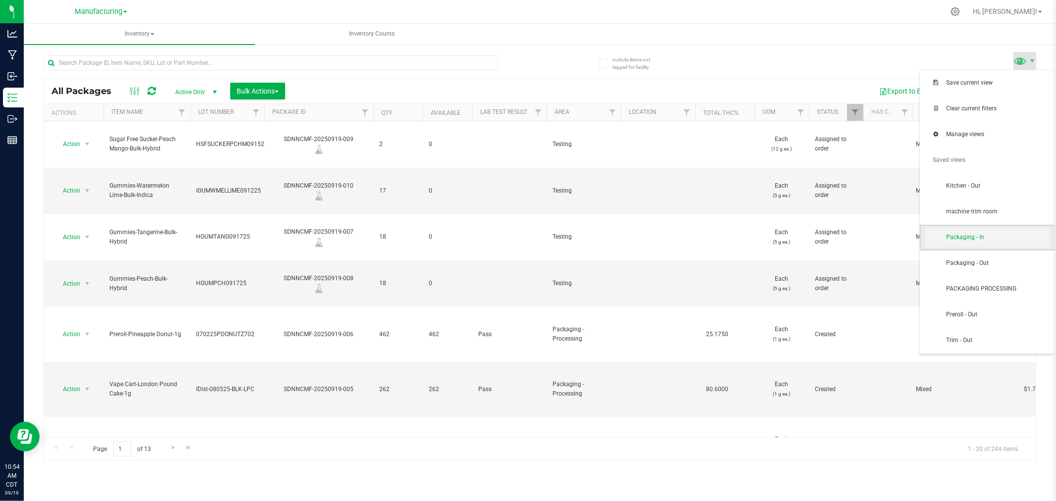
click at [1002, 246] on span "Packaging - In" at bounding box center [988, 238] width 124 height 20
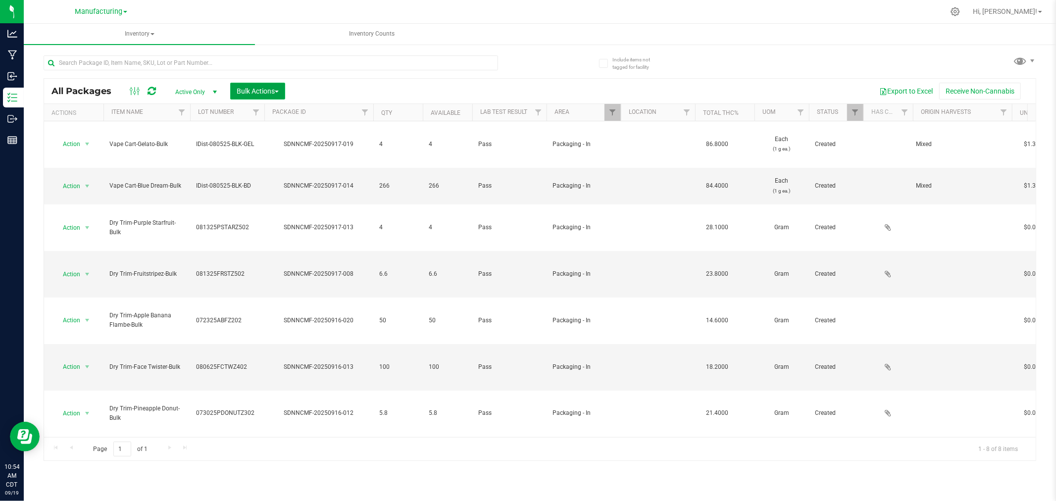
click at [267, 91] on span "Bulk Actions" at bounding box center [258, 91] width 42 height 8
click at [286, 117] on span "Add to manufacturing run" at bounding box center [273, 113] width 75 height 8
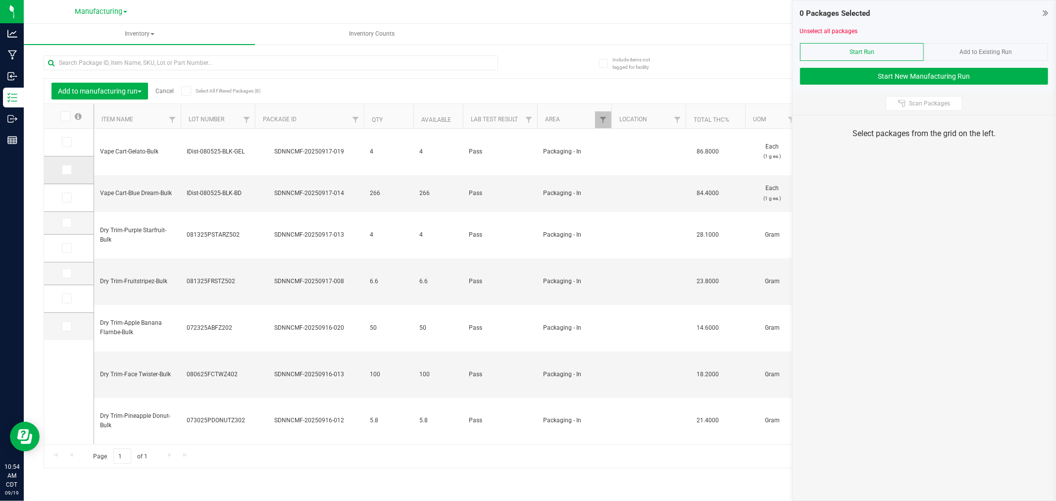
click at [65, 170] on icon at bounding box center [66, 170] width 6 height 0
click at [0, 0] on input "checkbox" at bounding box center [0, 0] width 0 height 0
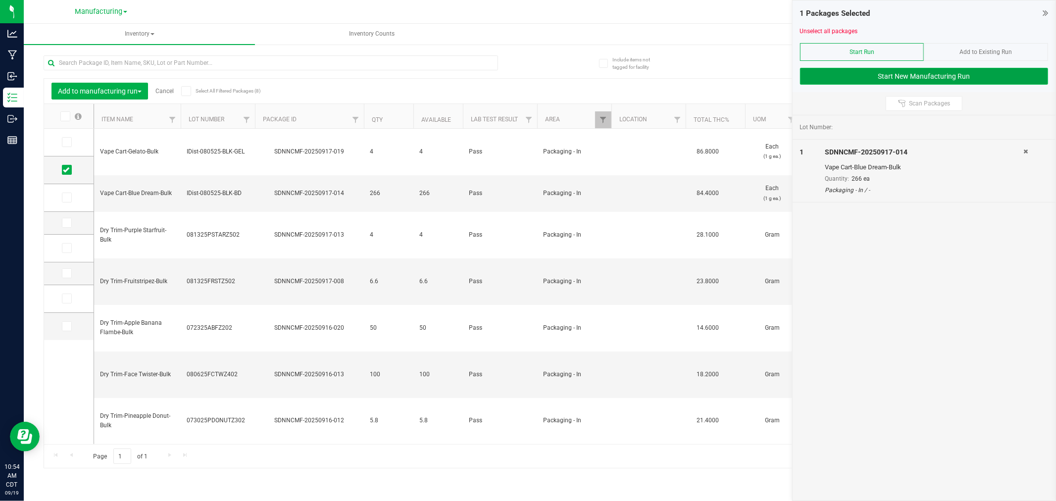
click at [850, 78] on button "Start New Manufacturing Run" at bounding box center [924, 76] width 248 height 17
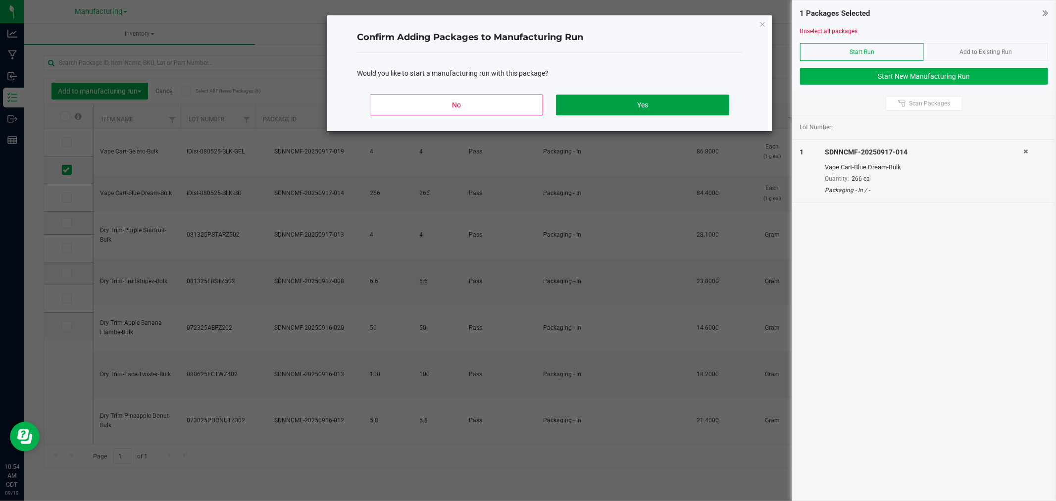
click at [696, 103] on button "Yes" at bounding box center [642, 105] width 173 height 21
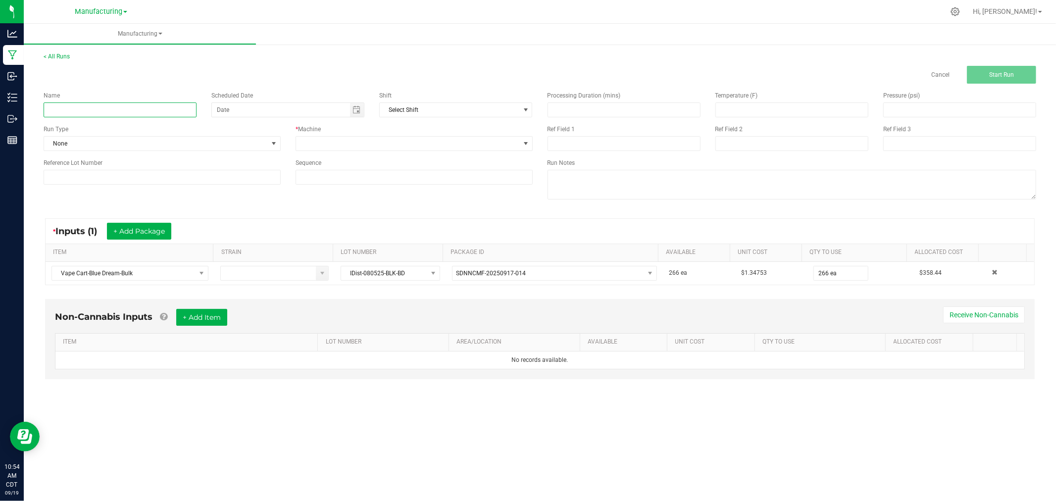
click at [175, 113] on input at bounding box center [120, 110] width 153 height 15
type input "091925-blue dream vape cart 1g"
click at [275, 145] on span at bounding box center [274, 144] width 8 height 8
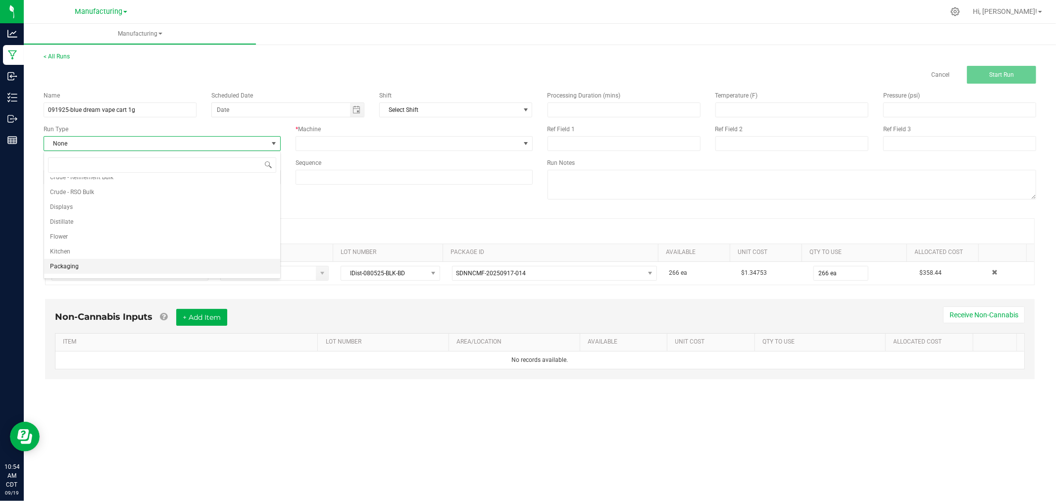
scroll to position [50, 0]
click at [153, 258] on li "Packaging" at bounding box center [162, 254] width 236 height 15
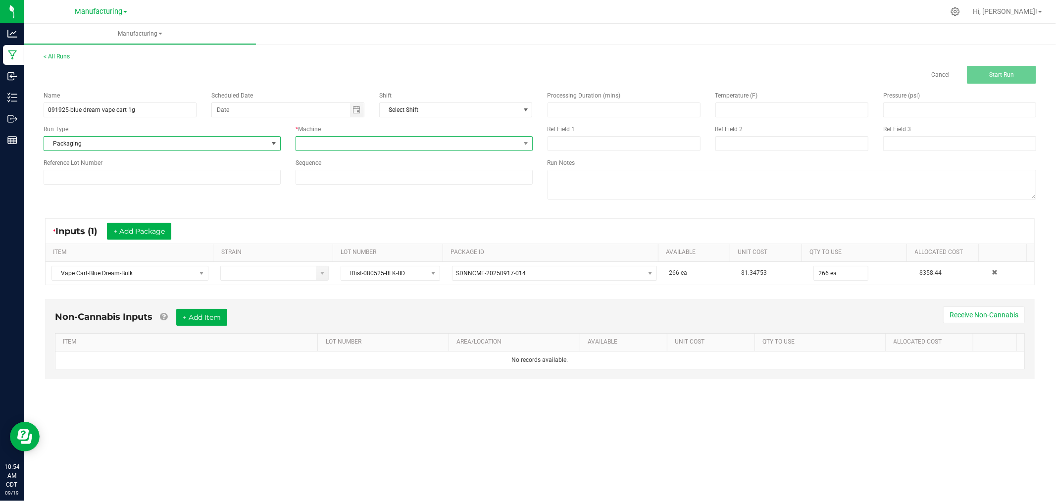
click at [338, 142] on span at bounding box center [408, 144] width 224 height 14
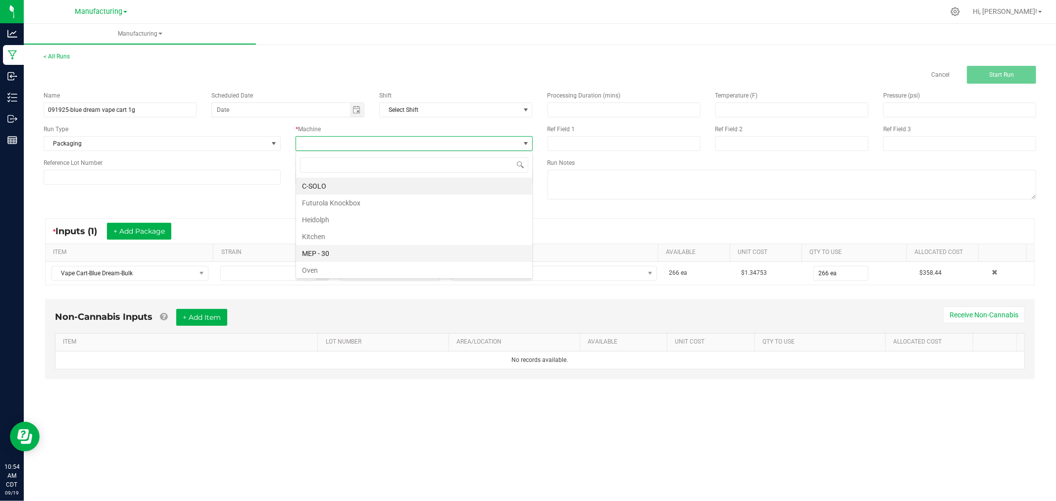
scroll to position [55, 0]
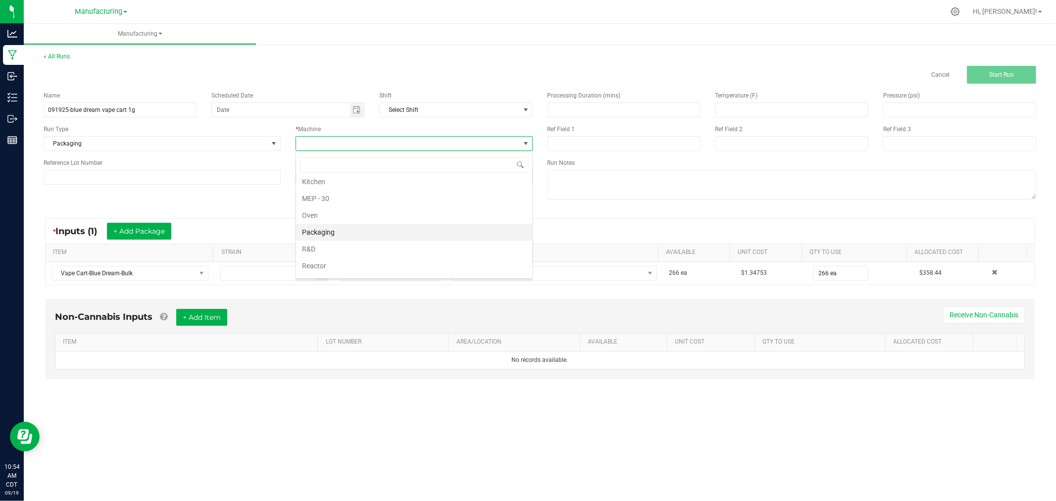
click at [353, 236] on li "Packaging" at bounding box center [414, 232] width 236 height 17
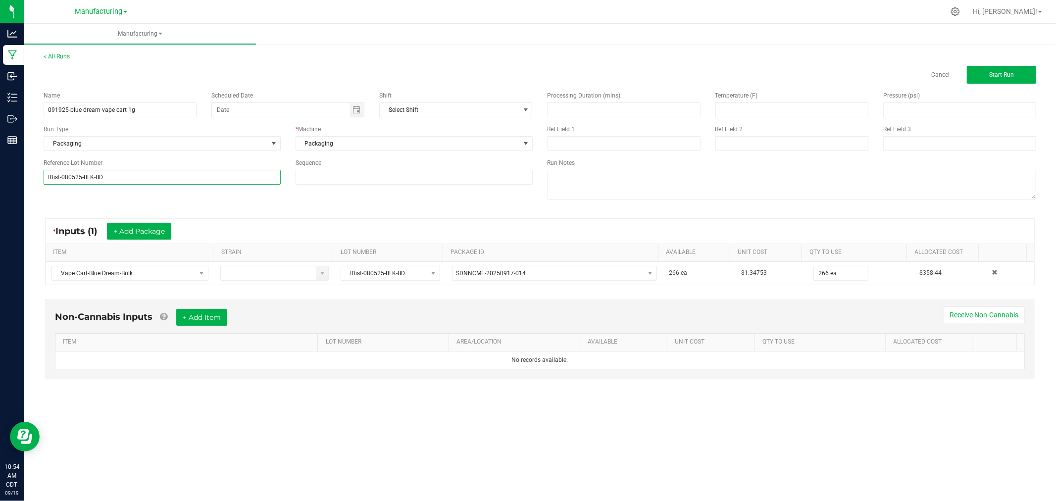
type input "IDist-080525-BLK-BD"
drag, startPoint x: 88, startPoint y: 206, endPoint x: 99, endPoint y: 209, distance: 11.8
click at [94, 207] on div "Name 091925-blue dream vape cart 1g Scheduled Date Shift Select Shift Run Type …" at bounding box center [540, 147] width 1008 height 126
drag, startPoint x: 997, startPoint y: 71, endPoint x: 994, endPoint y: 76, distance: 5.8
click at [997, 71] on span "Start Run" at bounding box center [1002, 74] width 25 height 7
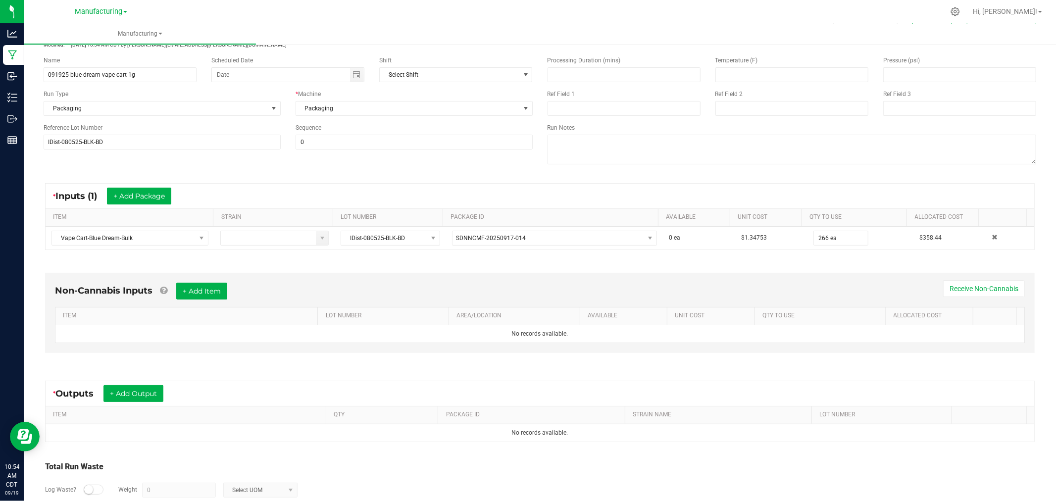
scroll to position [111, 0]
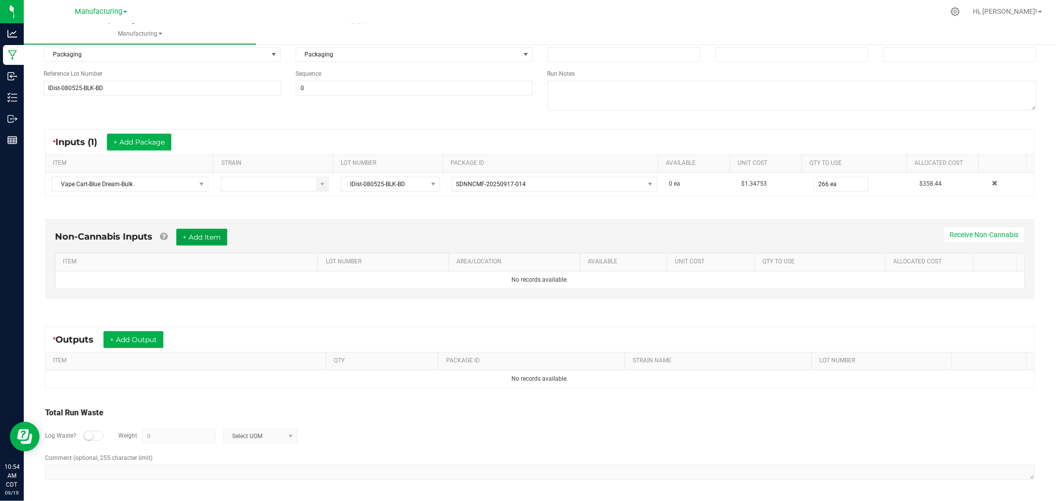
drag, startPoint x: 211, startPoint y: 229, endPoint x: 214, endPoint y: 236, distance: 8.0
click at [211, 229] on button "+ Add Item" at bounding box center [201, 237] width 51 height 17
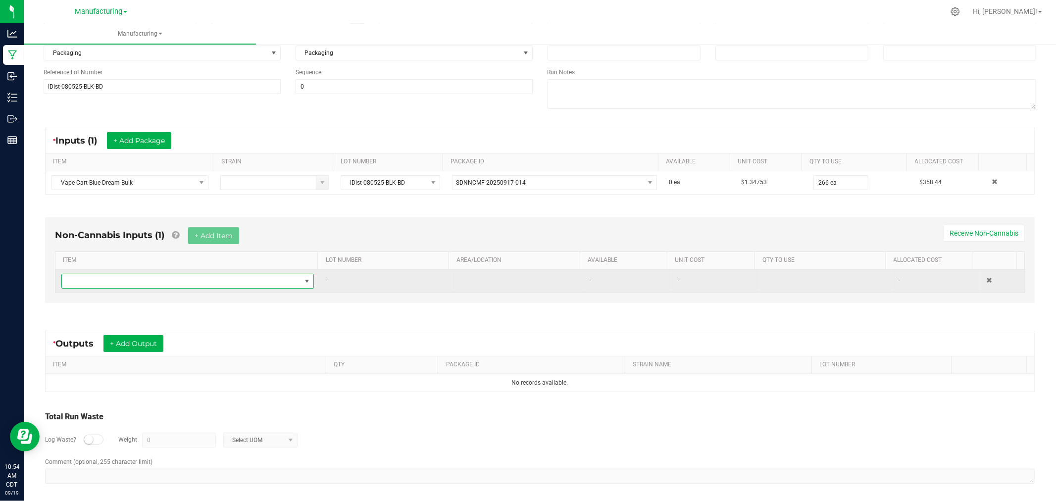
click at [231, 280] on span "NO DATA FOUND" at bounding box center [181, 281] width 239 height 14
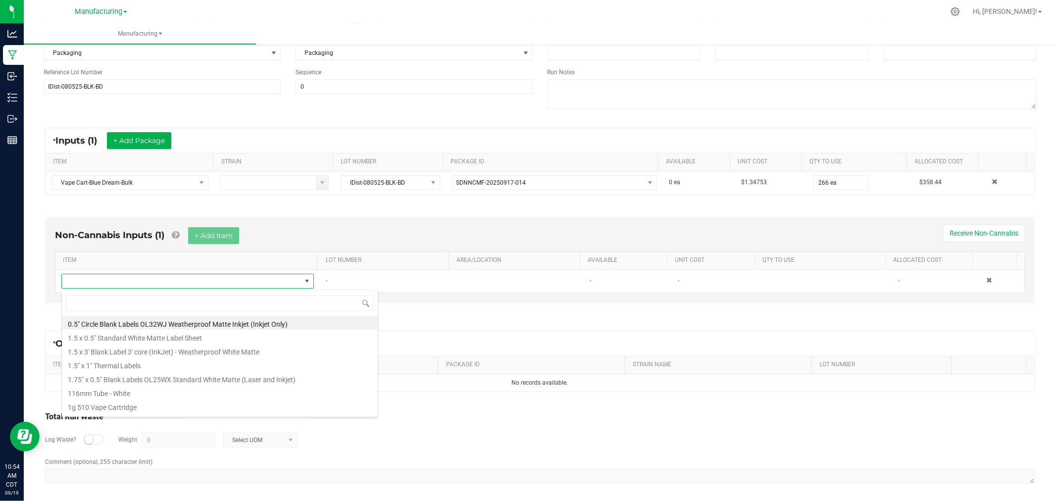
click at [148, 362] on li "1.5" x 1" Thermal Labels" at bounding box center [220, 365] width 316 height 14
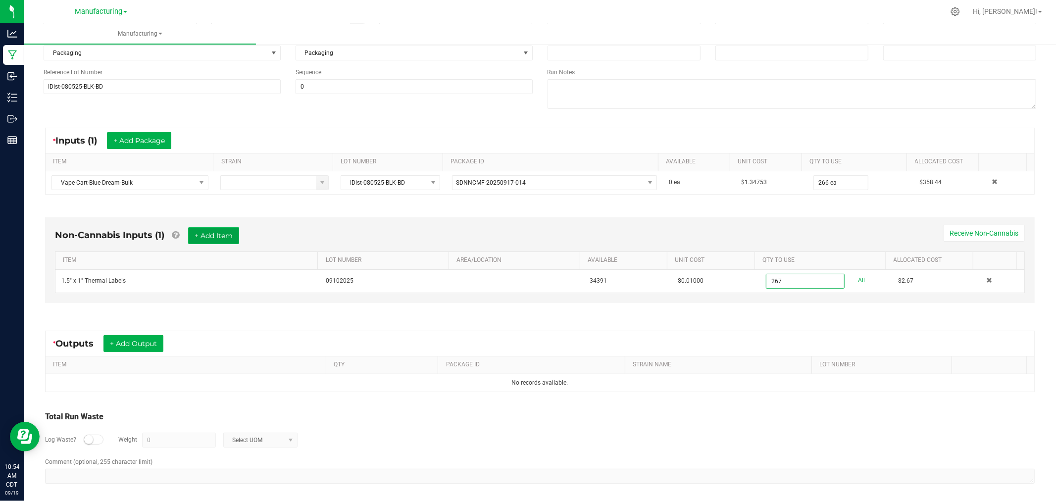
type input "267 ea"
click at [200, 235] on button "+ Add Item" at bounding box center [213, 235] width 51 height 17
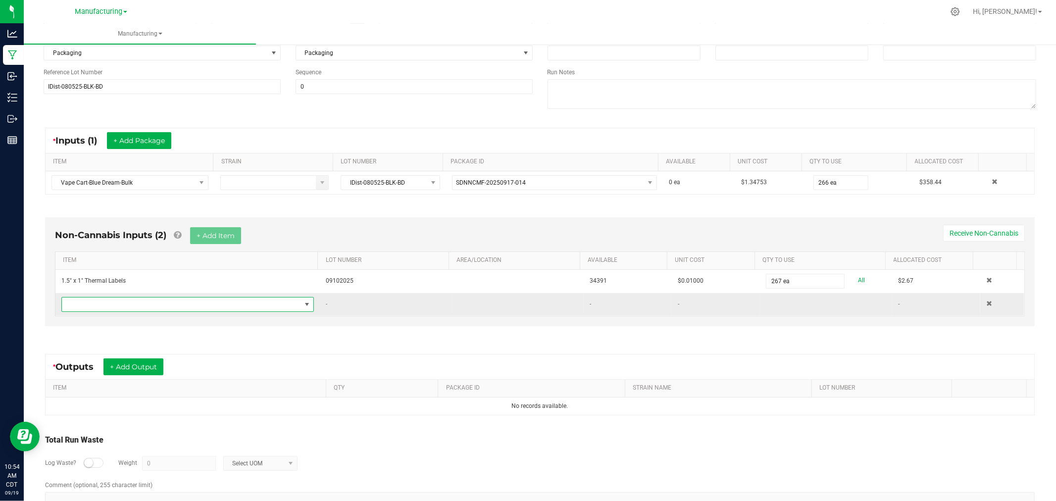
click at [200, 310] on span "NO DATA FOUND" at bounding box center [181, 305] width 239 height 14
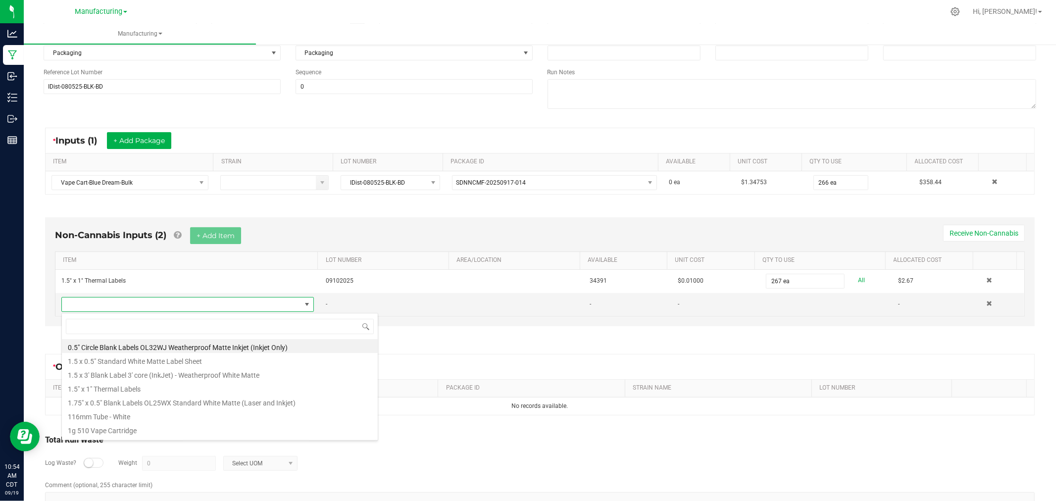
scroll to position [15, 245]
type input "tube"
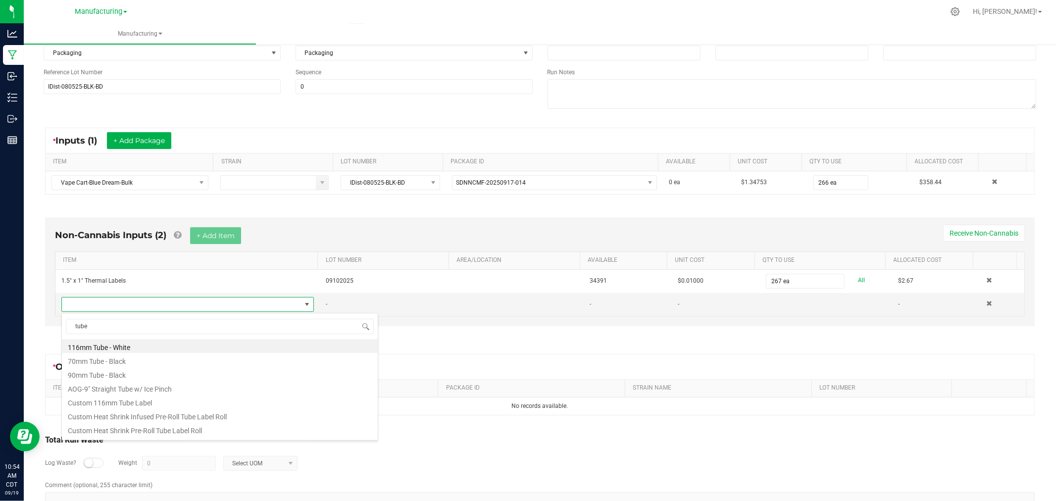
click at [108, 364] on li "70mm Tube - Black" at bounding box center [220, 360] width 316 height 14
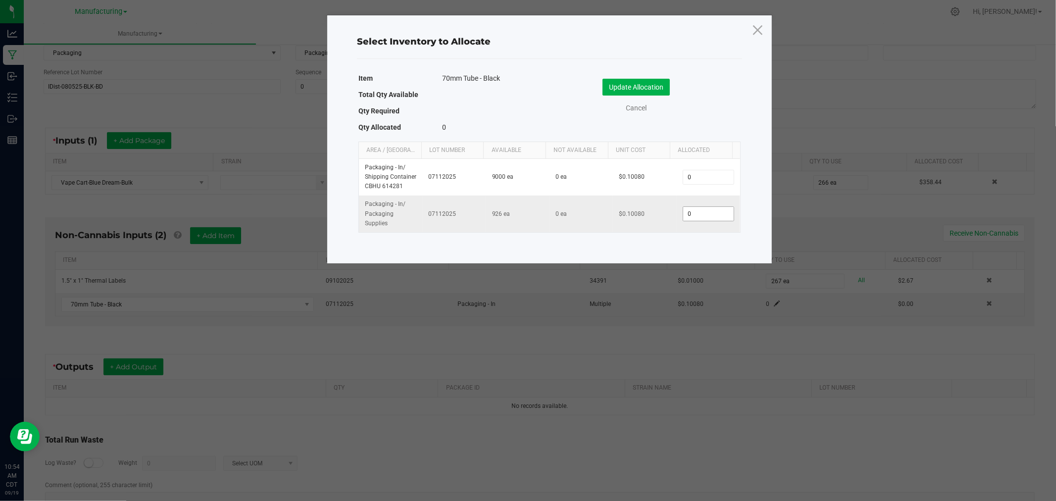
click at [704, 217] on input "0" at bounding box center [709, 214] width 51 height 14
type input "266"
click at [640, 85] on button "Update Allocation" at bounding box center [636, 87] width 67 height 17
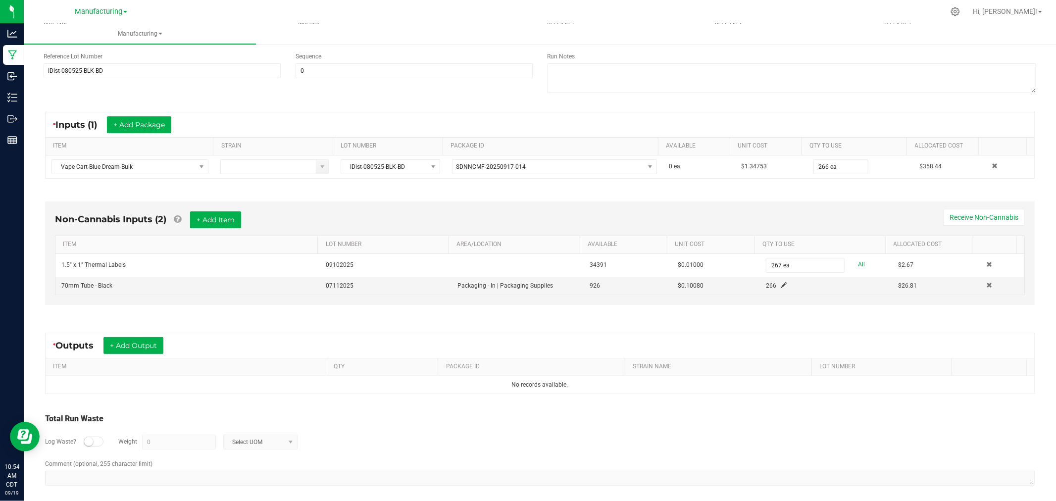
scroll to position [134, 0]
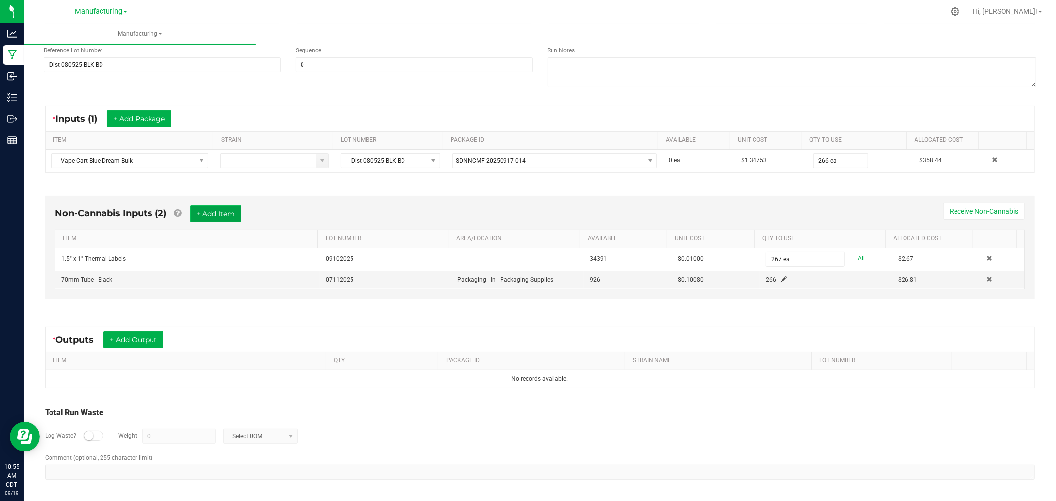
click at [233, 209] on button "+ Add Item" at bounding box center [215, 214] width 51 height 17
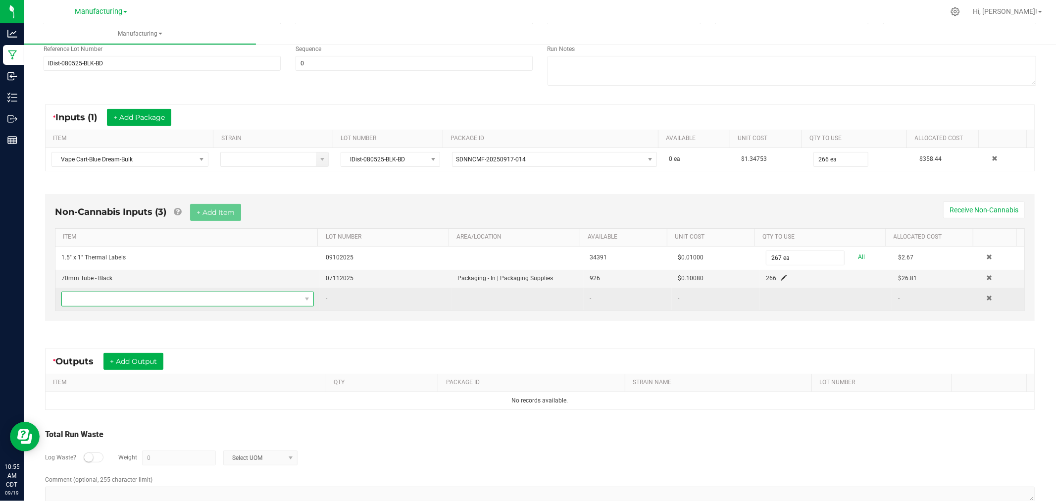
click at [261, 299] on span "NO DATA FOUND" at bounding box center [181, 299] width 239 height 14
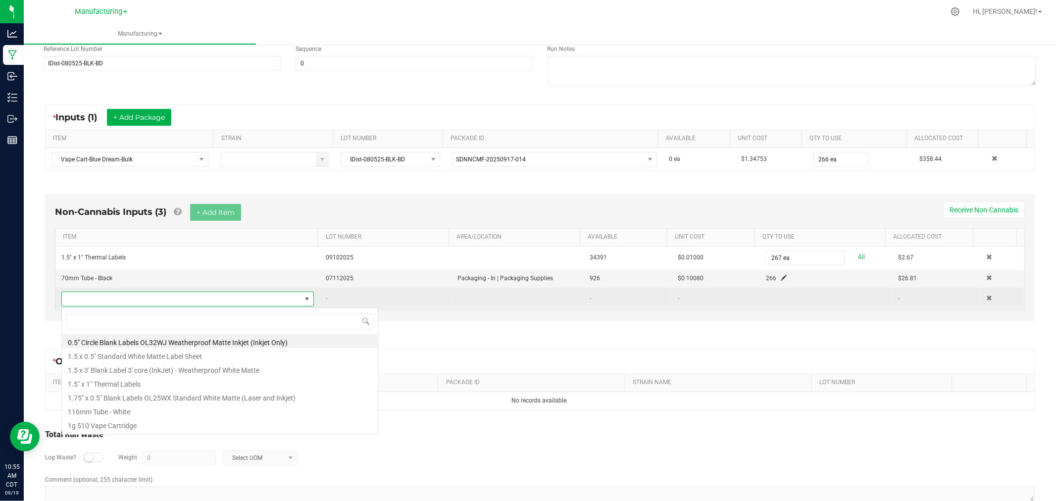
scroll to position [15, 245]
type input "bag"
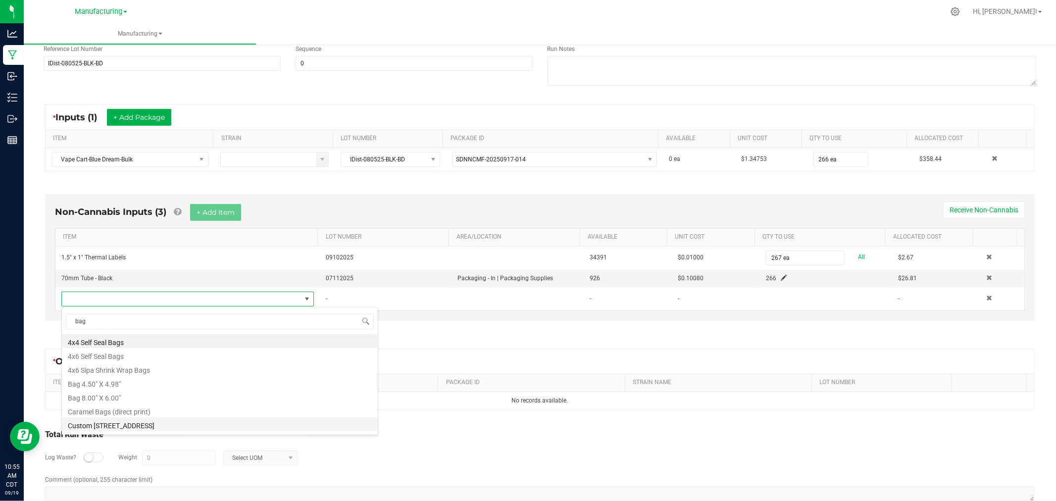
click at [152, 426] on li "Custom [STREET_ADDRESS]" at bounding box center [220, 425] width 316 height 14
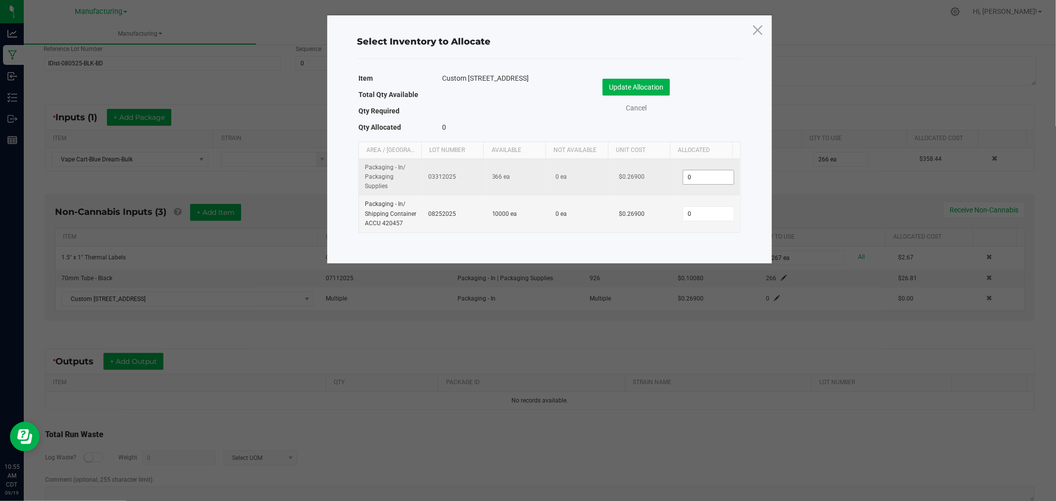
click at [704, 182] on input "0" at bounding box center [709, 177] width 51 height 14
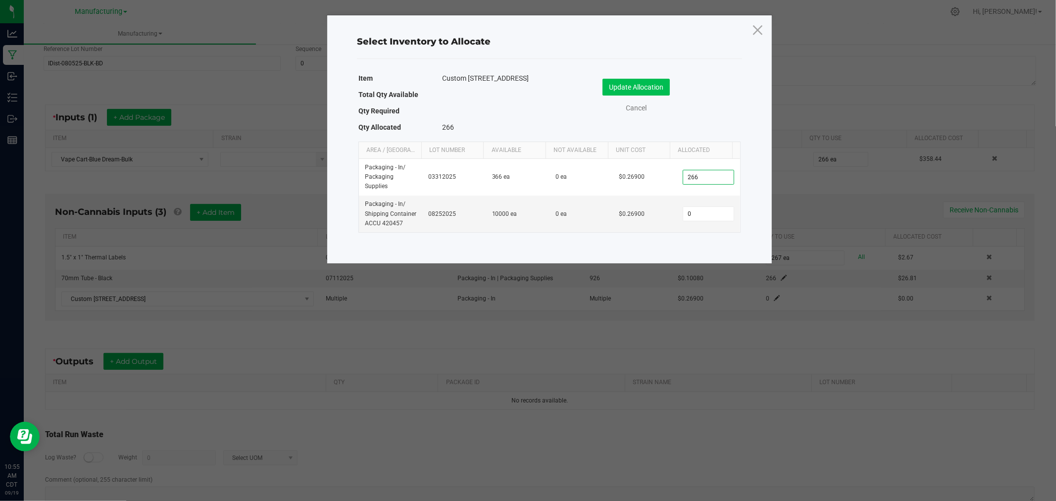
type input "266"
click at [660, 90] on button "Update Allocation" at bounding box center [636, 87] width 67 height 17
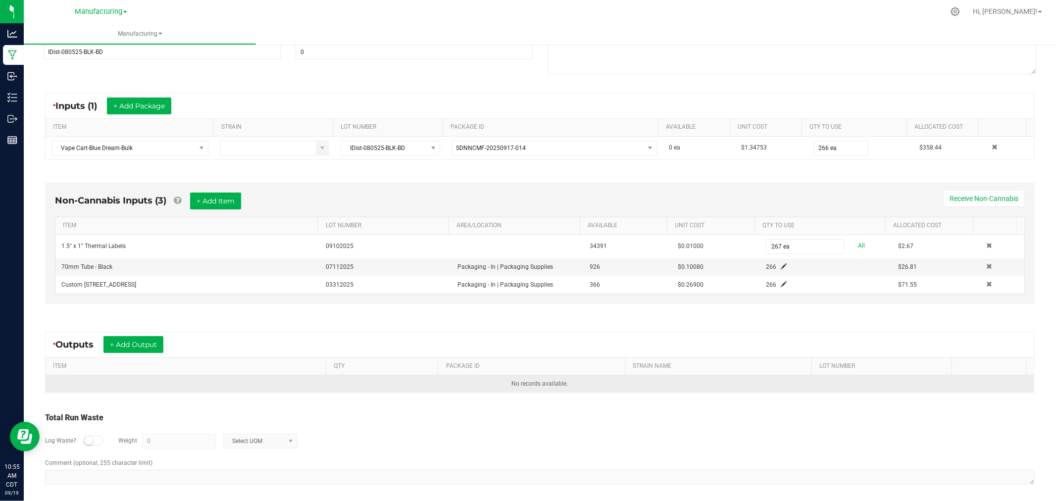
scroll to position [152, 0]
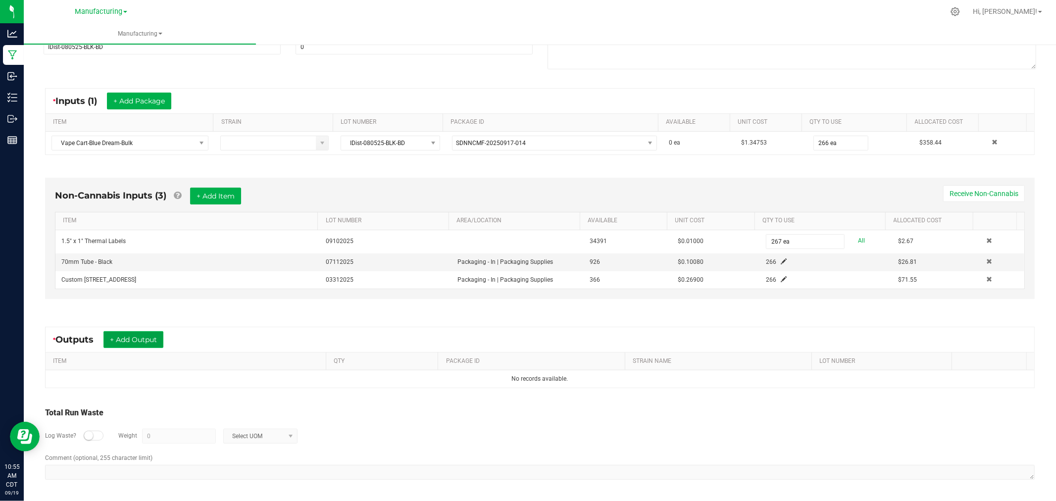
click at [148, 333] on button "+ Add Output" at bounding box center [134, 339] width 60 height 17
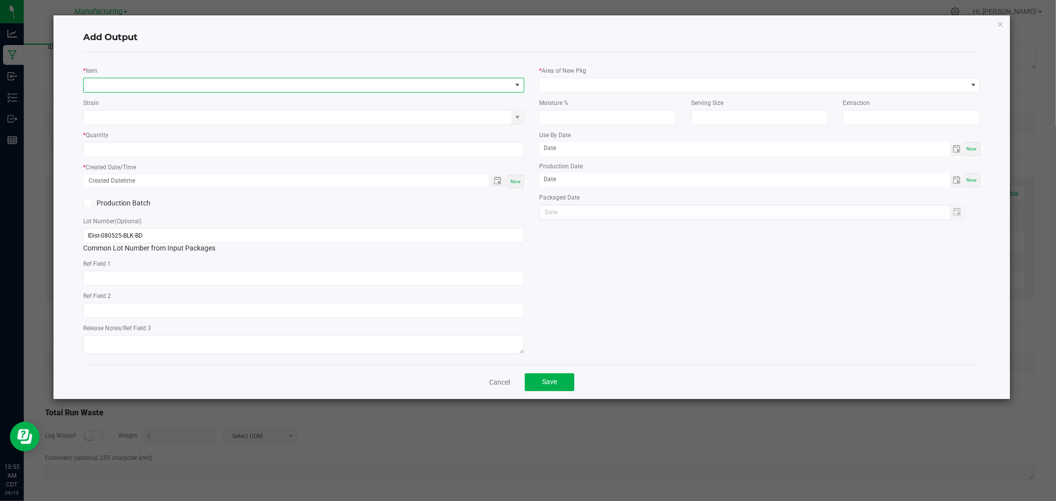
click at [166, 90] on span "NO DATA FOUND" at bounding box center [298, 85] width 428 height 14
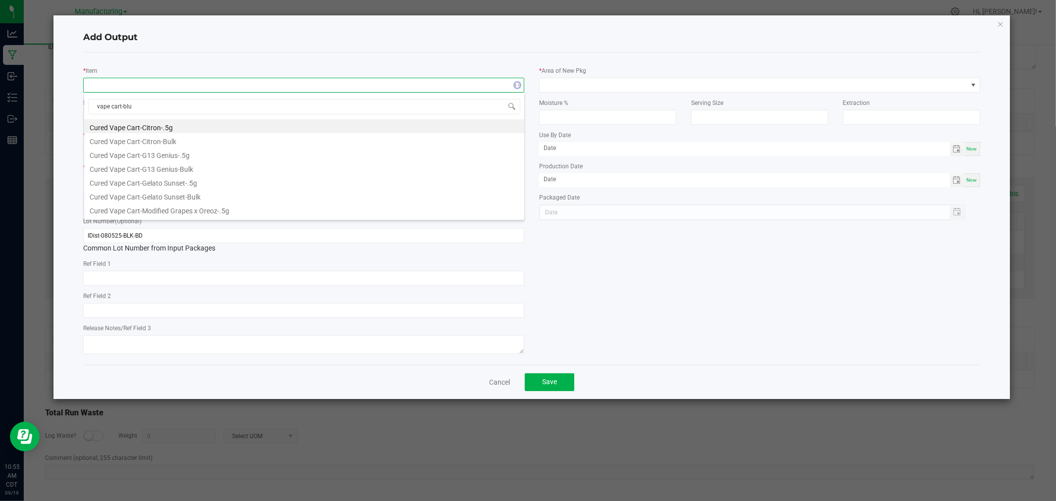
type input "vape cart-blue"
click at [157, 127] on li "Vape Cart-Blue Dream-1g" at bounding box center [304, 126] width 440 height 14
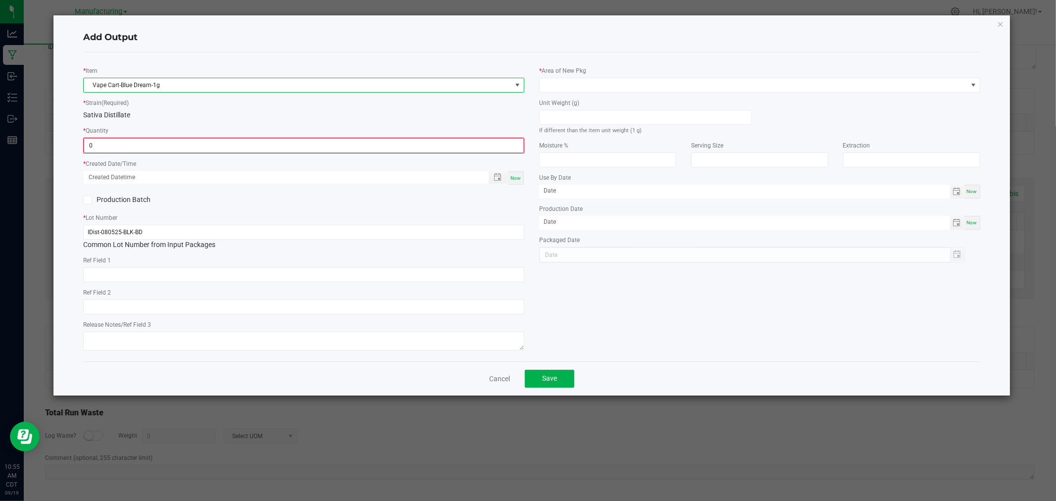
click at [119, 145] on input "0" at bounding box center [303, 146] width 439 height 14
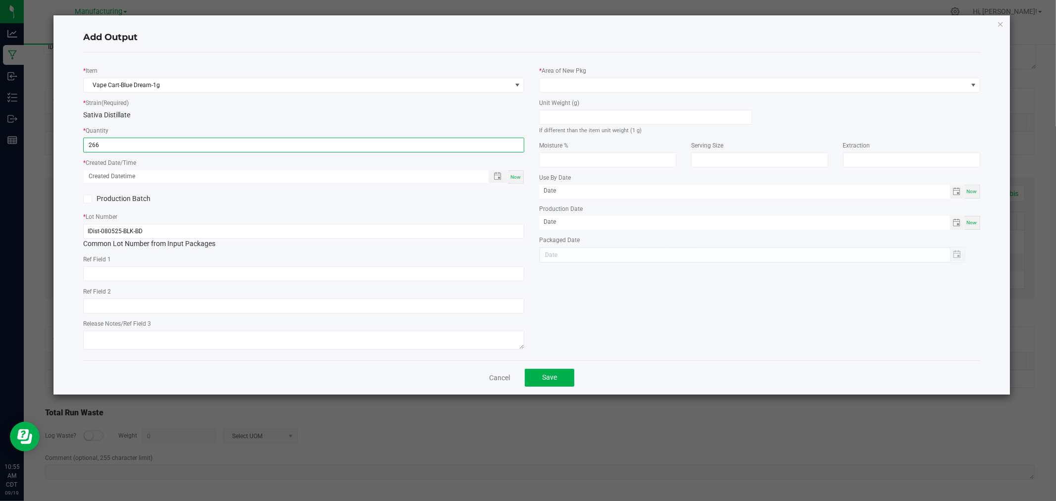
type input "266 ea"
click at [517, 177] on span "Now" at bounding box center [516, 176] width 10 height 5
type input "[DATE] 10:55 AM"
type input "[DATE]"
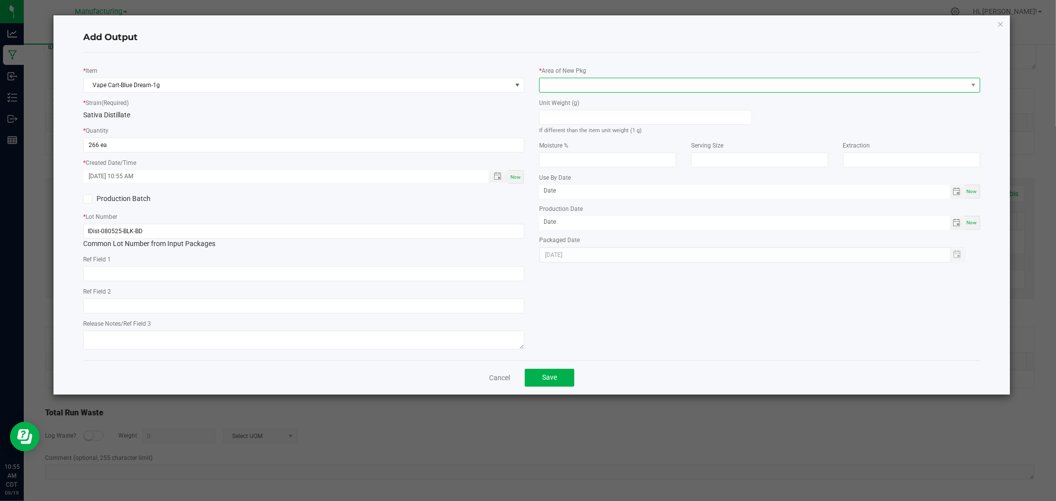
click at [563, 85] on span at bounding box center [754, 85] width 428 height 14
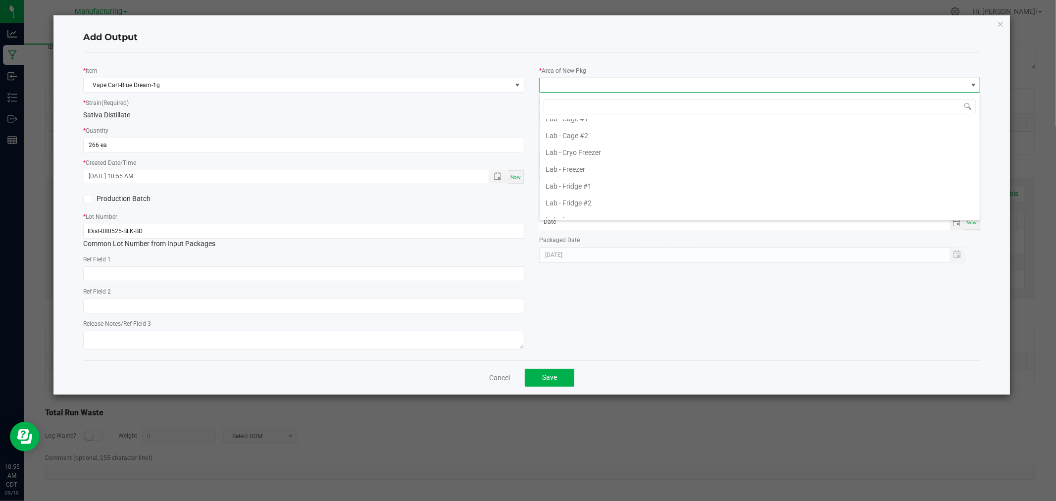
scroll to position [220, 0]
click at [592, 207] on li "Packaging - In" at bounding box center [760, 211] width 440 height 17
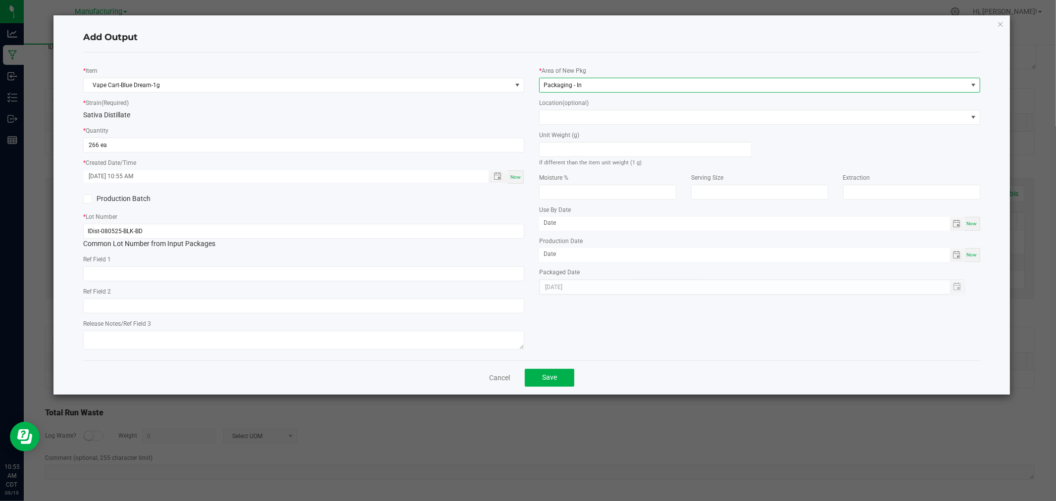
click at [588, 81] on span "Packaging - In" at bounding box center [754, 85] width 428 height 14
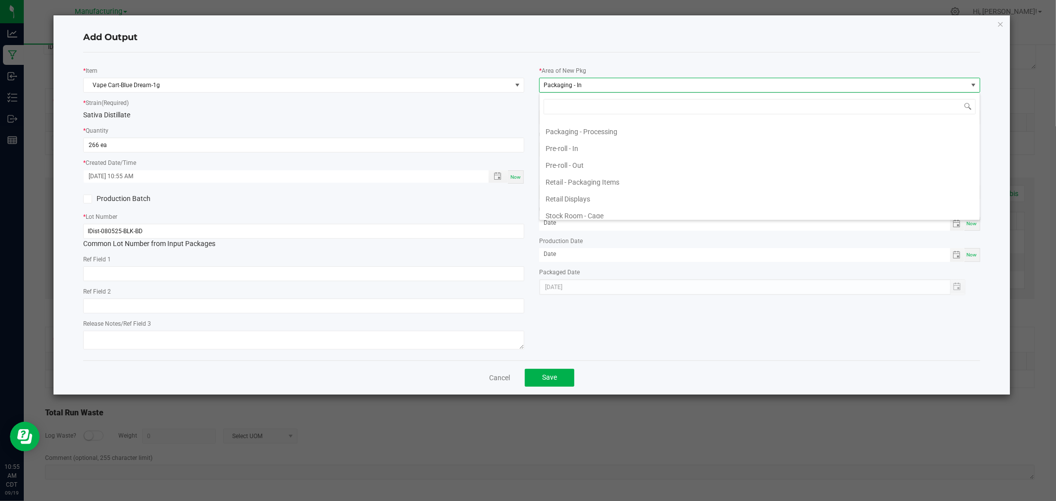
scroll to position [278, 0]
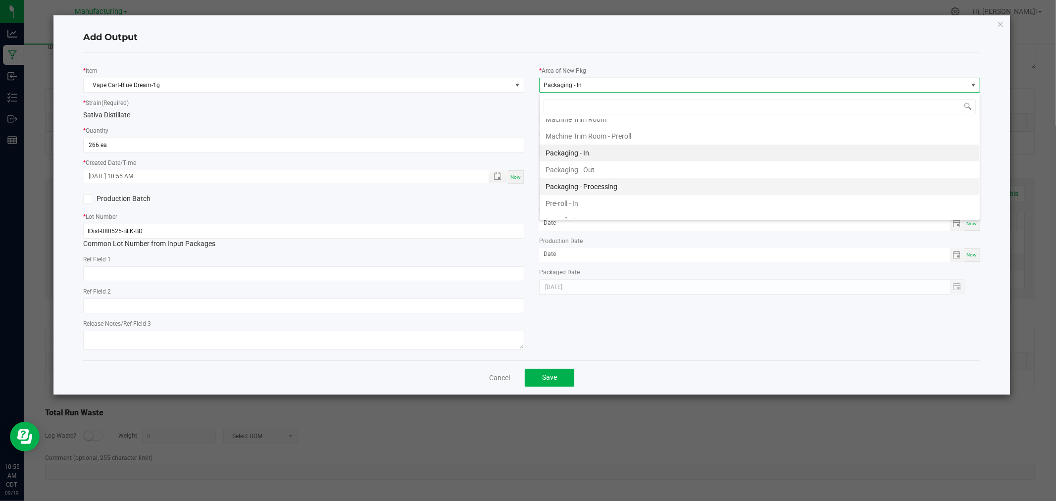
click at [590, 185] on li "Packaging - Processing" at bounding box center [760, 186] width 440 height 17
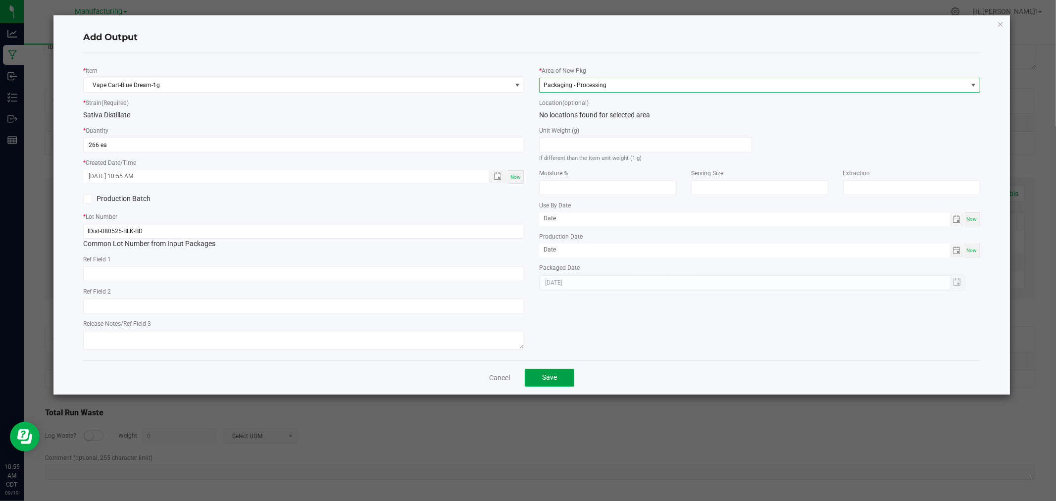
click at [565, 375] on button "Save" at bounding box center [550, 378] width 50 height 18
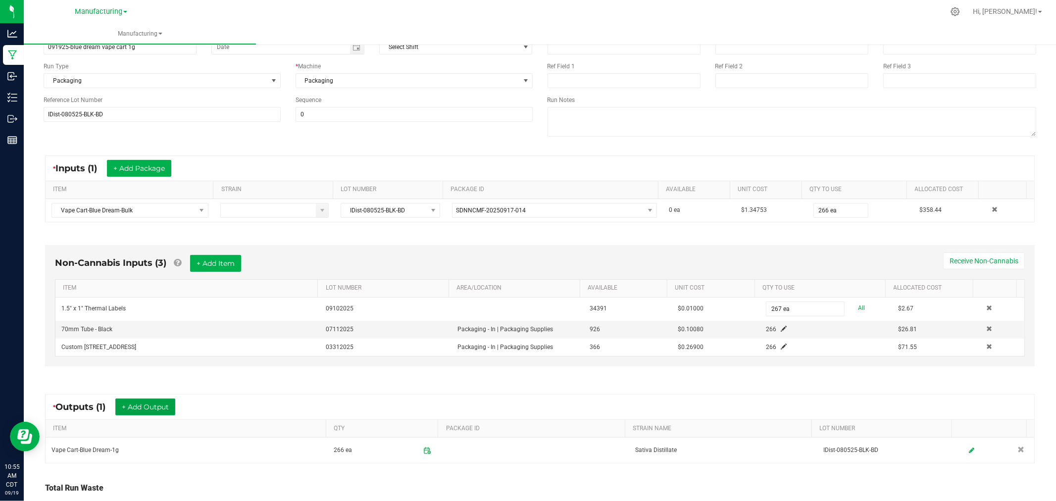
scroll to position [0, 0]
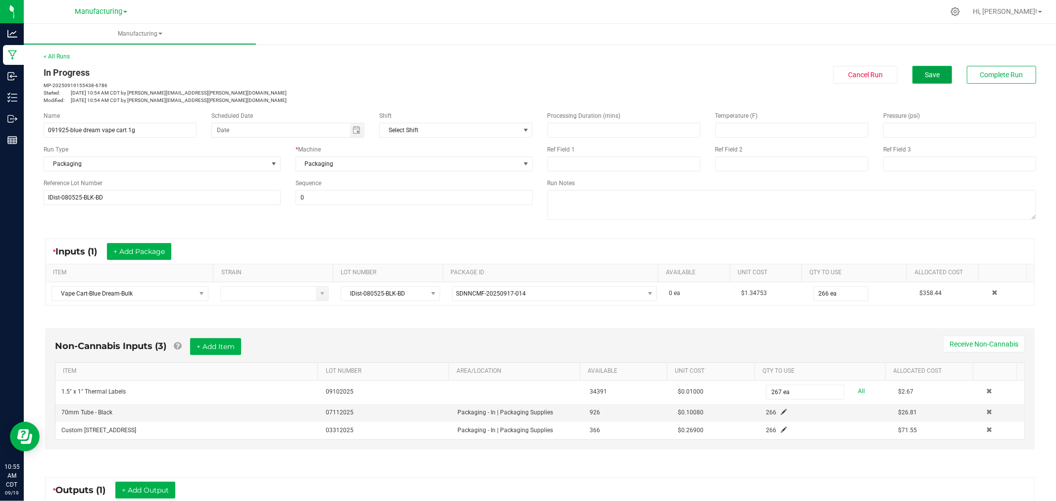
click at [922, 79] on button "Save" at bounding box center [933, 75] width 40 height 18
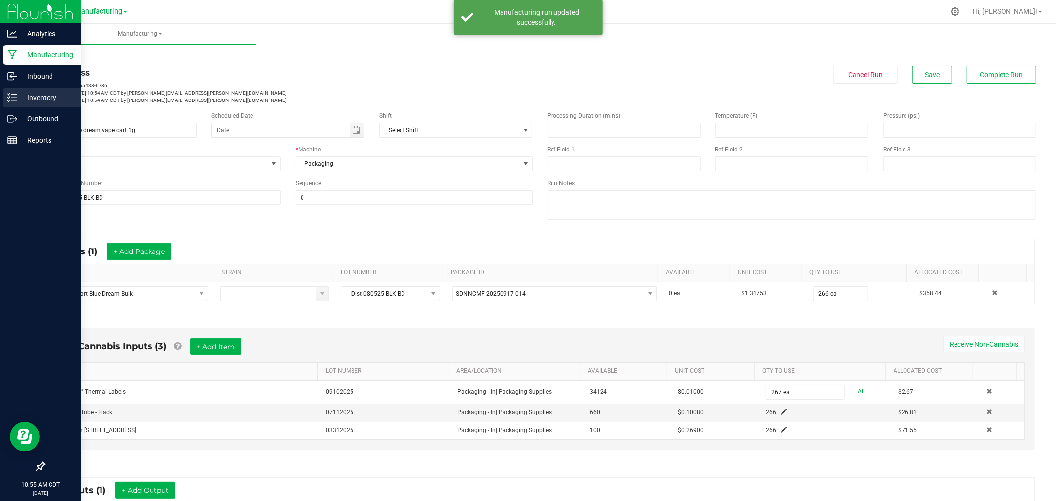
click at [12, 93] on icon at bounding box center [12, 98] width 10 height 10
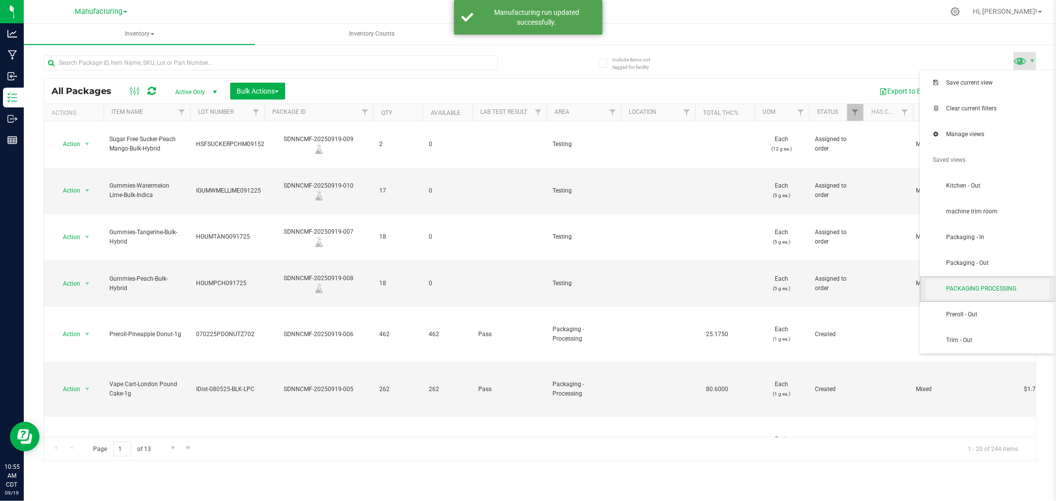
click at [1022, 293] on span "PACKAGING PROCESSING" at bounding box center [998, 289] width 103 height 8
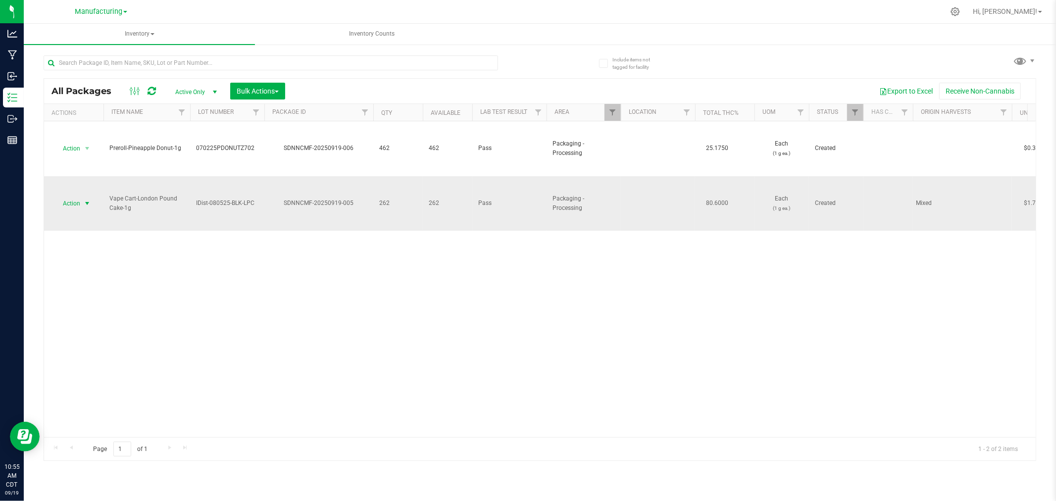
click at [84, 202] on span "select" at bounding box center [87, 204] width 8 height 8
click at [89, 278] on li "Locate package" at bounding box center [85, 279] width 62 height 15
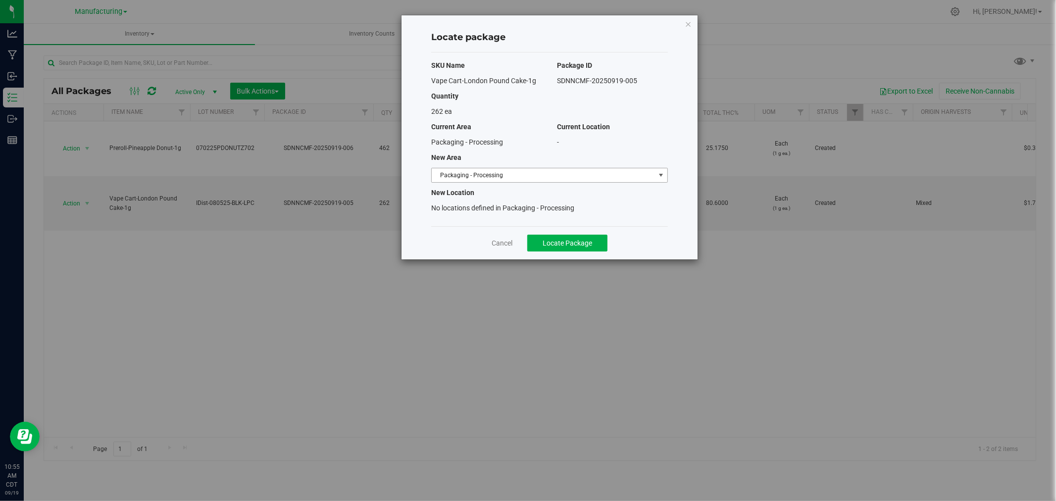
click at [632, 173] on span "Packaging - Processing" at bounding box center [543, 175] width 223 height 14
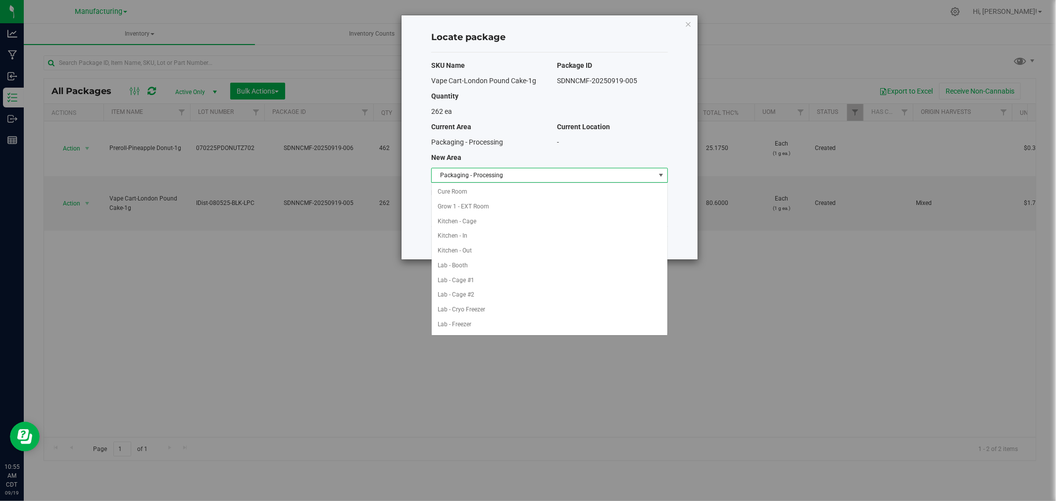
scroll to position [162, 0]
drag, startPoint x: 474, startPoint y: 308, endPoint x: 482, endPoint y: 308, distance: 8.4
click at [475, 308] on li "Packaging - Out" at bounding box center [550, 310] width 236 height 15
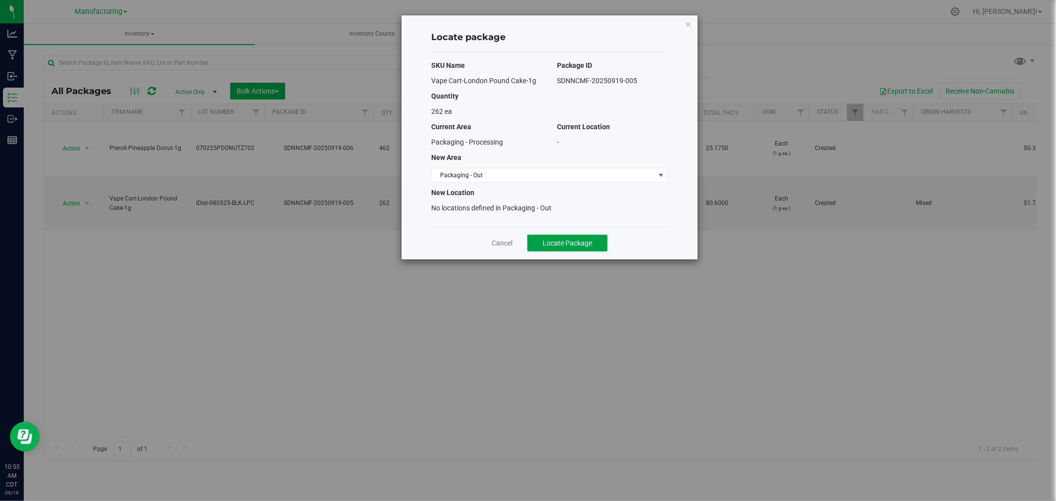
click at [562, 237] on button "Locate Package" at bounding box center [567, 243] width 80 height 17
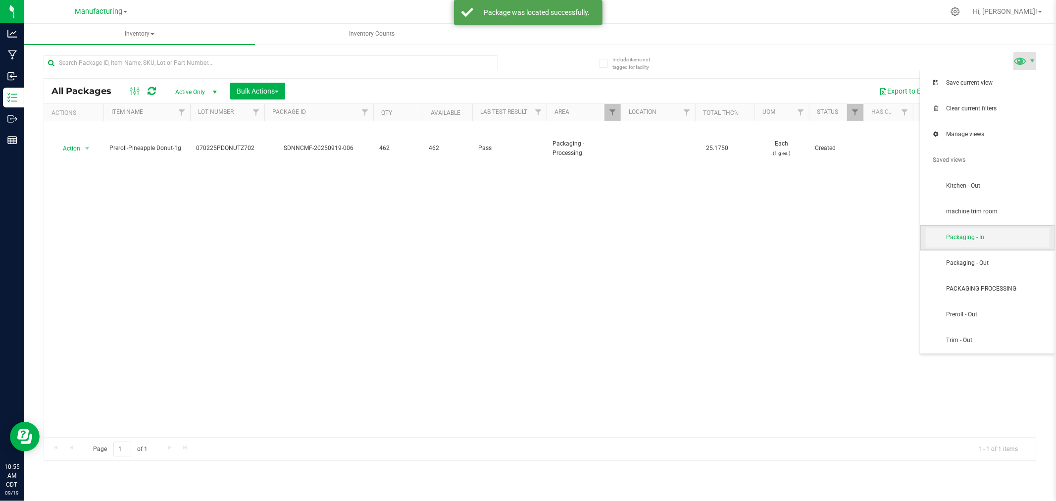
click at [999, 243] on span "Packaging - In" at bounding box center [988, 238] width 124 height 20
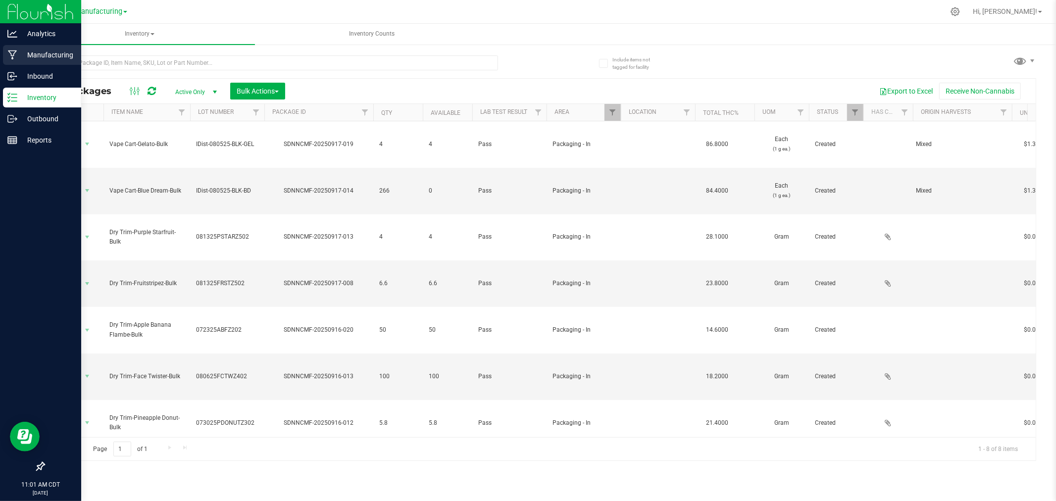
click at [48, 53] on p "Manufacturing" at bounding box center [46, 55] width 59 height 12
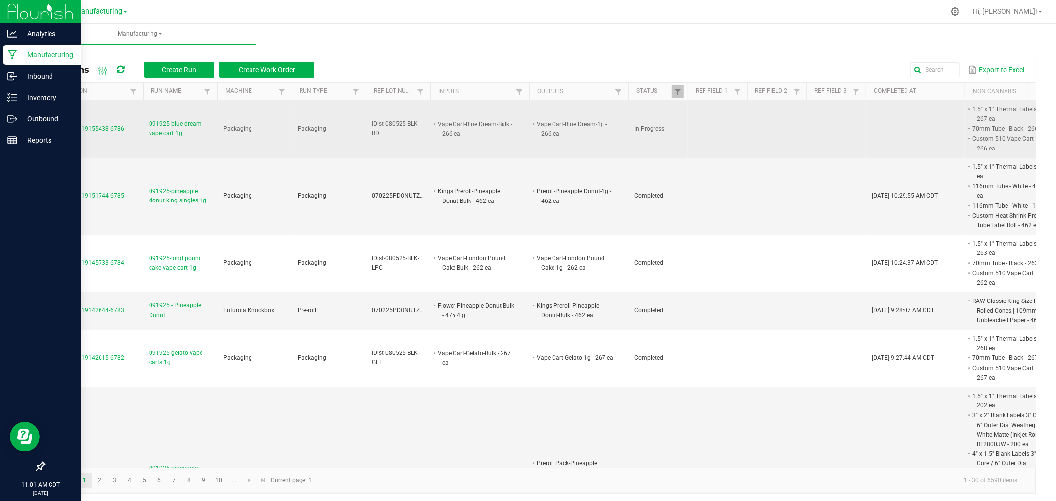
click at [115, 131] on span "MP-20250919155438-6786" at bounding box center [87, 128] width 74 height 7
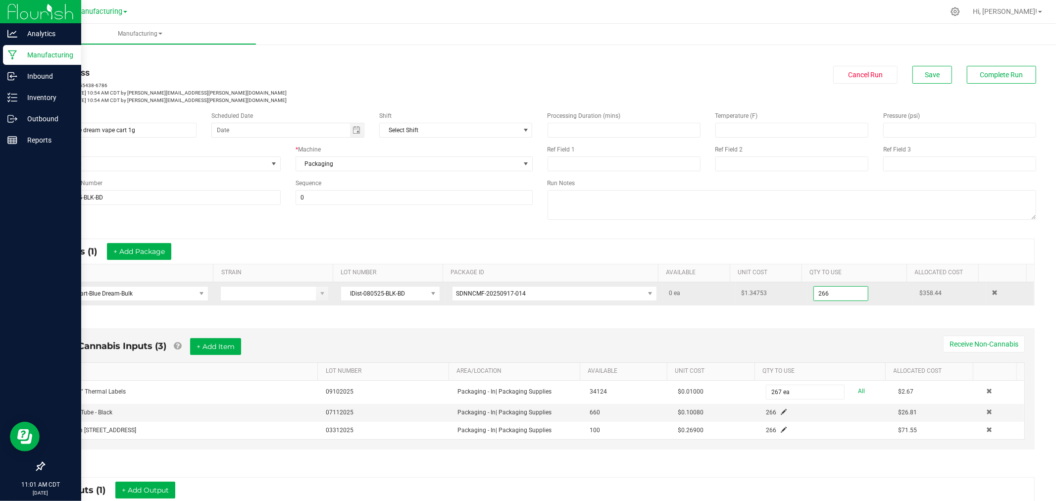
click at [834, 293] on input "266" at bounding box center [841, 294] width 54 height 14
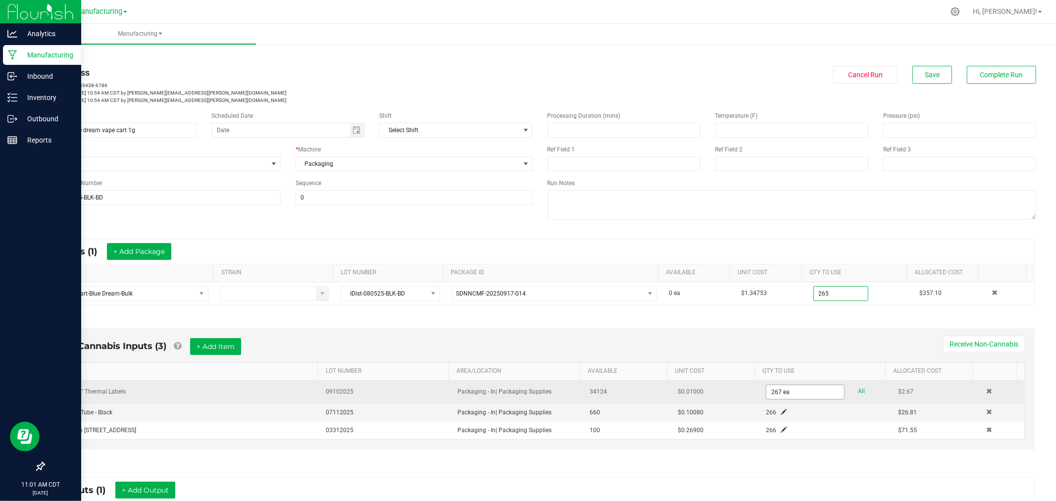
type input "265 ea"
click at [785, 399] on input "267" at bounding box center [806, 392] width 78 height 14
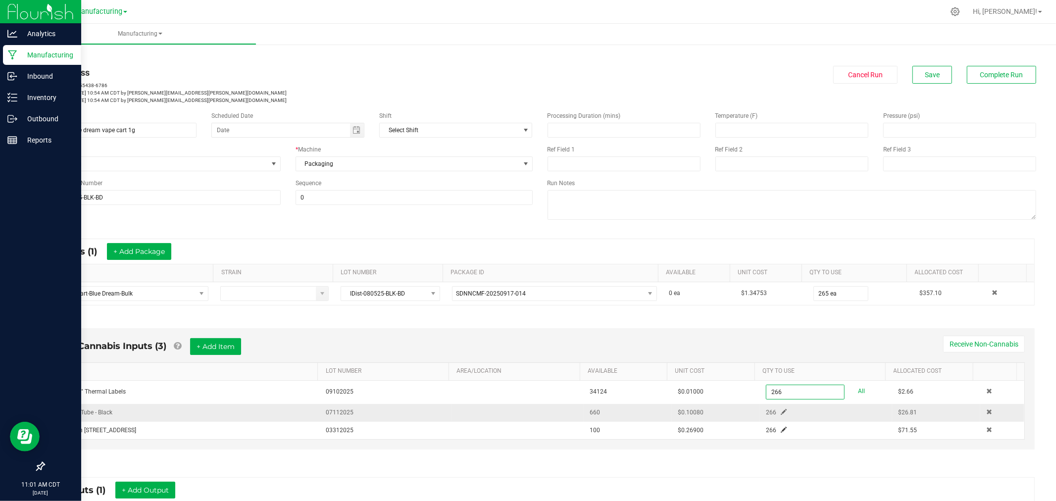
type input "266 ea"
click at [781, 413] on span at bounding box center [784, 412] width 6 height 6
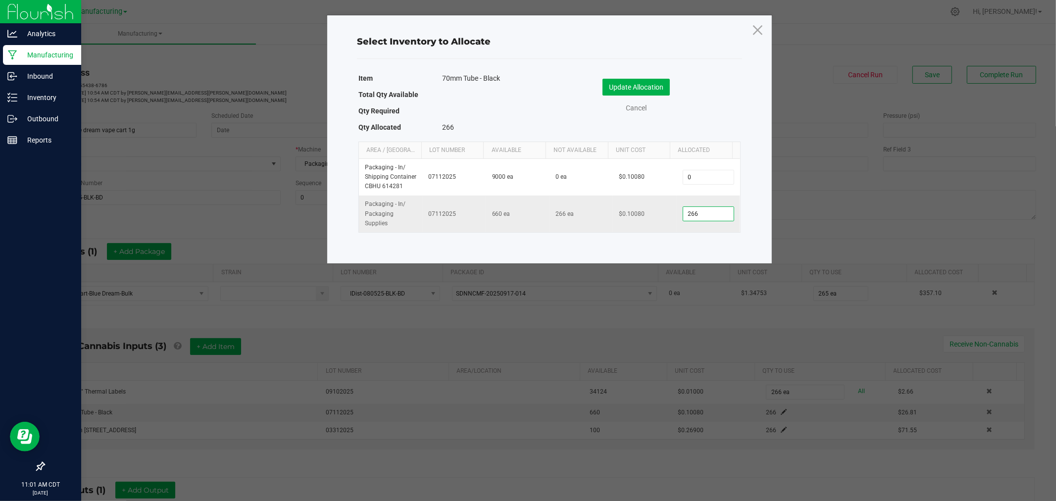
click at [707, 219] on input "266" at bounding box center [709, 214] width 51 height 14
type input "265"
click at [646, 81] on button "Update Allocation" at bounding box center [636, 87] width 67 height 17
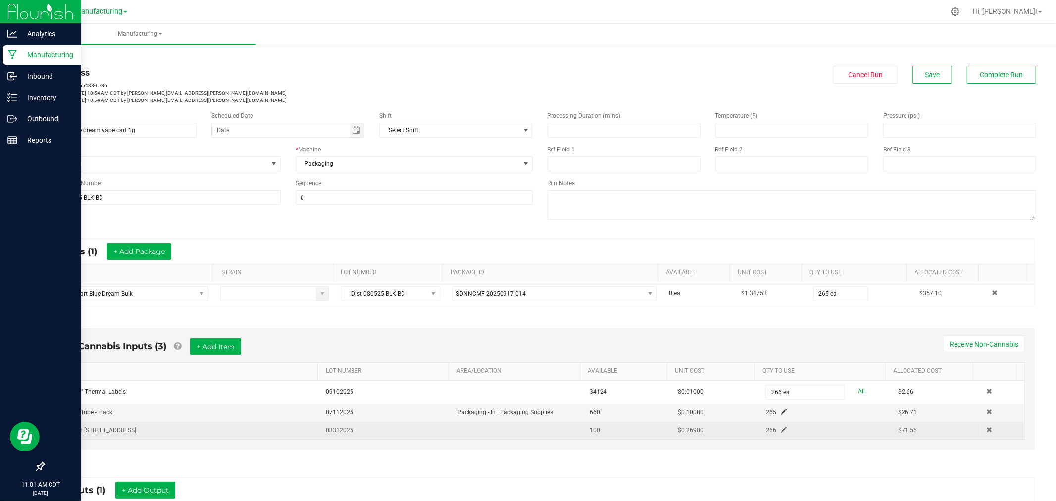
click at [781, 431] on span at bounding box center [784, 430] width 6 height 6
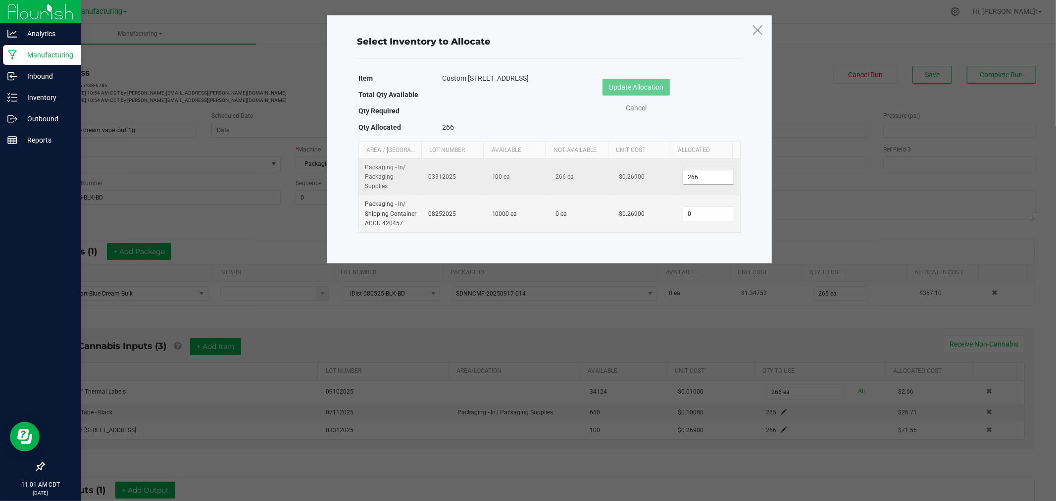
click at [709, 179] on input "266" at bounding box center [709, 177] width 51 height 14
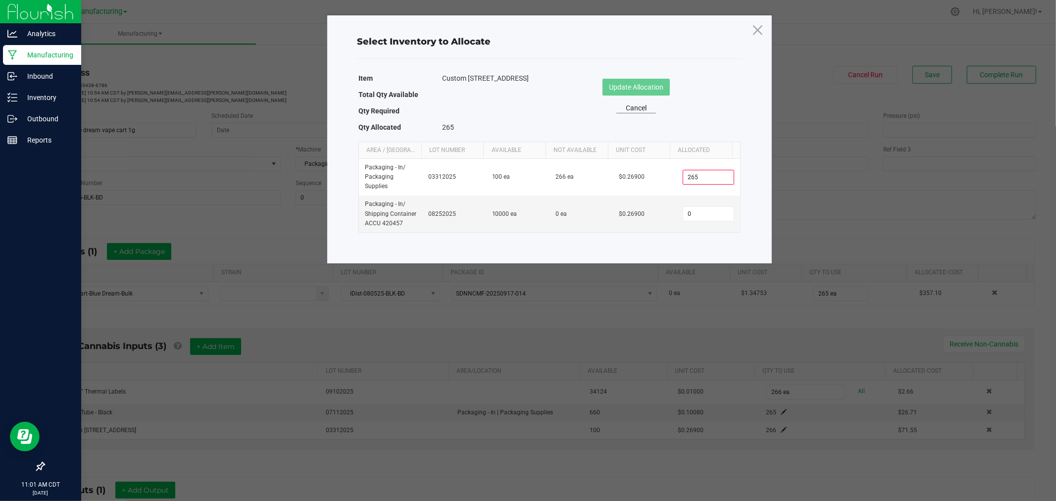
type input "265"
click at [637, 105] on link "Cancel" at bounding box center [637, 108] width 40 height 10
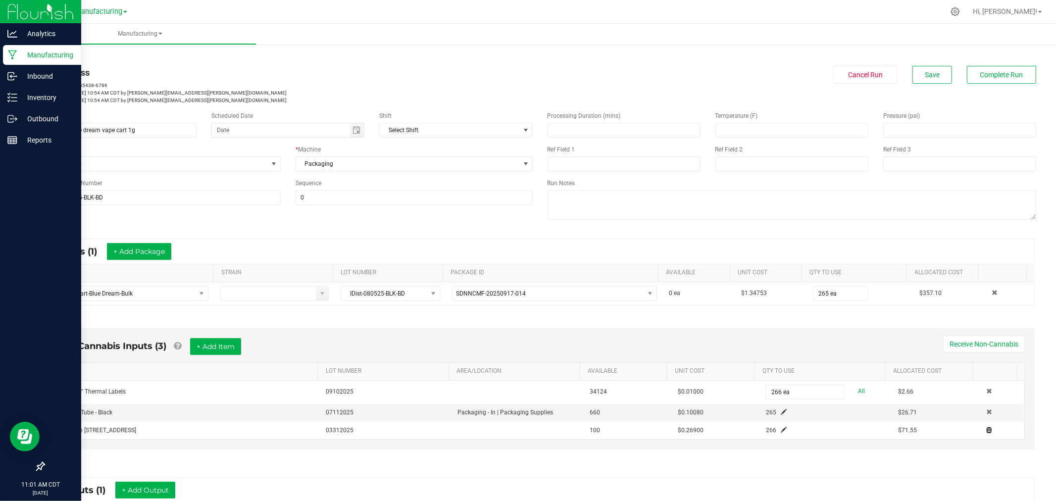
click at [987, 432] on span at bounding box center [990, 430] width 6 height 6
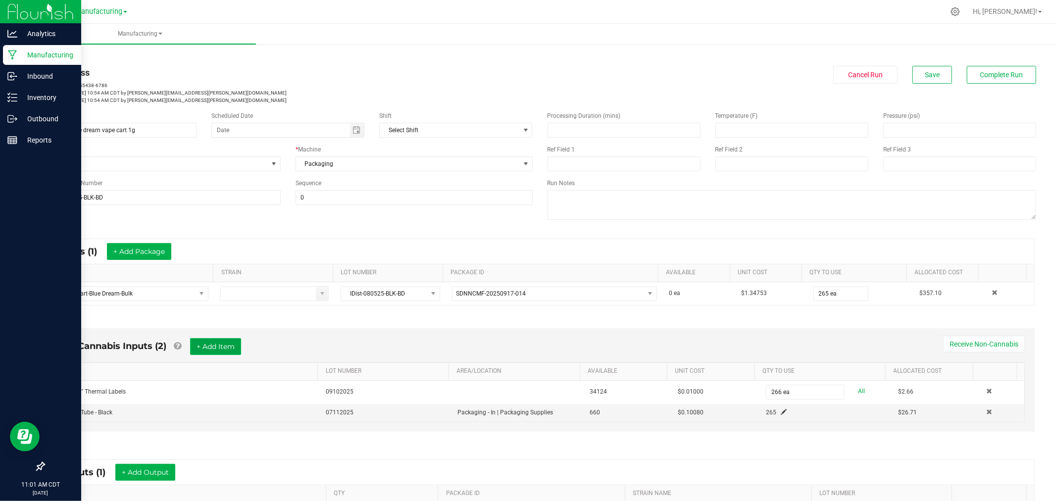
click at [233, 344] on button "+ Add Item" at bounding box center [215, 346] width 51 height 17
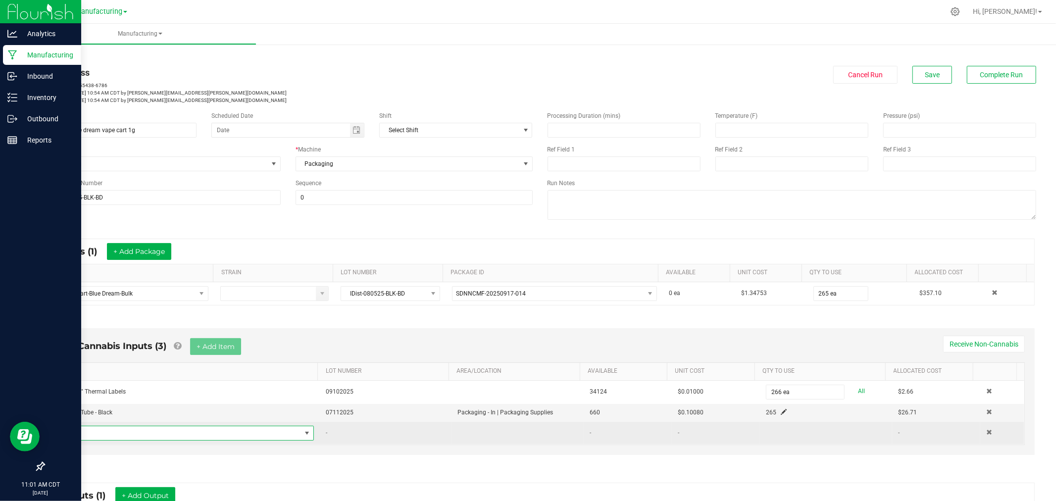
click at [221, 437] on span "NO DATA FOUND" at bounding box center [181, 433] width 239 height 14
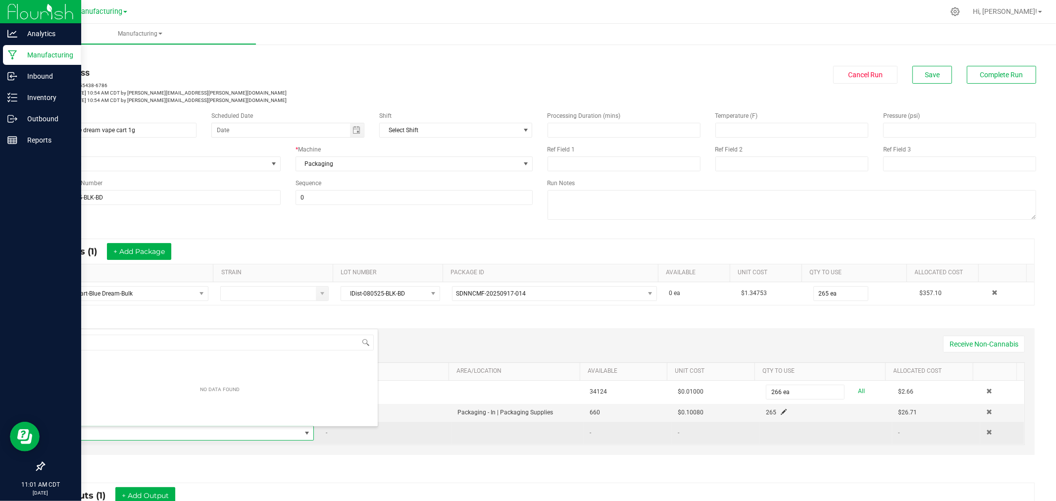
scroll to position [15, 245]
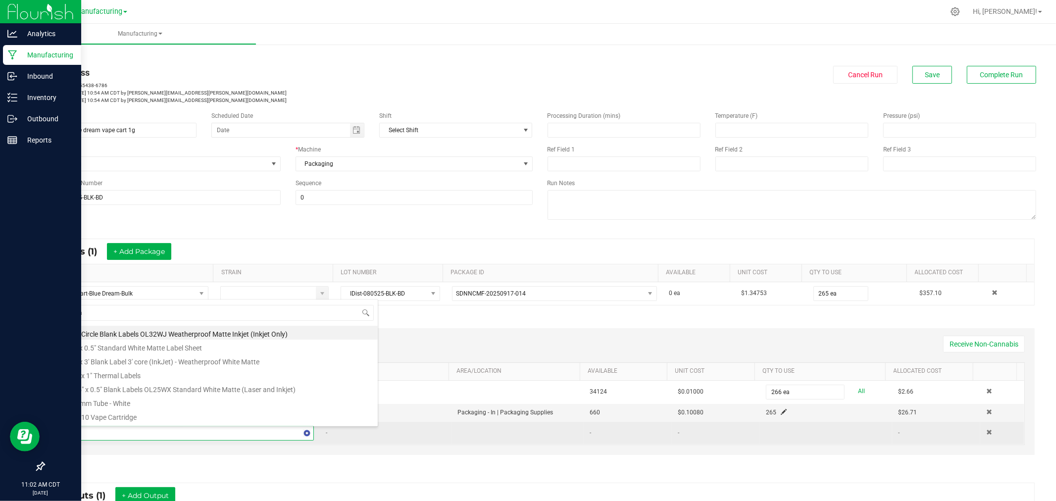
type input "bag"
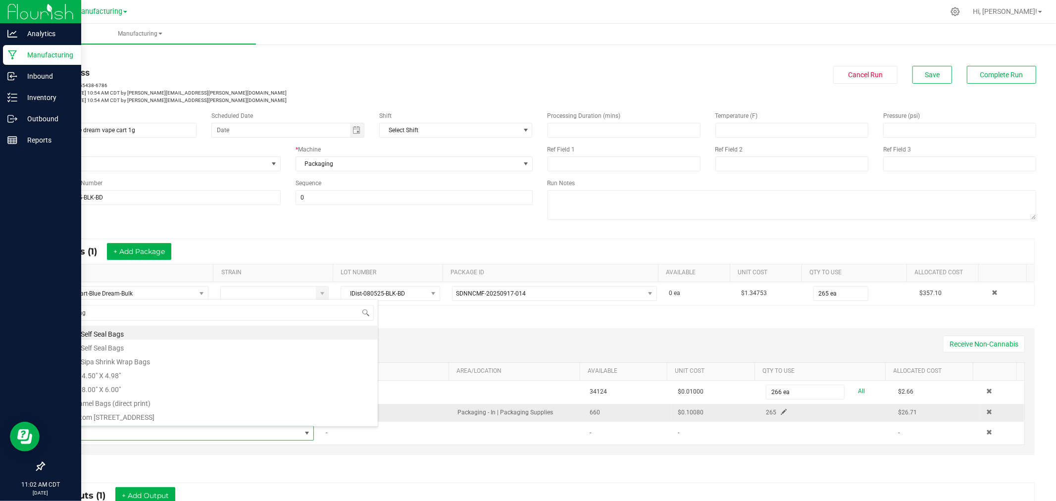
click at [146, 415] on li "Custom [STREET_ADDRESS]" at bounding box center [220, 416] width 316 height 14
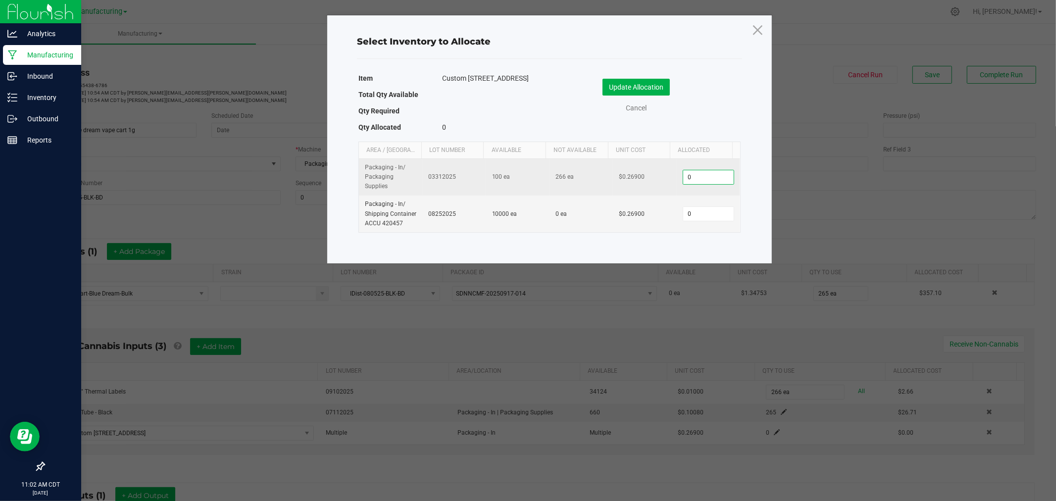
click at [700, 176] on input "0" at bounding box center [709, 177] width 51 height 14
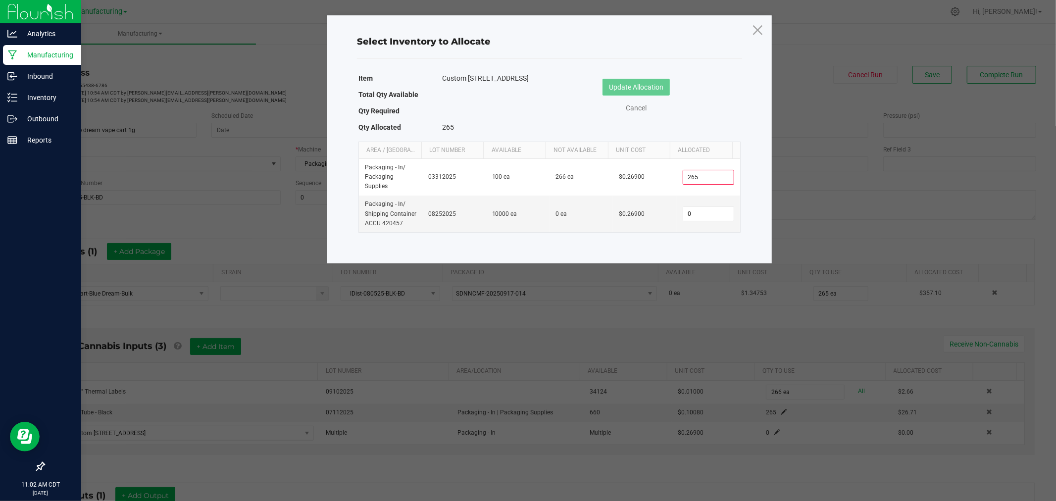
type input "265"
click at [633, 105] on link "Cancel" at bounding box center [637, 108] width 40 height 10
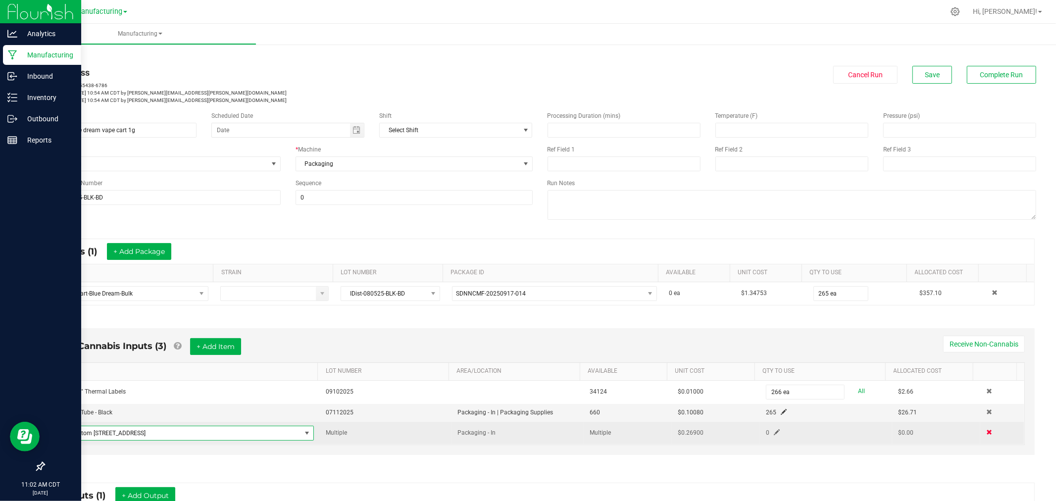
click at [981, 435] on td at bounding box center [1003, 433] width 44 height 23
click at [987, 433] on span at bounding box center [990, 432] width 6 height 6
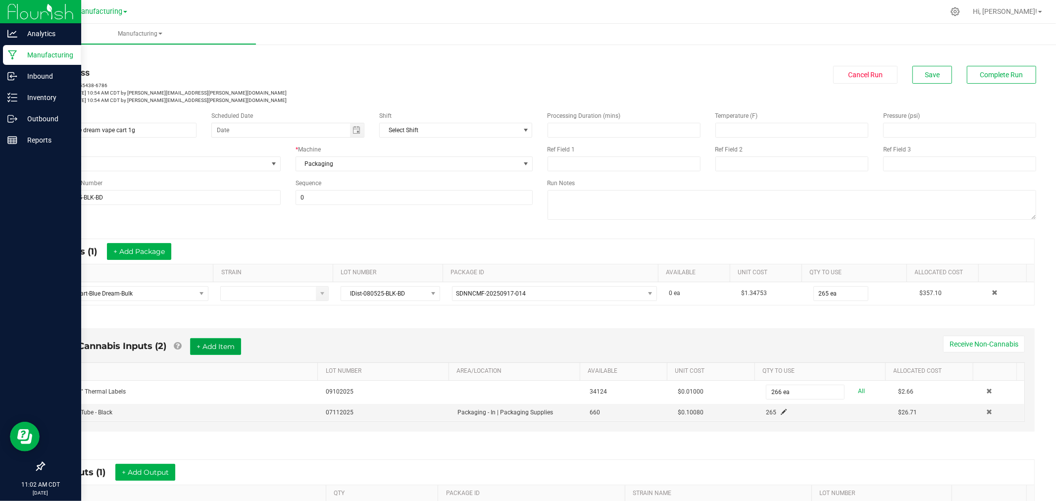
click at [220, 345] on button "+ Add Item" at bounding box center [215, 346] width 51 height 17
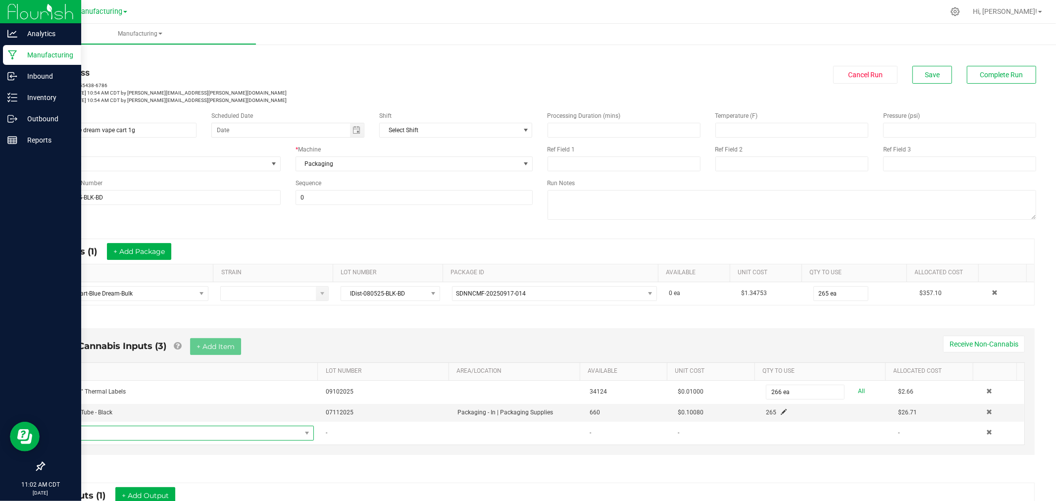
drag, startPoint x: 201, startPoint y: 434, endPoint x: 463, endPoint y: 491, distance: 268.6
click at [204, 432] on span "NO DATA FOUND" at bounding box center [181, 433] width 239 height 14
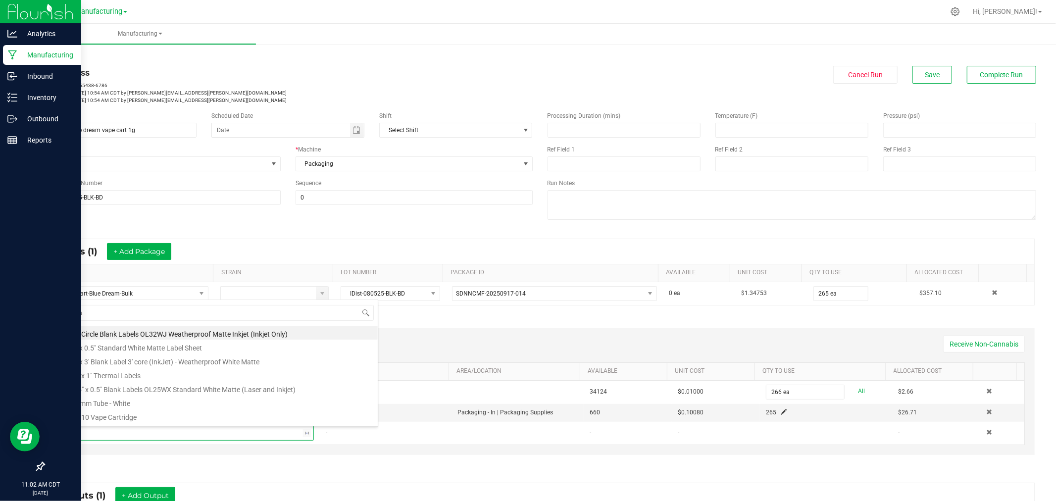
type input "bag"
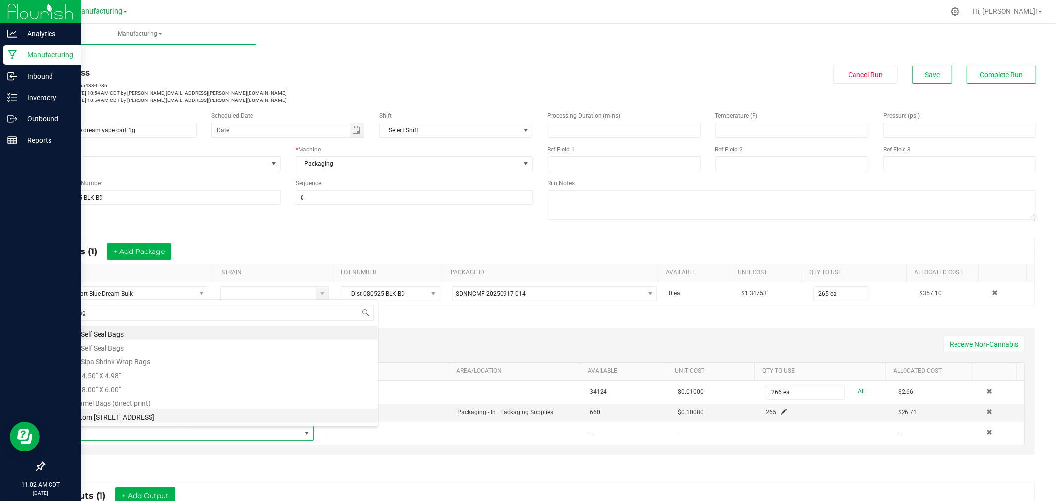
click at [107, 415] on li "Custom [STREET_ADDRESS]" at bounding box center [220, 416] width 316 height 14
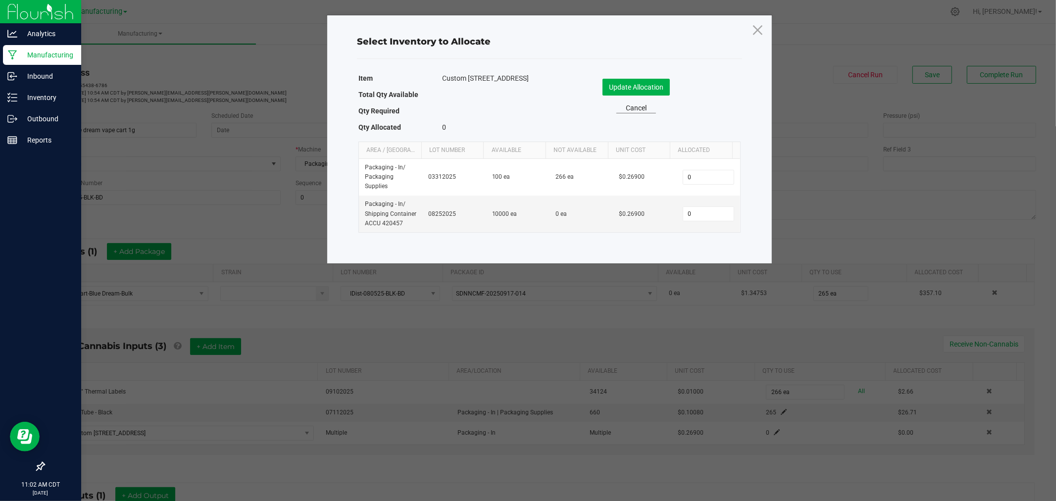
click at [642, 108] on link "Cancel" at bounding box center [637, 108] width 40 height 10
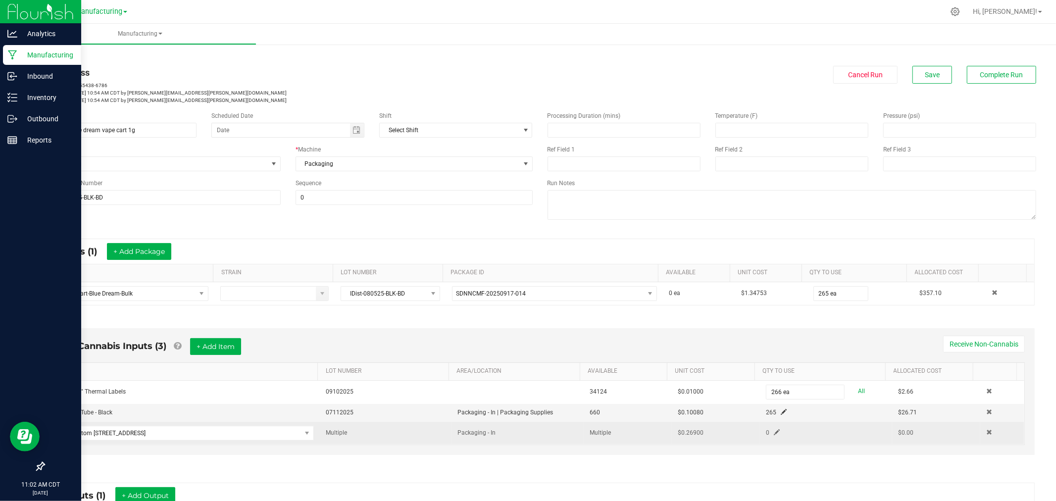
click at [774, 432] on span at bounding box center [777, 432] width 6 height 6
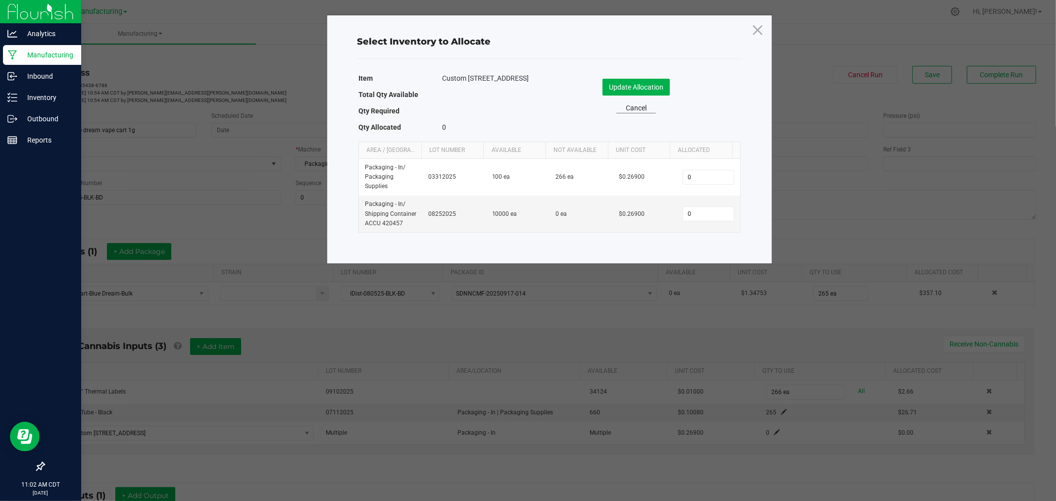
click at [640, 107] on link "Cancel" at bounding box center [637, 108] width 40 height 10
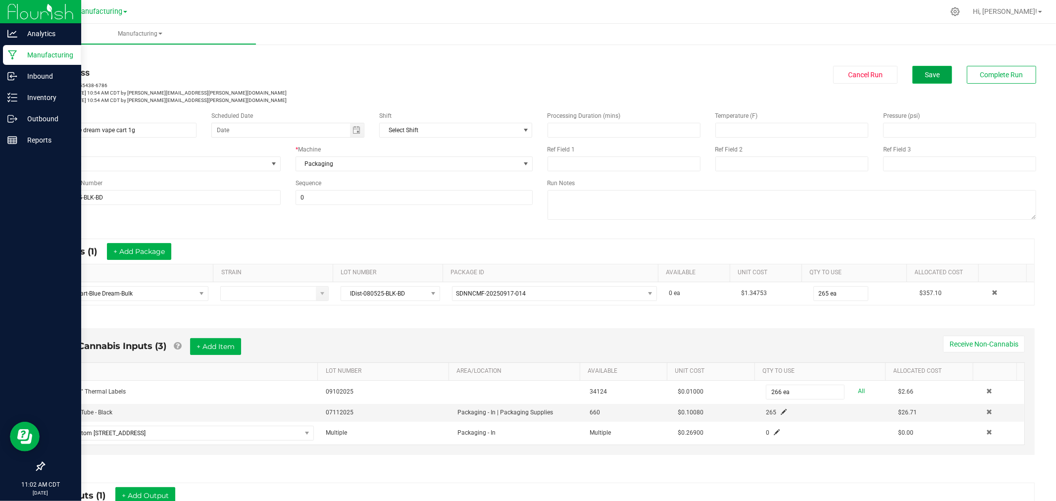
click at [928, 71] on span "Save" at bounding box center [932, 75] width 15 height 8
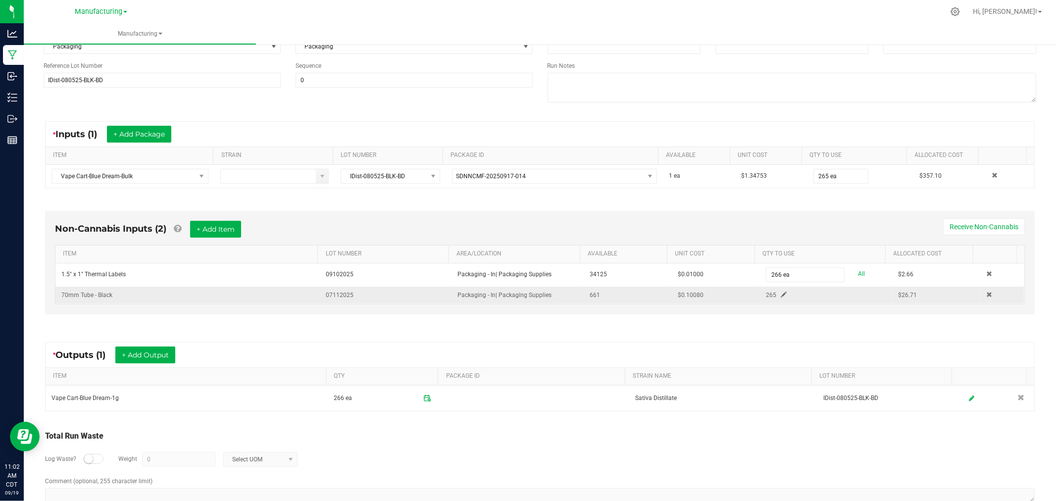
scroll to position [142, 0]
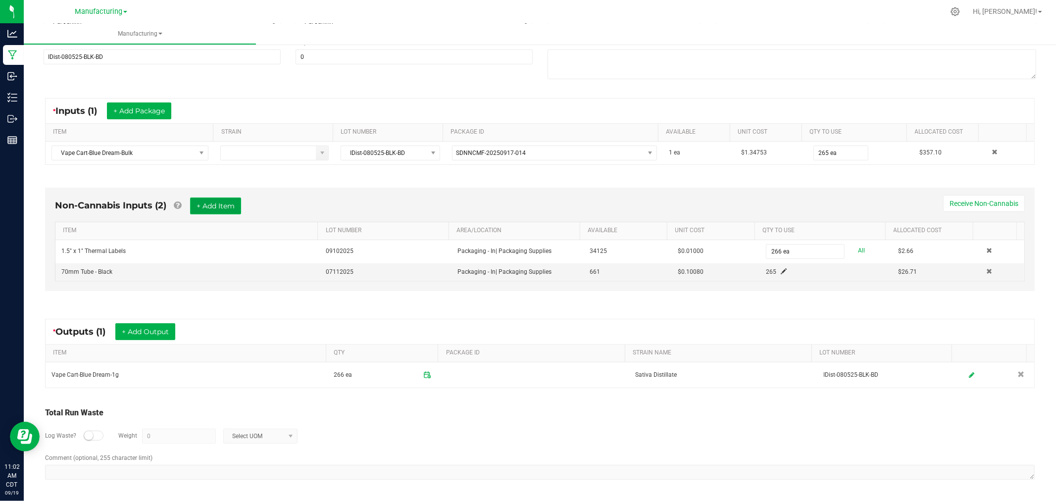
click at [223, 205] on button "+ Add Item" at bounding box center [215, 206] width 51 height 17
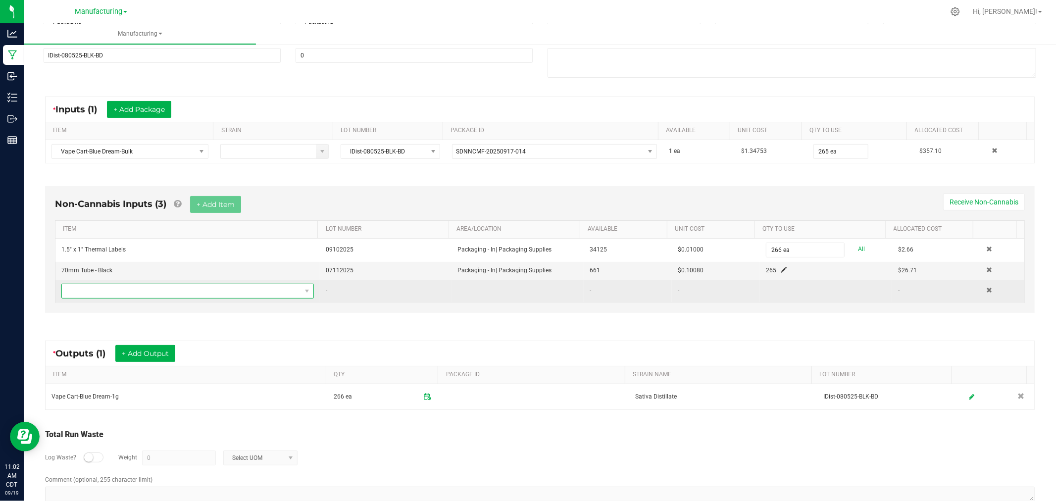
click at [254, 288] on span "NO DATA FOUND" at bounding box center [181, 291] width 239 height 14
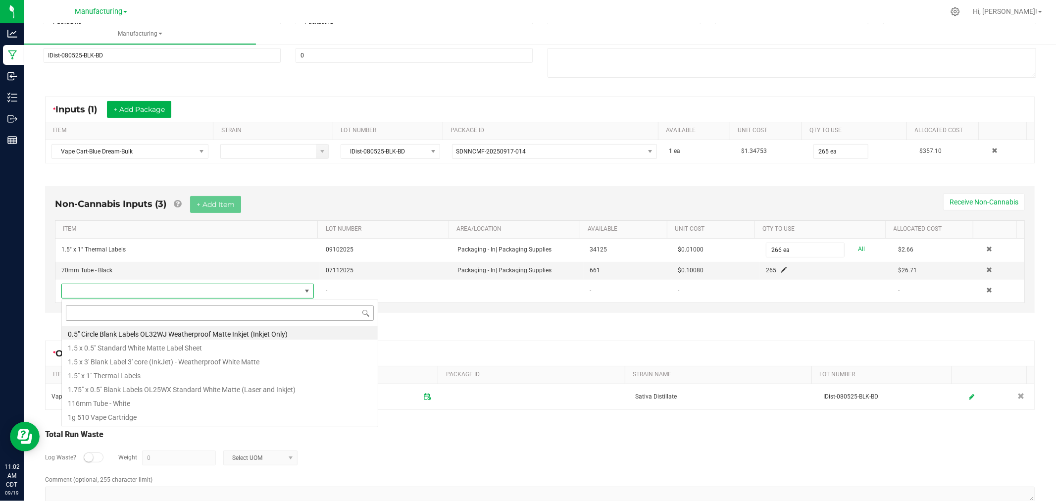
scroll to position [15, 248]
type input "bag"
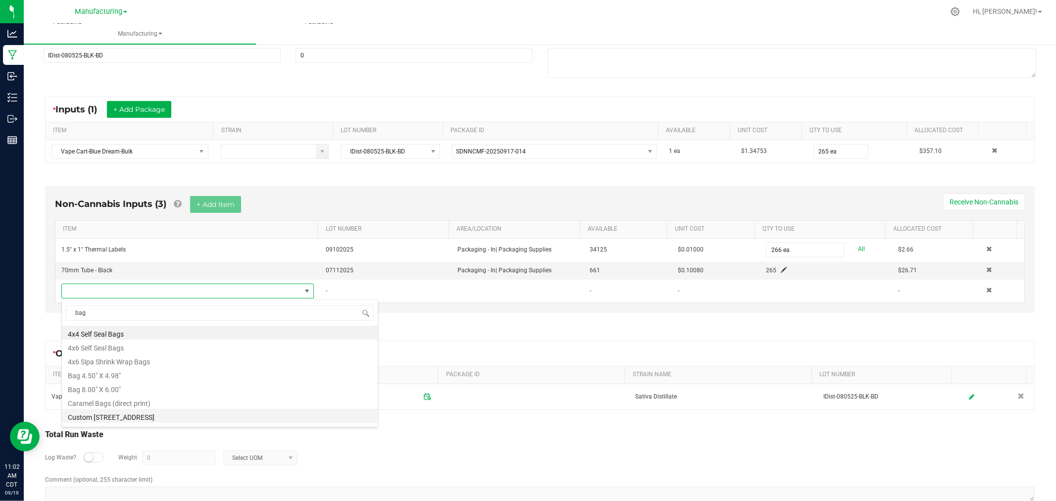
click at [127, 418] on li "Custom [STREET_ADDRESS]" at bounding box center [220, 416] width 316 height 14
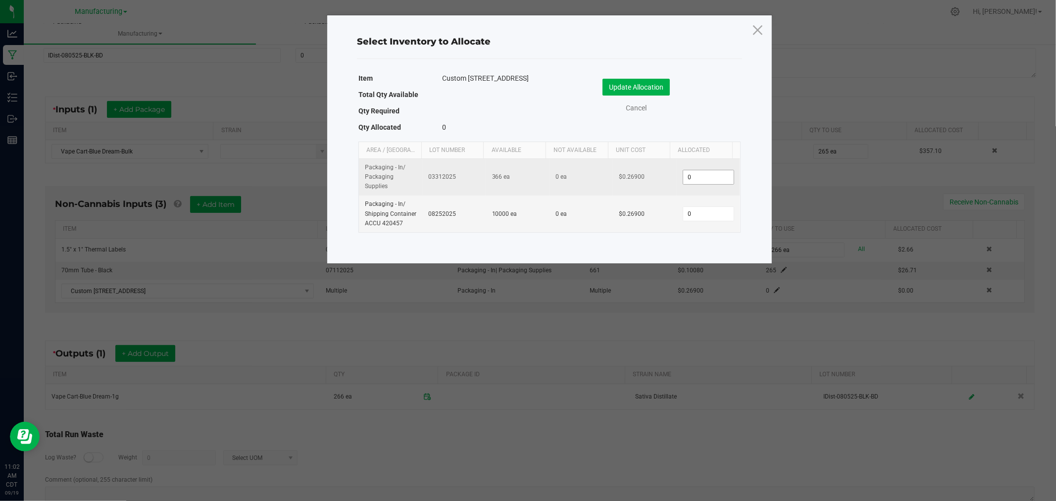
click at [693, 178] on input "0" at bounding box center [709, 177] width 51 height 14
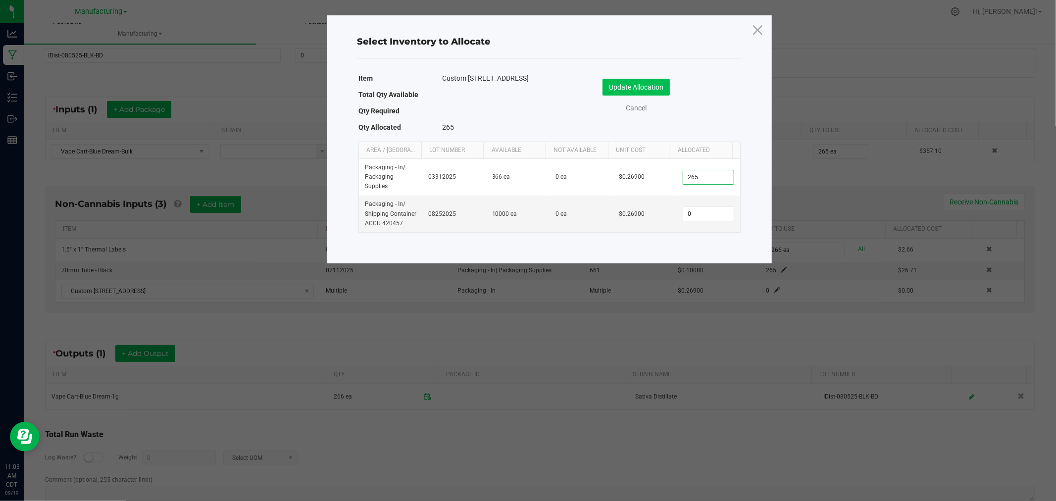
type input "265"
click at [614, 87] on button "Update Allocation" at bounding box center [636, 87] width 67 height 17
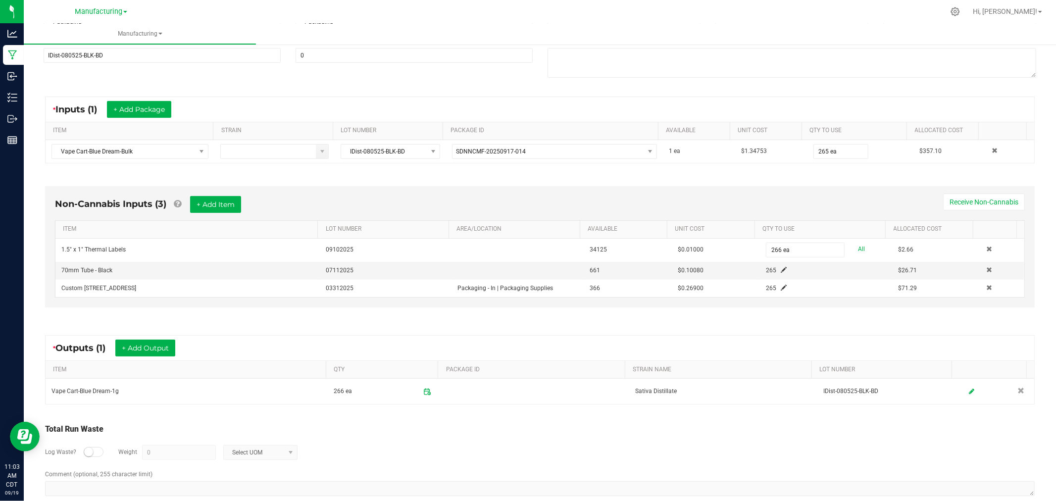
scroll to position [160, 0]
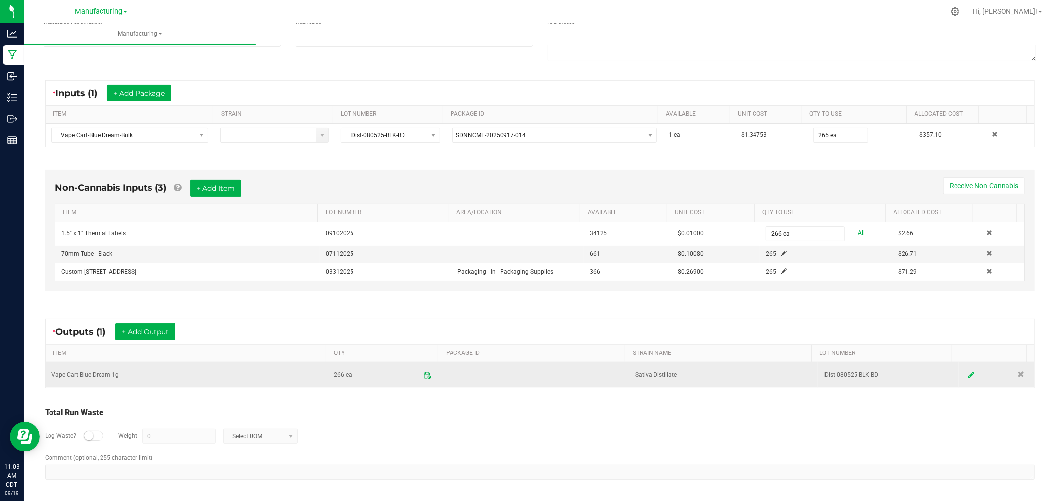
click at [969, 373] on icon at bounding box center [972, 374] width 6 height 7
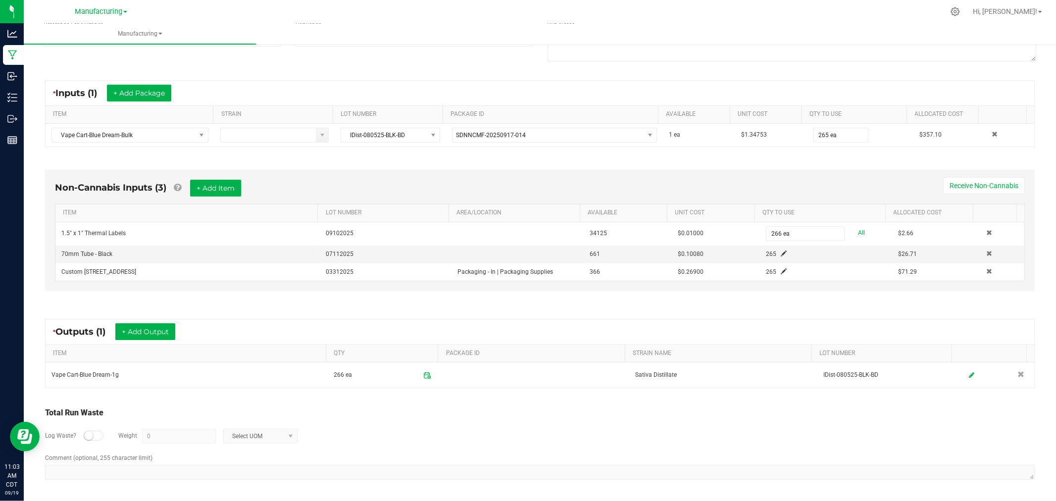
scroll to position [0, 0]
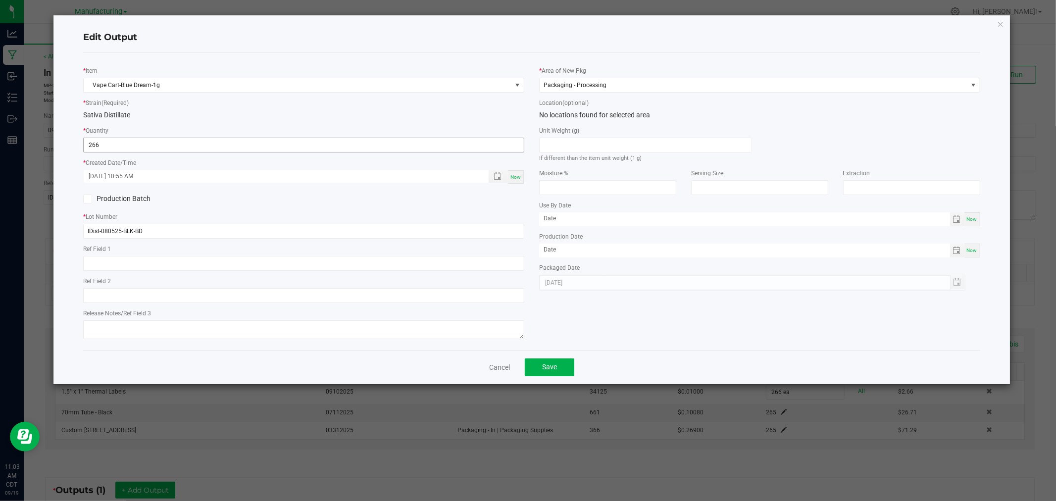
click at [139, 144] on input "266" at bounding box center [304, 145] width 440 height 14
type input "265 ea"
click at [513, 177] on span "Now" at bounding box center [516, 176] width 10 height 5
type input "[DATE] 11:03 AM"
click at [550, 365] on span "Save" at bounding box center [549, 367] width 15 height 8
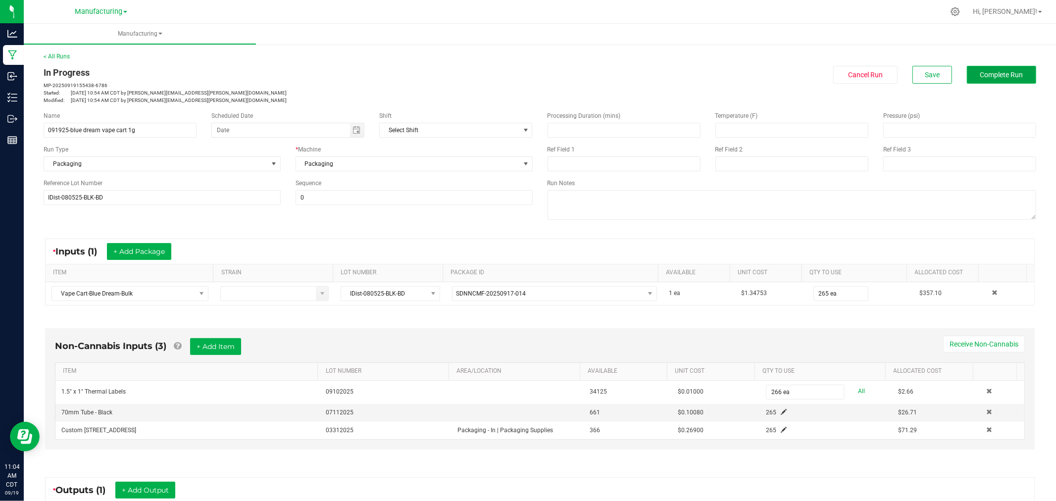
click at [1002, 77] on span "Complete Run" at bounding box center [1002, 75] width 43 height 8
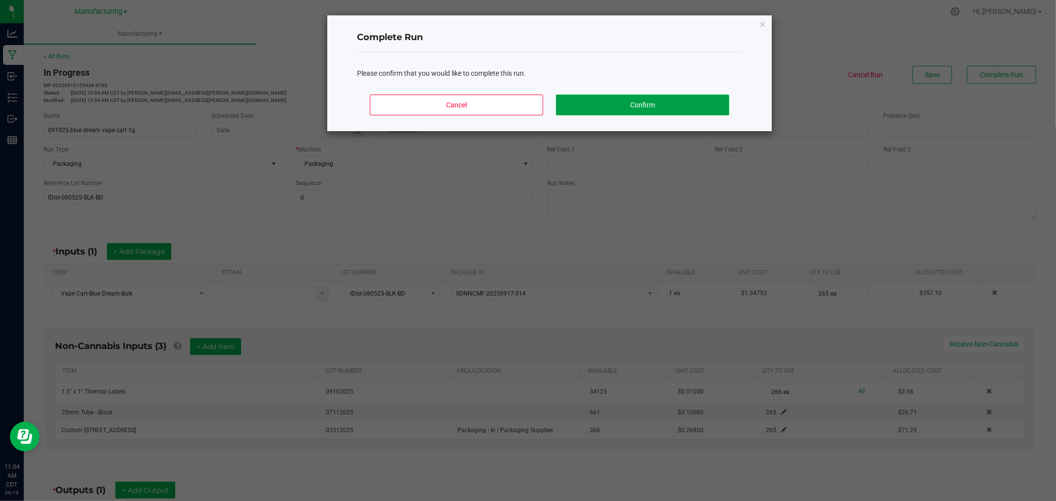
click at [696, 100] on button "Confirm" at bounding box center [642, 105] width 173 height 21
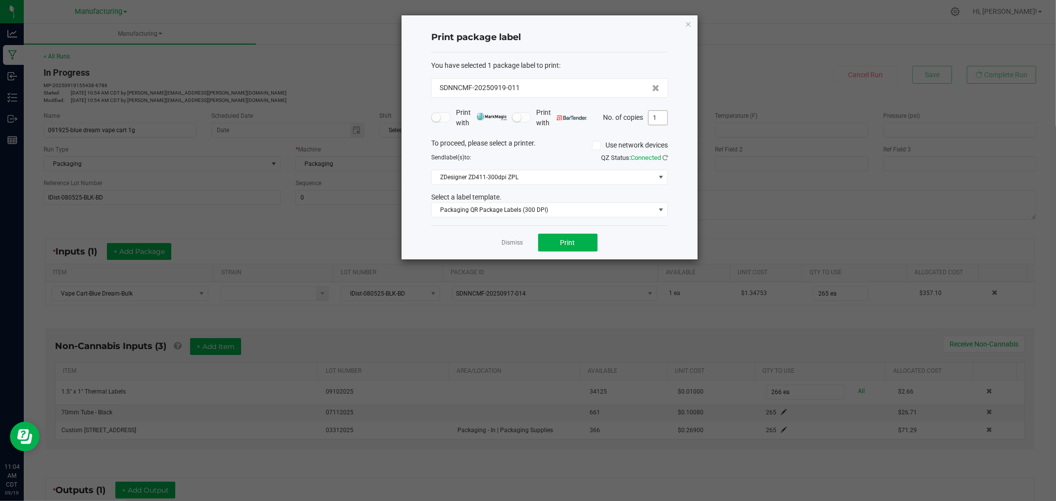
click at [663, 117] on input "1" at bounding box center [658, 118] width 19 height 14
type input "266"
click at [568, 243] on span "Print" at bounding box center [568, 243] width 15 height 8
click at [516, 236] on div "Dismiss Print" at bounding box center [549, 242] width 237 height 34
click at [516, 242] on link "Dismiss" at bounding box center [512, 243] width 21 height 8
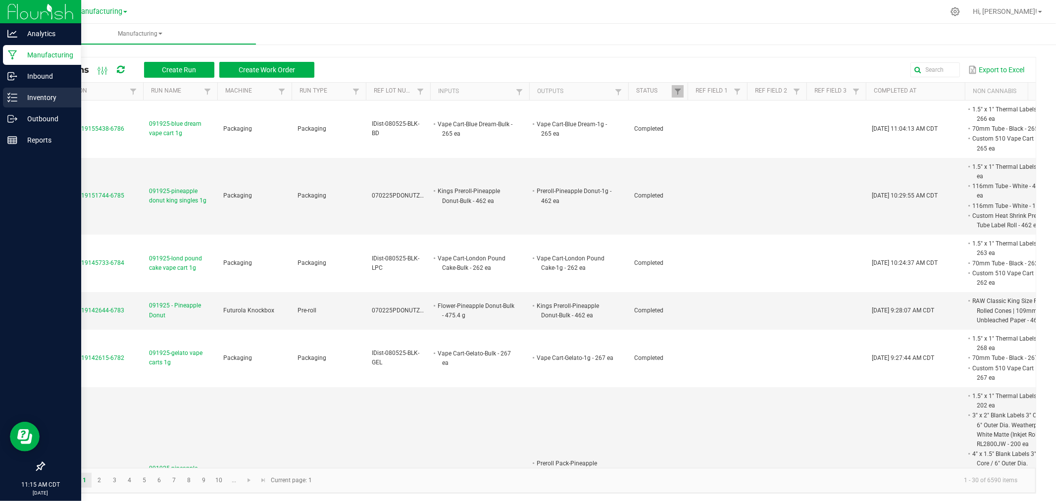
click at [14, 106] on div "Inventory" at bounding box center [42, 98] width 78 height 20
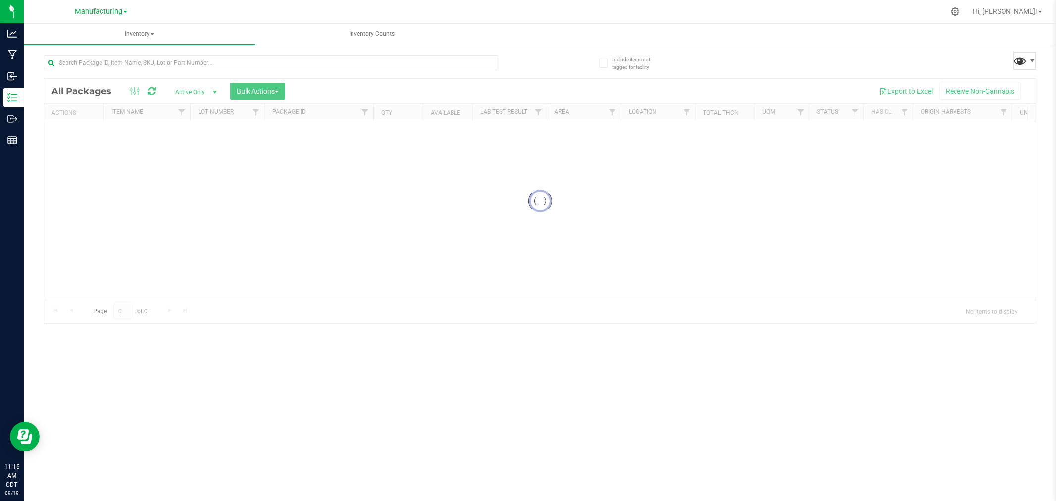
click at [1025, 60] on div "Inventory All packages All inventory Waste log Create inventory Inventory Count…" at bounding box center [540, 262] width 1033 height 477
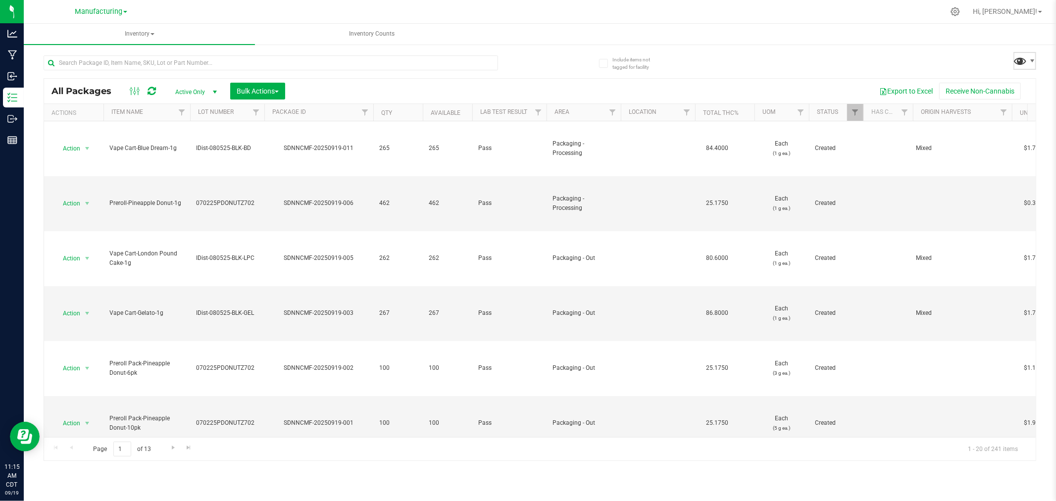
click at [1023, 60] on span at bounding box center [1021, 60] width 14 height 14
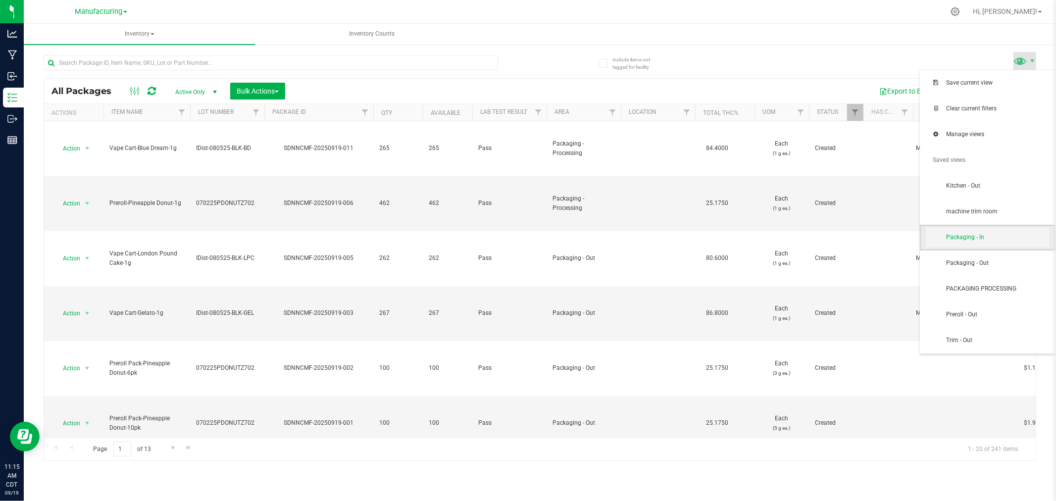
click at [997, 244] on span "Packaging - In" at bounding box center [988, 238] width 124 height 20
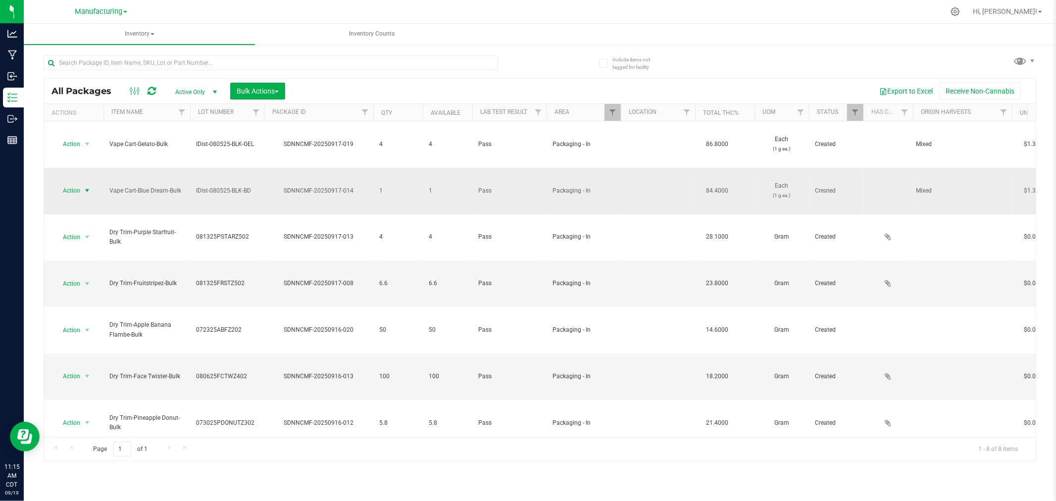
click at [72, 184] on span "Action" at bounding box center [67, 191] width 27 height 14
click at [83, 288] on li "Print package label" at bounding box center [85, 288] width 62 height 27
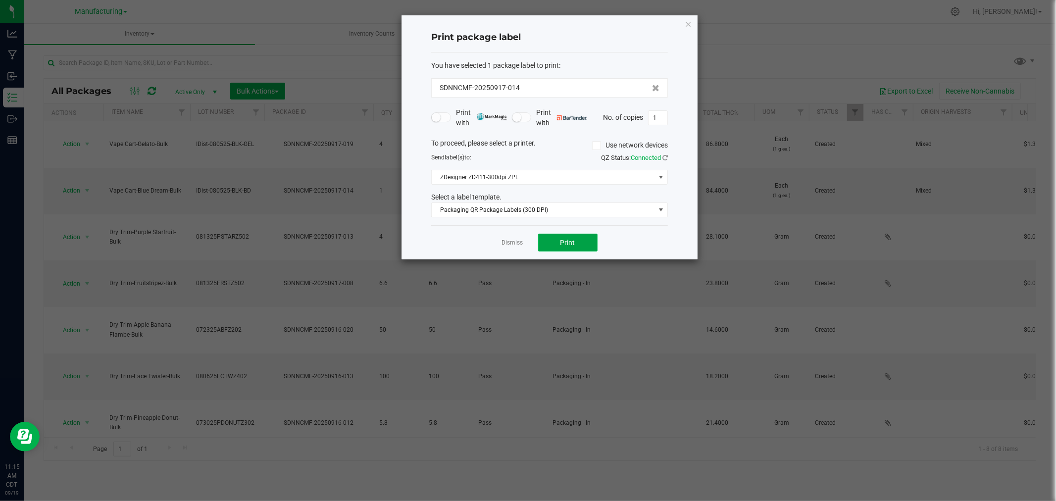
click at [577, 234] on button "Print" at bounding box center [567, 243] width 59 height 18
click at [508, 246] on link "Dismiss" at bounding box center [512, 243] width 21 height 8
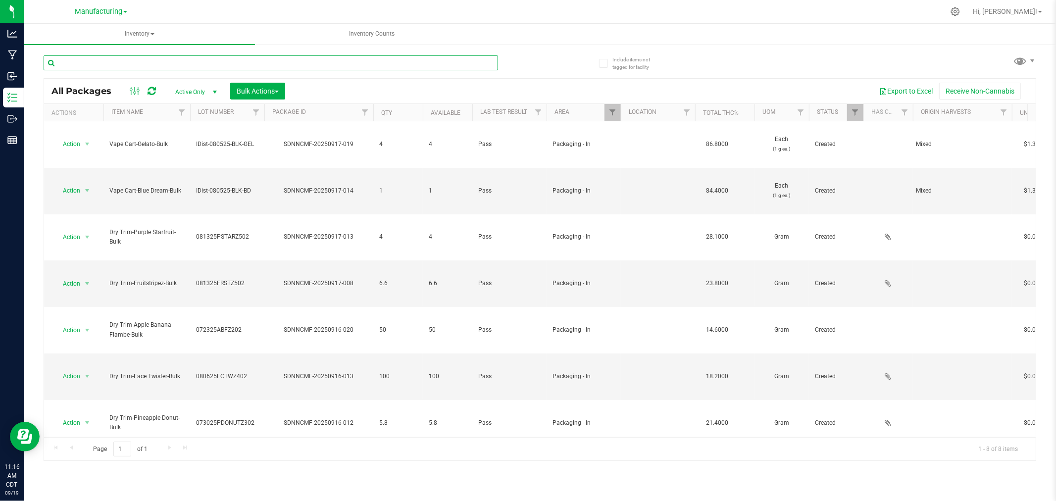
click at [110, 65] on input "text" at bounding box center [271, 62] width 455 height 15
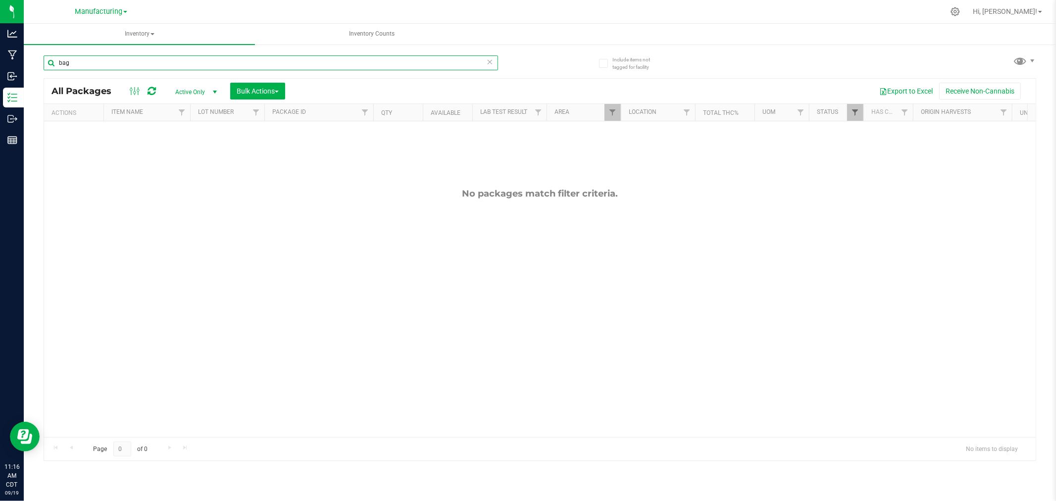
type input "bag"
click at [857, 112] on span "Filter" at bounding box center [855, 112] width 8 height 8
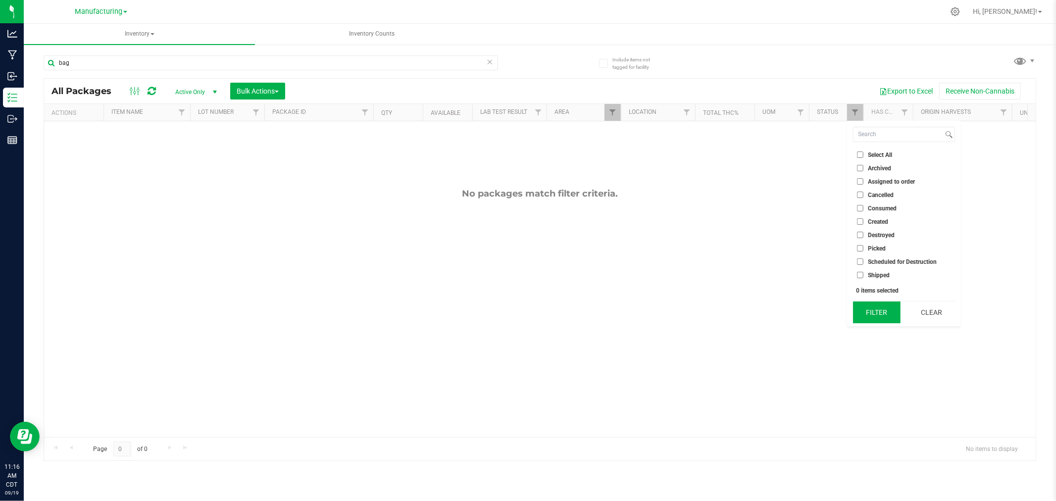
click at [880, 317] on button "Filter" at bounding box center [877, 313] width 48 height 22
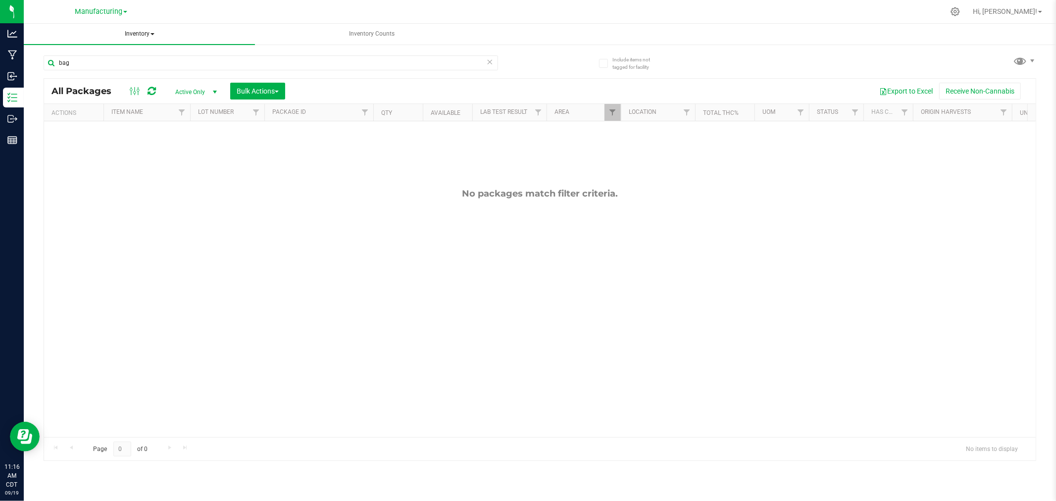
click at [136, 36] on span "Inventory" at bounding box center [139, 34] width 231 height 21
click at [120, 68] on li "All inventory" at bounding box center [139, 71] width 231 height 12
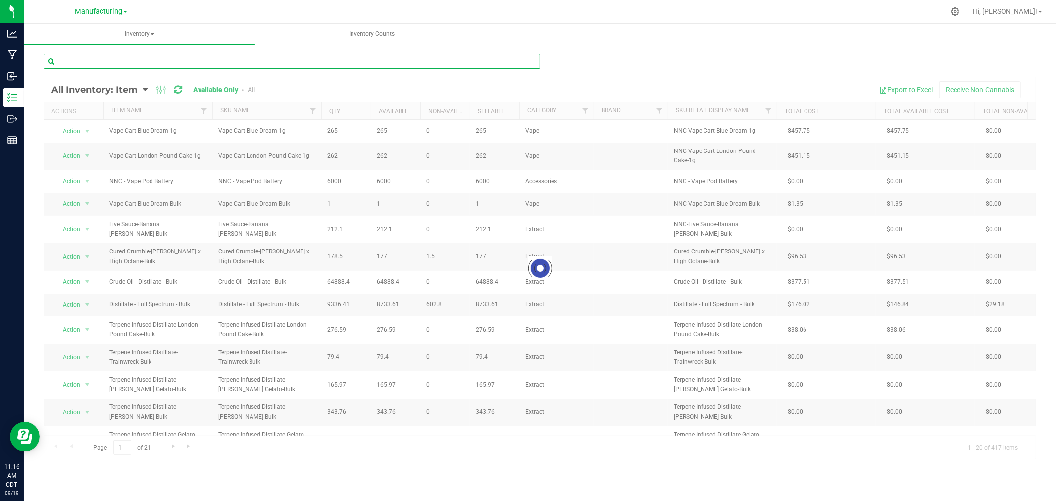
click at [67, 58] on input "text" at bounding box center [292, 61] width 497 height 15
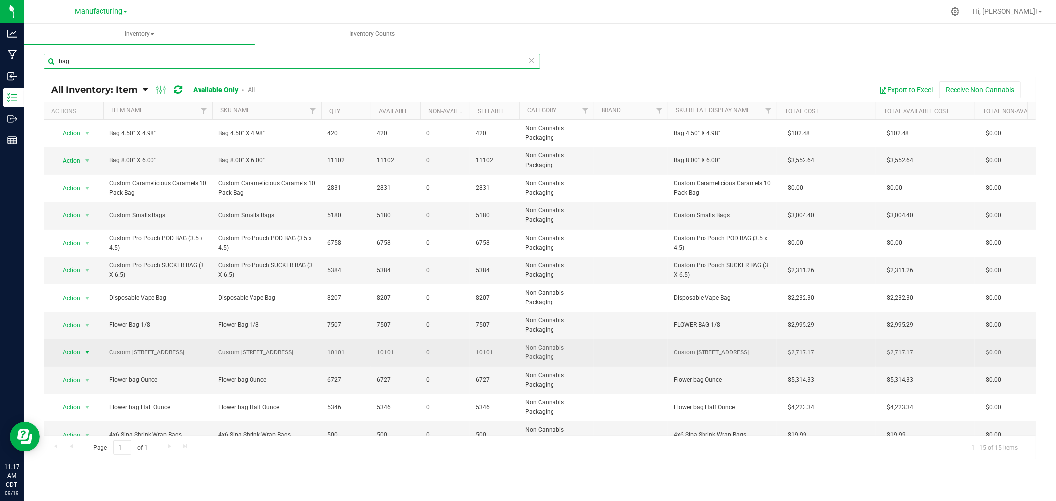
type input "bag"
click at [87, 353] on span "select" at bounding box center [87, 353] width 8 height 8
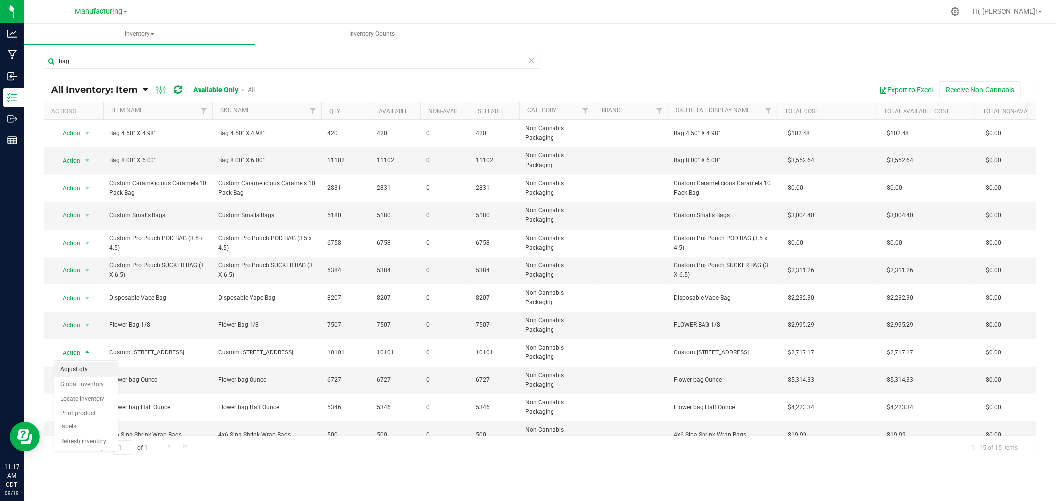
click at [86, 366] on li "Adjust qty" at bounding box center [85, 370] width 63 height 15
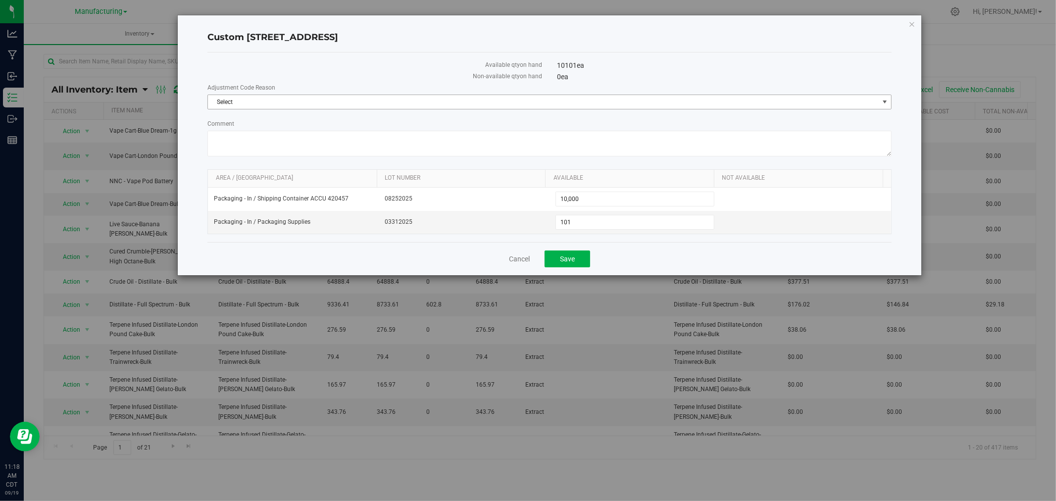
click at [235, 101] on span "Select" at bounding box center [543, 102] width 671 height 14
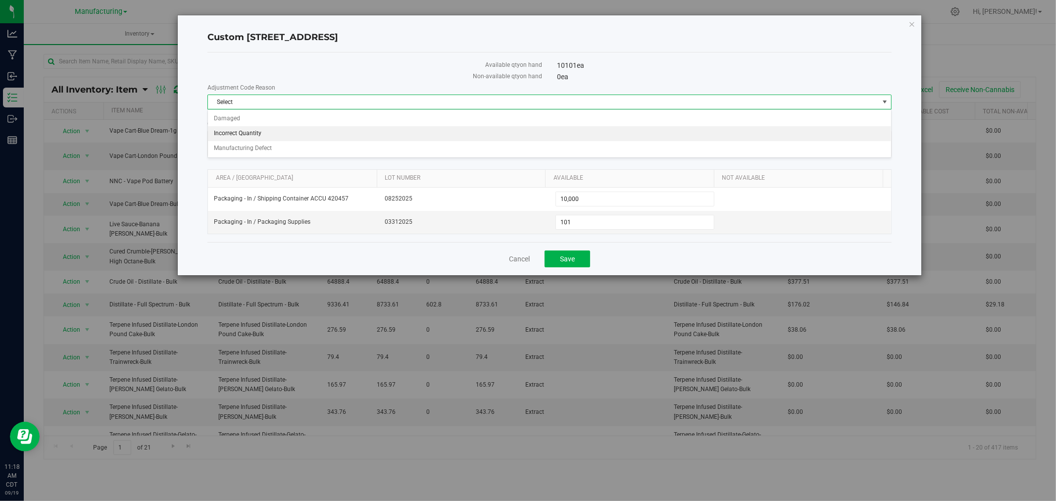
click at [237, 130] on li "Incorrect Quantity" at bounding box center [550, 133] width 684 height 15
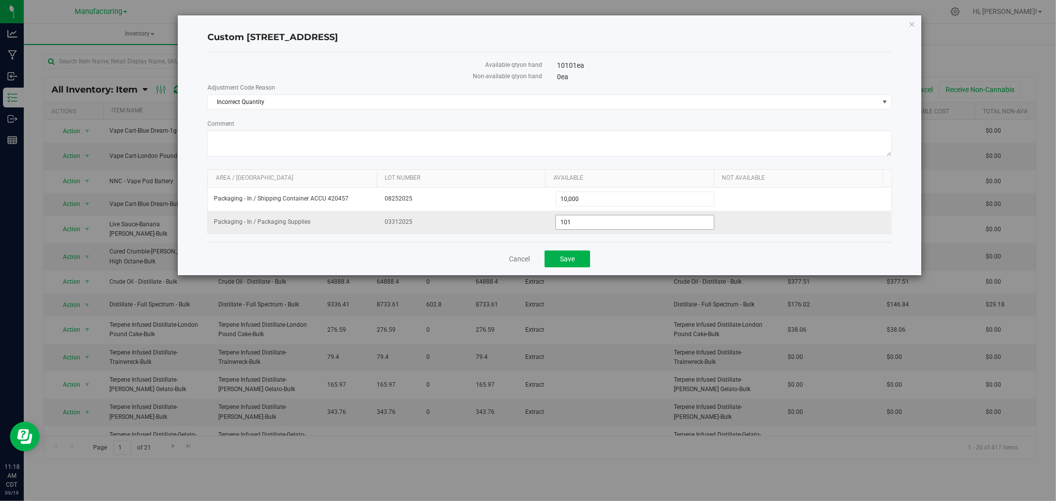
drag, startPoint x: 588, startPoint y: 231, endPoint x: 552, endPoint y: 231, distance: 36.2
click at [552, 231] on td "101 101" at bounding box center [635, 222] width 171 height 23
click at [585, 220] on input "101" at bounding box center [635, 222] width 158 height 14
drag, startPoint x: 582, startPoint y: 224, endPoint x: 531, endPoint y: 228, distance: 51.2
click at [531, 226] on tr "Packaging - In / Packaging Supplies 03312025 101 101" at bounding box center [550, 222] width 684 height 23
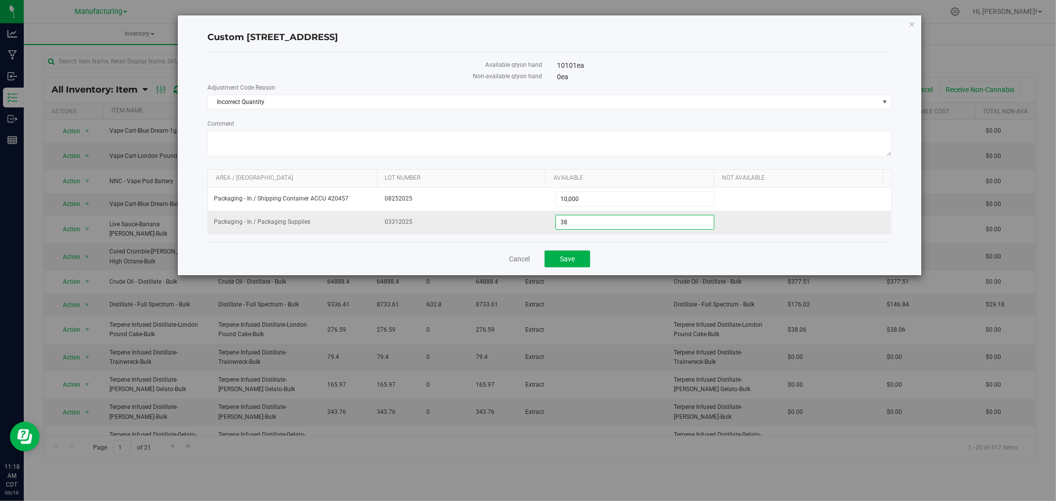
type input "384"
click at [272, 149] on textarea "Comment" at bounding box center [550, 144] width 685 height 26
type textarea "end of box wrong count"
click at [578, 258] on button "Save" at bounding box center [568, 259] width 46 height 17
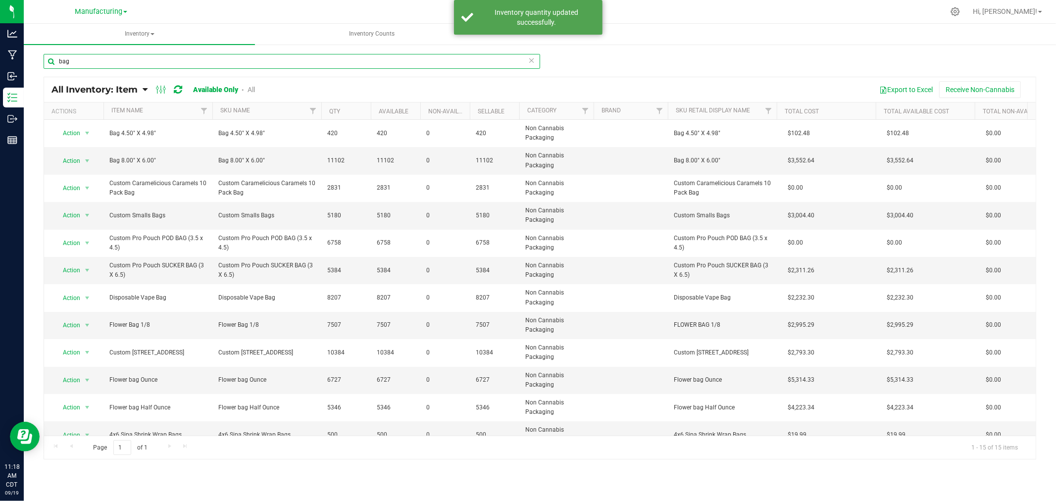
click at [83, 60] on input "bag" at bounding box center [292, 61] width 497 height 15
type input "b"
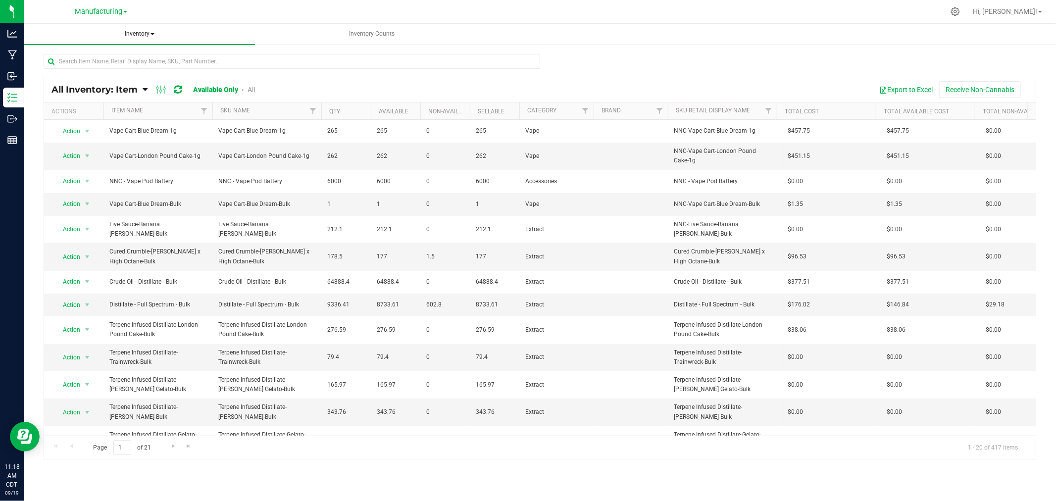
click at [144, 33] on span "Inventory" at bounding box center [139, 34] width 231 height 21
click at [129, 60] on li "All packages" at bounding box center [139, 59] width 231 height 12
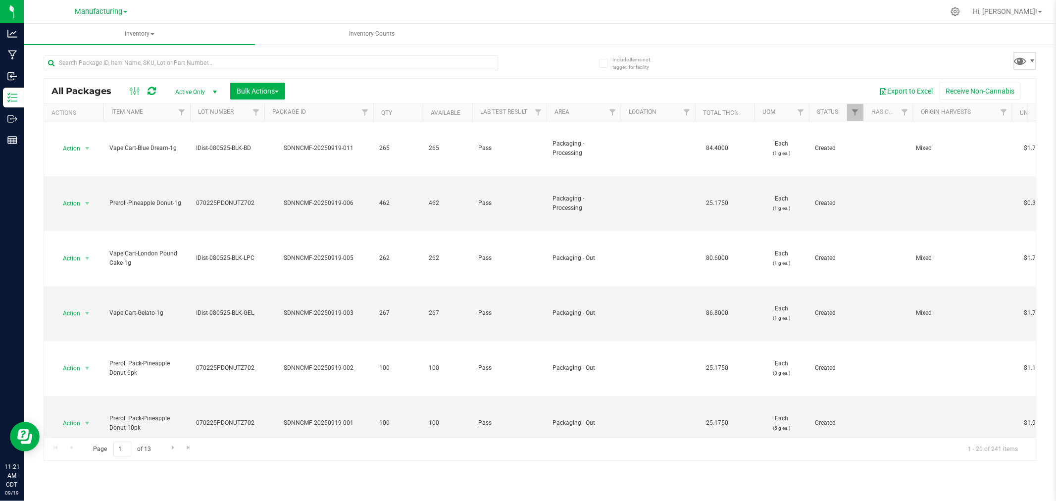
click at [1036, 55] on span at bounding box center [1025, 61] width 23 height 18
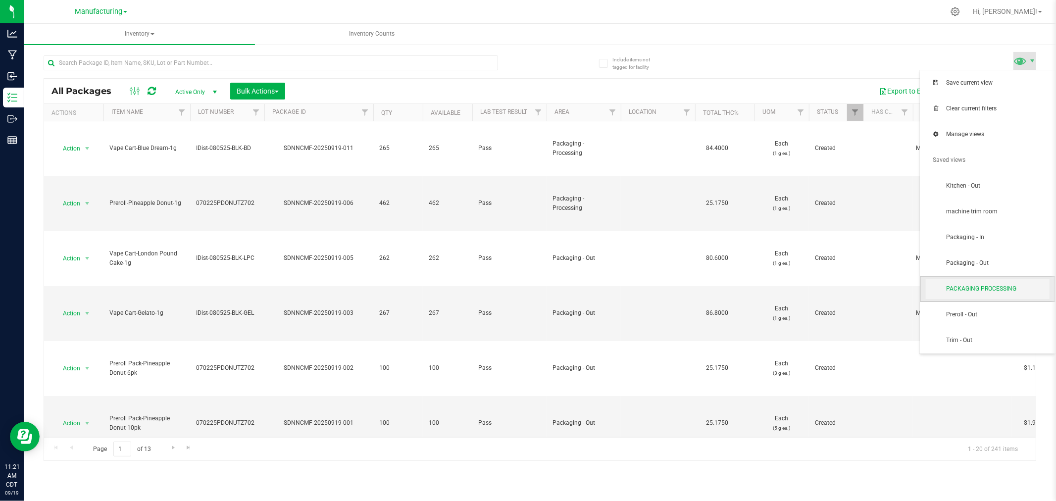
click at [1004, 298] on span "PACKAGING PROCESSING" at bounding box center [988, 289] width 124 height 20
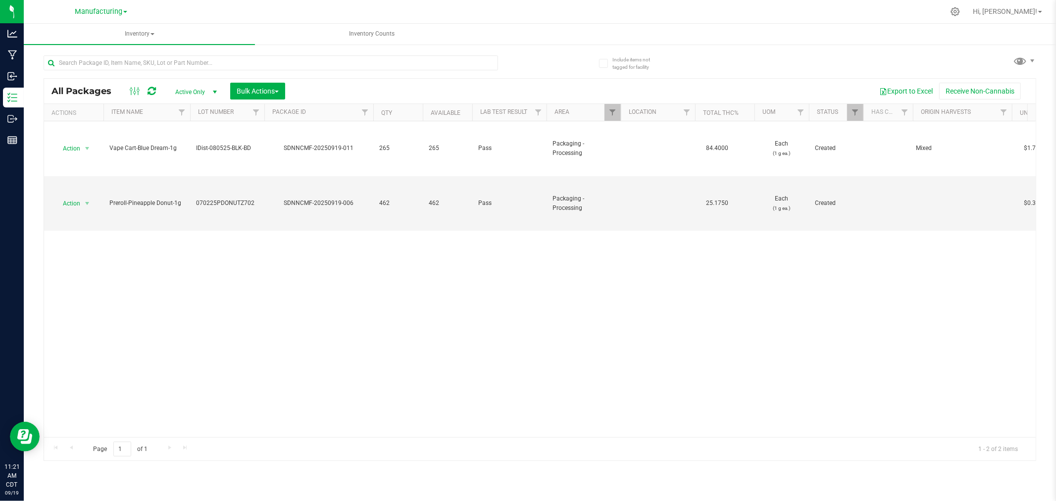
click at [812, 333] on div "Action Action Adjust qty Create package Edit attributes Global inventory Locate…" at bounding box center [540, 279] width 992 height 316
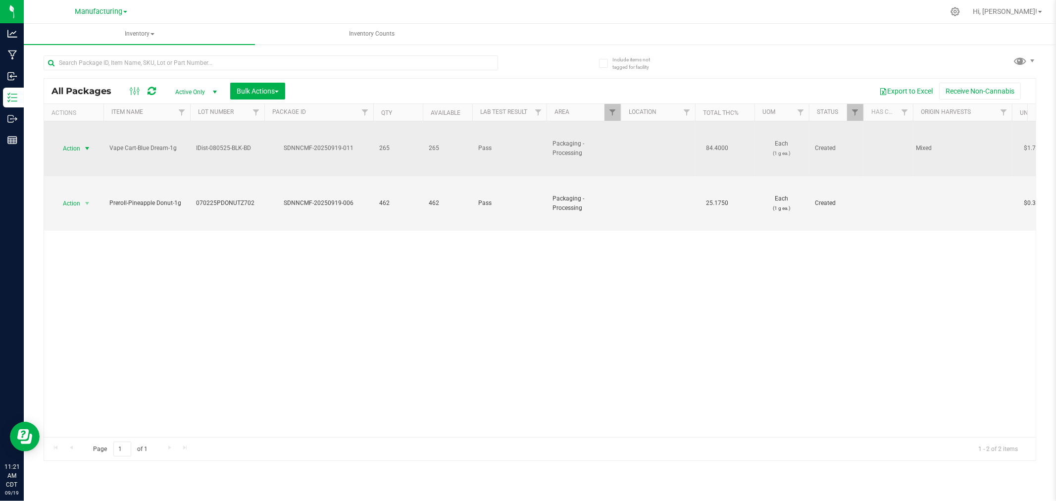
click at [85, 151] on span "select" at bounding box center [87, 149] width 8 height 8
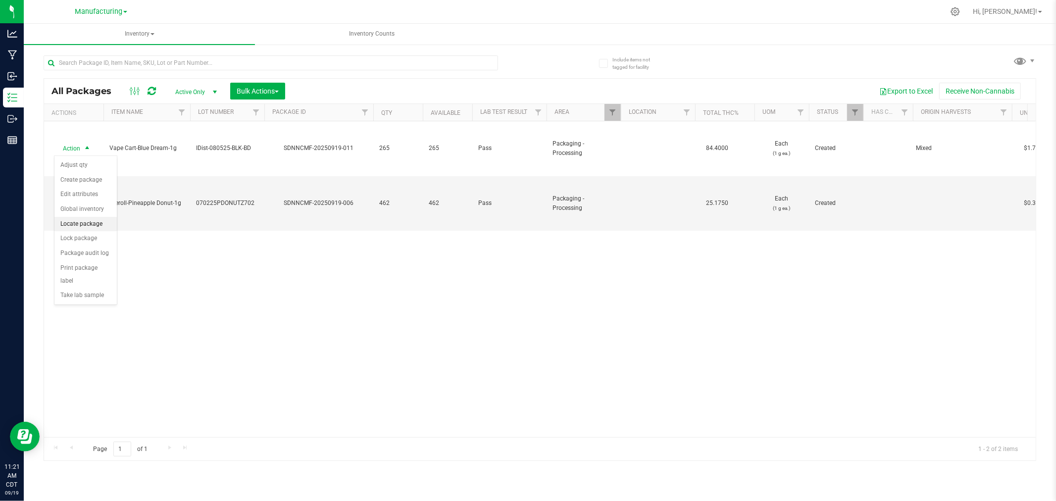
click at [97, 229] on li "Locate package" at bounding box center [85, 224] width 62 height 15
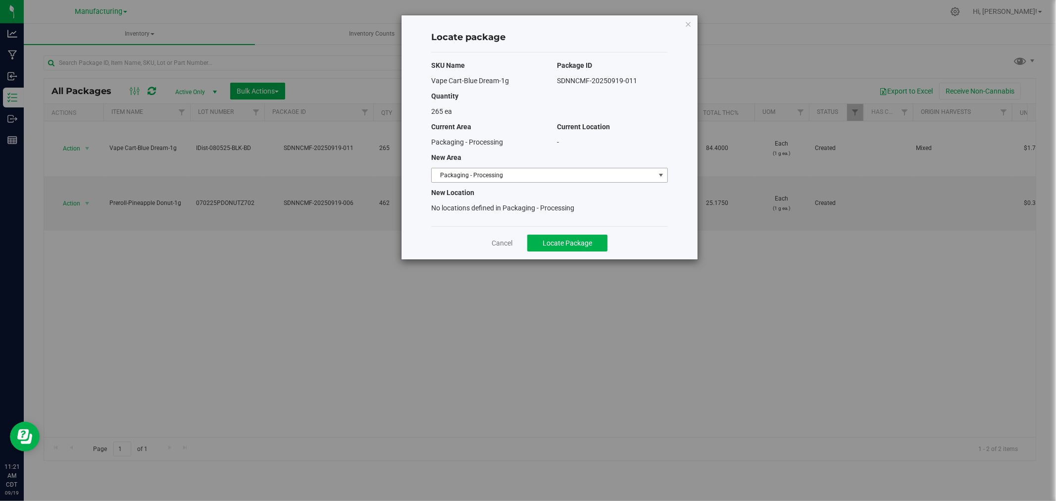
click at [492, 178] on span "Packaging - Processing" at bounding box center [543, 175] width 223 height 14
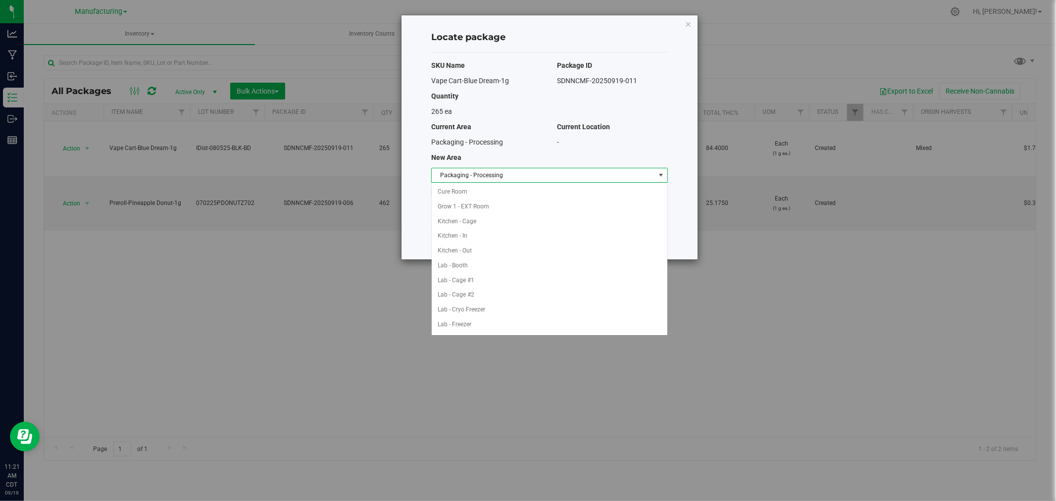
scroll to position [162, 0]
click at [503, 316] on li "Packaging - Out" at bounding box center [550, 310] width 236 height 15
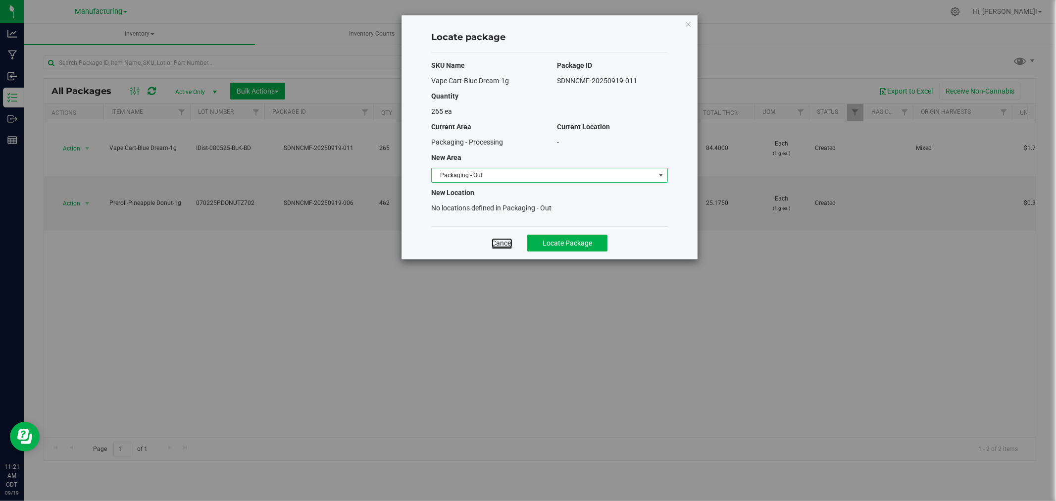
click at [508, 244] on link "Cancel" at bounding box center [502, 243] width 21 height 10
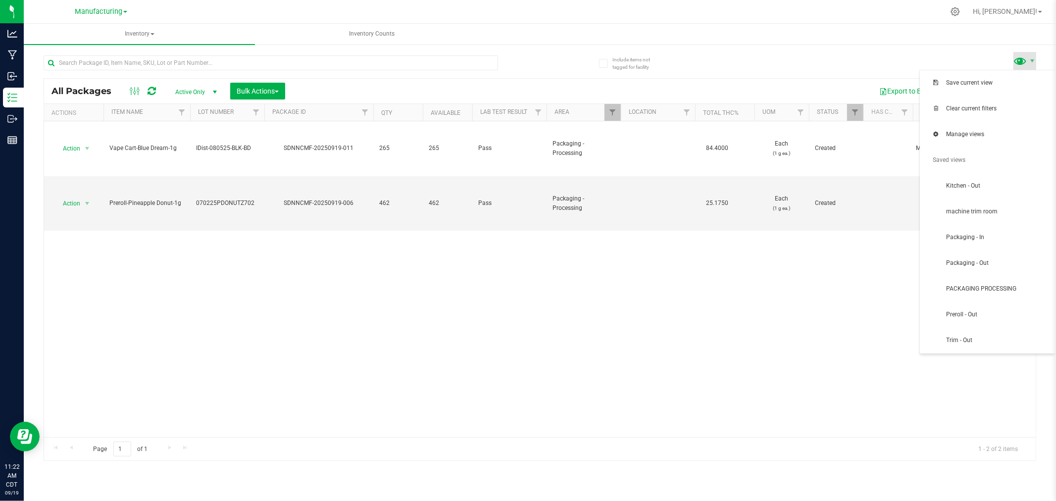
click at [1017, 61] on span at bounding box center [1021, 60] width 14 height 14
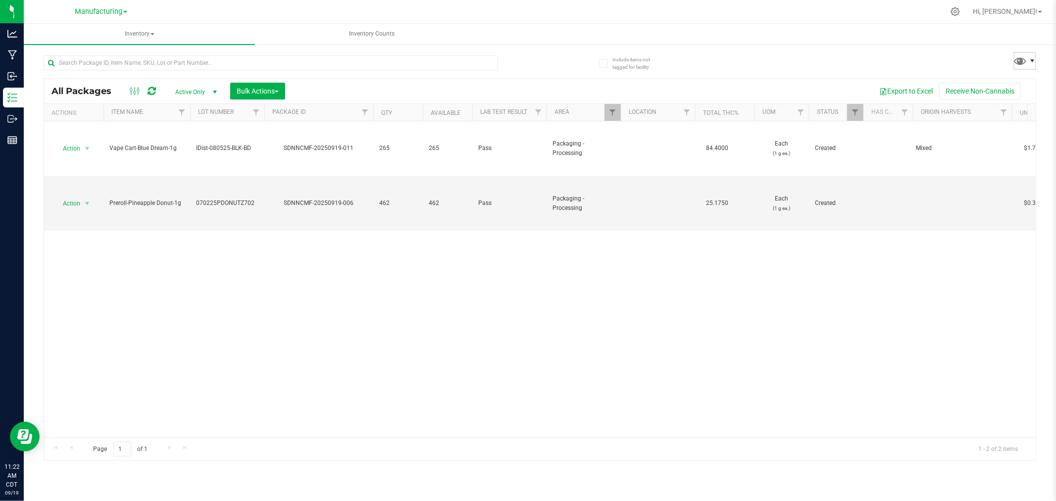
click at [1034, 55] on span at bounding box center [1025, 61] width 23 height 18
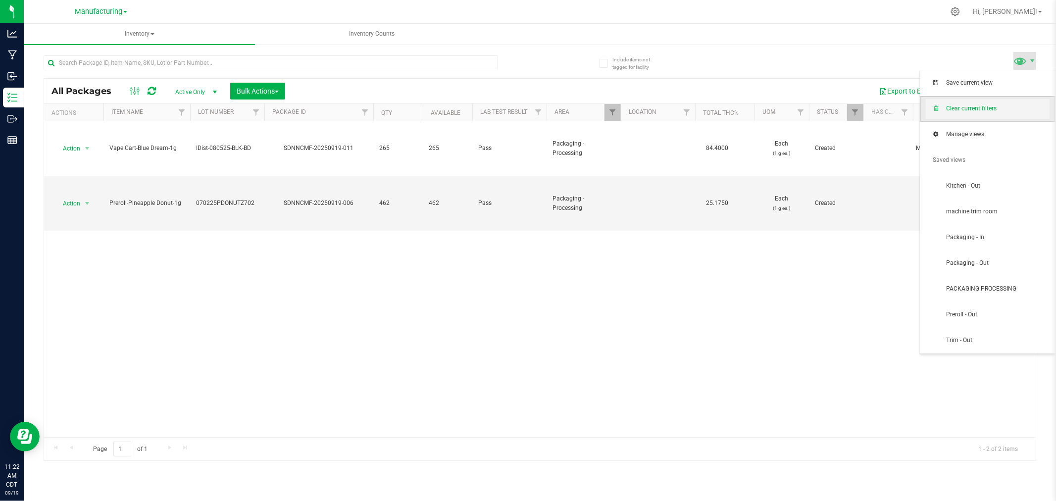
click at [965, 107] on span "Clear current filters" at bounding box center [998, 109] width 103 height 8
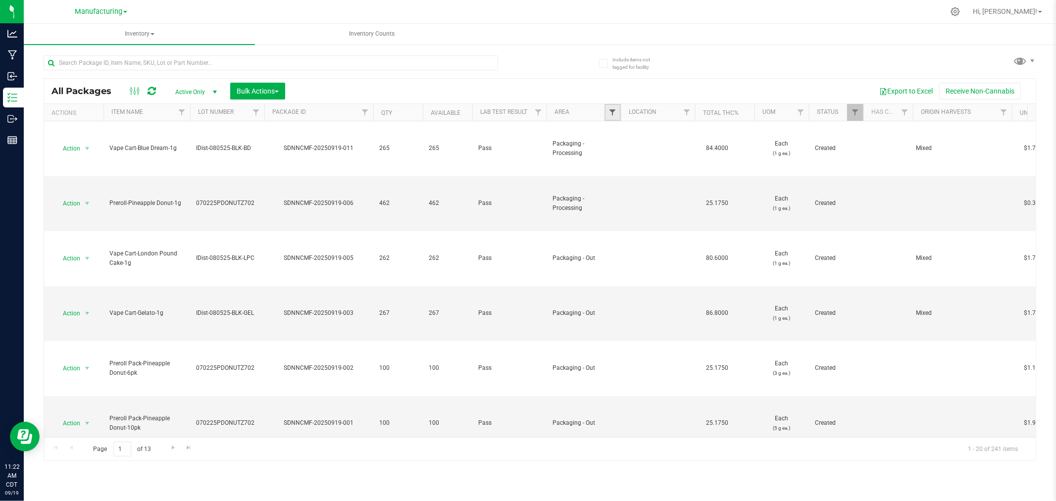
click at [613, 116] on span "Filter" at bounding box center [613, 112] width 8 height 8
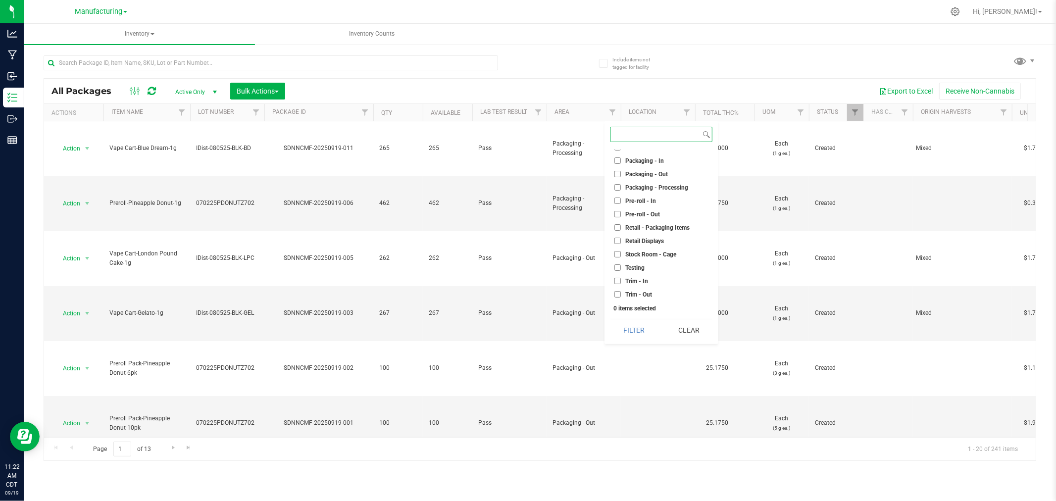
scroll to position [275, 0]
click at [646, 279] on span "Trim - In" at bounding box center [637, 281] width 23 height 6
click at [621, 279] on input "Trim - In" at bounding box center [618, 280] width 6 height 6
checkbox input "true"
click at [639, 329] on button "Filter" at bounding box center [635, 330] width 48 height 22
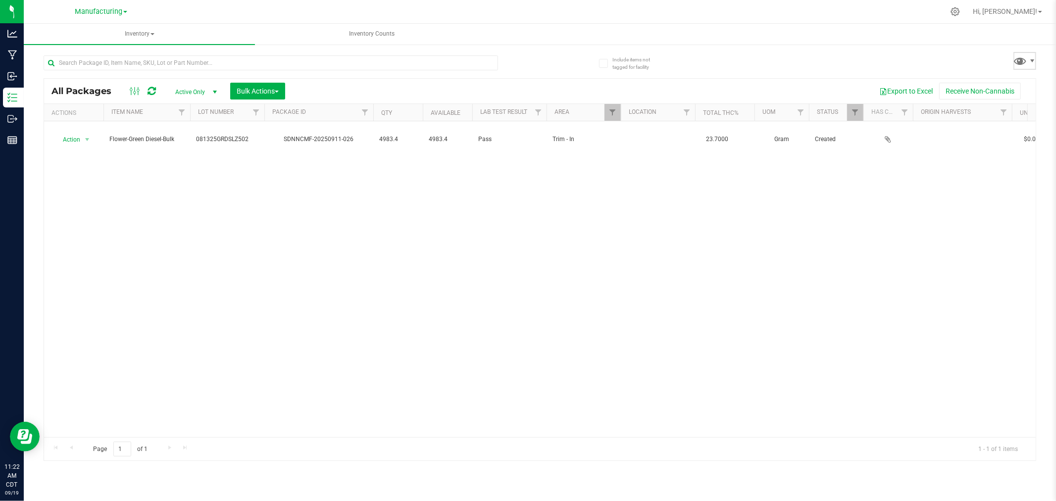
click at [1030, 55] on span at bounding box center [1025, 61] width 23 height 18
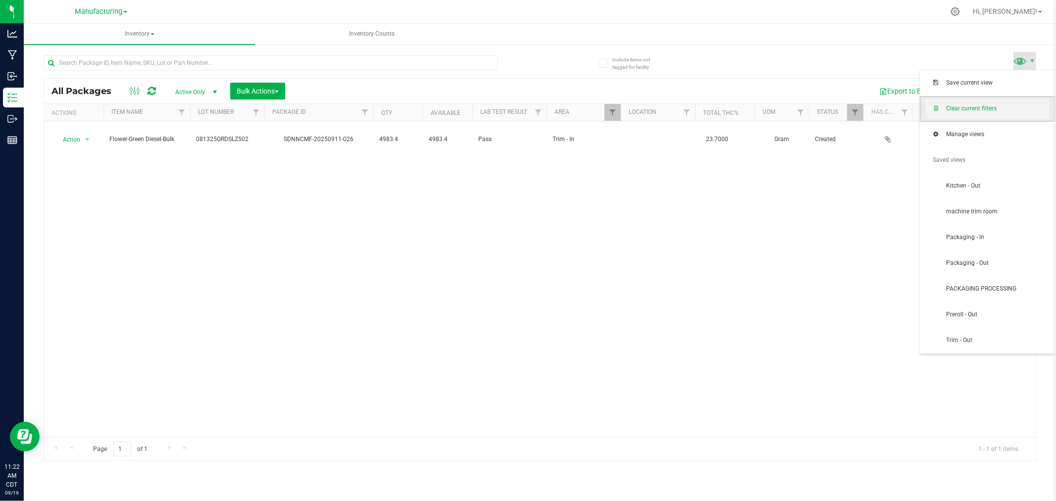
click at [991, 115] on span "Clear current filters" at bounding box center [988, 109] width 124 height 20
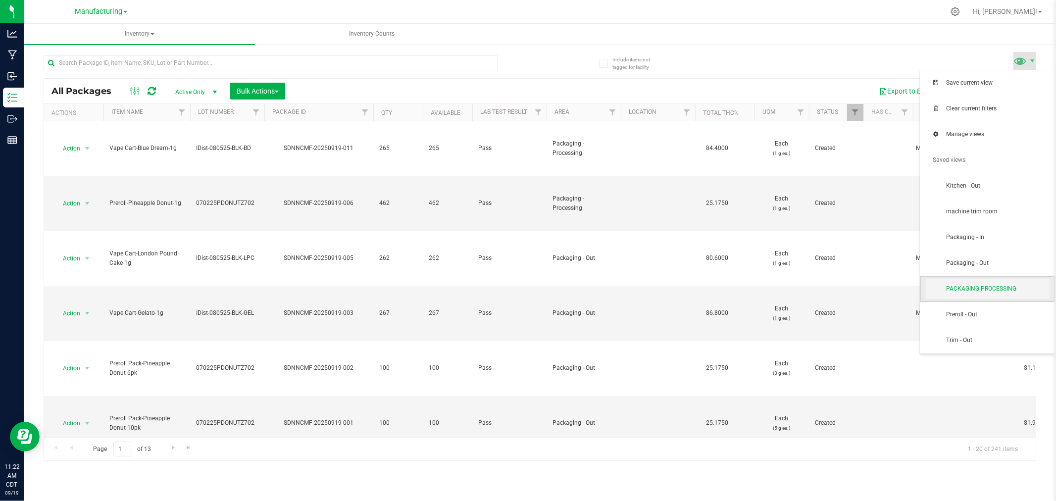
click at [973, 296] on span "PACKAGING PROCESSING" at bounding box center [988, 289] width 124 height 20
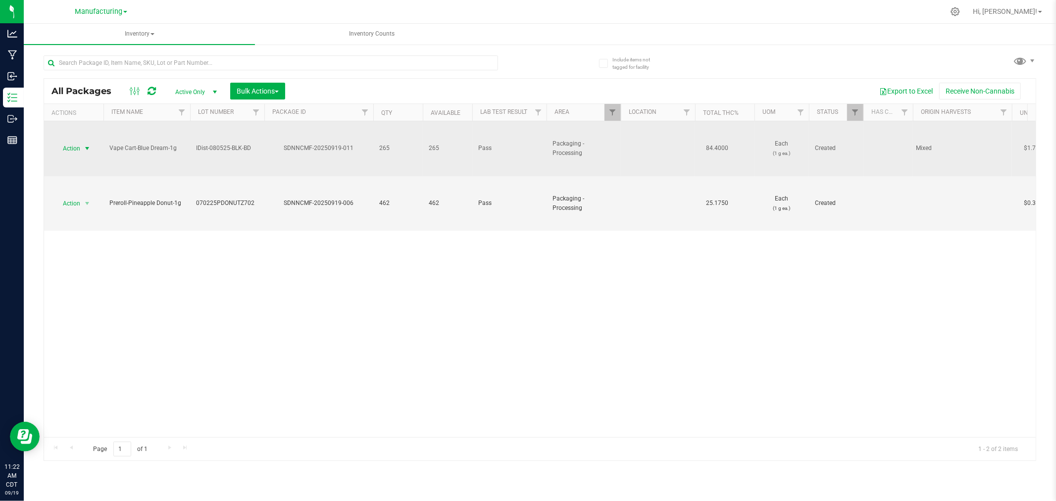
click at [64, 147] on span "Action" at bounding box center [67, 149] width 27 height 14
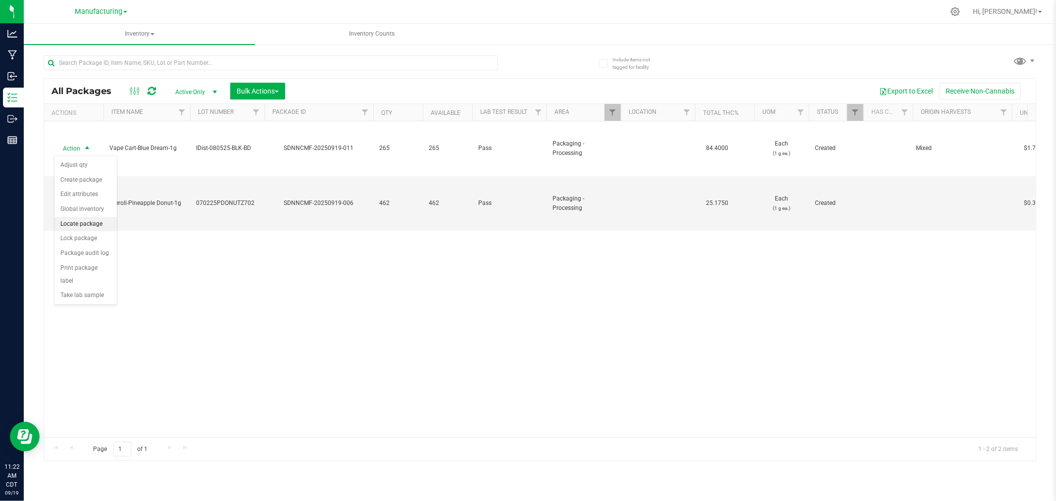
click at [102, 219] on li "Locate package" at bounding box center [85, 224] width 62 height 15
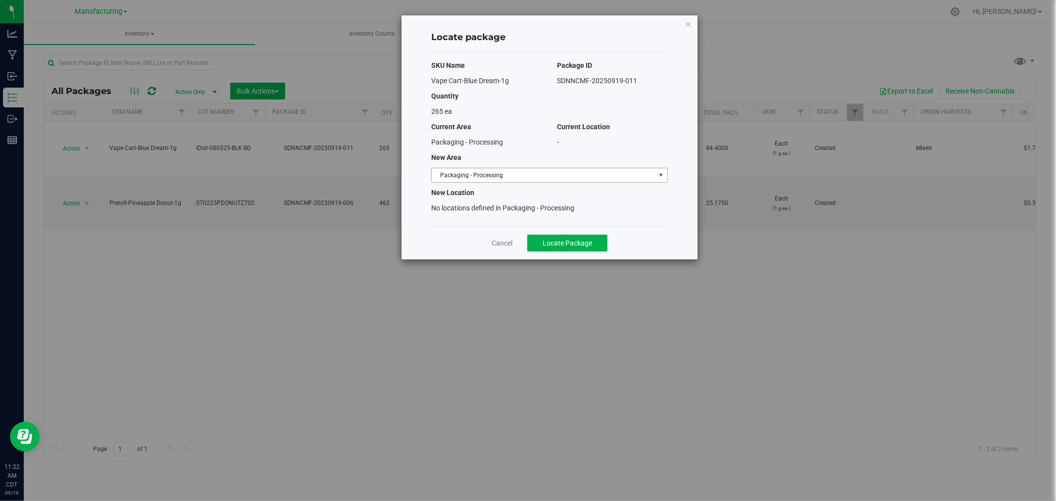
click at [464, 172] on span "Packaging - Processing" at bounding box center [543, 175] width 223 height 14
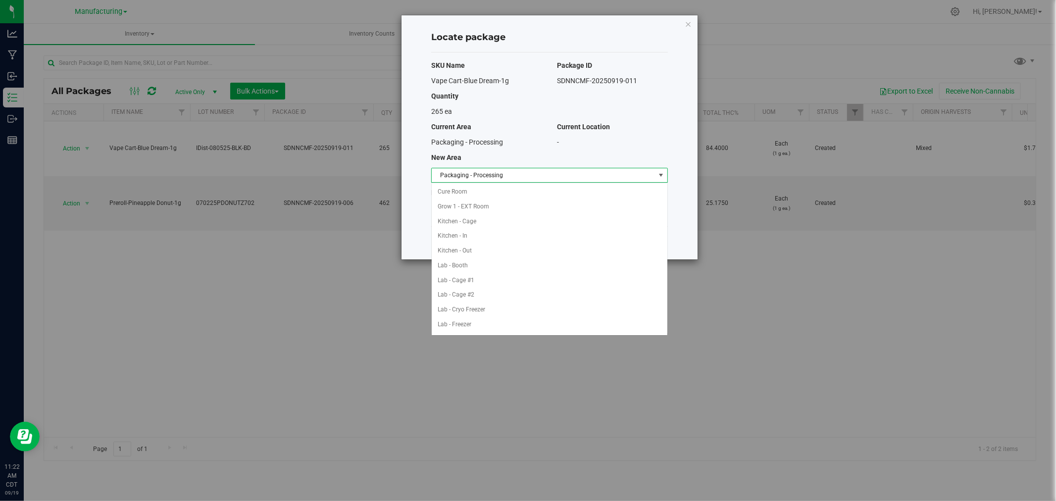
scroll to position [162, 0]
click at [511, 311] on li "Packaging - Out" at bounding box center [550, 310] width 236 height 15
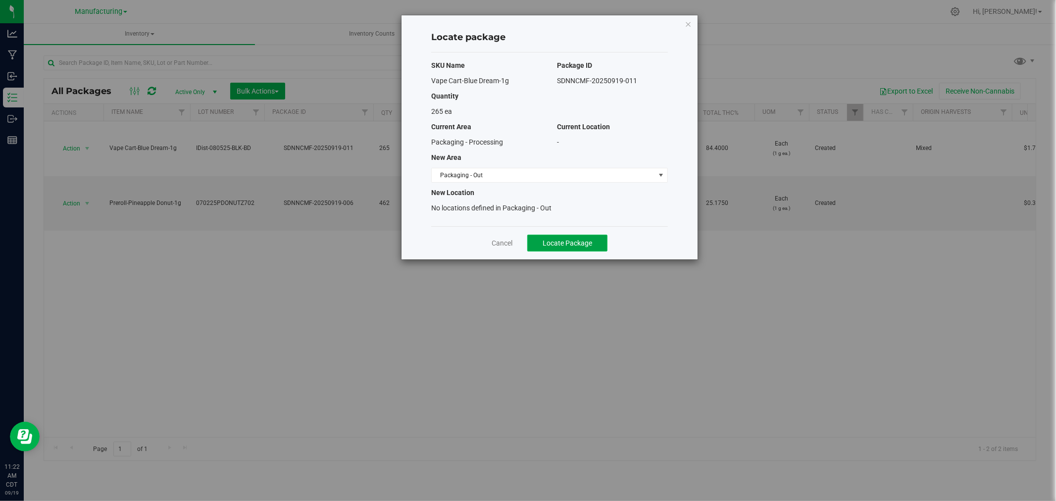
click at [559, 244] on span "Locate Package" at bounding box center [568, 243] width 50 height 8
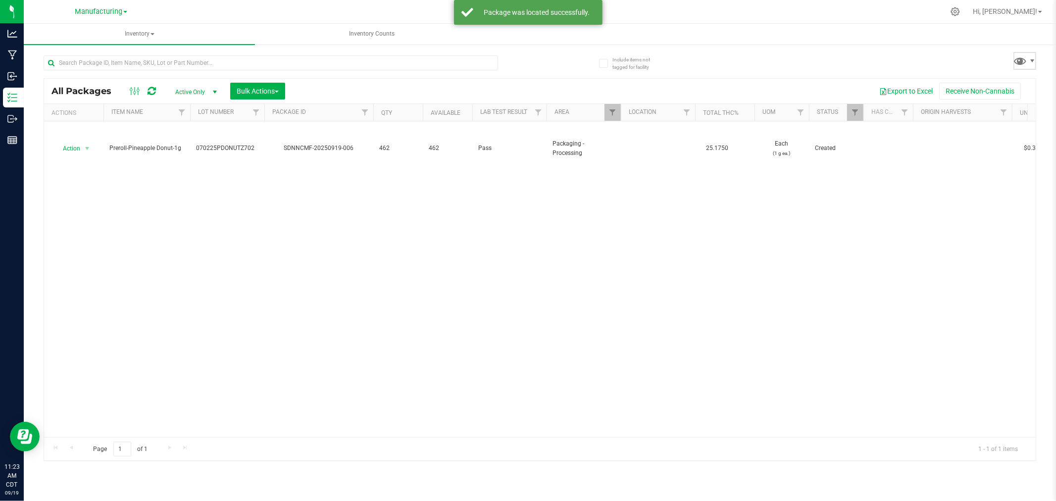
drag, startPoint x: 1019, startPoint y: 63, endPoint x: 1029, endPoint y: 68, distance: 10.4
click at [1020, 63] on span at bounding box center [1021, 60] width 14 height 14
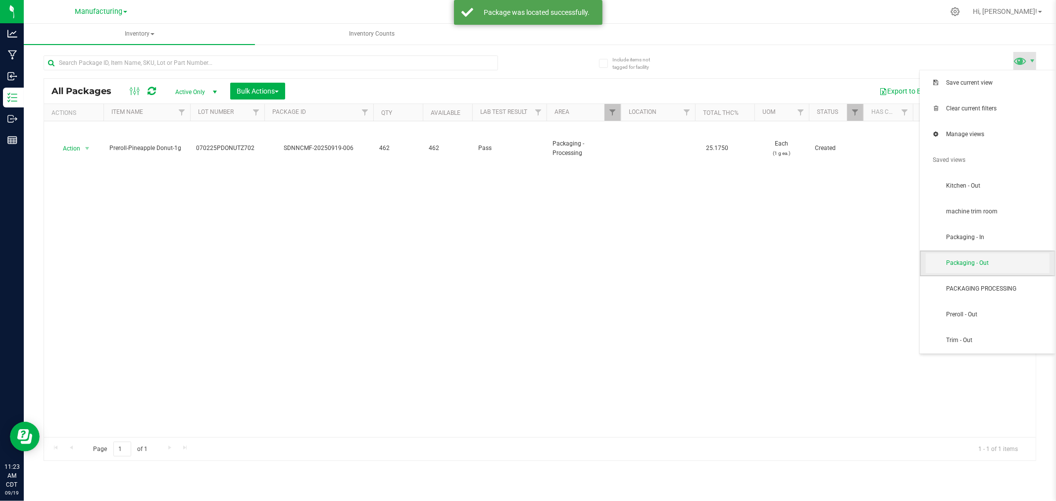
click at [1018, 266] on span "Packaging - Out" at bounding box center [998, 263] width 103 height 8
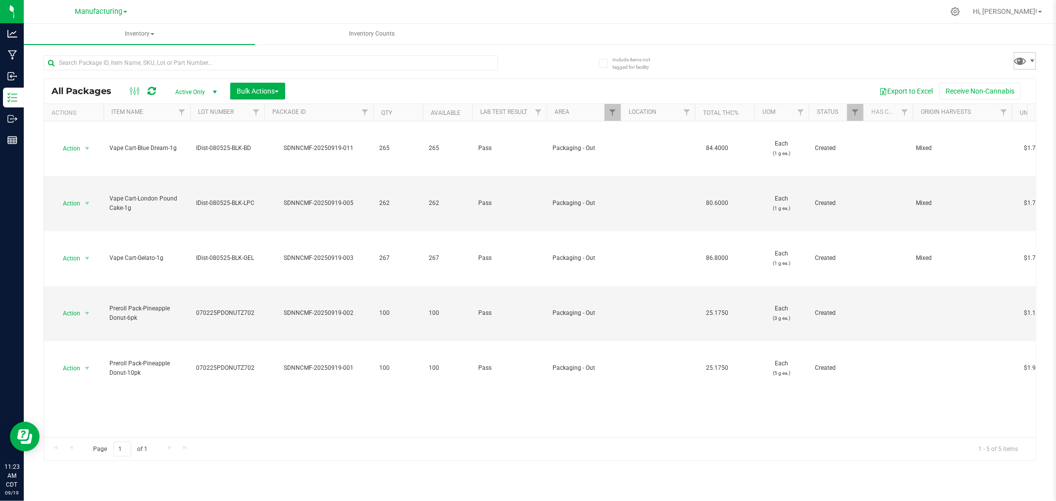
click at [1027, 53] on span at bounding box center [1025, 61] width 23 height 18
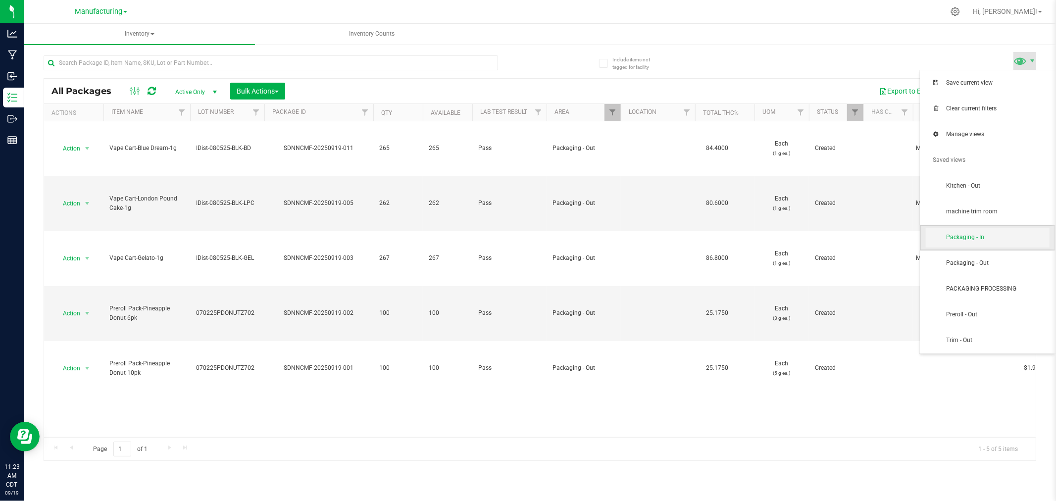
click at [1007, 240] on span "Packaging - In" at bounding box center [998, 237] width 103 height 8
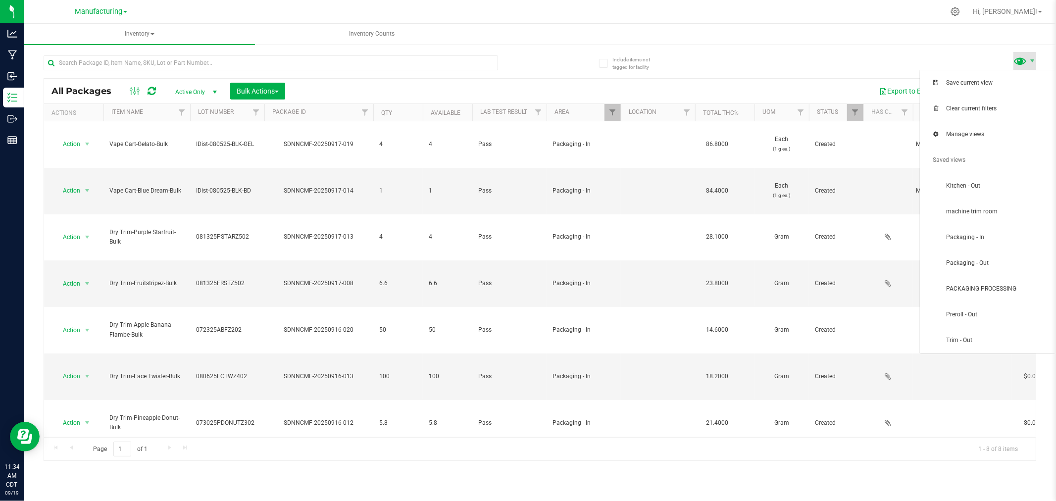
click at [1018, 60] on span at bounding box center [1021, 60] width 14 height 14
click at [1009, 111] on span "Clear current filters" at bounding box center [998, 109] width 103 height 8
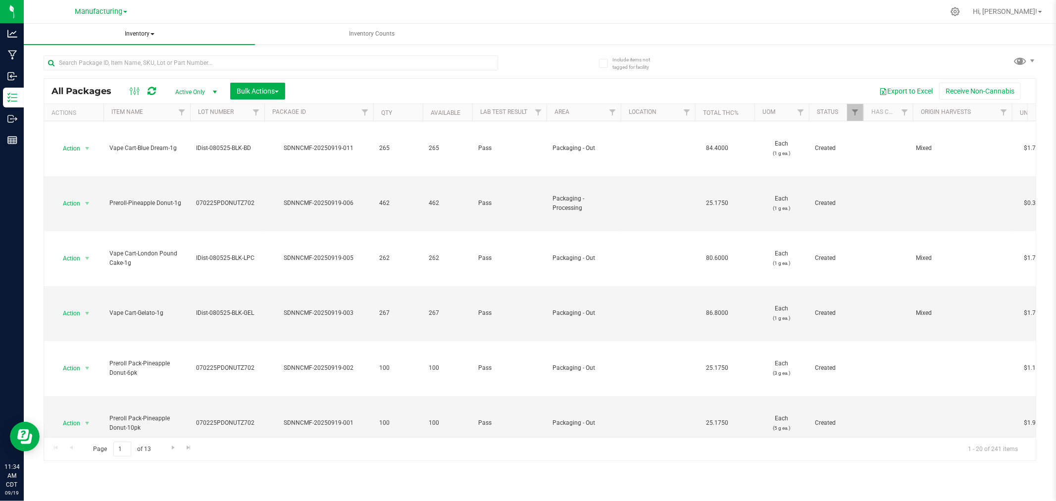
click at [129, 33] on span "Inventory" at bounding box center [139, 34] width 231 height 21
click at [141, 72] on li "All inventory" at bounding box center [139, 71] width 231 height 12
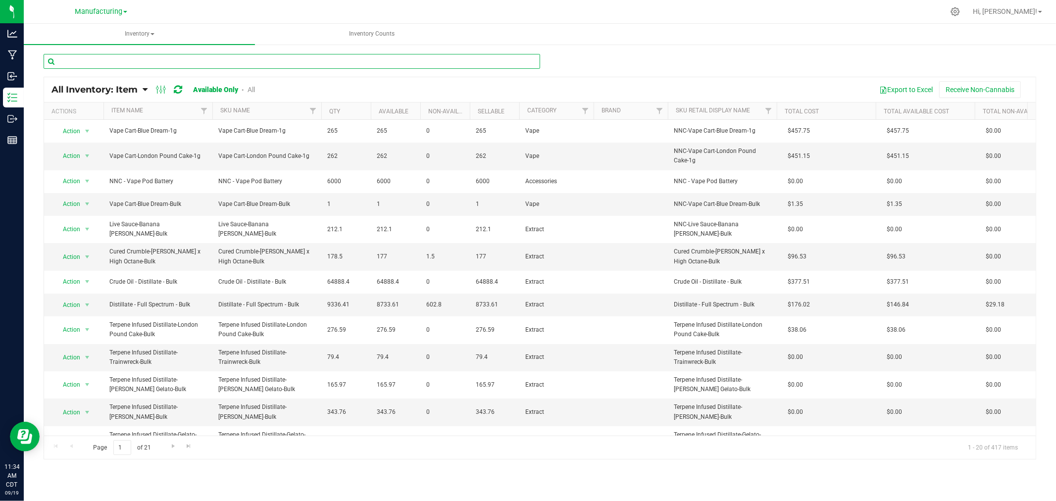
click at [147, 62] on input "text" at bounding box center [292, 61] width 497 height 15
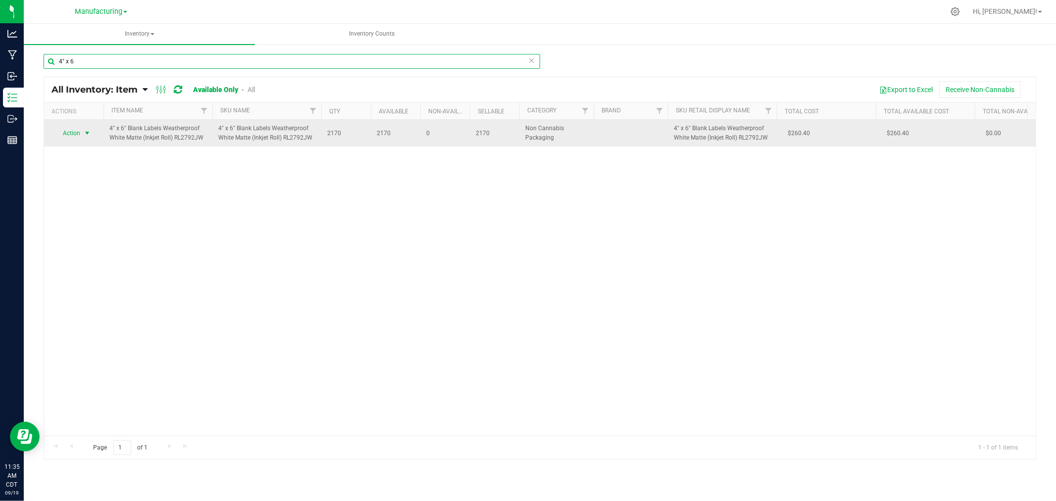
type input "4" x 6"
click at [89, 134] on span "select" at bounding box center [87, 133] width 8 height 8
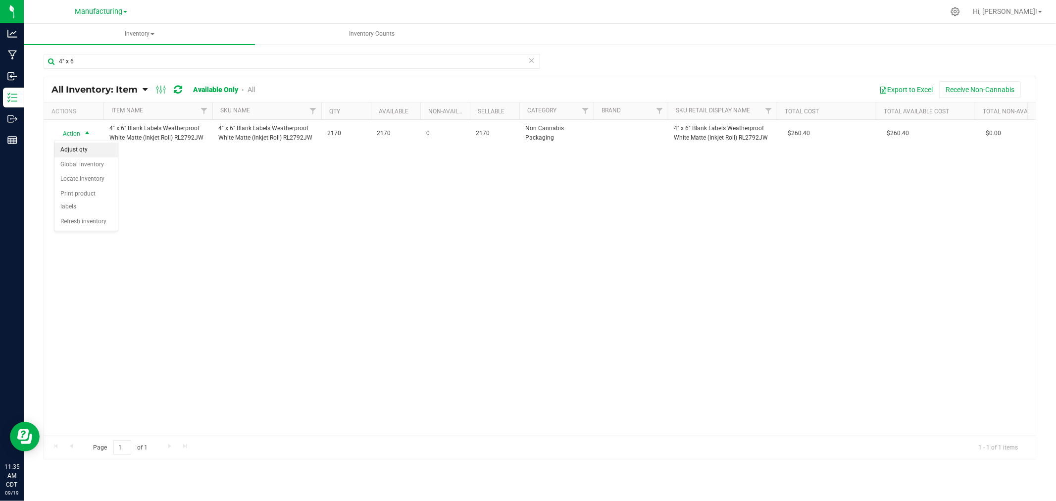
click at [90, 148] on li "Adjust qty" at bounding box center [85, 150] width 63 height 15
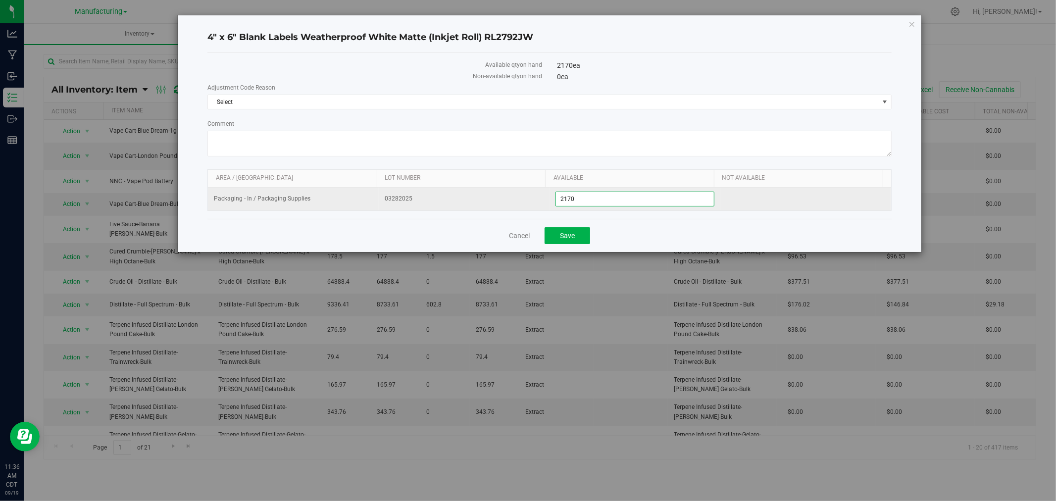
click at [606, 205] on span "2,170 2170" at bounding box center [635, 199] width 159 height 15
type input "2163"
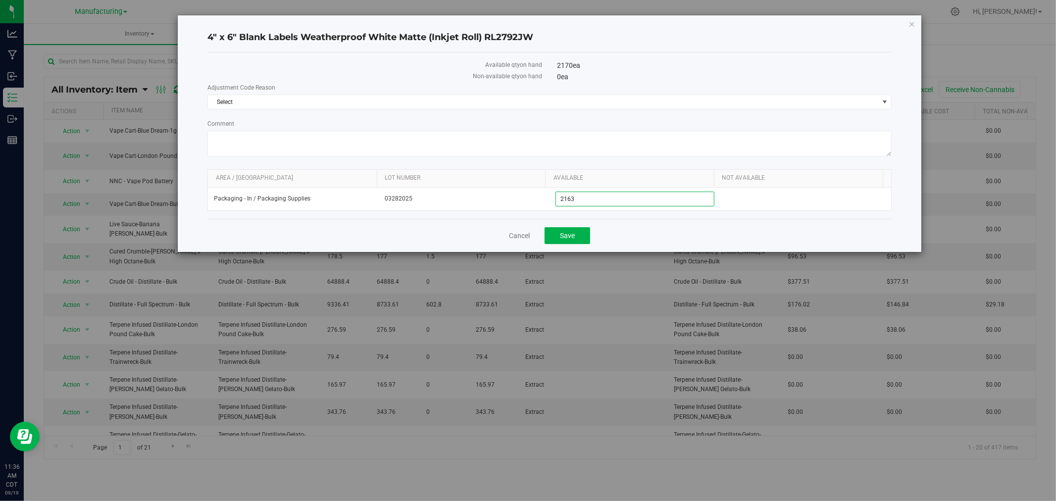
type input "2,163"
click at [644, 245] on div "Cancel Save" at bounding box center [550, 235] width 685 height 33
click at [494, 99] on span "Select" at bounding box center [543, 102] width 671 height 14
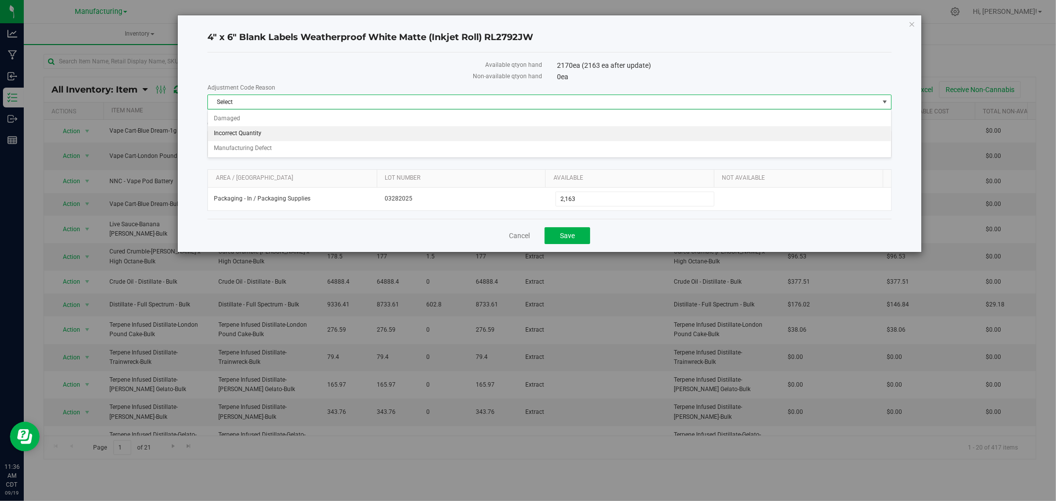
click at [238, 140] on li "Incorrect Quantity" at bounding box center [550, 133] width 684 height 15
click at [417, 134] on textarea "Comment" at bounding box center [550, 144] width 685 height 26
type textarea "n"
type textarea "printer messed up the labels. [DATE]"
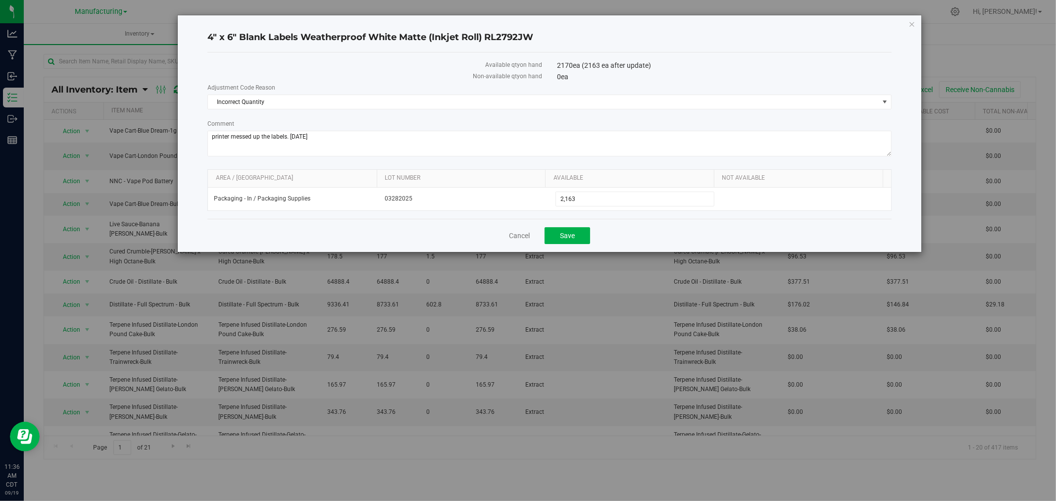
click at [394, 61] on label "Available qty on hand" at bounding box center [375, 64] width 335 height 9
click at [589, 244] on button "Save" at bounding box center [568, 235] width 46 height 17
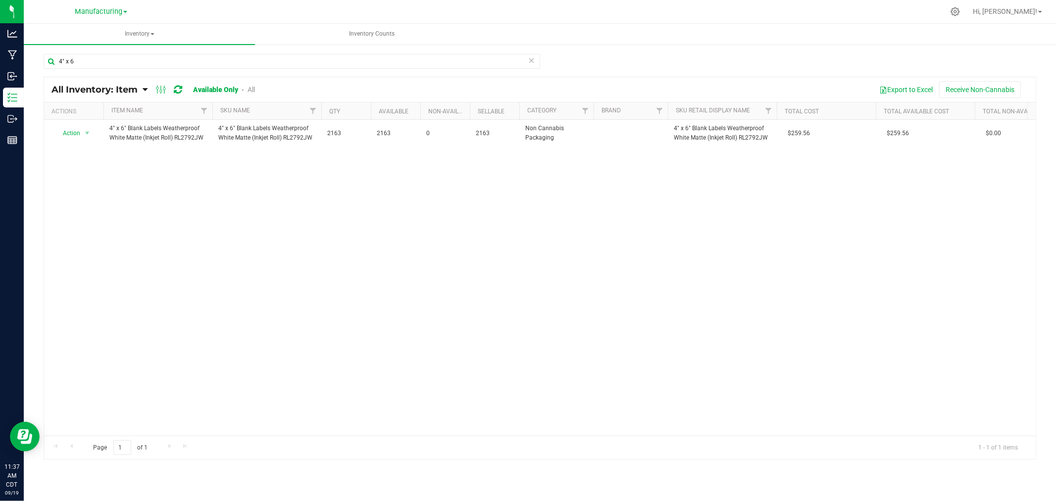
click at [533, 61] on icon at bounding box center [531, 60] width 7 height 12
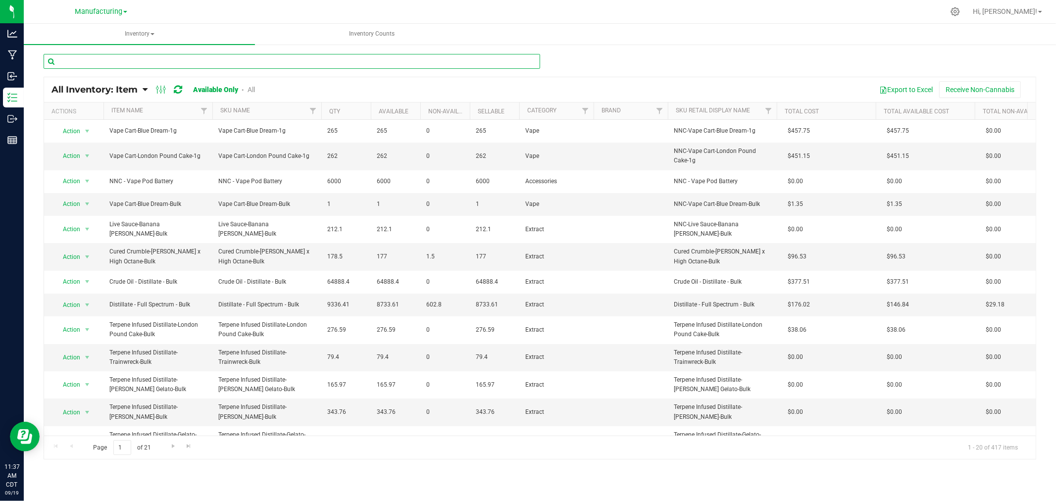
click at [303, 68] on input "text" at bounding box center [292, 61] width 497 height 15
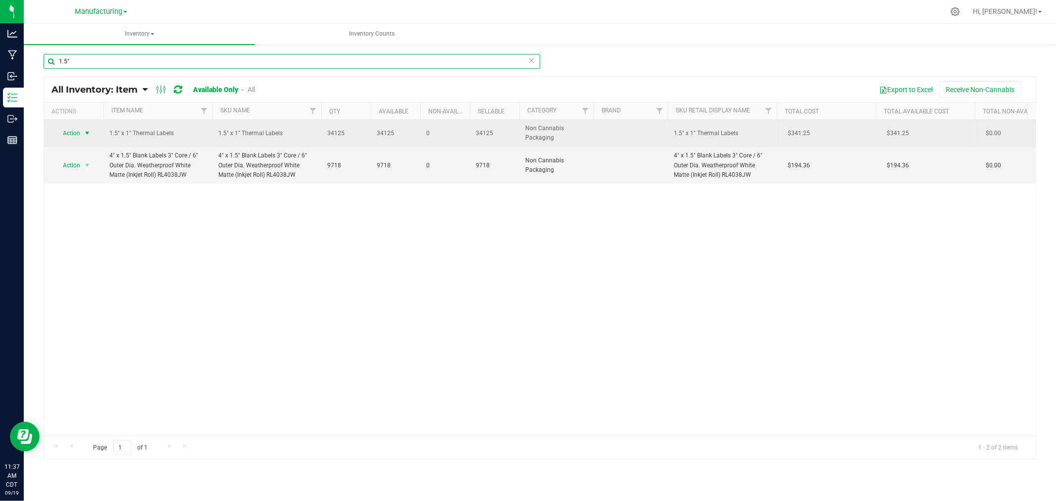
type input "1.5""
click at [83, 136] on span "select" at bounding box center [87, 133] width 8 height 8
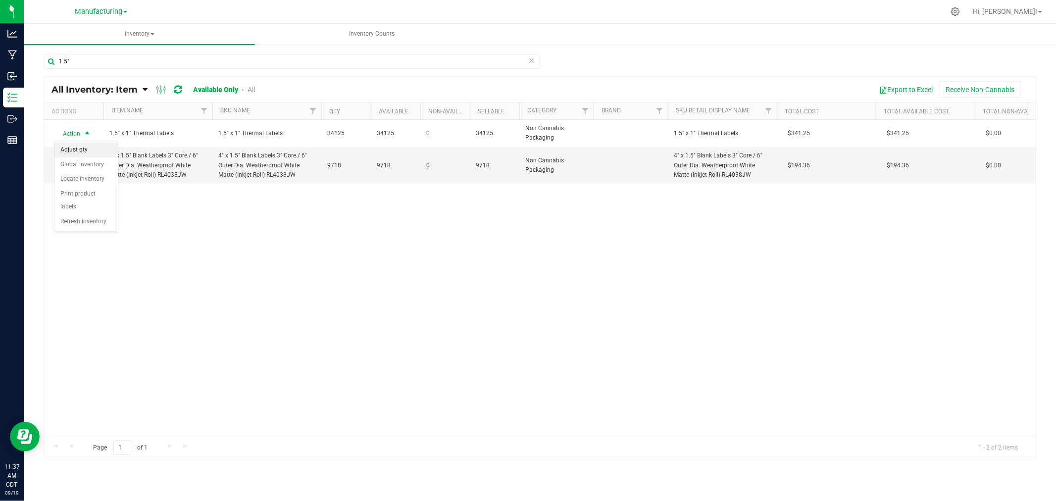
click at [80, 156] on li "Adjust qty" at bounding box center [85, 150] width 63 height 15
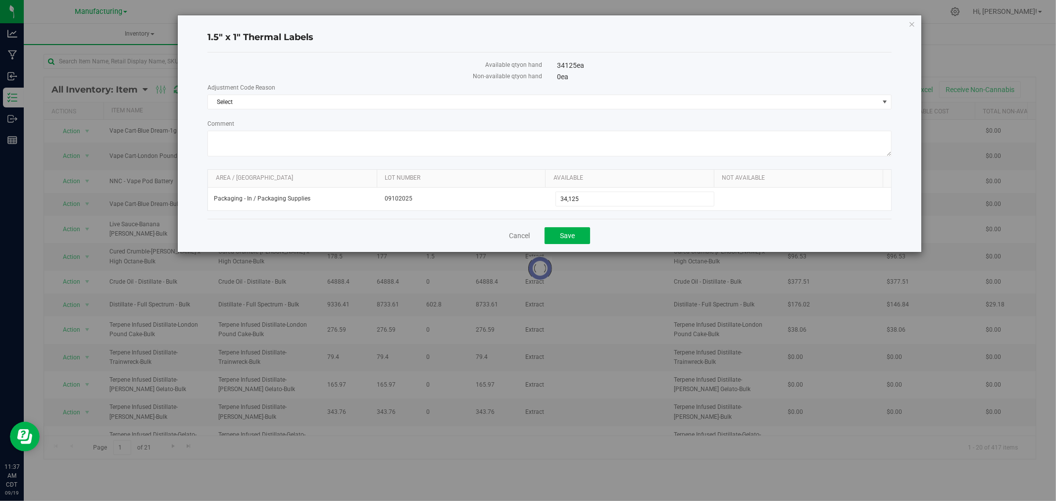
click at [415, 90] on label "Adjustment Code Reason" at bounding box center [550, 87] width 685 height 9
click at [402, 92] on label "Adjustment Code Reason" at bounding box center [550, 87] width 685 height 9
drag, startPoint x: 306, startPoint y: 92, endPoint x: 304, endPoint y: 105, distance: 13.0
click at [306, 97] on div "Adjustment Code Reason Select Select Damaged Incorrect Quantity Manufacturing D…" at bounding box center [550, 96] width 685 height 26
click at [304, 106] on span "Select" at bounding box center [543, 102] width 671 height 14
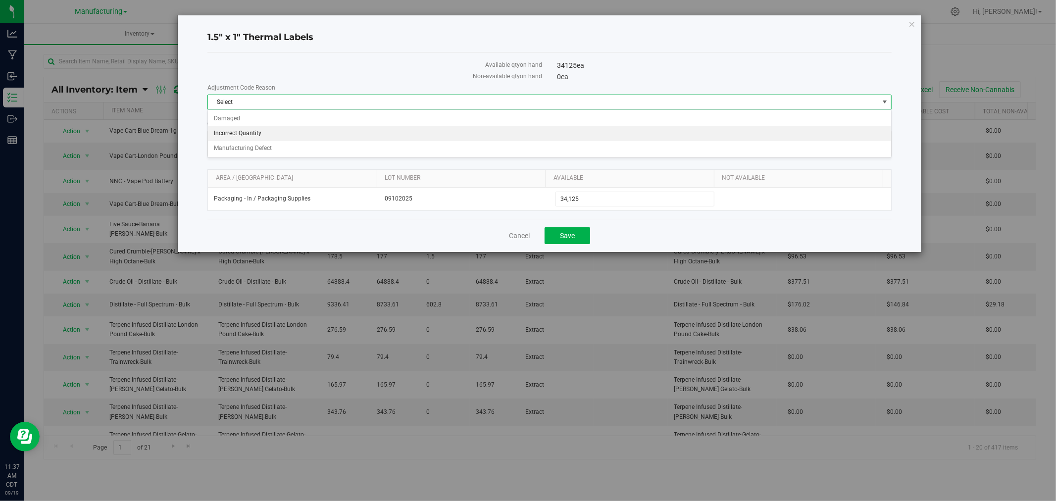
click at [271, 130] on li "Incorrect Quantity" at bounding box center [550, 133] width 684 height 15
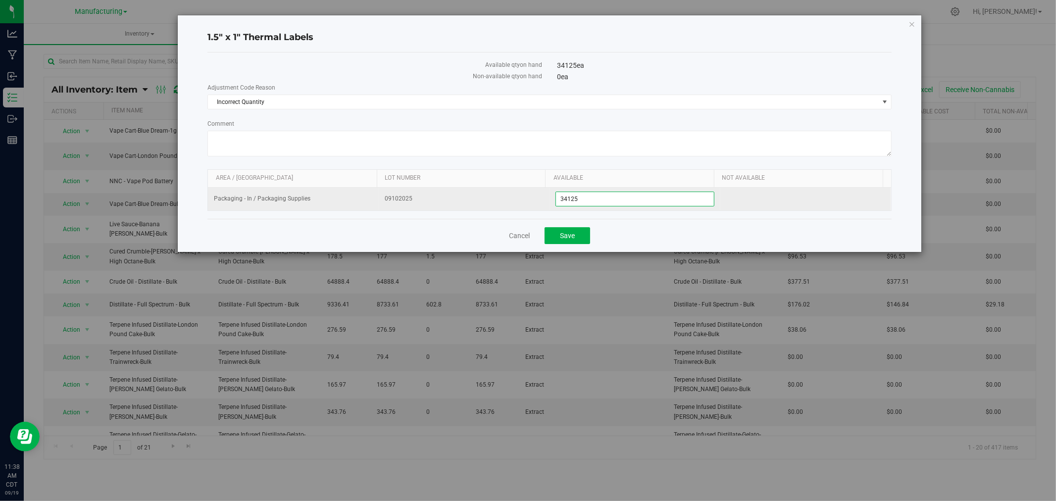
click at [632, 203] on span "34,125 34125" at bounding box center [635, 199] width 159 height 15
type input "34077"
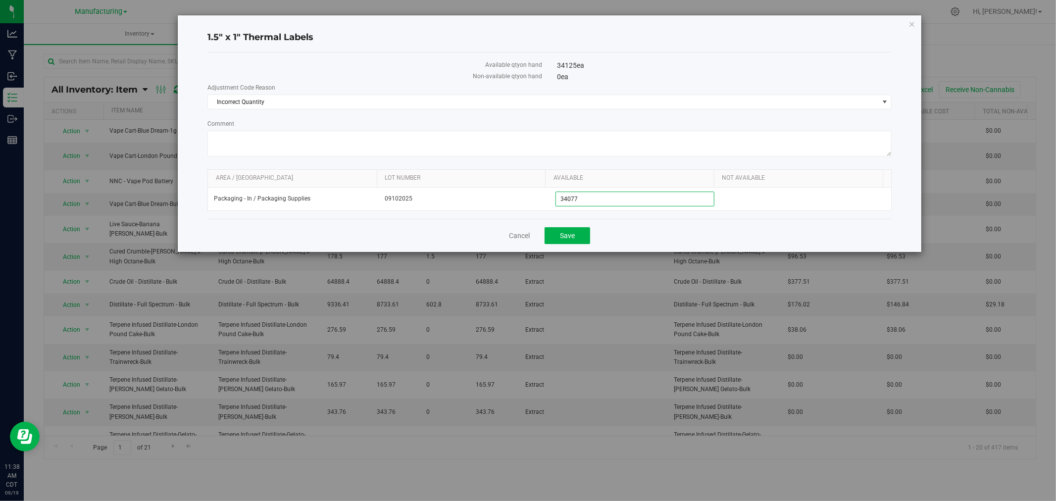
type input "34,077"
click at [633, 252] on div "Cancel Save" at bounding box center [550, 235] width 685 height 33
click at [233, 141] on textarea "Comment" at bounding box center [550, 144] width 685 height 26
type textarea "b"
type textarea "s"
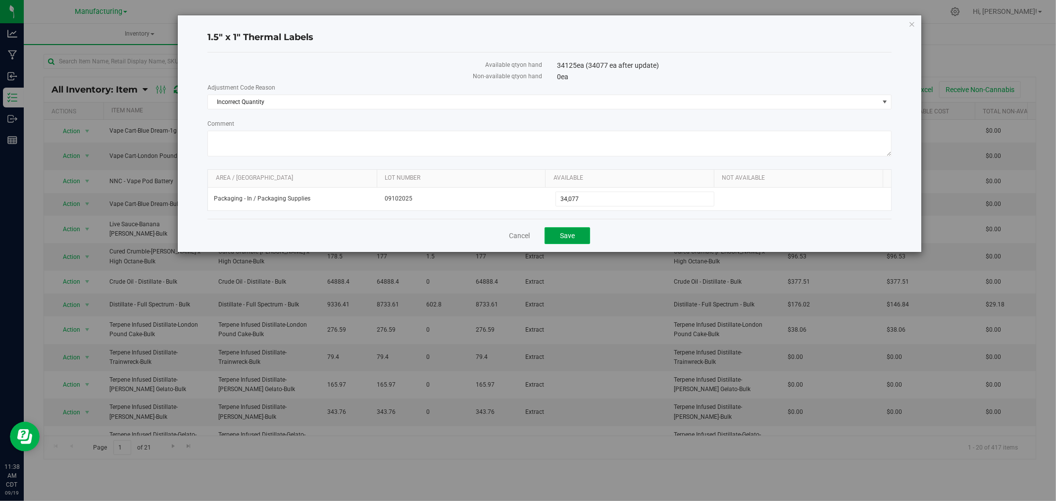
click at [566, 238] on span "Save" at bounding box center [567, 236] width 15 height 8
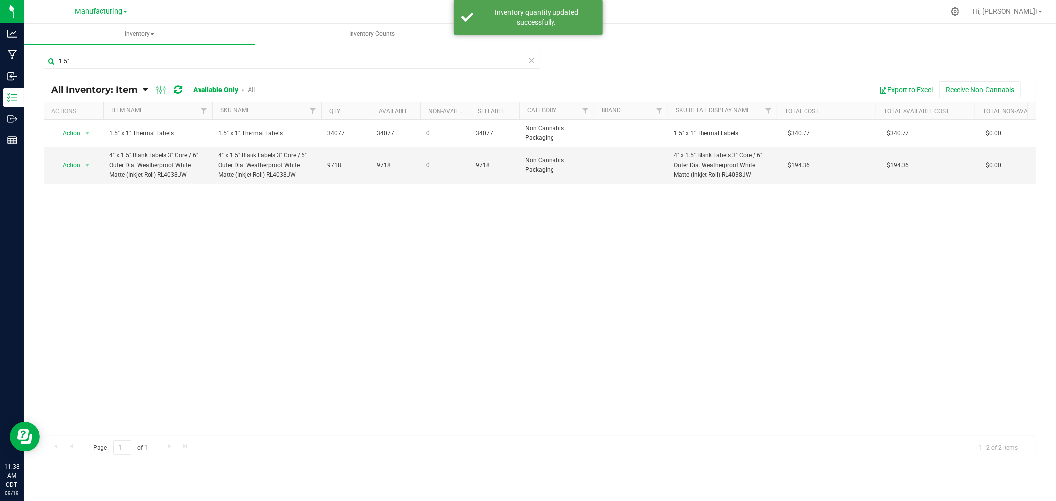
click at [533, 64] on icon at bounding box center [531, 60] width 7 height 12
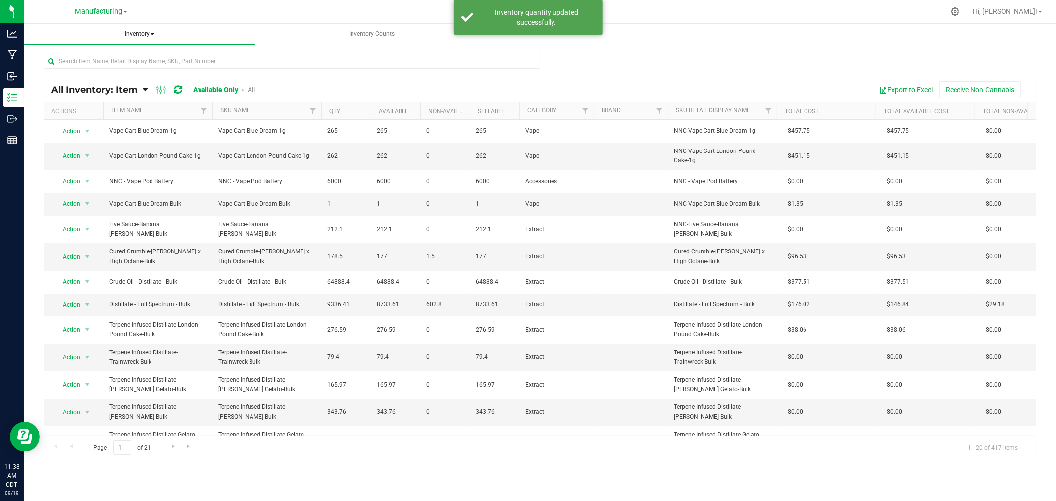
click at [147, 28] on span "Inventory" at bounding box center [139, 34] width 231 height 21
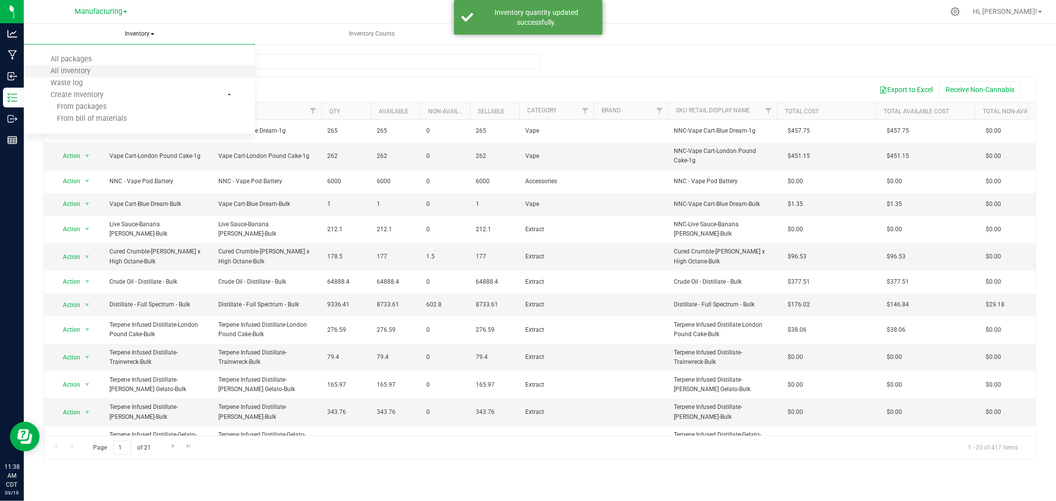
click at [122, 73] on li "All inventory" at bounding box center [139, 71] width 231 height 12
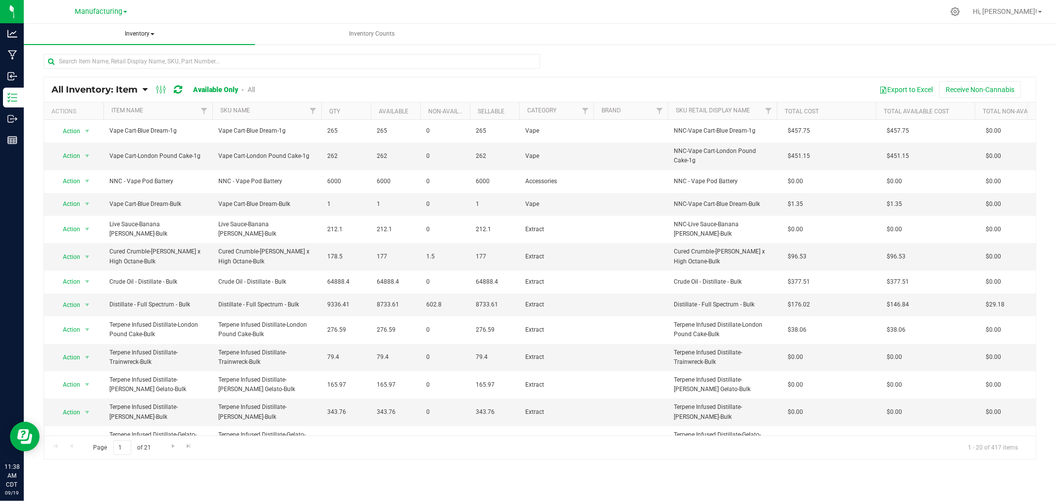
click at [149, 32] on span "Inventory" at bounding box center [139, 34] width 231 height 21
click at [116, 56] on li "All packages" at bounding box center [139, 59] width 231 height 12
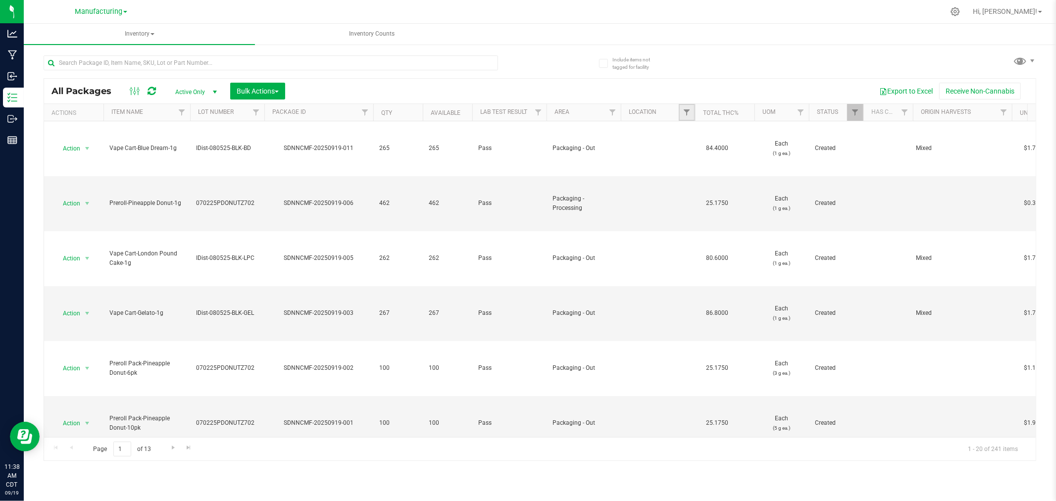
click at [682, 110] on link "Filter" at bounding box center [687, 112] width 16 height 17
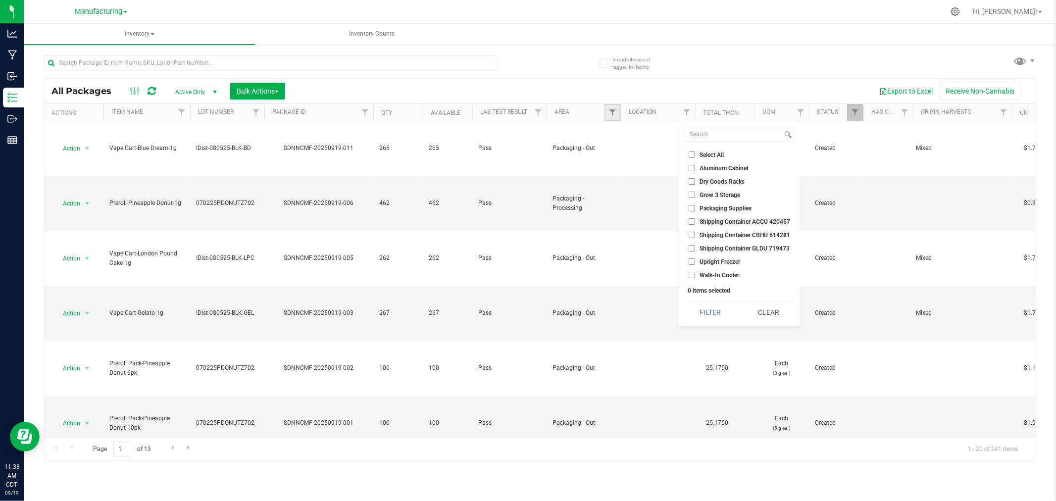
click at [606, 116] on link "Filter" at bounding box center [613, 112] width 16 height 17
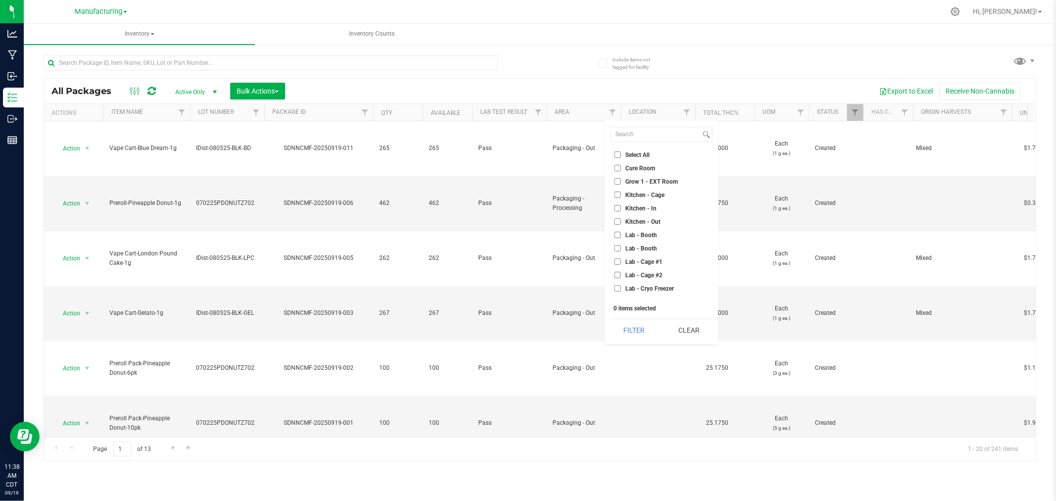
click at [650, 169] on span "Cure Room" at bounding box center [641, 168] width 30 height 6
click at [621, 169] on input "Cure Room" at bounding box center [618, 168] width 6 height 6
checkbox input "true"
click at [644, 337] on button "Filter" at bounding box center [635, 330] width 48 height 22
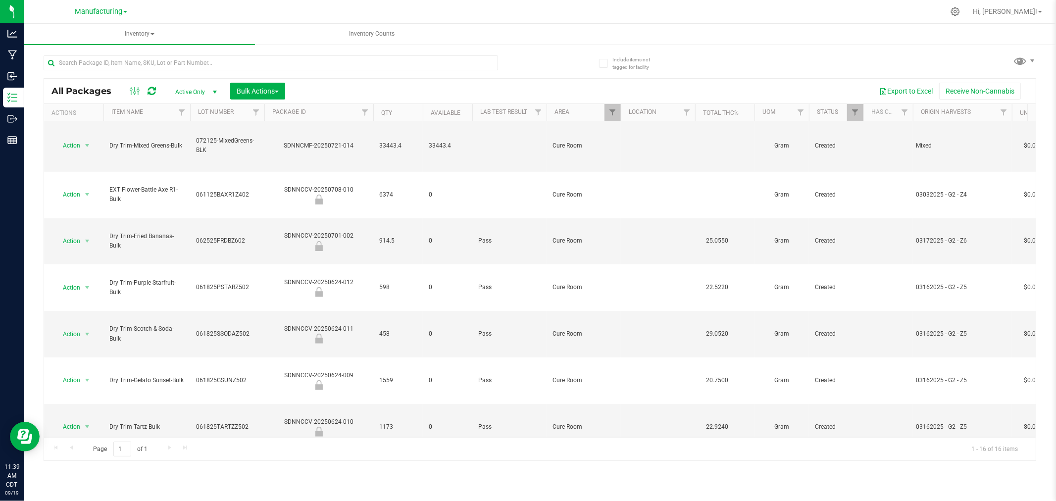
scroll to position [275, 0]
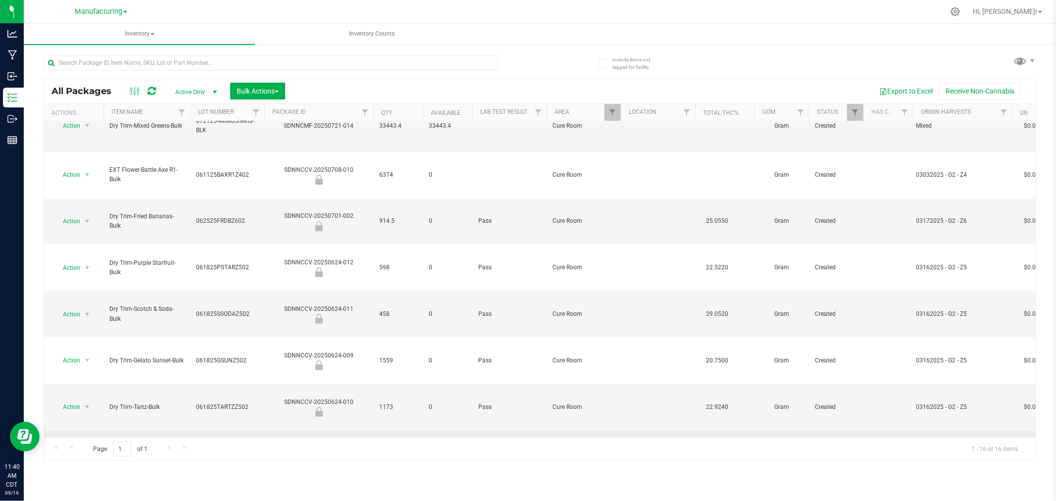
click at [76, 447] on span "Action" at bounding box center [67, 454] width 27 height 14
drag, startPoint x: 102, startPoint y: 436, endPoint x: 176, endPoint y: 344, distance: 118.7
click at [164, 347] on body "Analytics Manufacturing Inbound Inventory Outbound Reports 11:40 AM CDT [DATE] …" at bounding box center [528, 250] width 1056 height 501
click at [170, 477] on td "Dry Trim-Mixed Greens-Bulk" at bounding box center [147, 503] width 87 height 52
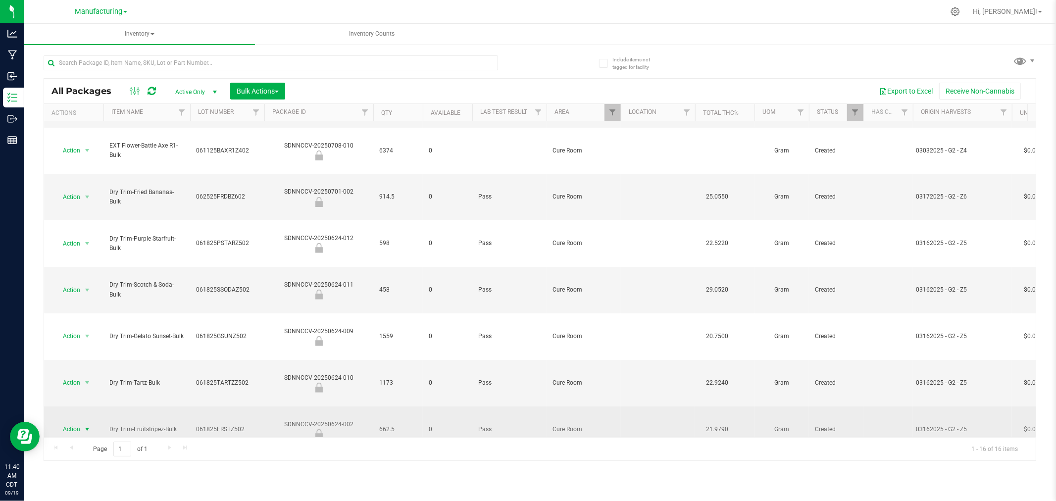
click at [75, 422] on span "Action" at bounding box center [67, 429] width 27 height 14
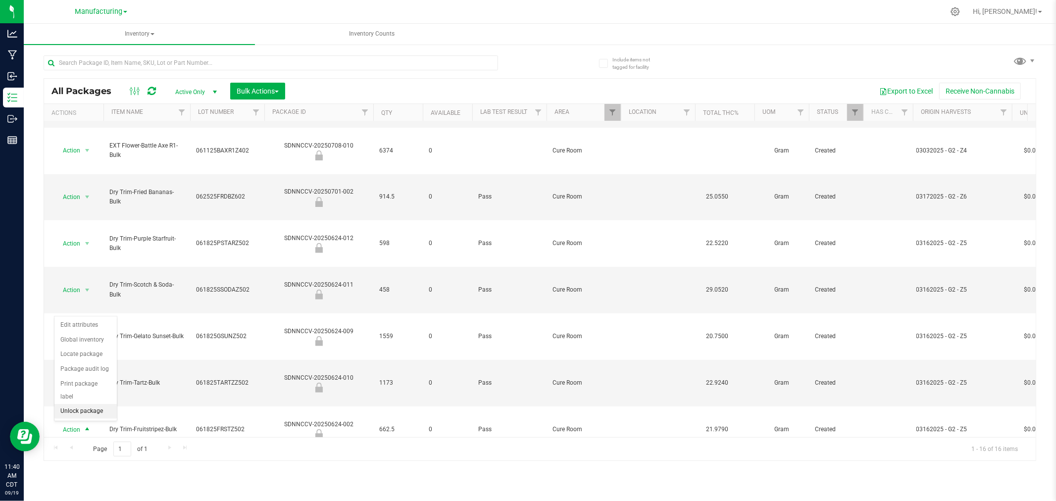
click at [86, 414] on li "Unlock package" at bounding box center [85, 411] width 62 height 15
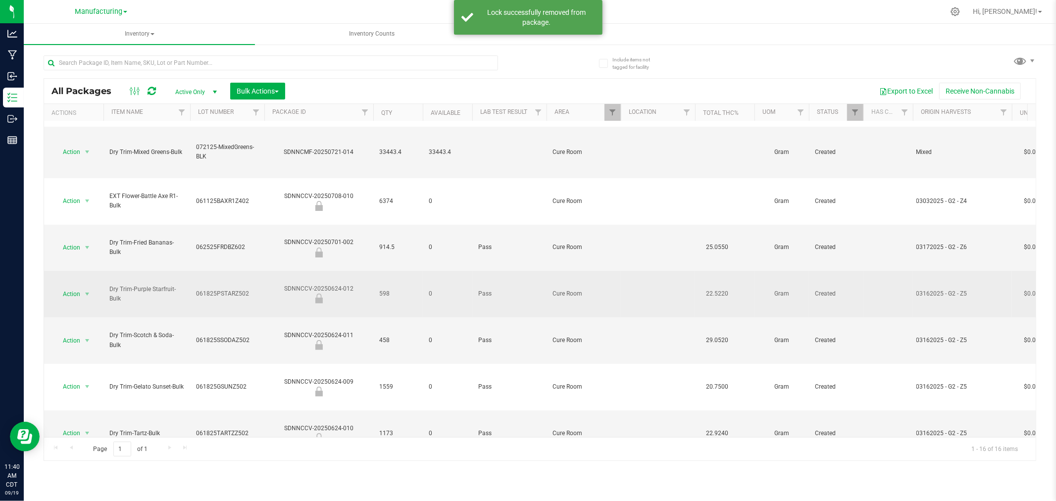
scroll to position [295, 0]
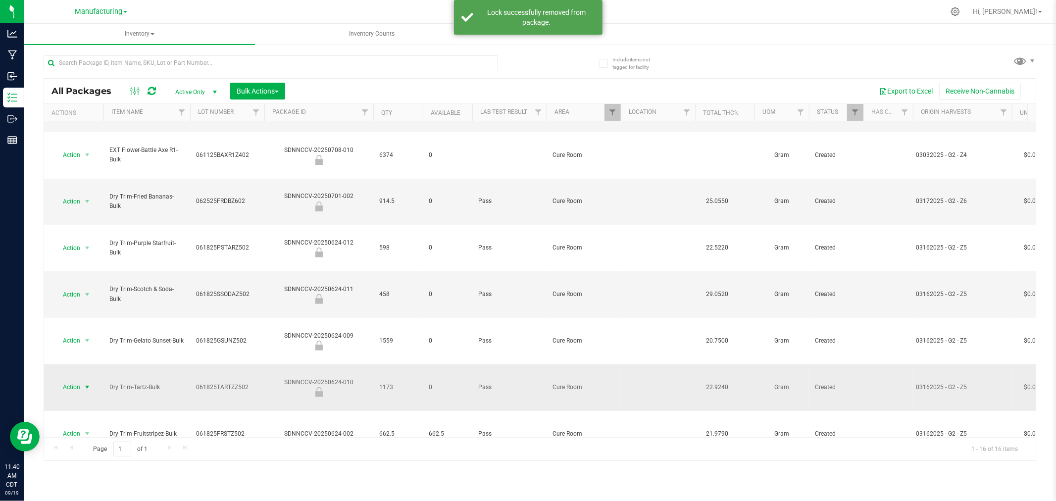
click at [61, 380] on span "Action" at bounding box center [67, 387] width 27 height 14
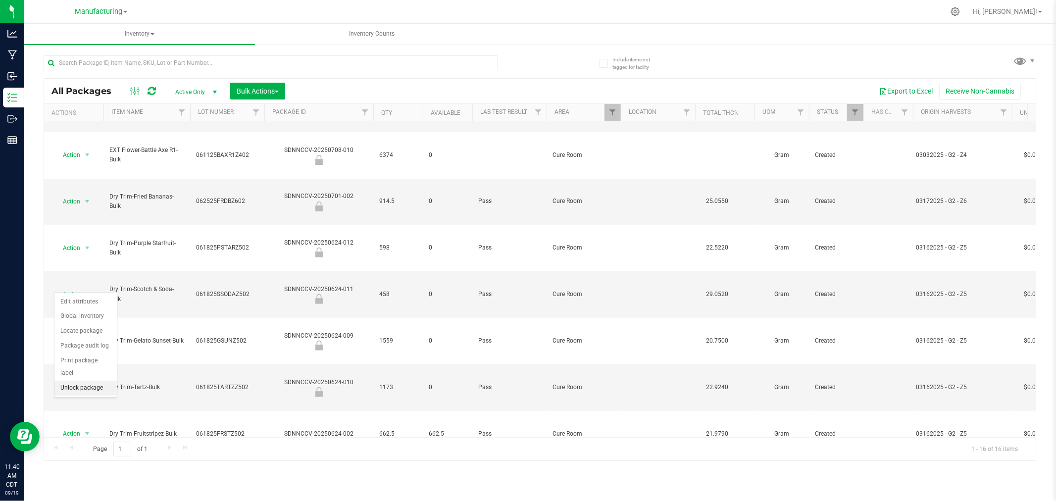
click at [95, 387] on li "Unlock package" at bounding box center [85, 388] width 62 height 15
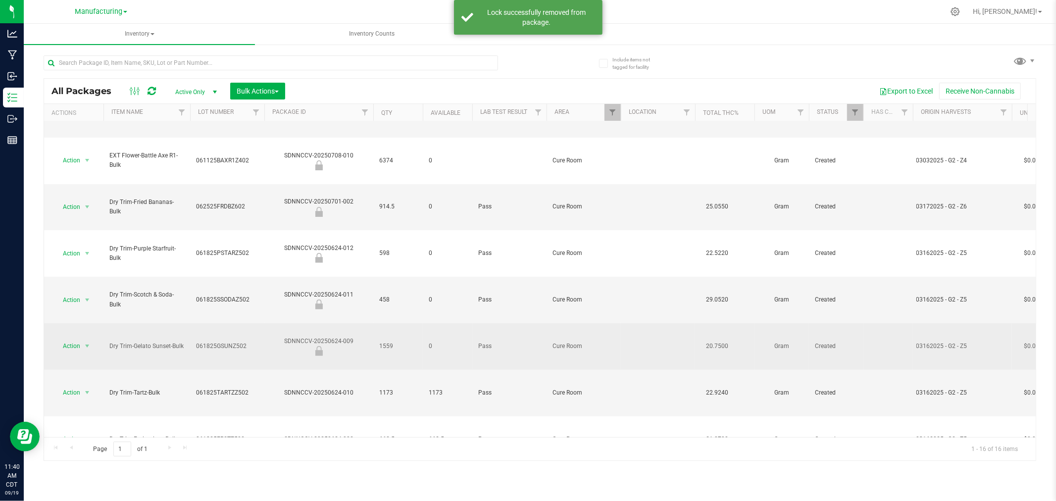
scroll to position [290, 0]
click at [75, 339] on span "Action" at bounding box center [67, 346] width 27 height 14
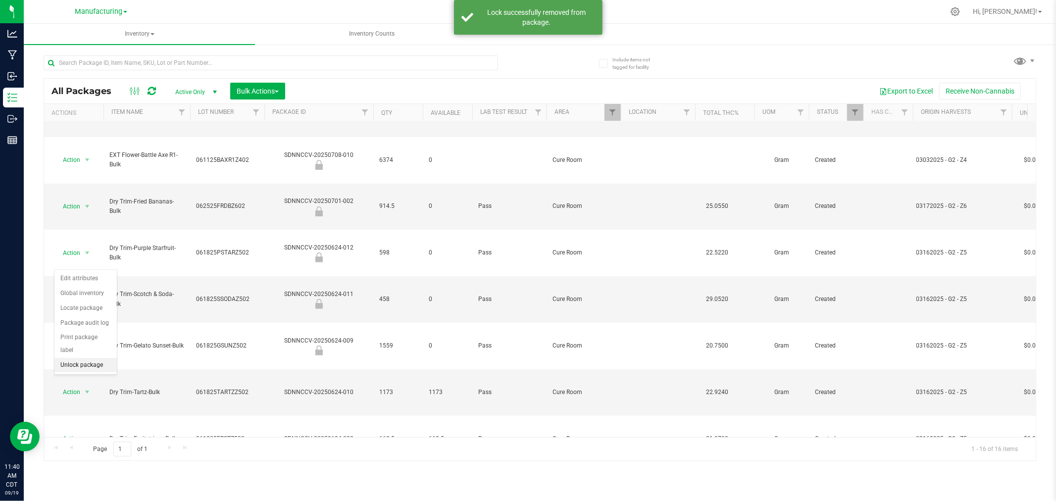
click at [100, 363] on li "Unlock package" at bounding box center [85, 365] width 62 height 15
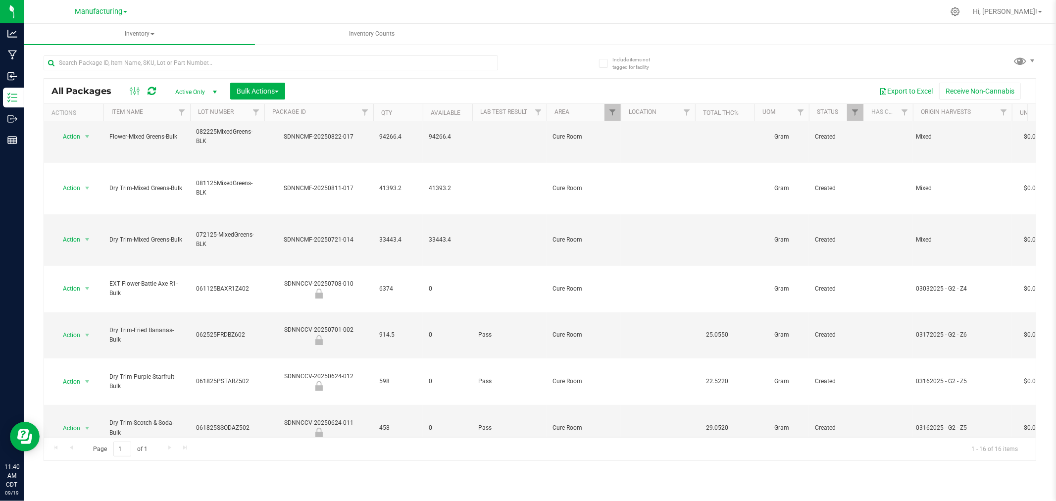
scroll to position [165, 0]
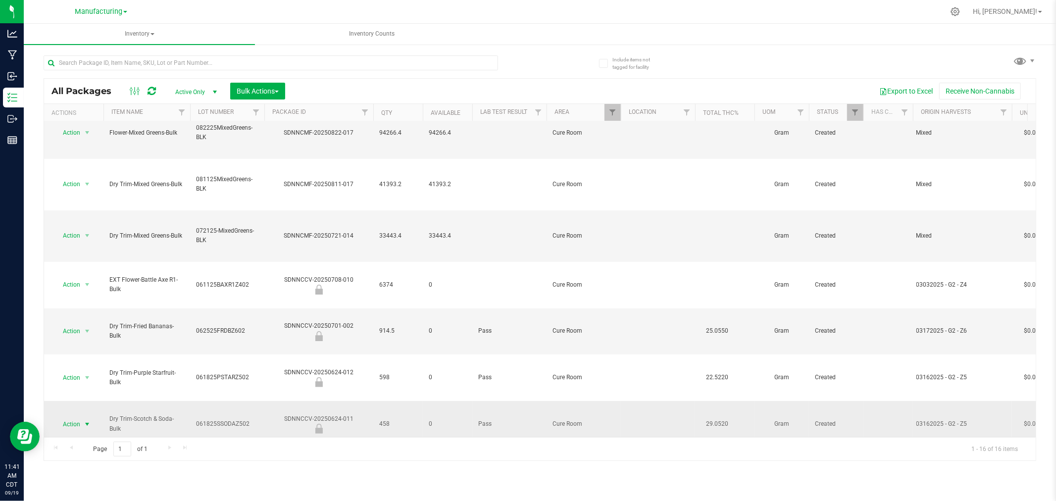
click at [77, 418] on span "Action" at bounding box center [67, 425] width 27 height 14
click at [93, 463] on li "Unlock package" at bounding box center [85, 462] width 62 height 15
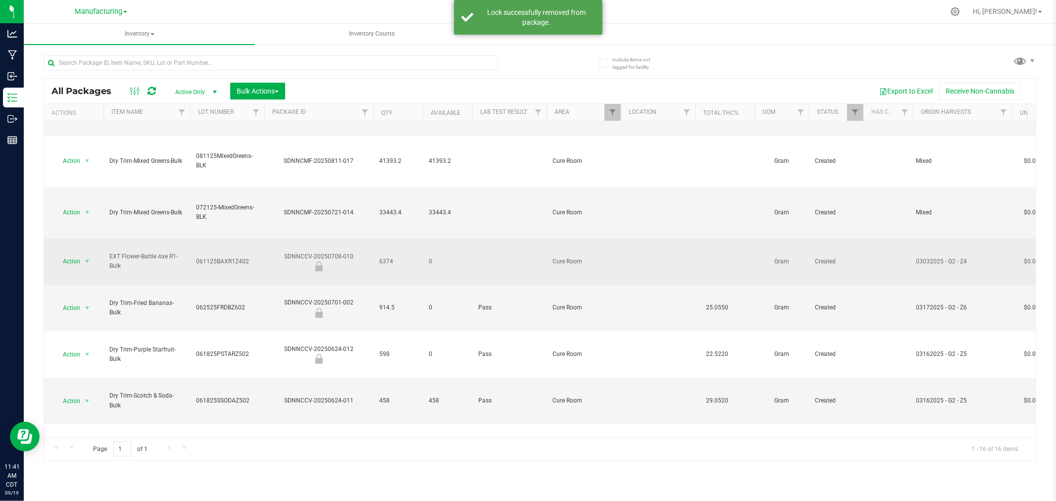
scroll to position [285, 0]
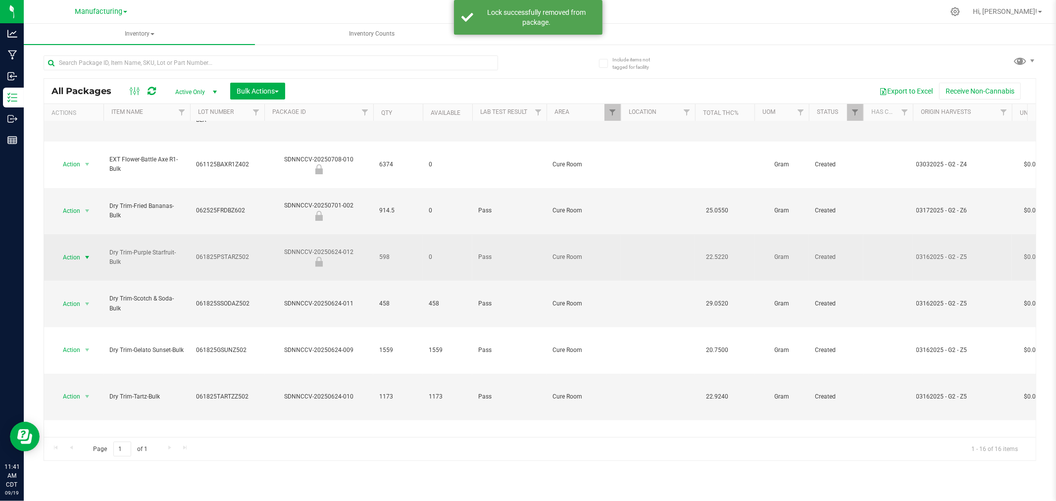
click at [80, 251] on span "Action" at bounding box center [67, 258] width 27 height 14
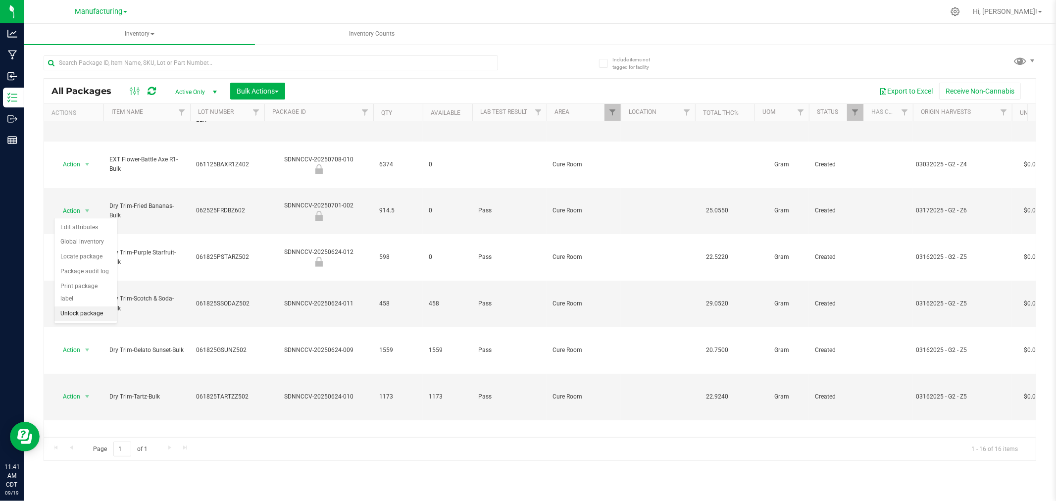
click at [87, 317] on li "Unlock package" at bounding box center [85, 314] width 62 height 15
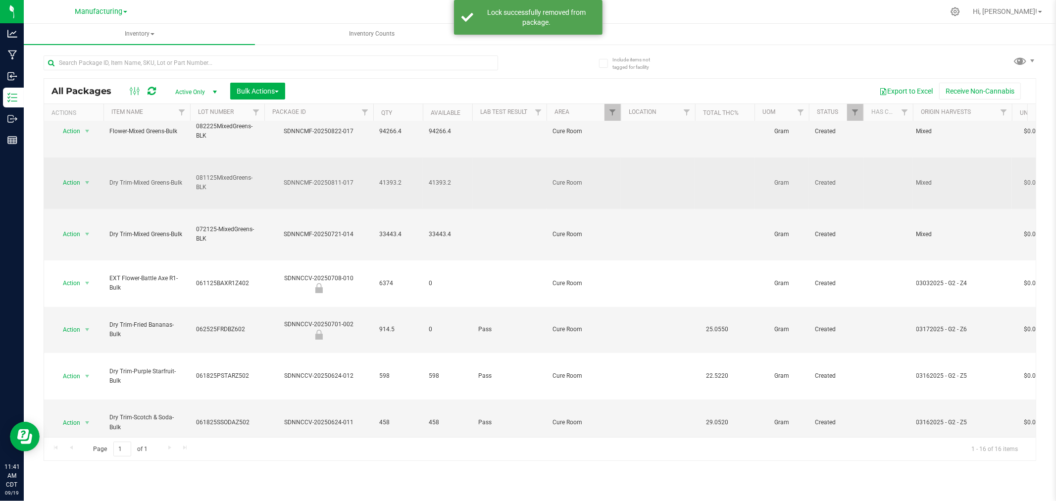
scroll to position [220, 0]
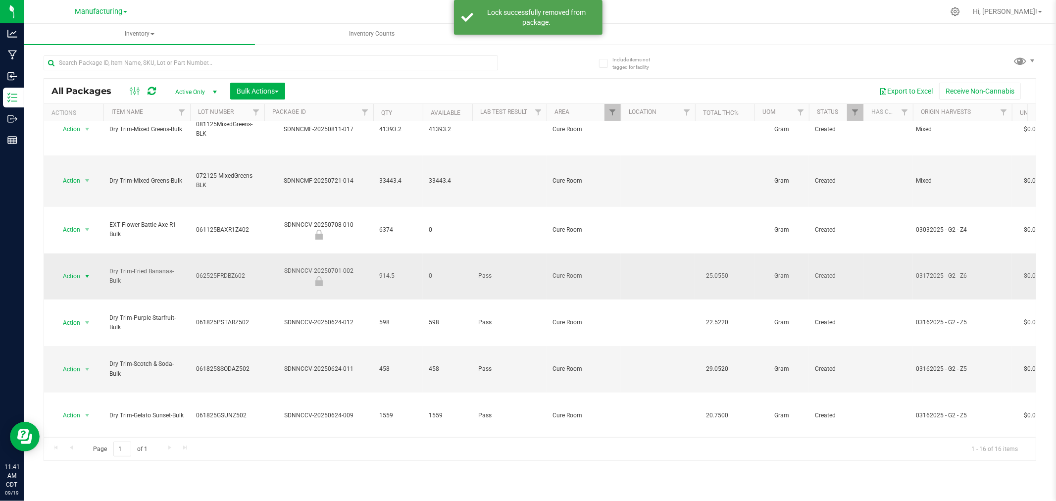
click at [80, 269] on span "Action" at bounding box center [67, 276] width 27 height 14
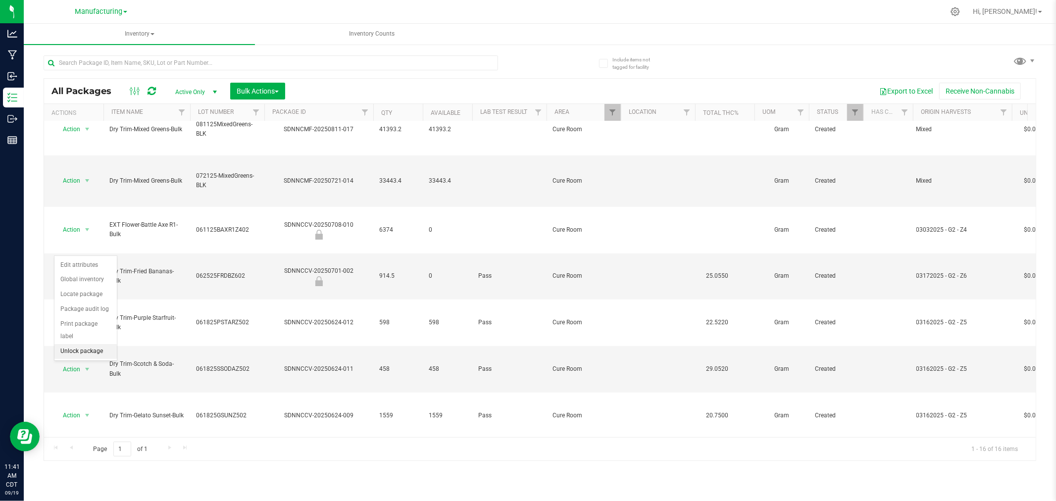
click at [82, 354] on li "Unlock package" at bounding box center [85, 351] width 62 height 15
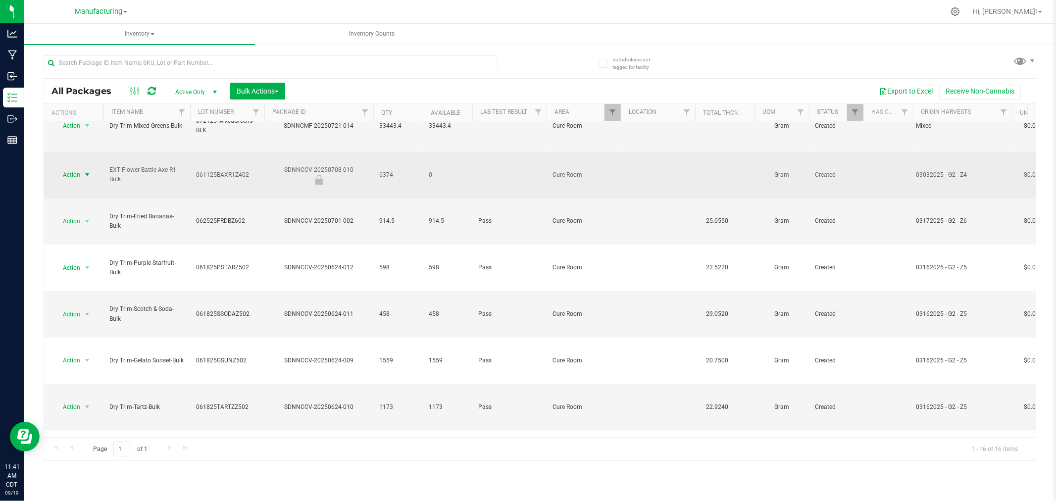
click at [69, 168] on span "Action" at bounding box center [67, 175] width 27 height 14
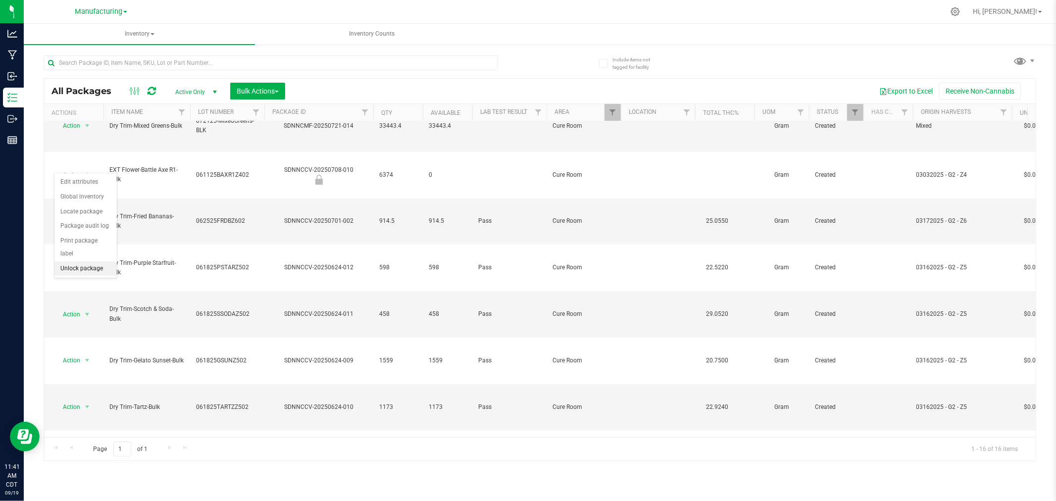
click at [94, 270] on li "Unlock package" at bounding box center [85, 269] width 62 height 15
click at [613, 111] on span "Filter" at bounding box center [613, 112] width 8 height 8
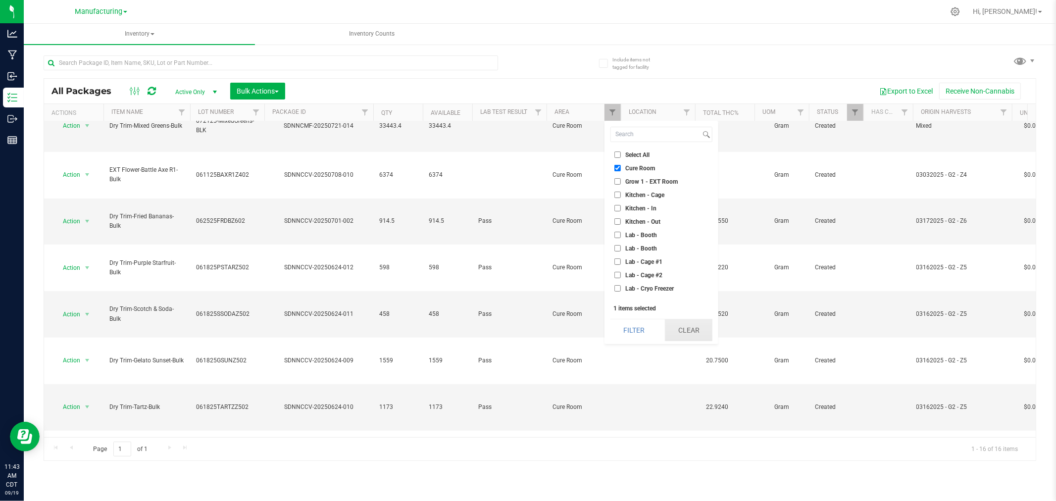
click at [696, 330] on button "Clear" at bounding box center [689, 330] width 48 height 22
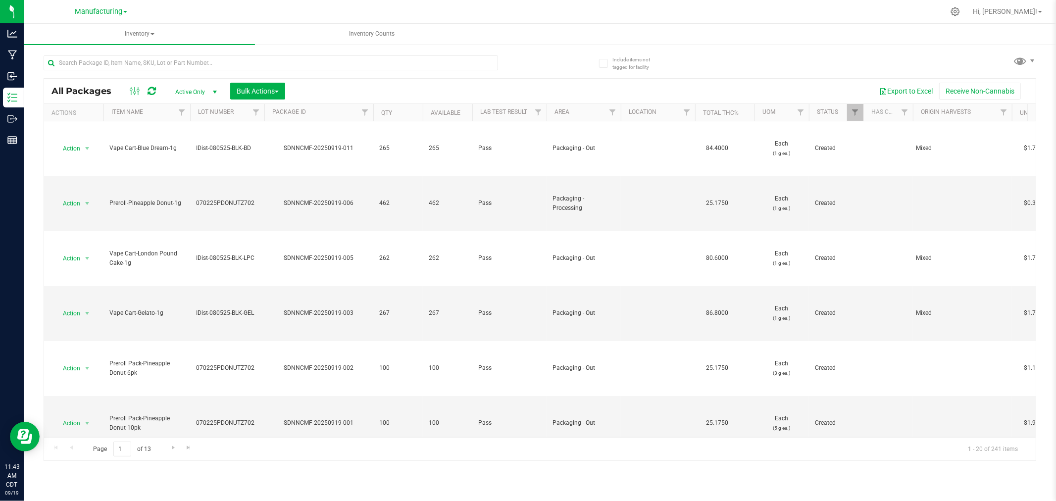
click at [536, 81] on div "All Packages Active Only Active Only Lab Samples Locked All Bulk Actions Add to…" at bounding box center [540, 91] width 992 height 25
click at [1029, 55] on span at bounding box center [1025, 61] width 23 height 18
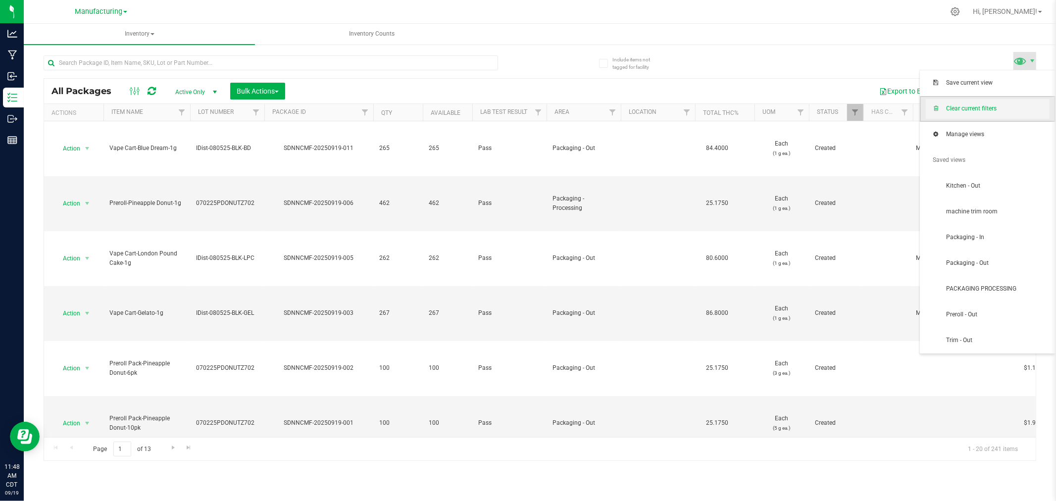
click at [988, 105] on span "Clear current filters" at bounding box center [998, 109] width 103 height 8
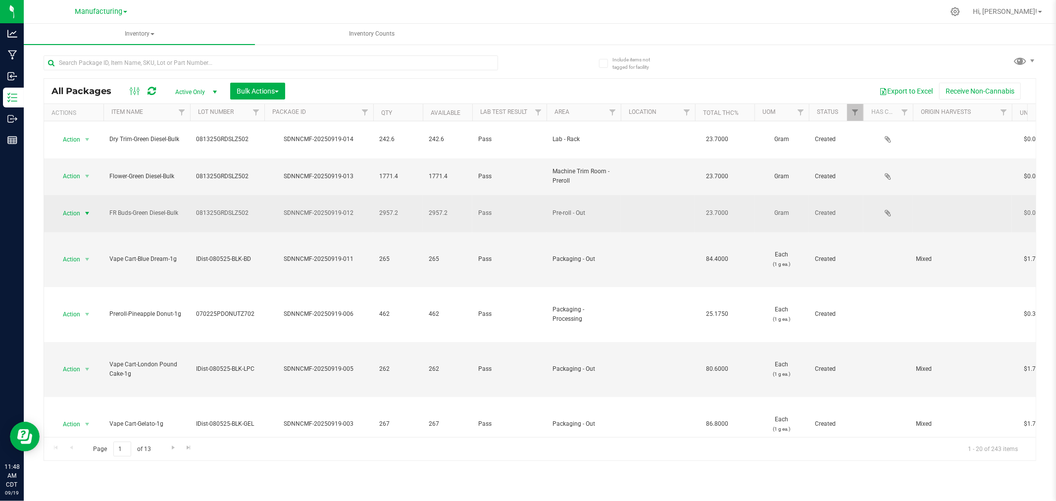
click at [78, 207] on span "Action" at bounding box center [67, 214] width 27 height 14
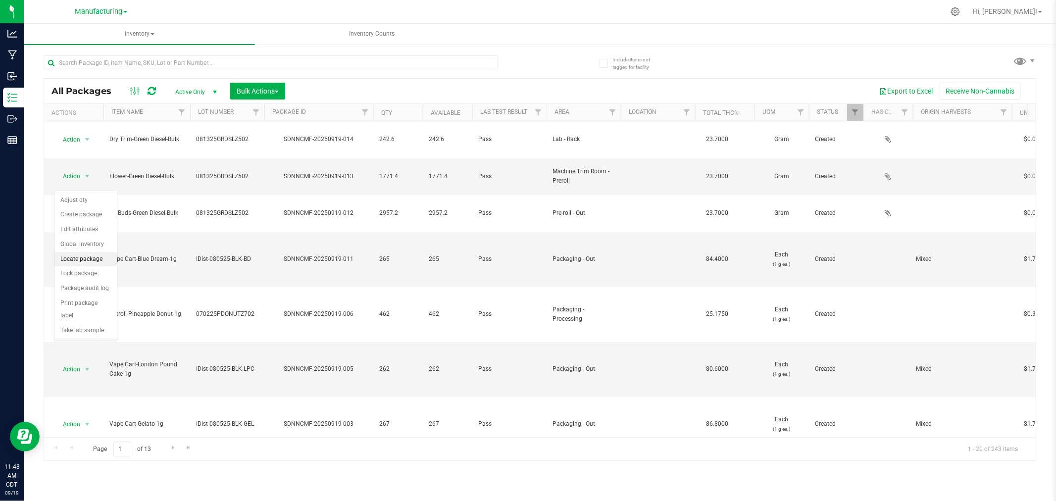
click at [96, 261] on li "Locate package" at bounding box center [85, 259] width 62 height 15
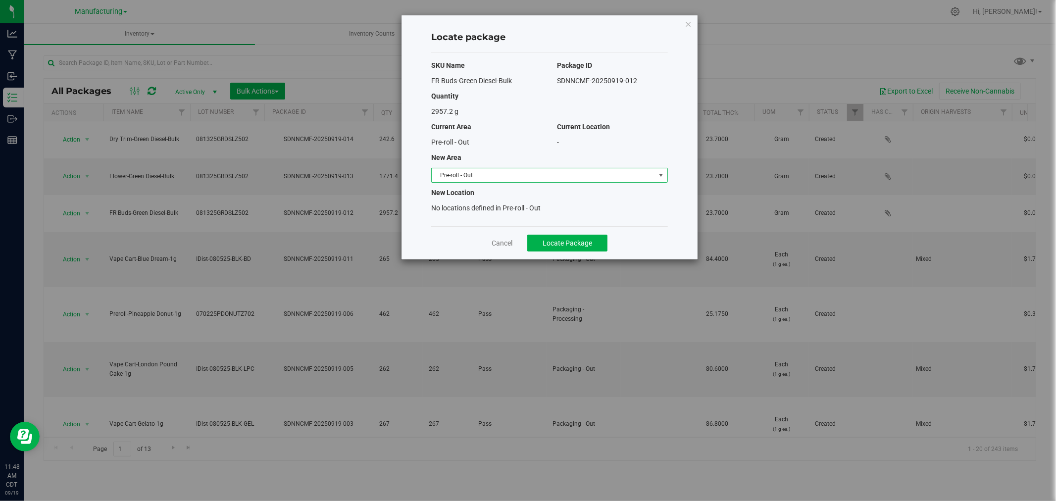
click at [475, 174] on span "Pre-roll - Out" at bounding box center [543, 175] width 223 height 14
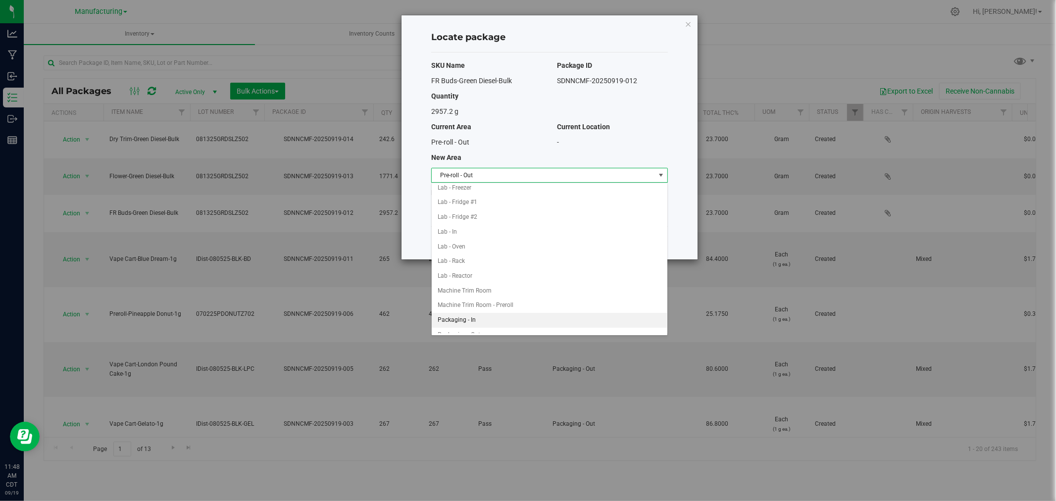
scroll to position [192, 0]
click at [472, 268] on li "Packaging - In" at bounding box center [550, 265] width 236 height 15
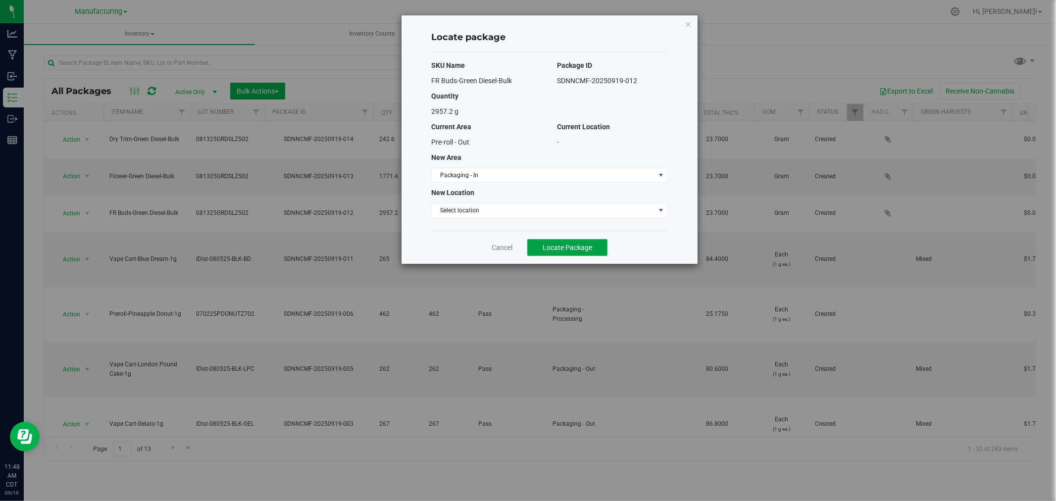
click at [563, 251] on span "Locate Package" at bounding box center [568, 248] width 50 height 8
